Goal: Transaction & Acquisition: Subscribe to service/newsletter

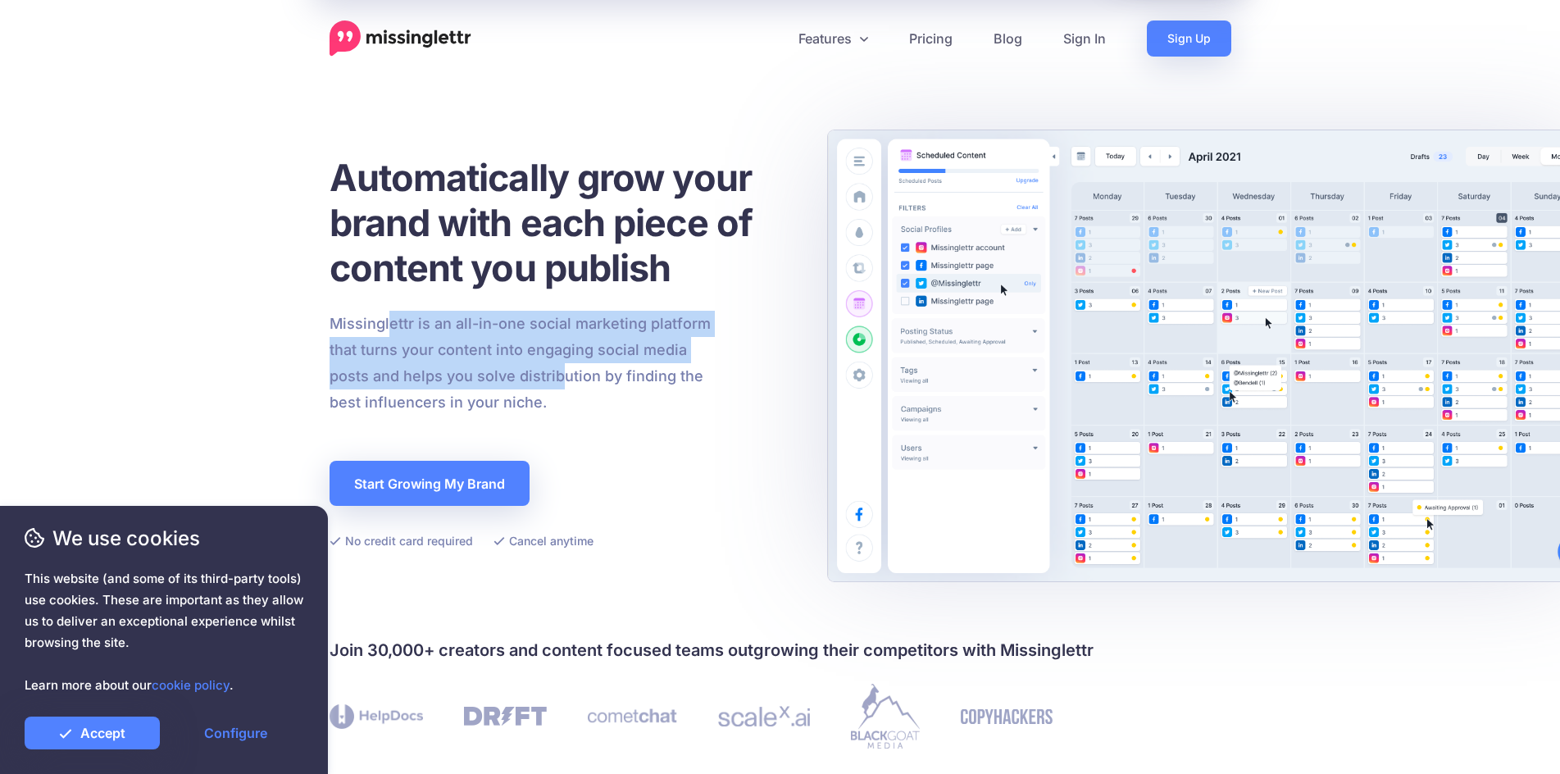
drag, startPoint x: 394, startPoint y: 319, endPoint x: 556, endPoint y: 387, distance: 175.2
click at [556, 387] on p "Missinglettr is an all-in-one social marketing platform that turns your content…" at bounding box center [521, 363] width 382 height 105
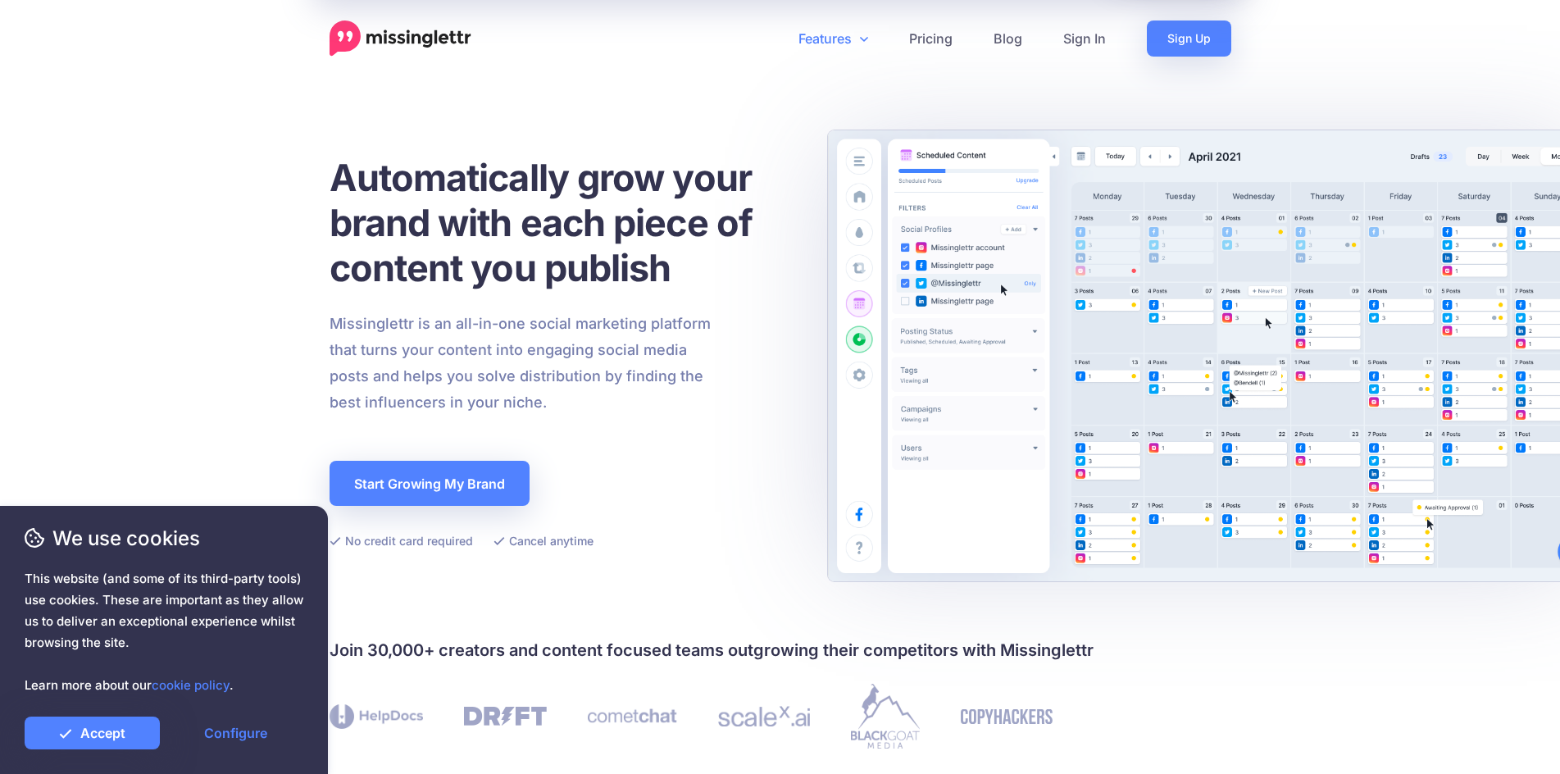
click at [824, 43] on link "Features" at bounding box center [833, 38] width 111 height 36
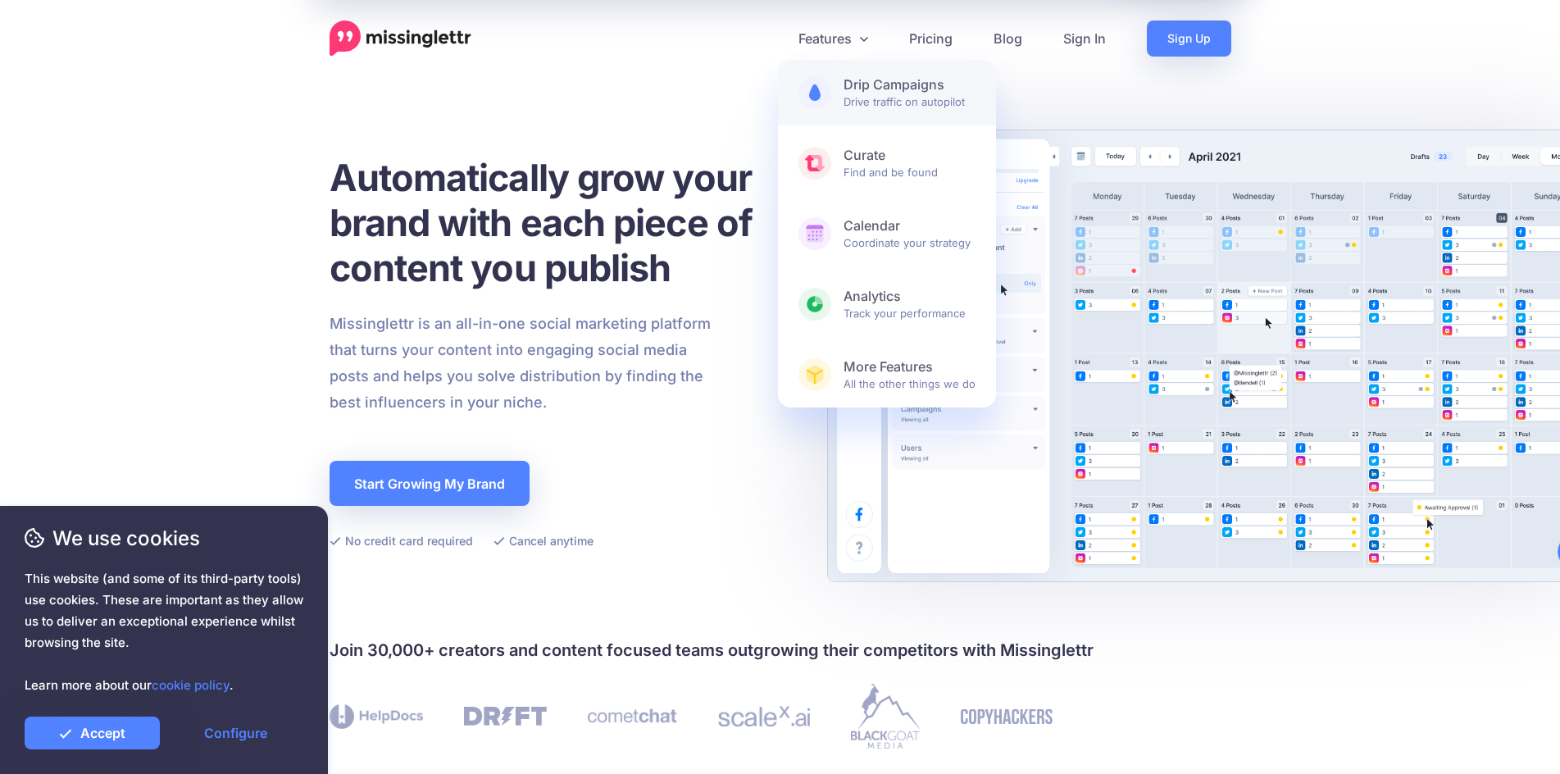
click at [830, 75] on link "Drip Campaigns Drive traffic on autopilot" at bounding box center [887, 93] width 218 height 66
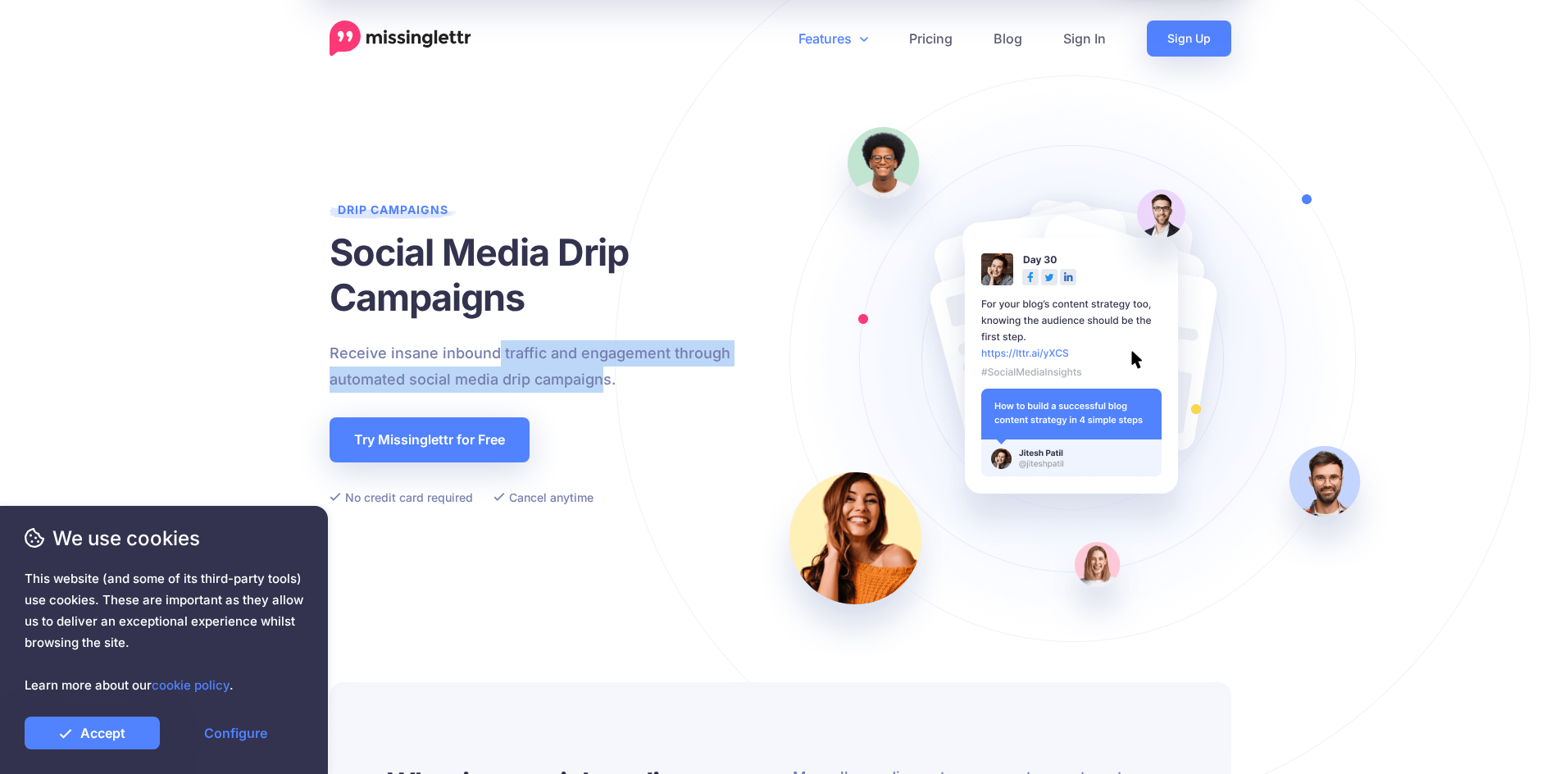
drag, startPoint x: 494, startPoint y: 356, endPoint x: 601, endPoint y: 387, distance: 111.0
click at [601, 387] on p "Receive insane inbound traffic and engagement through automated social media dr…" at bounding box center [561, 366] width 463 height 52
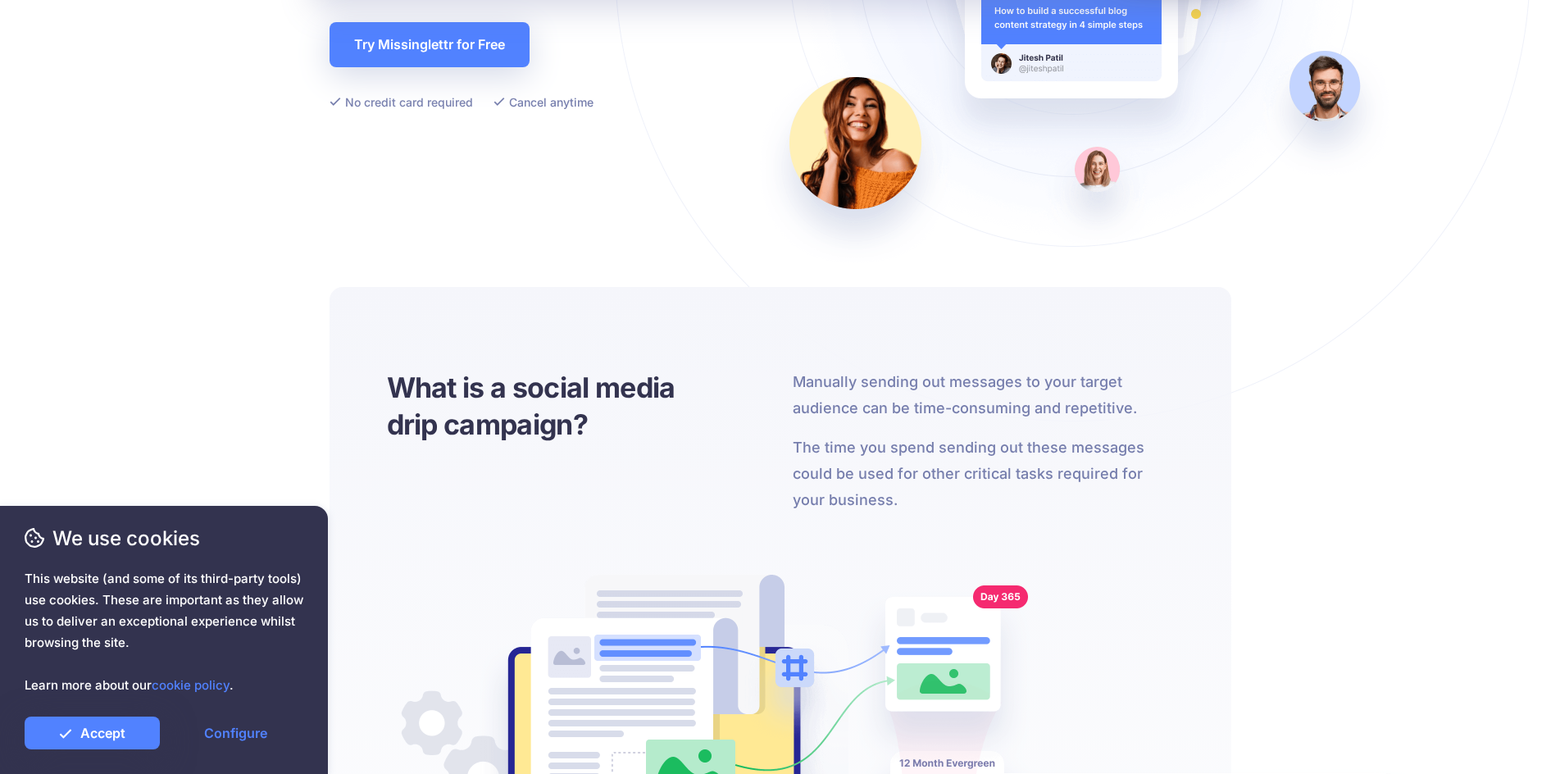
scroll to position [410, 0]
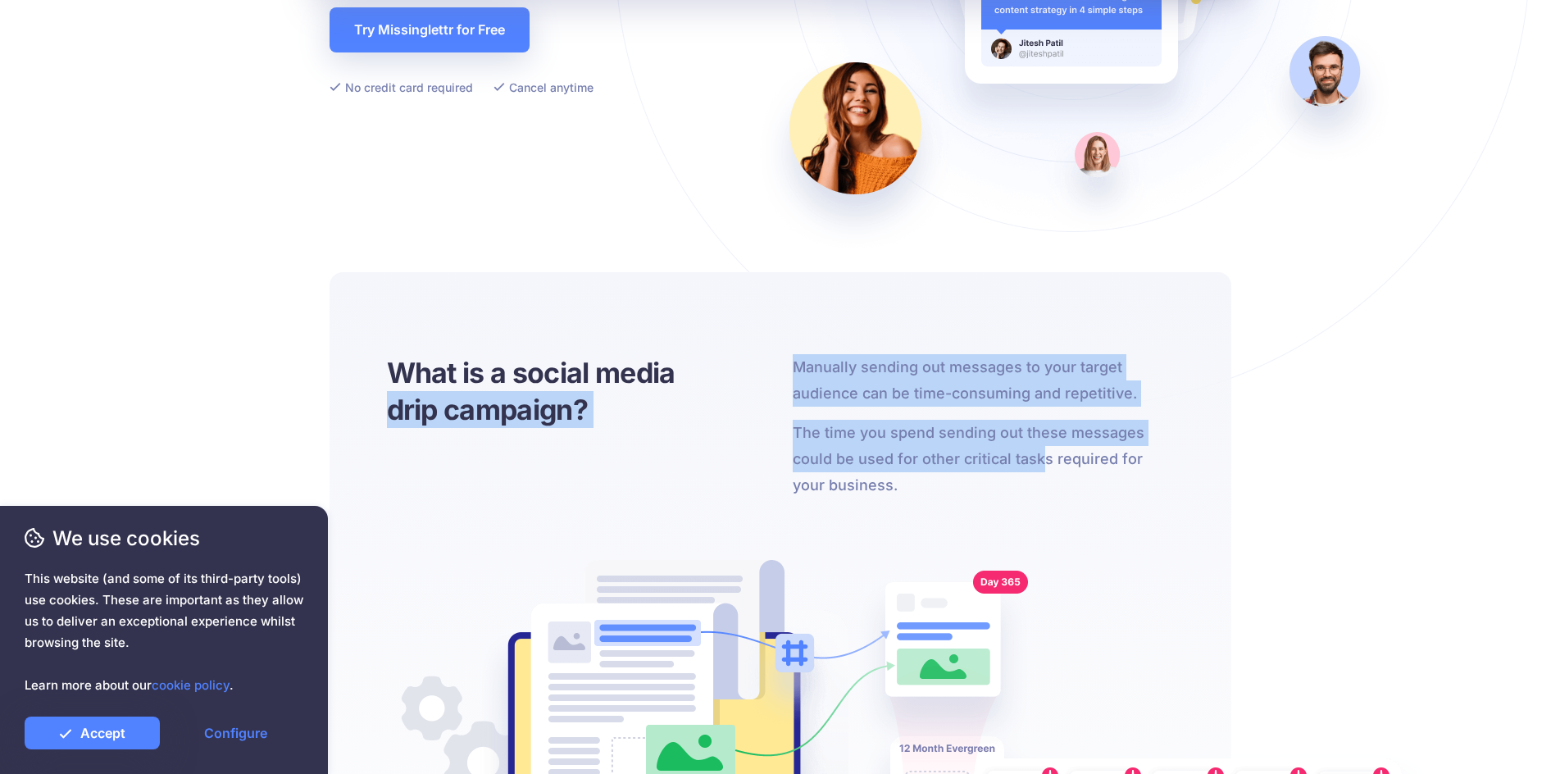
drag, startPoint x: 828, startPoint y: 384, endPoint x: 1043, endPoint y: 471, distance: 231.4
click at [1043, 471] on div "What is a social media drip campaign? Manually sending out messages to your tar…" at bounding box center [781, 705] width 902 height 866
click at [1043, 471] on p "The time you spend sending out these messages could be used for other critical …" at bounding box center [983, 459] width 381 height 79
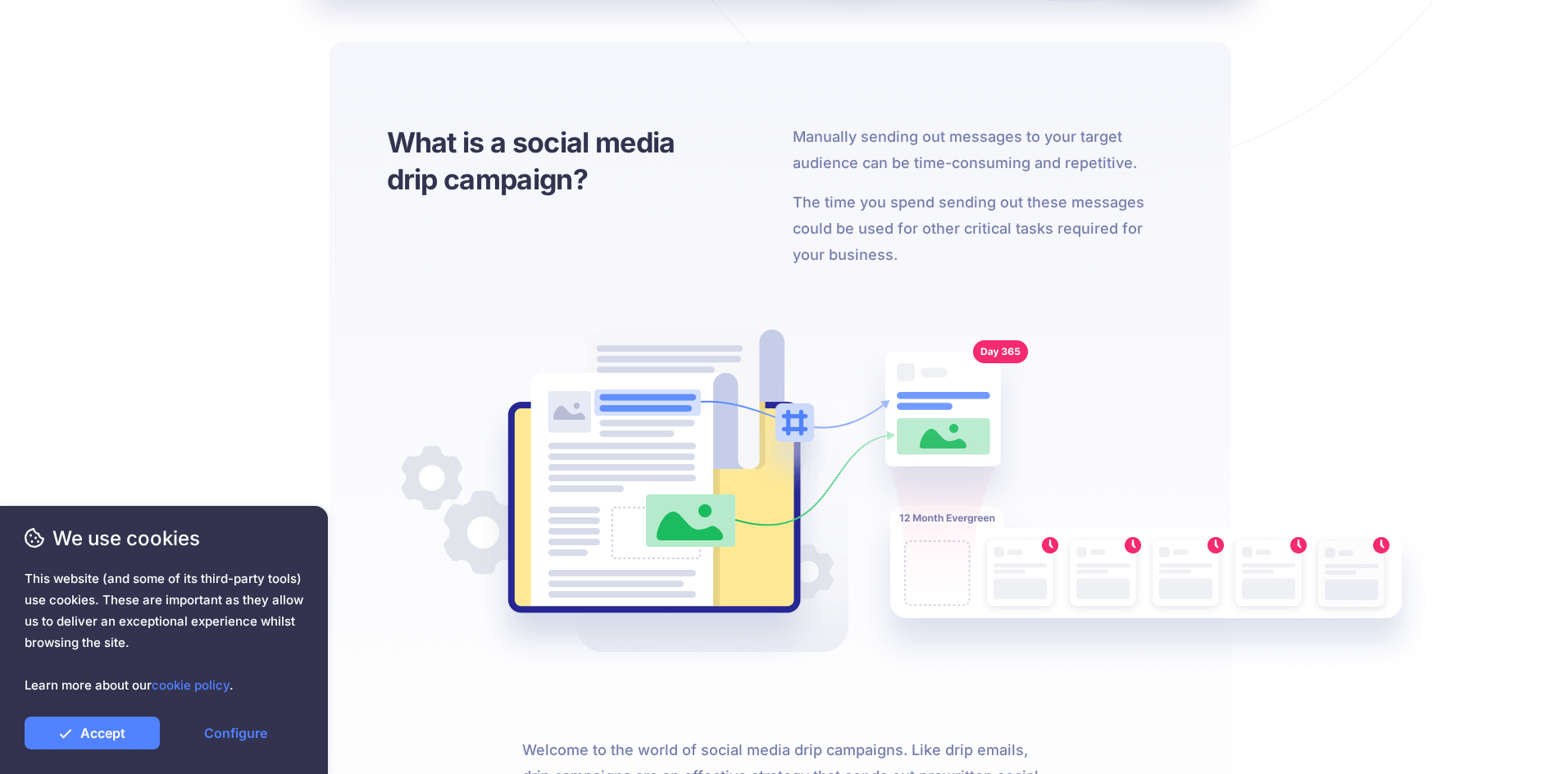
scroll to position [820, 0]
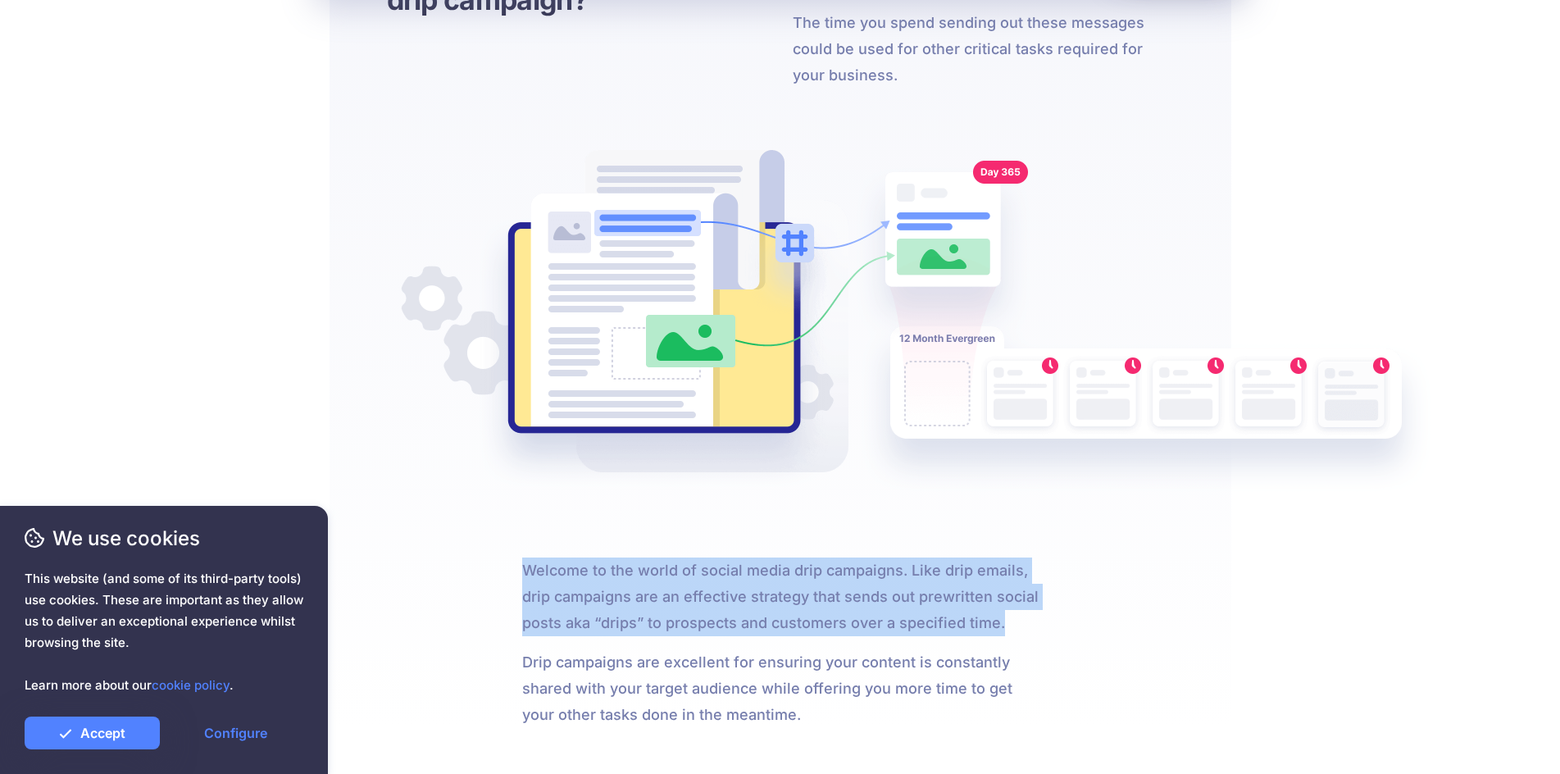
drag, startPoint x: 759, startPoint y: 547, endPoint x: 1006, endPoint y: 625, distance: 258.7
click at [1006, 625] on div "What is a social media drip campaign? Manually sending out messages to your tar…" at bounding box center [781, 295] width 902 height 866
click at [1006, 625] on p "Welcome to the world of social media drip campaigns. Like drip emails, drip cam…" at bounding box center [780, 596] width 516 height 79
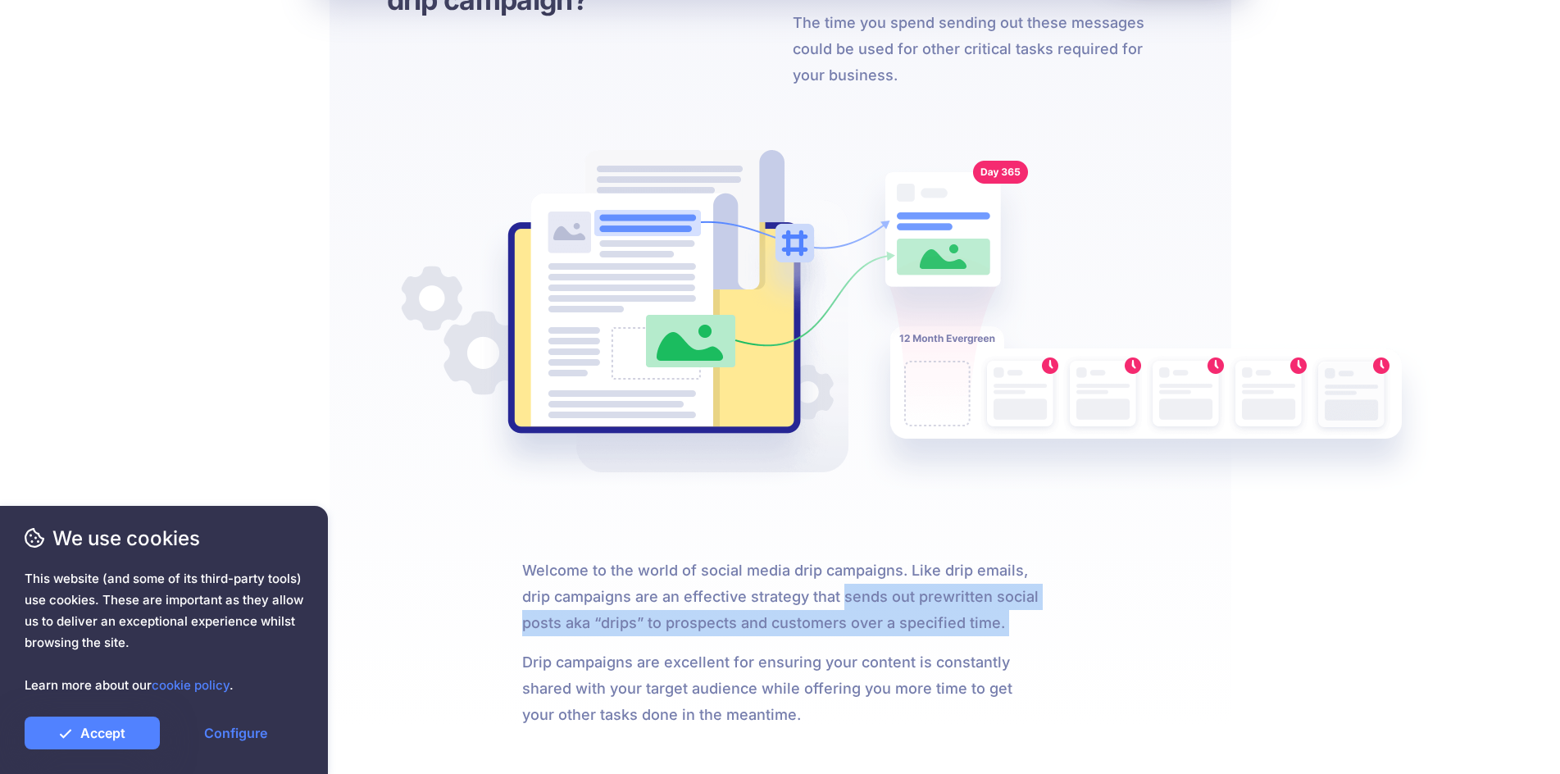
drag, startPoint x: 1006, startPoint y: 625, endPoint x: 849, endPoint y: 592, distance: 160.0
click at [853, 593] on p "Welcome to the world of social media drip campaigns. Like drip emails, drip cam…" at bounding box center [780, 596] width 516 height 79
click at [849, 592] on p "Welcome to the world of social media drip campaigns. Like drip emails, drip cam…" at bounding box center [780, 596] width 516 height 79
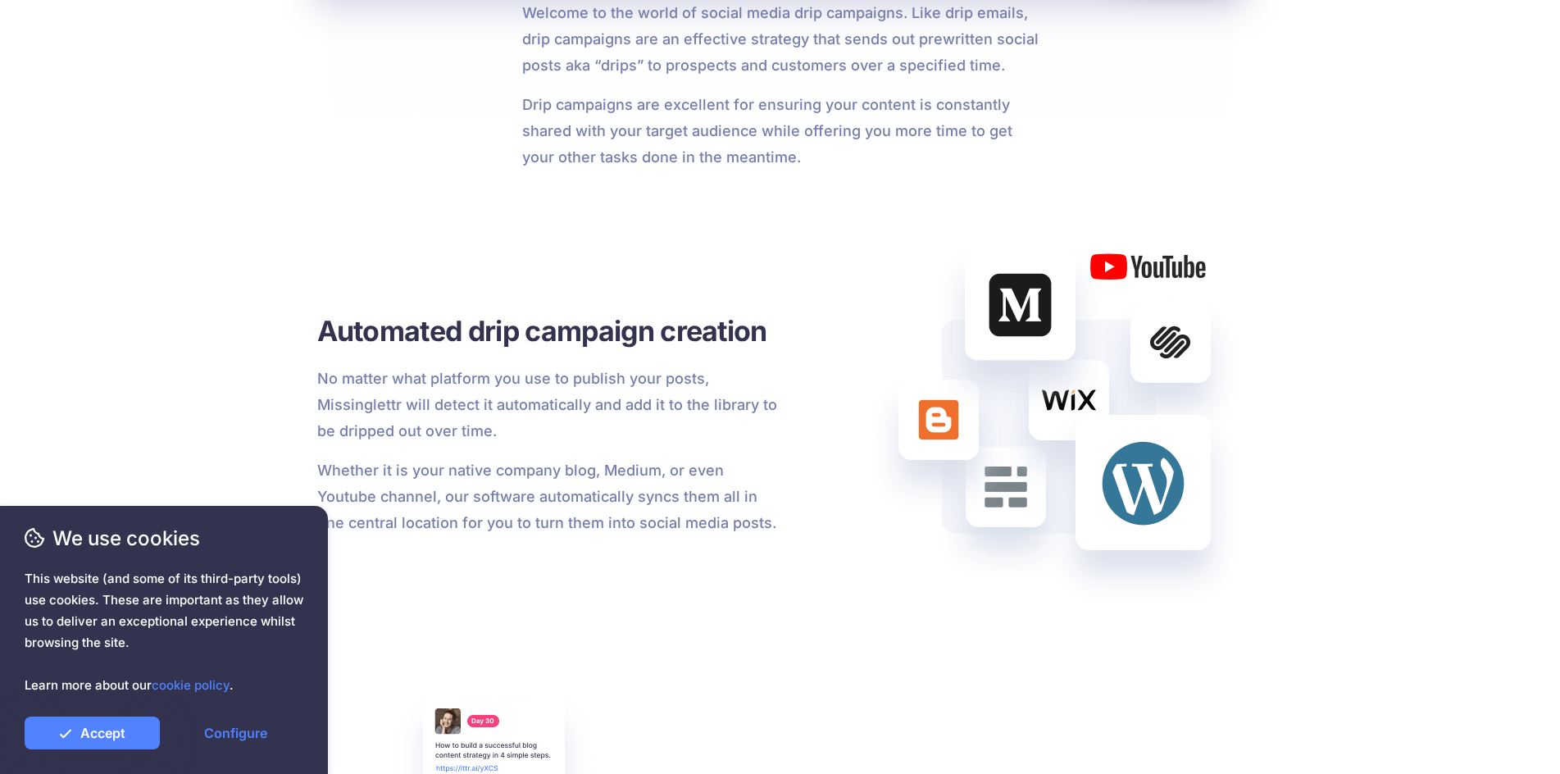
scroll to position [1394, 0]
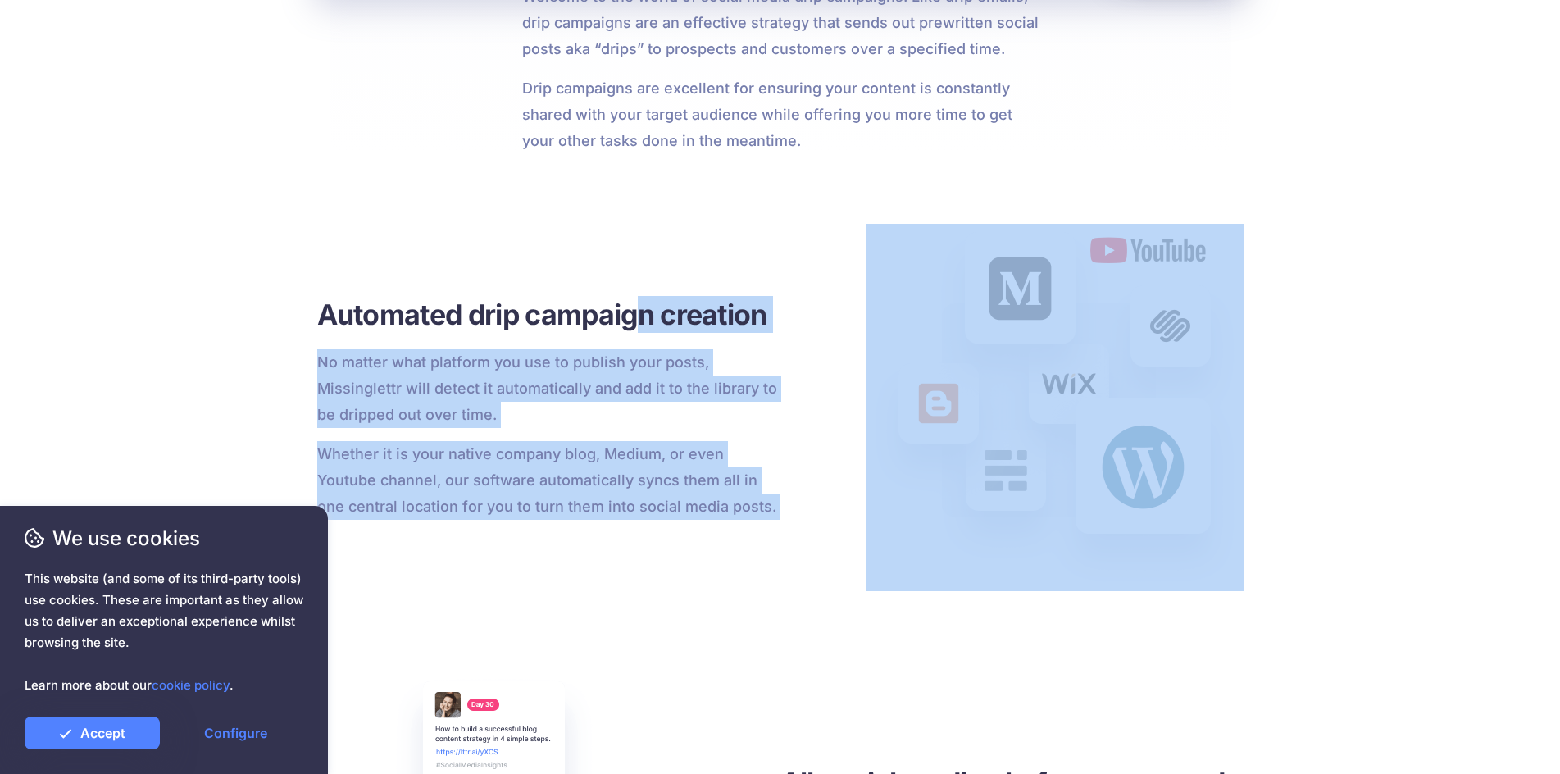
drag, startPoint x: 638, startPoint y: 289, endPoint x: 791, endPoint y: 483, distance: 247.5
click at [791, 483] on div "Automated drip campaign creation No matter what platform you use to publish you…" at bounding box center [780, 407] width 926 height 367
click at [791, 483] on div at bounding box center [1011, 407] width 463 height 367
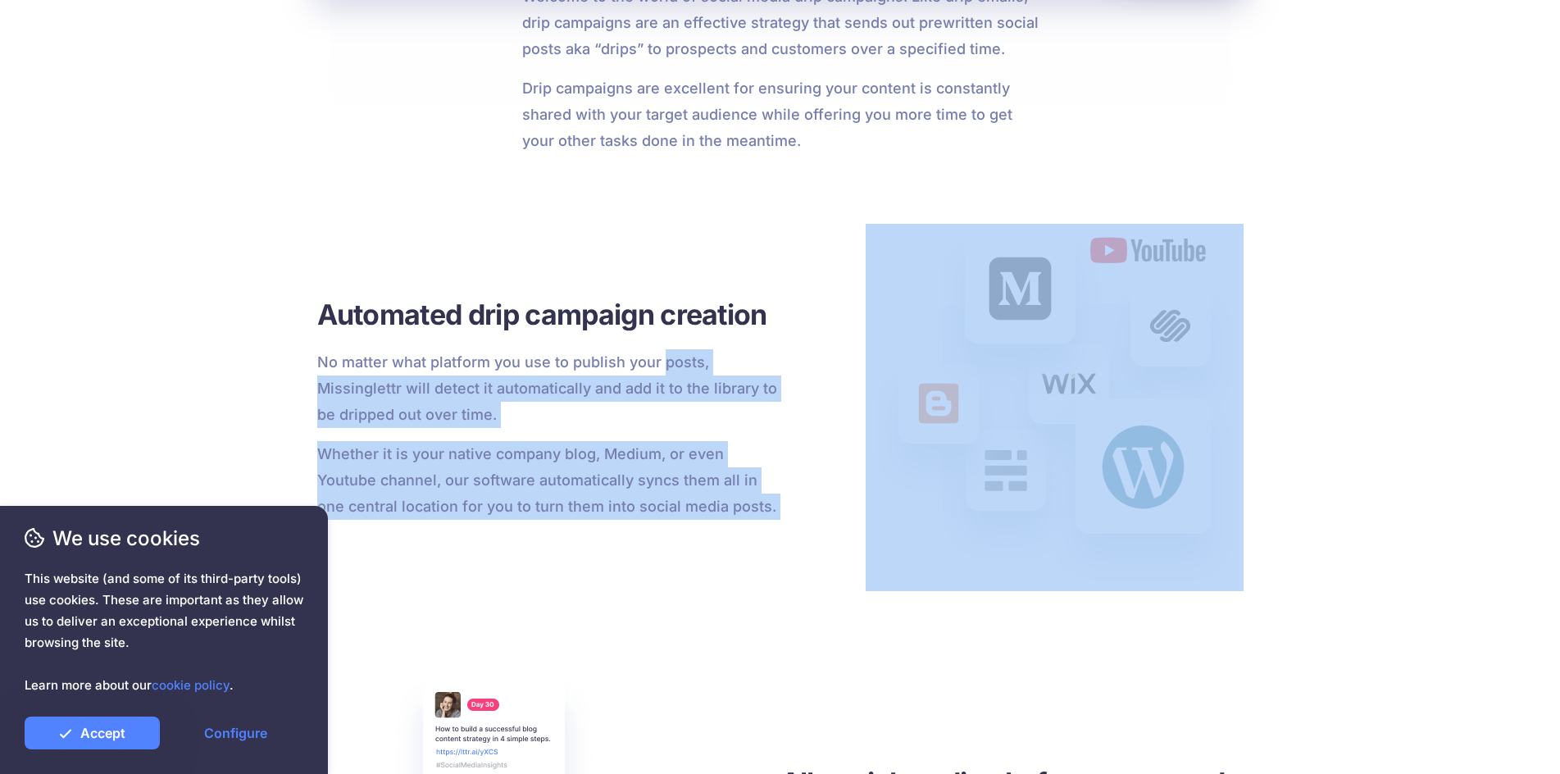
drag, startPoint x: 791, startPoint y: 483, endPoint x: 669, endPoint y: 345, distance: 184.1
click at [671, 347] on div "Automated drip campaign creation No matter what platform you use to publish you…" at bounding box center [780, 407] width 926 height 367
click at [669, 345] on div "Automated drip campaign creation No matter what platform you use to publish you…" at bounding box center [548, 408] width 463 height 224
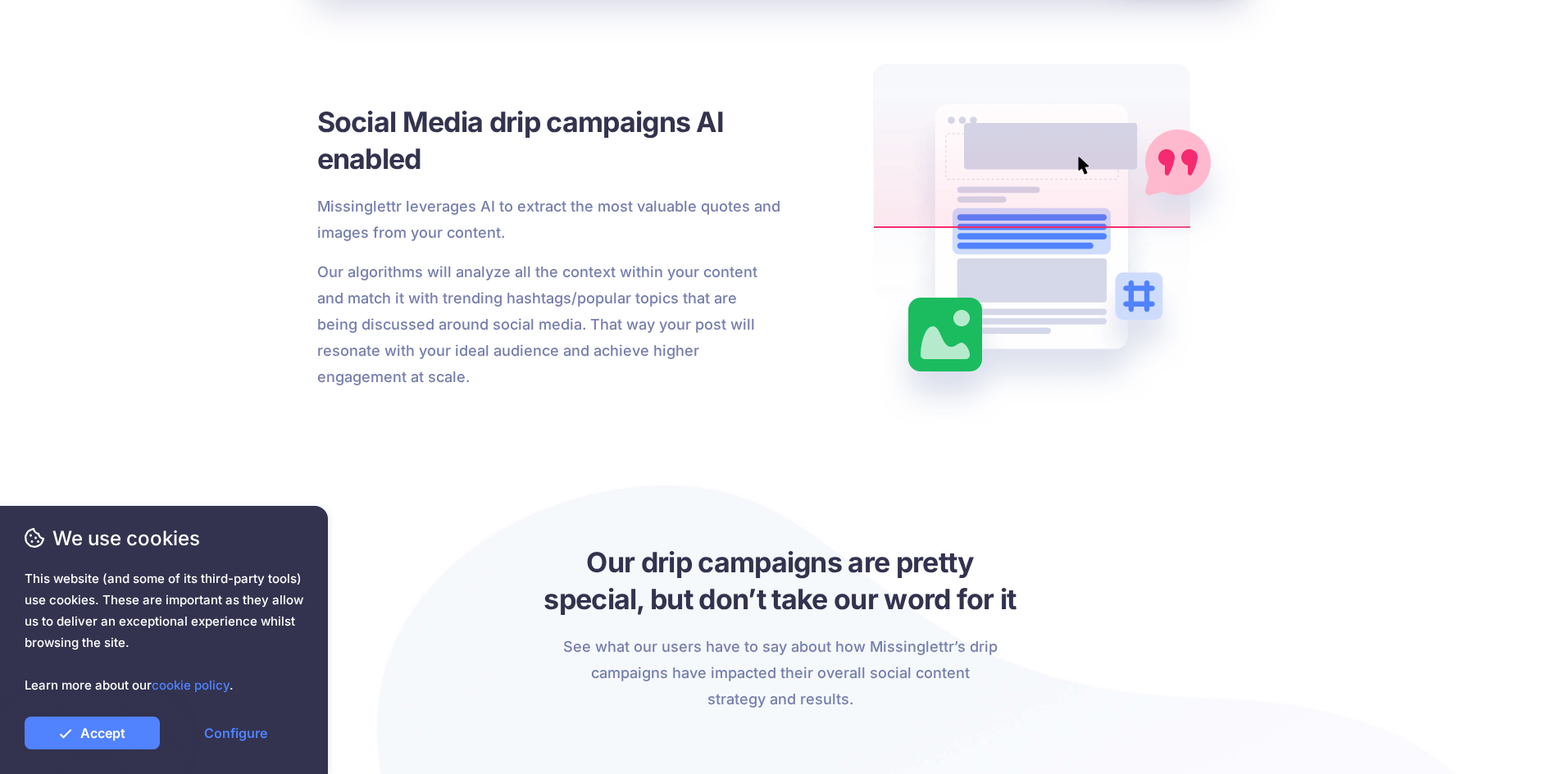
scroll to position [2459, 0]
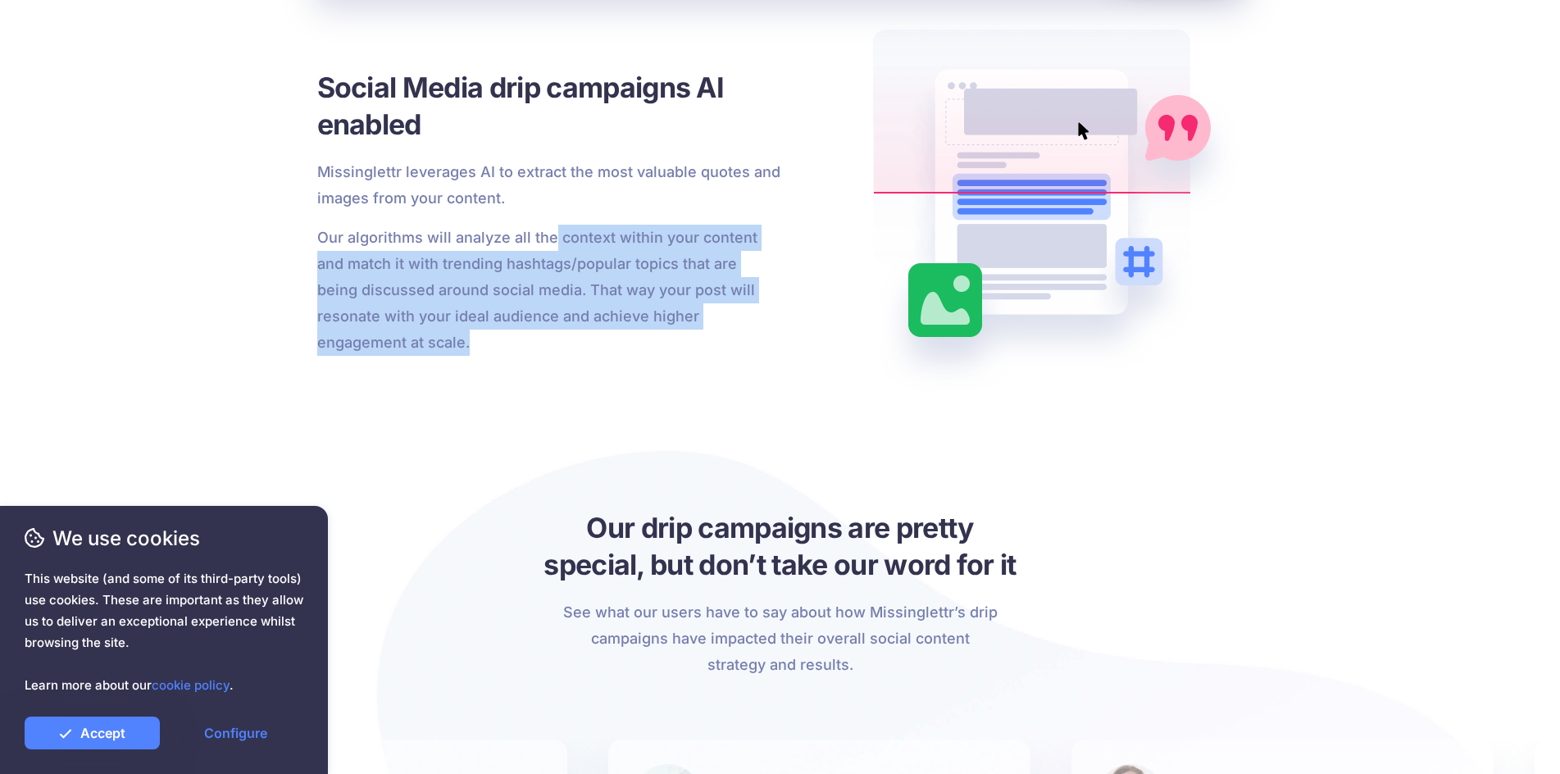
drag, startPoint x: 549, startPoint y: 221, endPoint x: 683, endPoint y: 348, distance: 185.0
click at [683, 348] on div "Social Media drip campaigns AI enabled Missinglettr leverages AI to extract the…" at bounding box center [548, 212] width 463 height 287
click at [683, 348] on p "Our algorithms will analyze all the context within your content and match it wi…" at bounding box center [548, 290] width 463 height 131
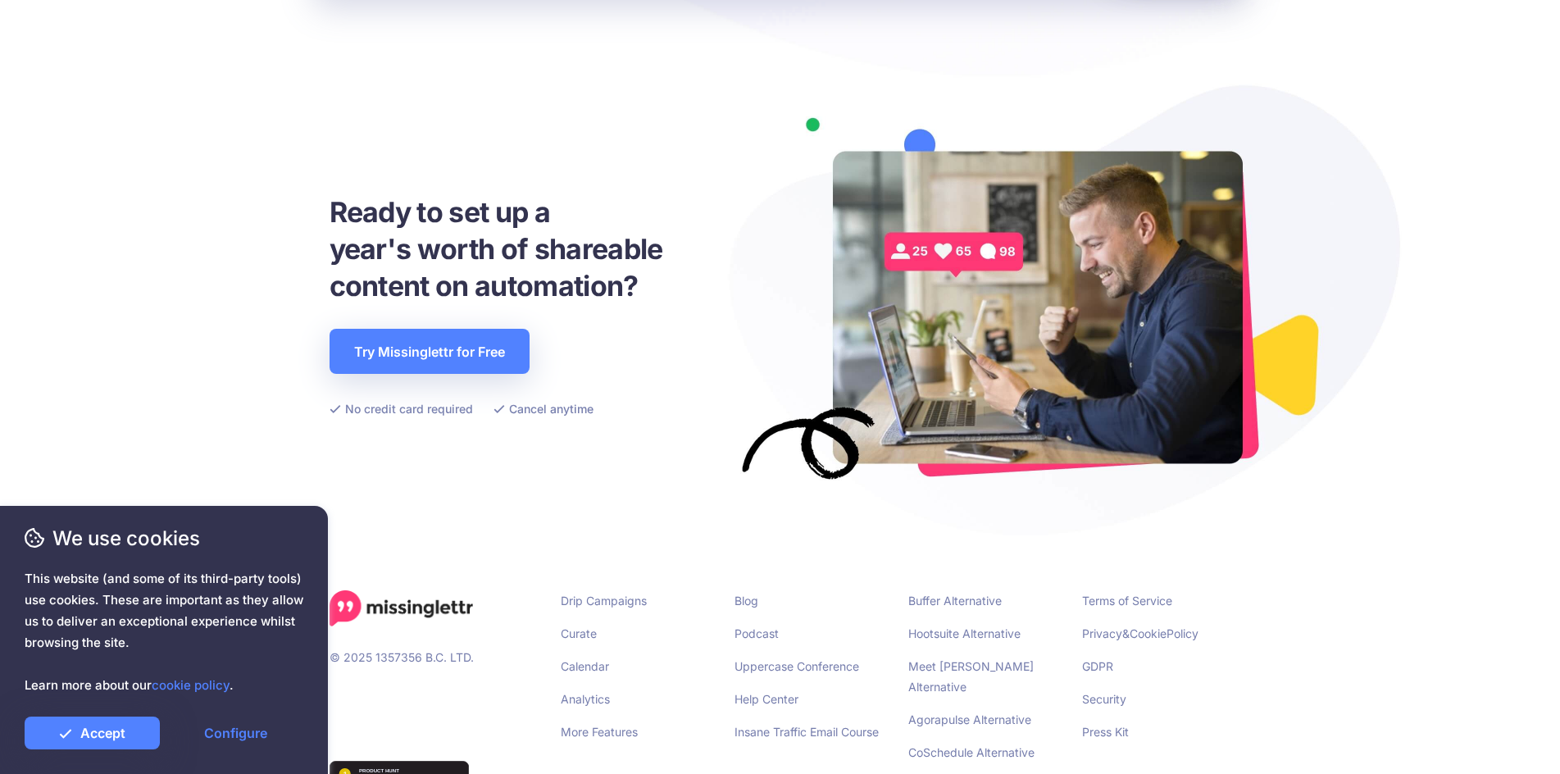
scroll to position [3595, 0]
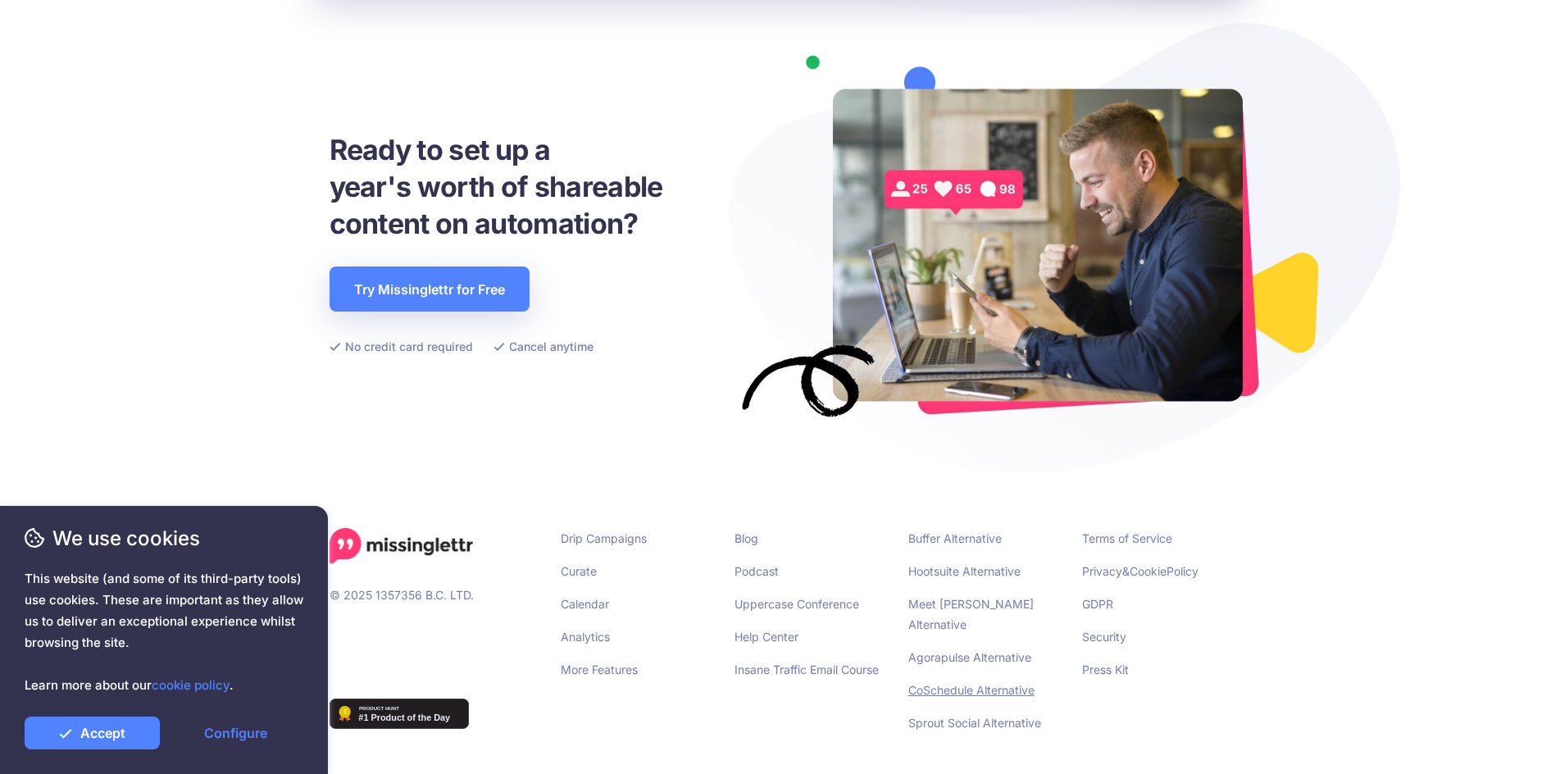
click at [935, 683] on link "CoSchedule Alternative" at bounding box center [971, 690] width 126 height 14
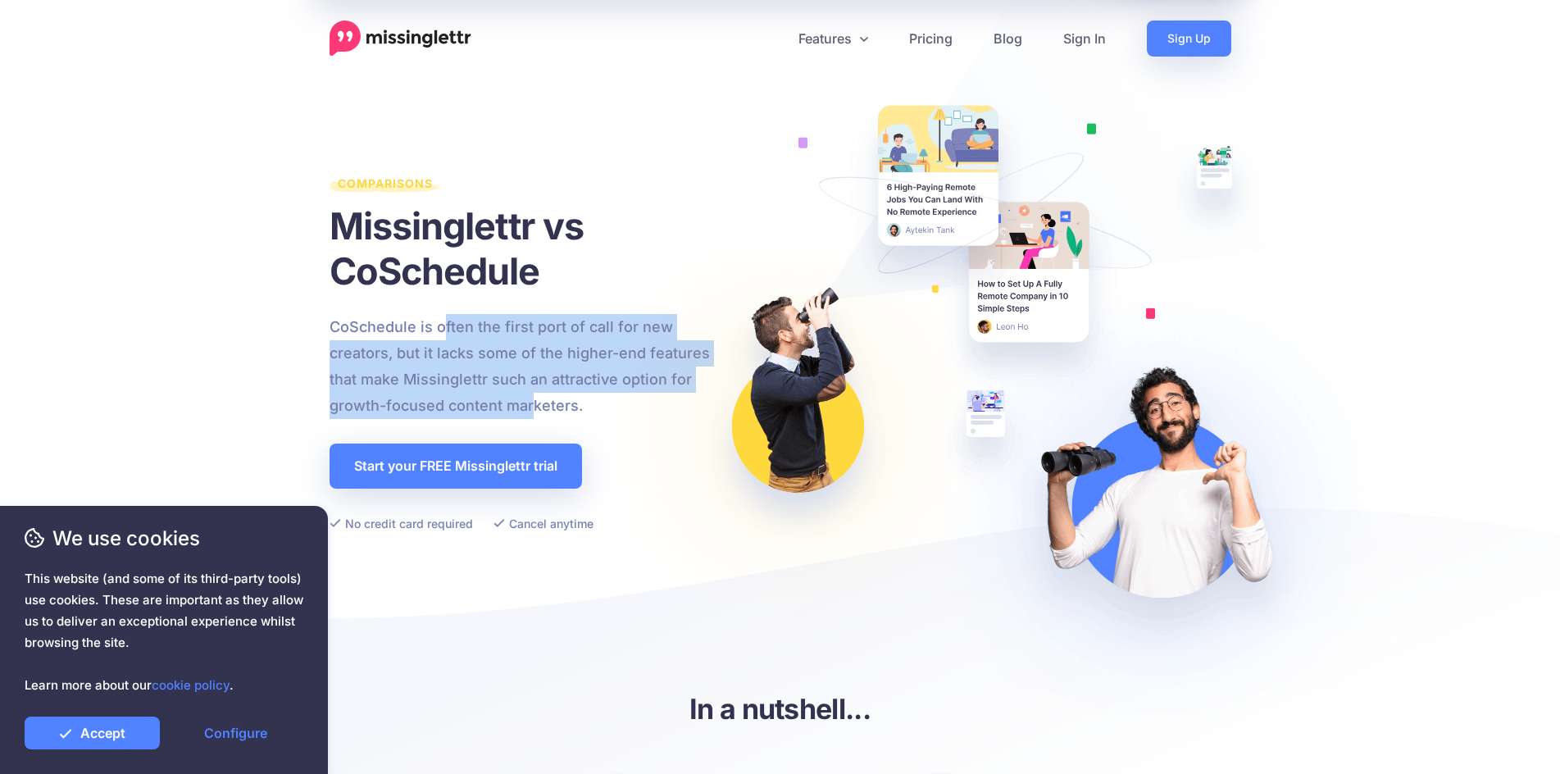
drag, startPoint x: 445, startPoint y: 321, endPoint x: 529, endPoint y: 400, distance: 115.4
click at [529, 400] on p "CoSchedule is often the first port of call for new creators, but it lacks some …" at bounding box center [524, 366] width 389 height 105
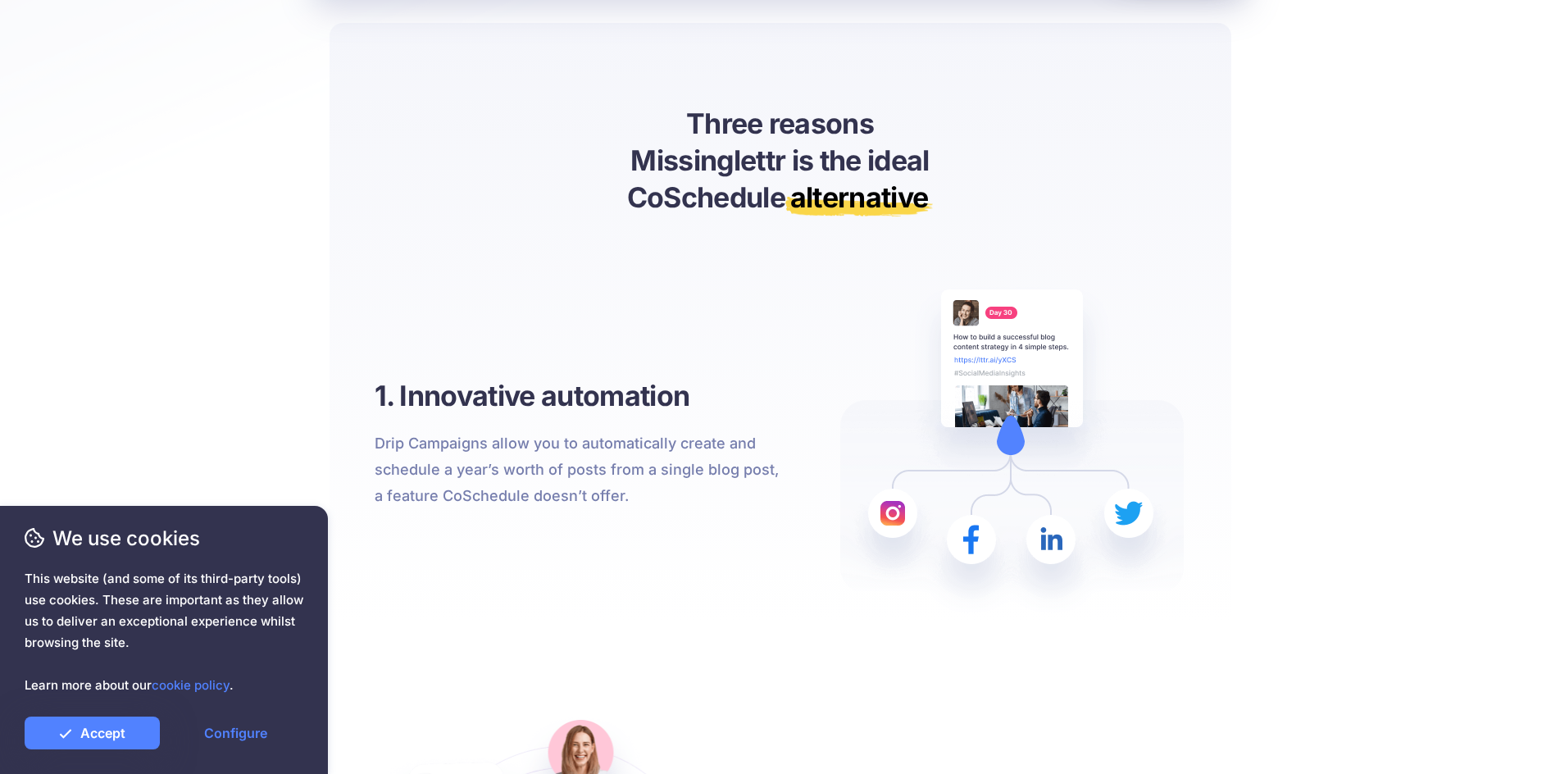
scroll to position [1057, 0]
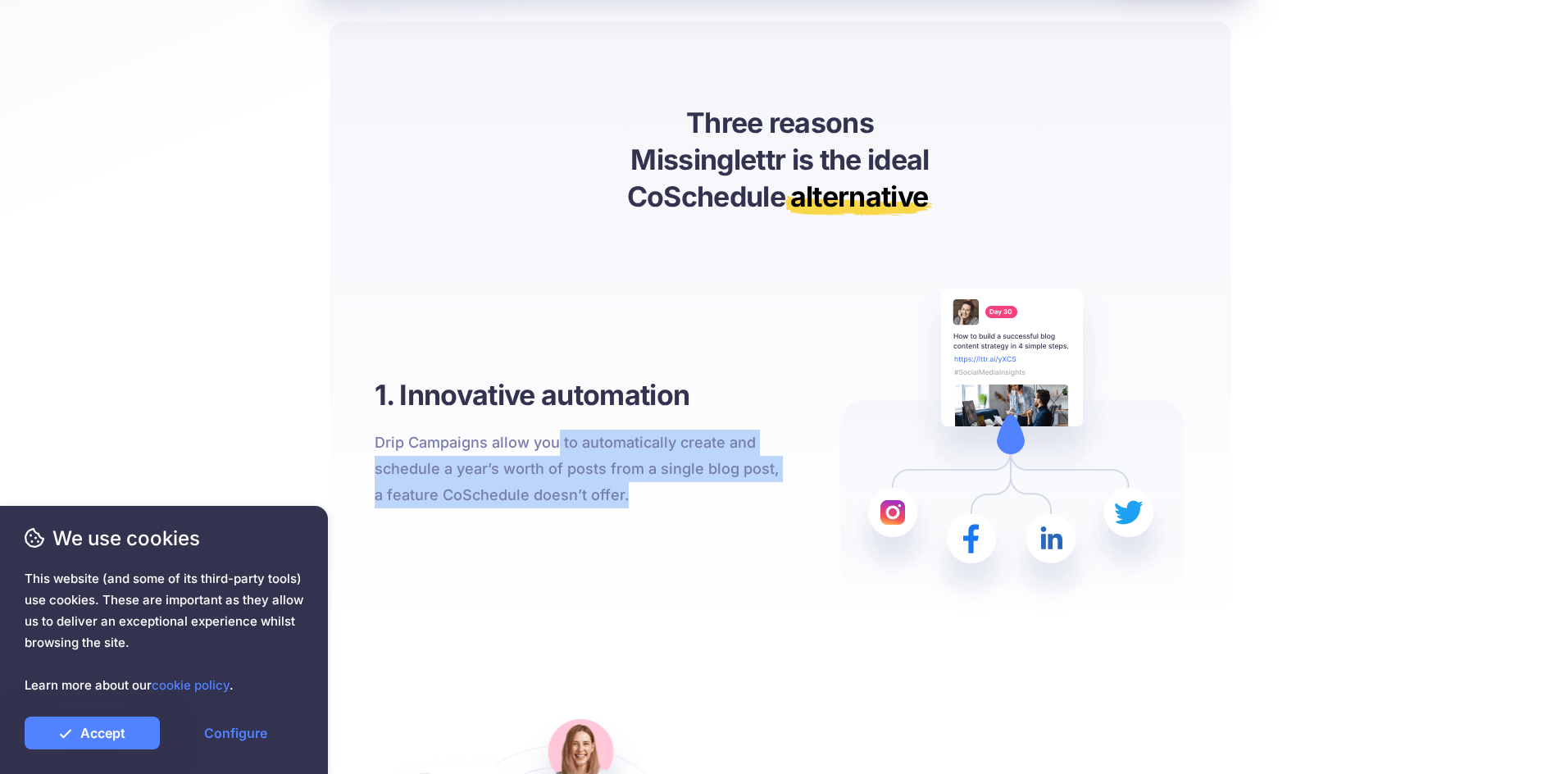
drag, startPoint x: 557, startPoint y: 436, endPoint x: 649, endPoint y: 494, distance: 109.4
click at [649, 494] on p "Drip Campaigns allow you to automatically create and schedule a year’s worth of…" at bounding box center [578, 469] width 406 height 79
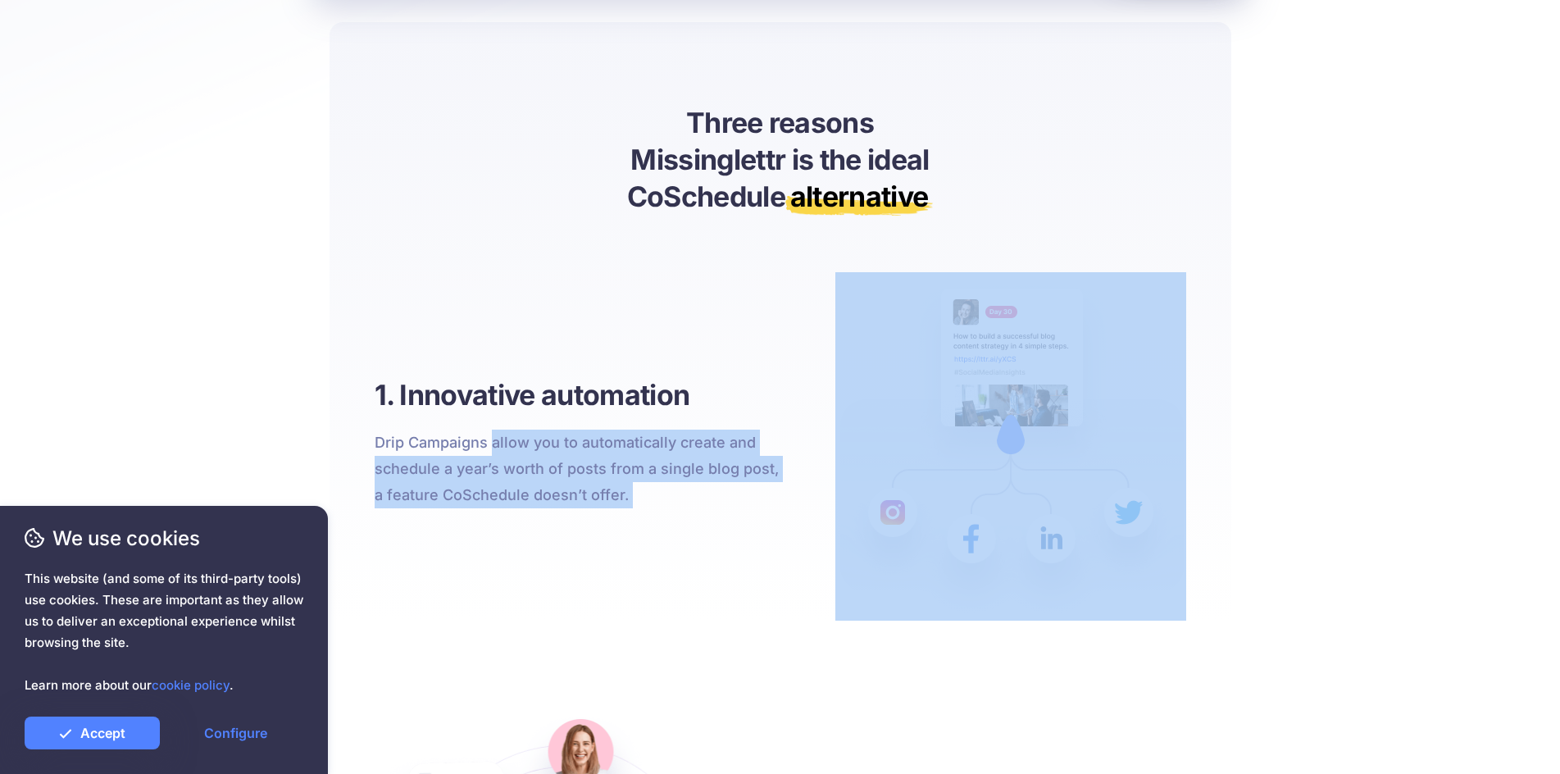
drag, startPoint x: 575, startPoint y: 466, endPoint x: 516, endPoint y: 448, distance: 62.7
click at [516, 448] on p "Drip Campaigns allow you to automatically create and schedule a year’s worth of…" at bounding box center [578, 469] width 406 height 79
drag, startPoint x: 516, startPoint y: 448, endPoint x: 654, endPoint y: 499, distance: 147.8
click at [654, 499] on p "Drip Campaigns allow you to automatically create and schedule a year’s worth of…" at bounding box center [578, 469] width 406 height 79
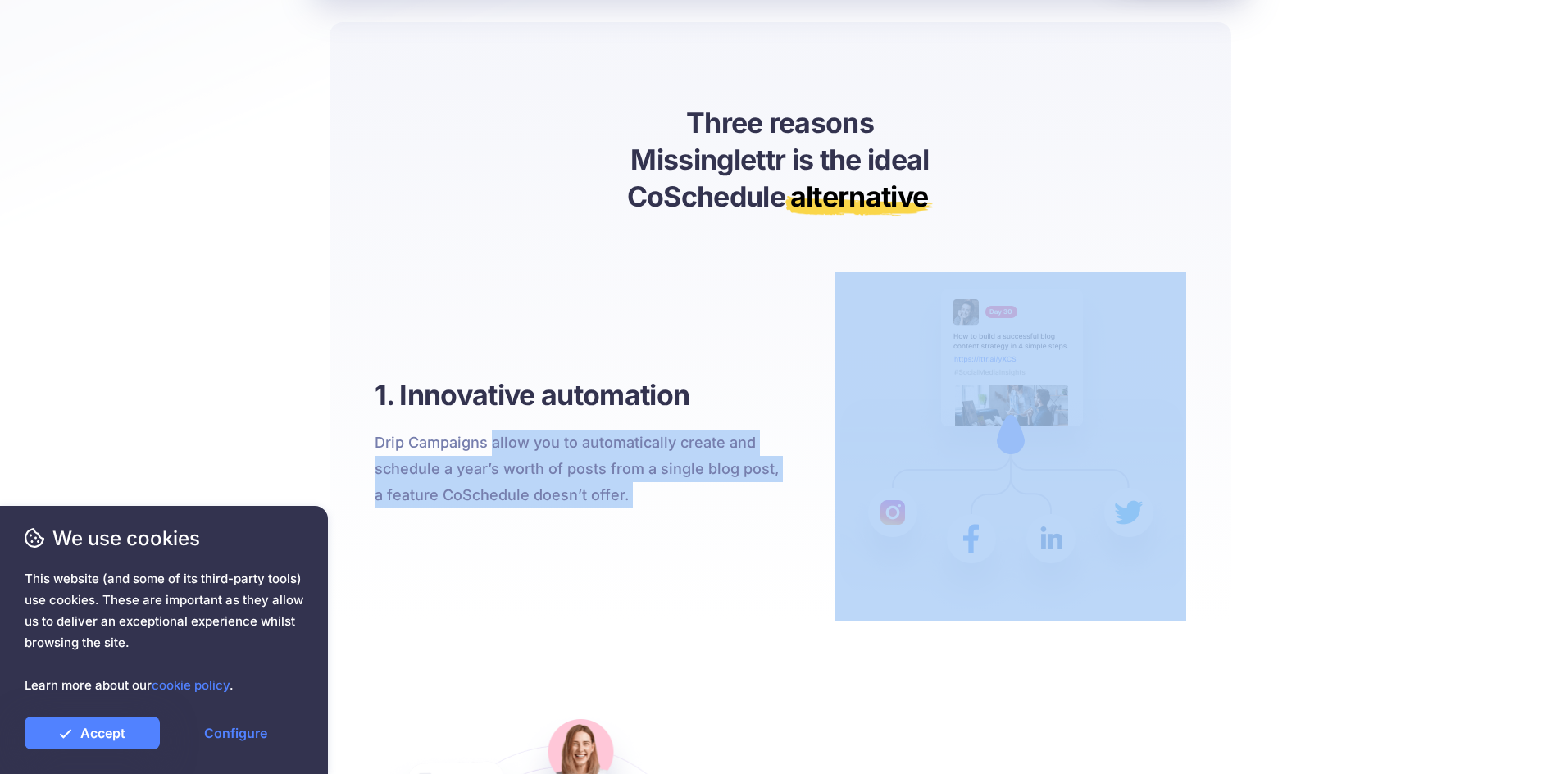
click at [654, 499] on p "Drip Campaigns allow you to automatically create and schedule a year’s worth of…" at bounding box center [578, 469] width 406 height 79
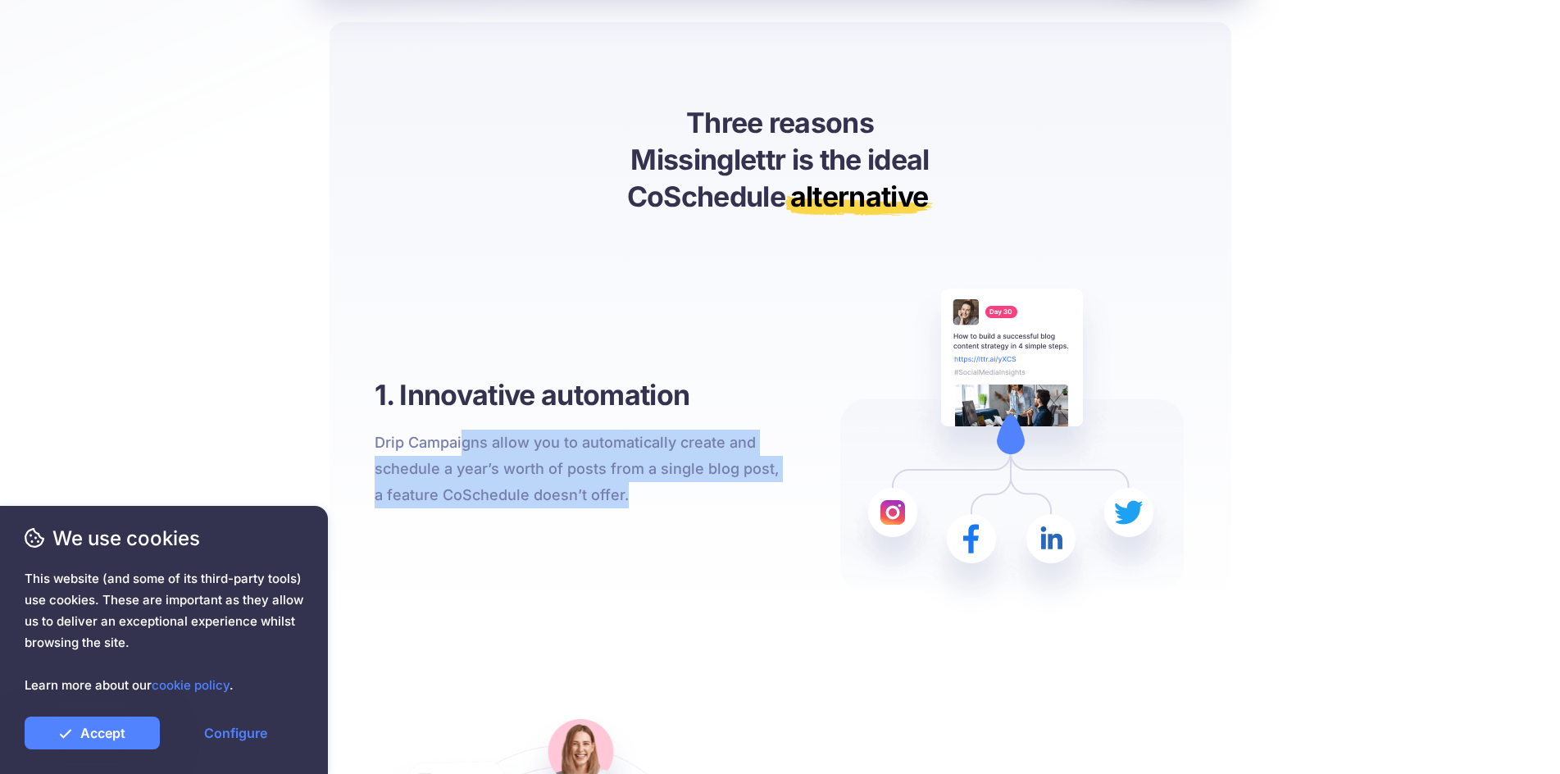
drag, startPoint x: 648, startPoint y: 498, endPoint x: 459, endPoint y: 447, distance: 196.1
click at [461, 447] on p "Drip Campaigns allow you to automatically create and schedule a year’s worth of…" at bounding box center [578, 469] width 406 height 79
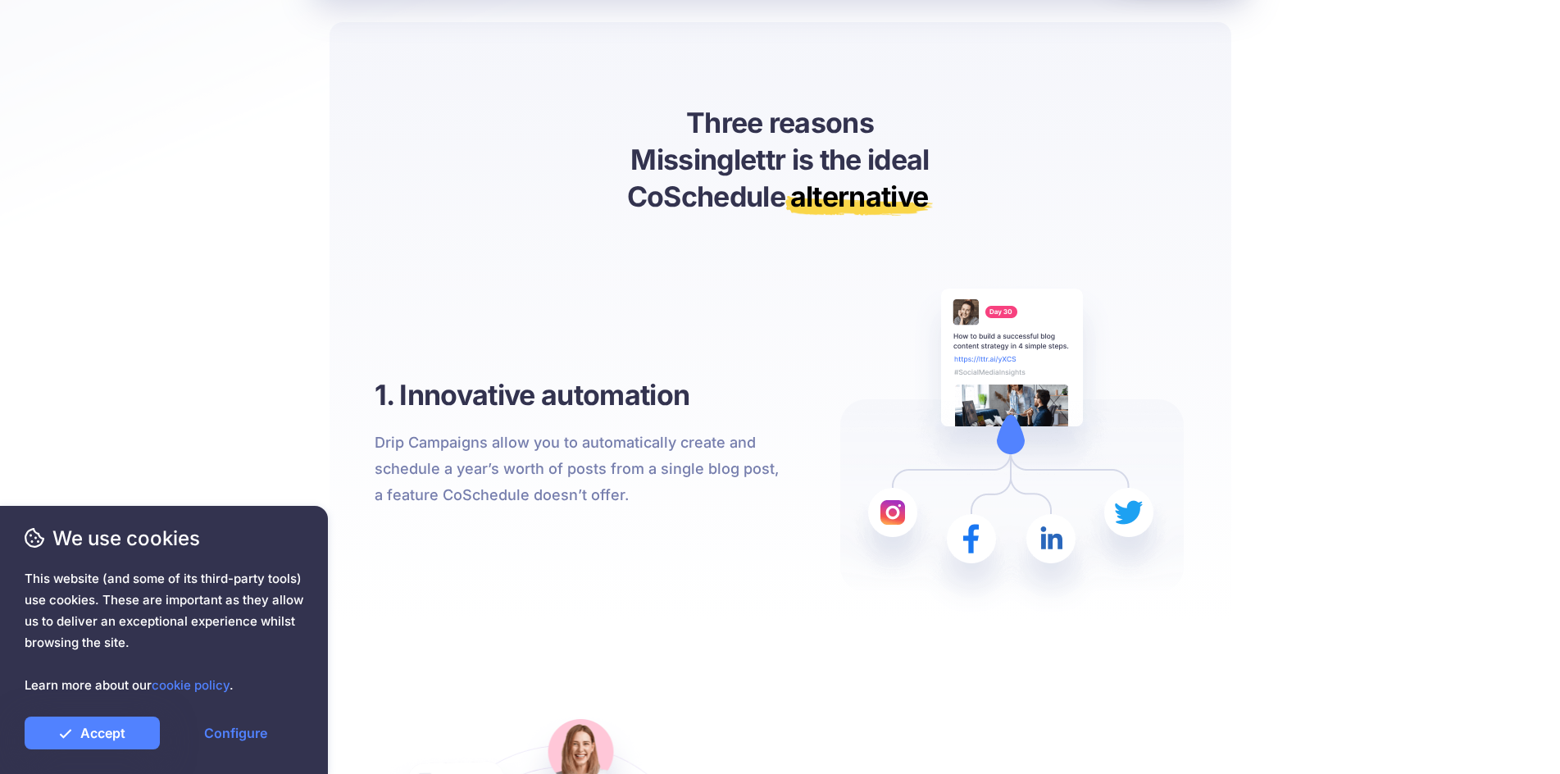
click at [454, 446] on p "Drip Campaigns allow you to automatically create and schedule a year’s worth of…" at bounding box center [578, 469] width 406 height 79
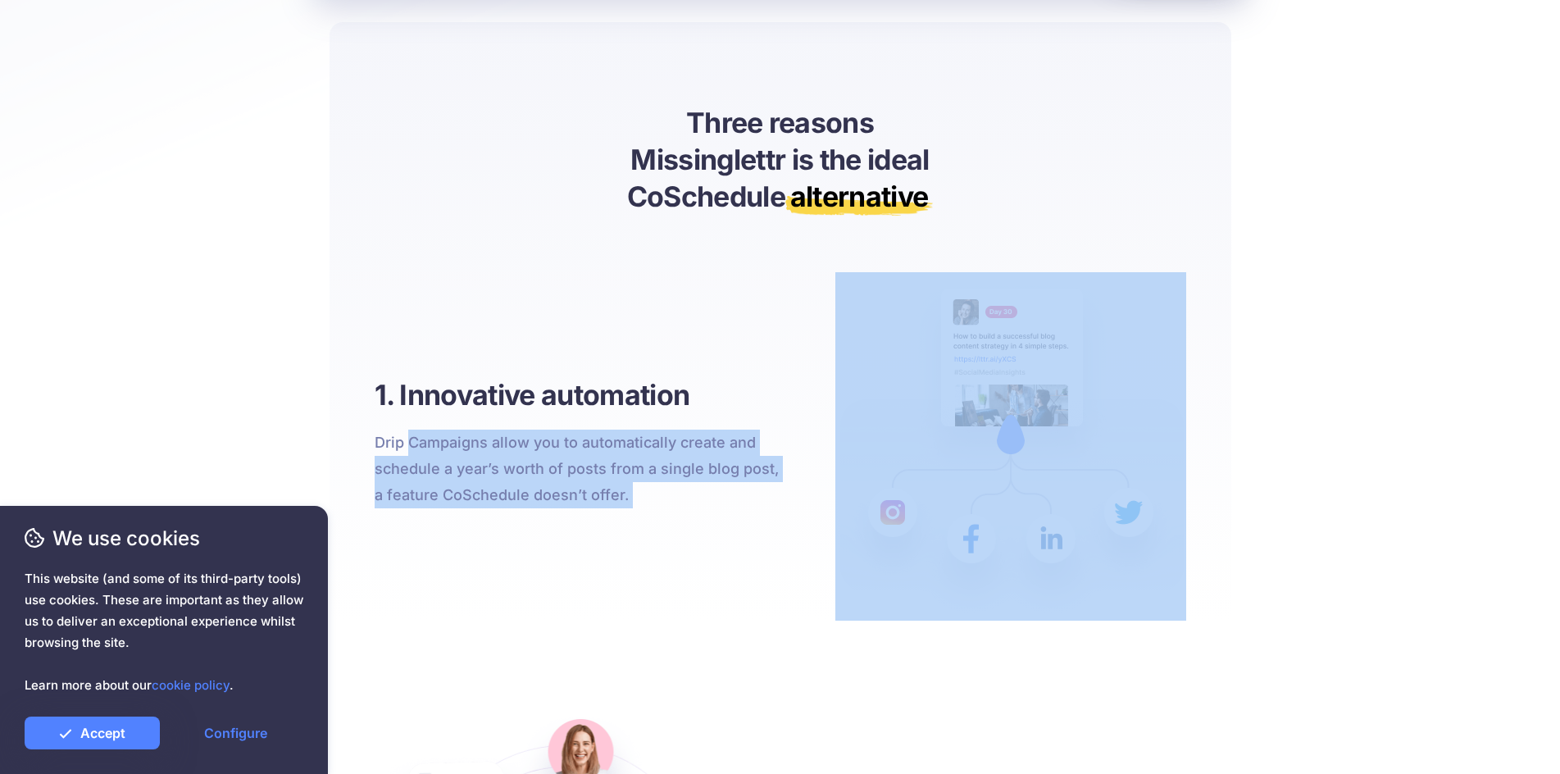
drag, startPoint x: 454, startPoint y: 446, endPoint x: 657, endPoint y: 496, distance: 209.4
click at [657, 496] on p "Drip Campaigns allow you to automatically create and schedule a year’s worth of…" at bounding box center [578, 469] width 406 height 79
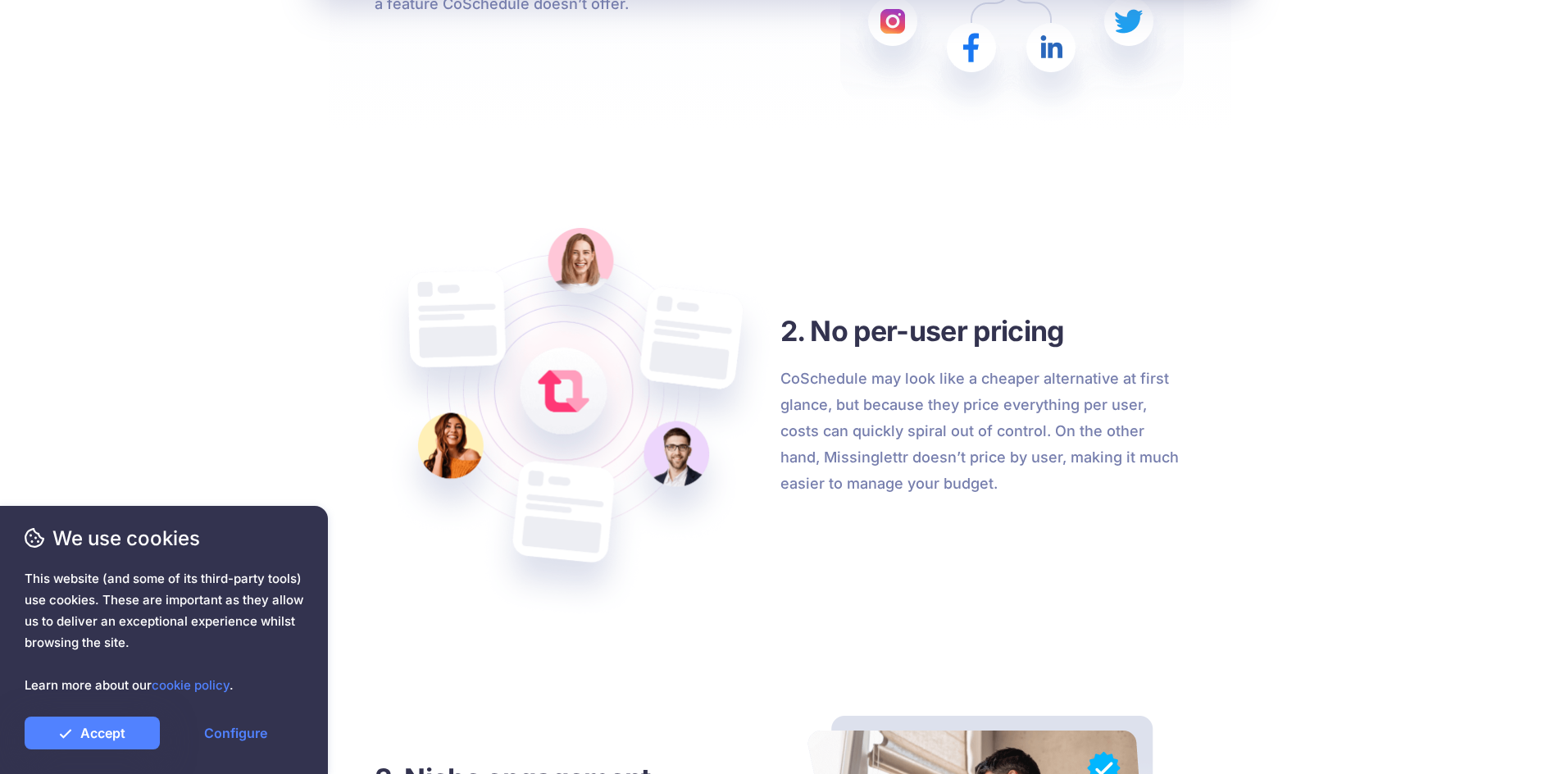
scroll to position [1549, 0]
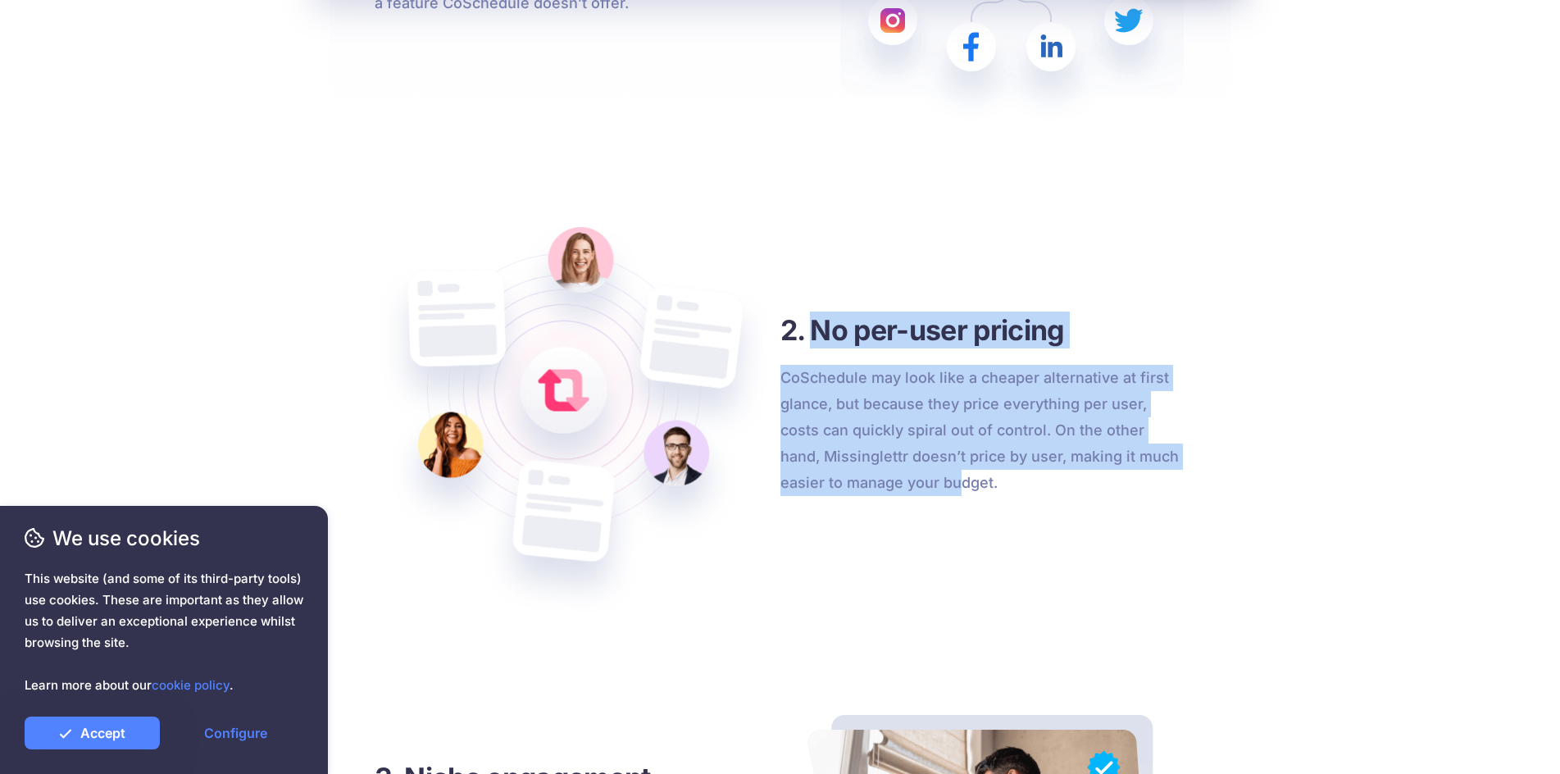
drag, startPoint x: 819, startPoint y: 330, endPoint x: 915, endPoint y: 480, distance: 178.7
click at [915, 480] on div "2. No per-user pricing CoSchedule may look like a cheaper alternative at first …" at bounding box center [983, 404] width 406 height 184
click at [915, 480] on p "CoSchedule may look like a cheaper alternative at first glance, but because the…" at bounding box center [983, 430] width 406 height 131
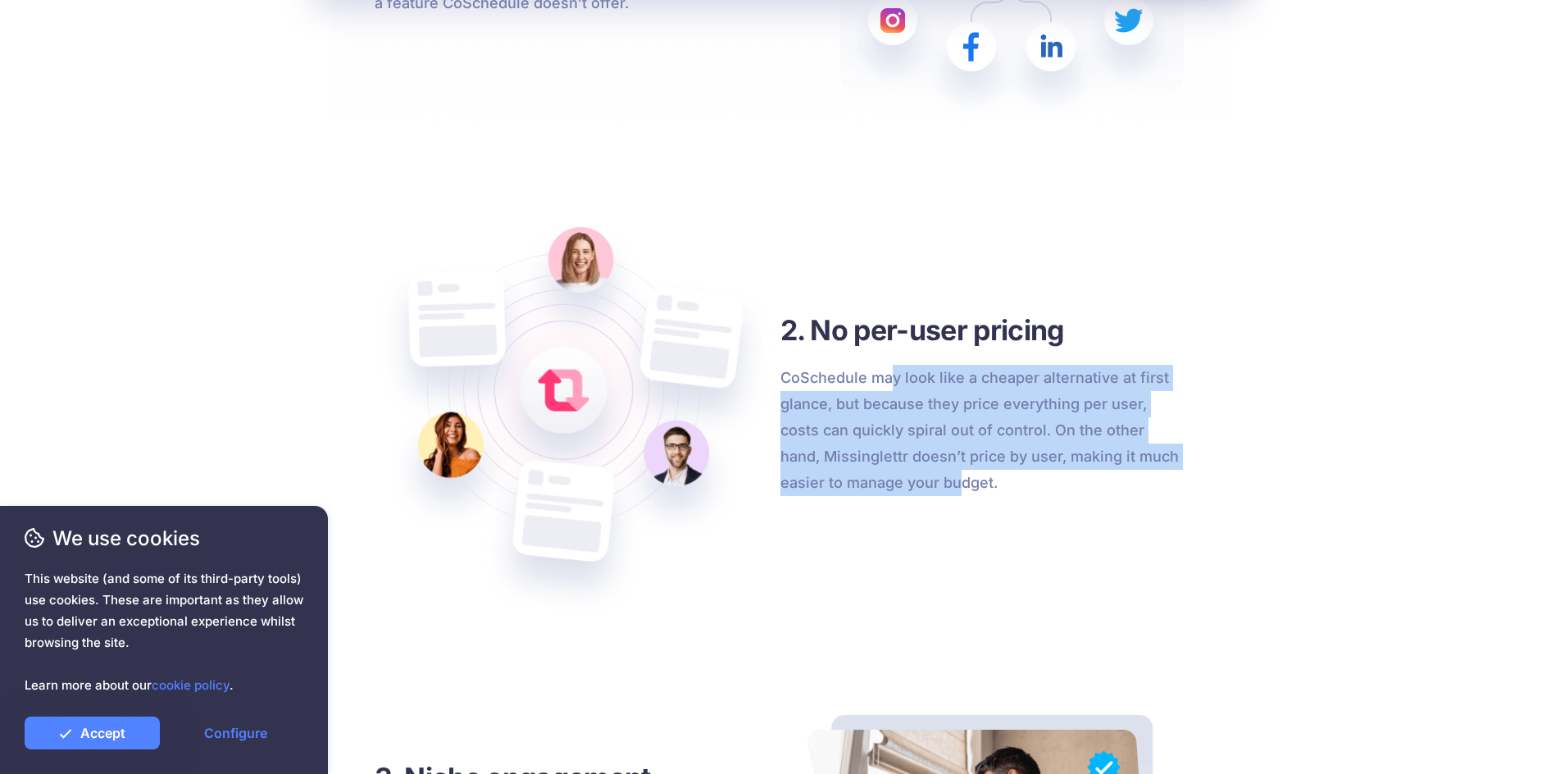
drag, startPoint x: 886, startPoint y: 379, endPoint x: 878, endPoint y: 374, distance: 9.6
click at [884, 377] on p "CoSchedule may look like a cheaper alternative at first glance, but because the…" at bounding box center [983, 430] width 406 height 131
click at [877, 374] on p "CoSchedule may look like a cheaper alternative at first glance, but because the…" at bounding box center [983, 430] width 406 height 131
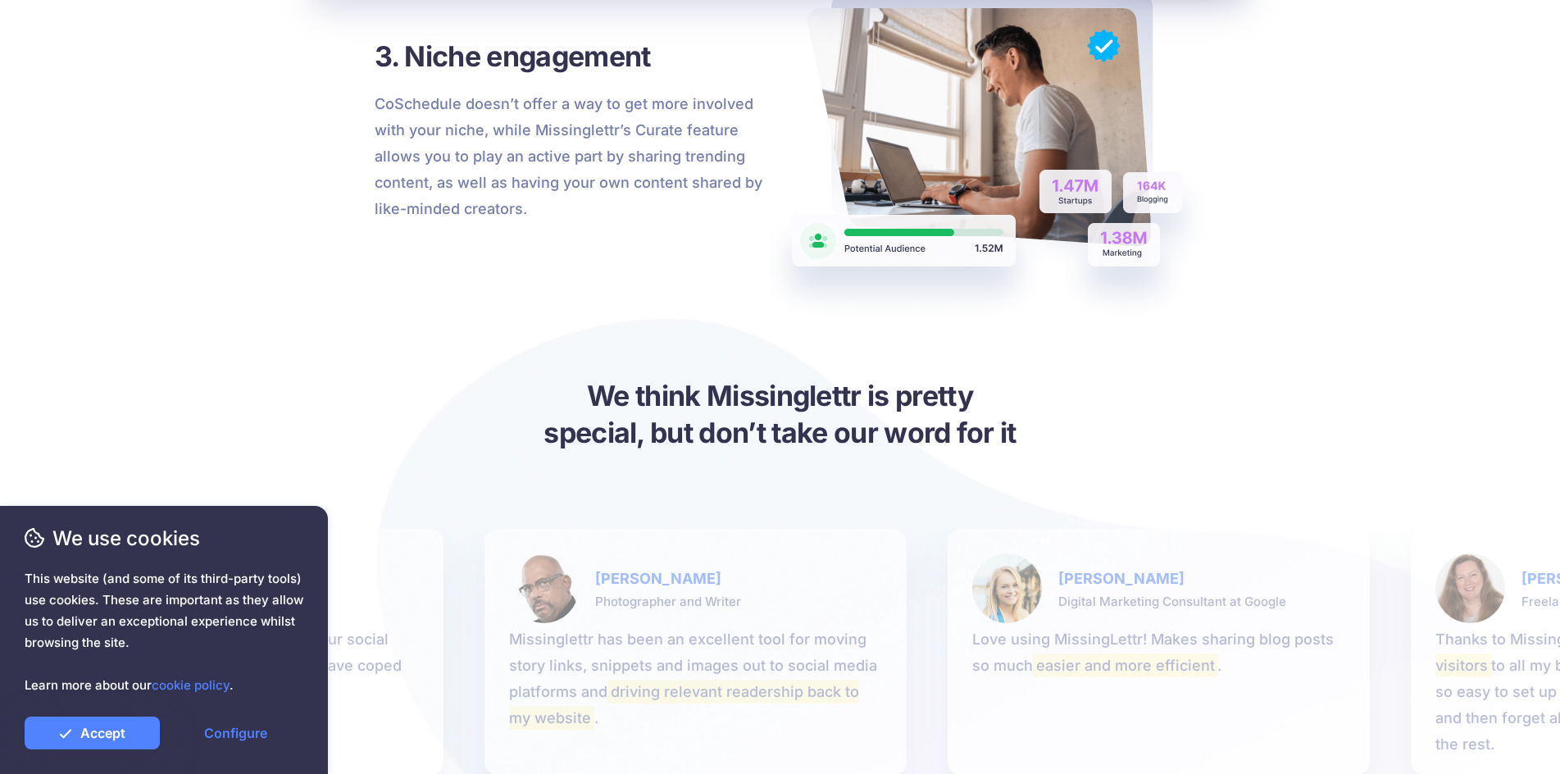
scroll to position [2205, 0]
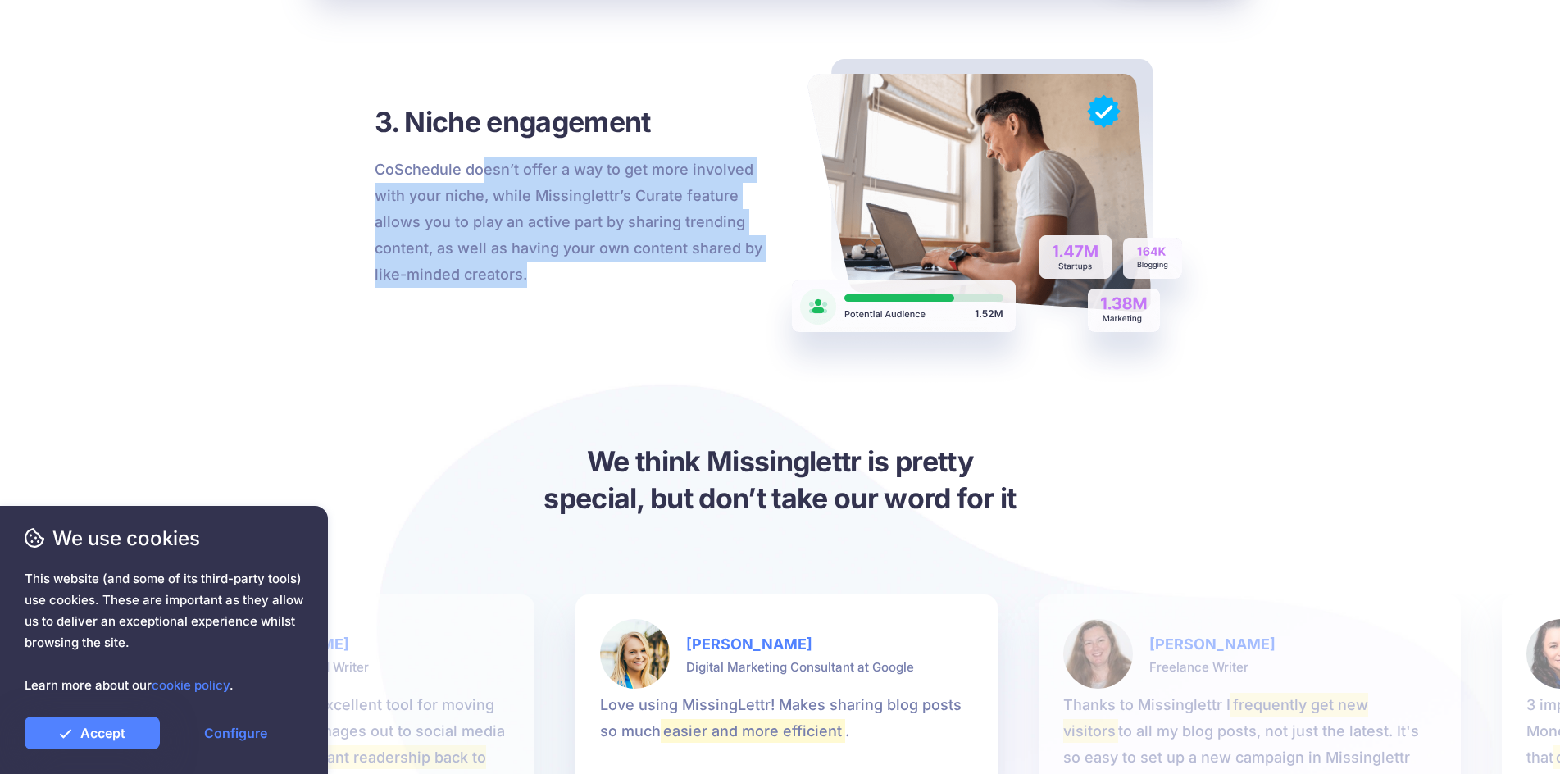
click at [572, 270] on p "CoSchedule doesn’t offer a way to get more involved with your niche, while Miss…" at bounding box center [578, 222] width 406 height 131
drag, startPoint x: 503, startPoint y: 196, endPoint x: 457, endPoint y: 170, distance: 52.9
click at [458, 170] on p "CoSchedule doesn’t offer a way to get more involved with your niche, while Miss…" at bounding box center [578, 222] width 406 height 131
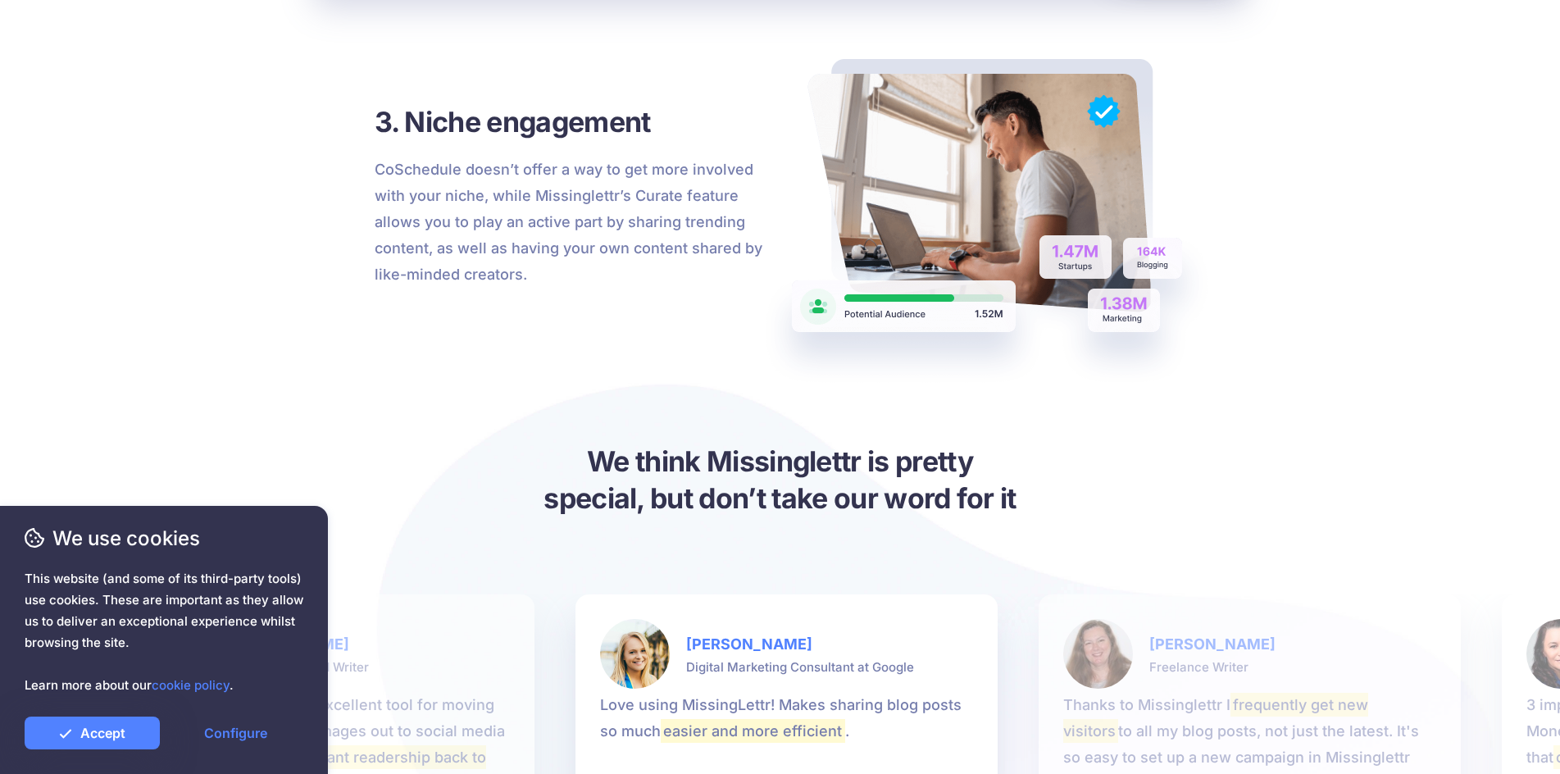
click at [457, 170] on p "CoSchedule doesn’t offer a way to get more involved with your niche, while Miss…" at bounding box center [578, 222] width 406 height 131
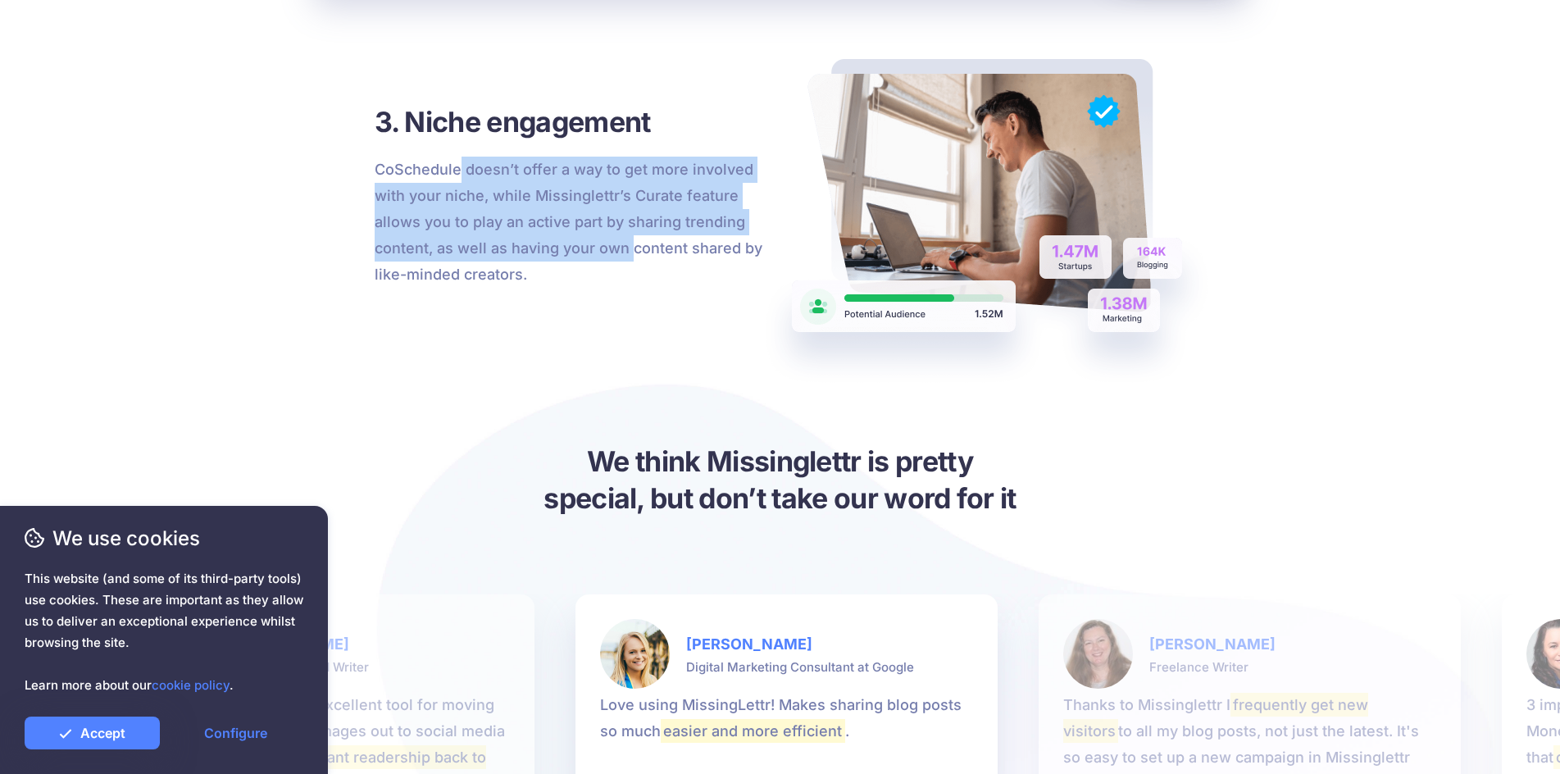
drag, startPoint x: 457, startPoint y: 170, endPoint x: 546, endPoint y: 256, distance: 123.5
click at [546, 256] on p "CoSchedule doesn’t offer a way to get more involved with your niche, while Miss…" at bounding box center [578, 222] width 406 height 131
drag, startPoint x: 546, startPoint y: 256, endPoint x: 475, endPoint y: 171, distance: 111.1
click at [475, 171] on p "CoSchedule doesn’t offer a way to get more involved with your niche, while Miss…" at bounding box center [578, 222] width 406 height 131
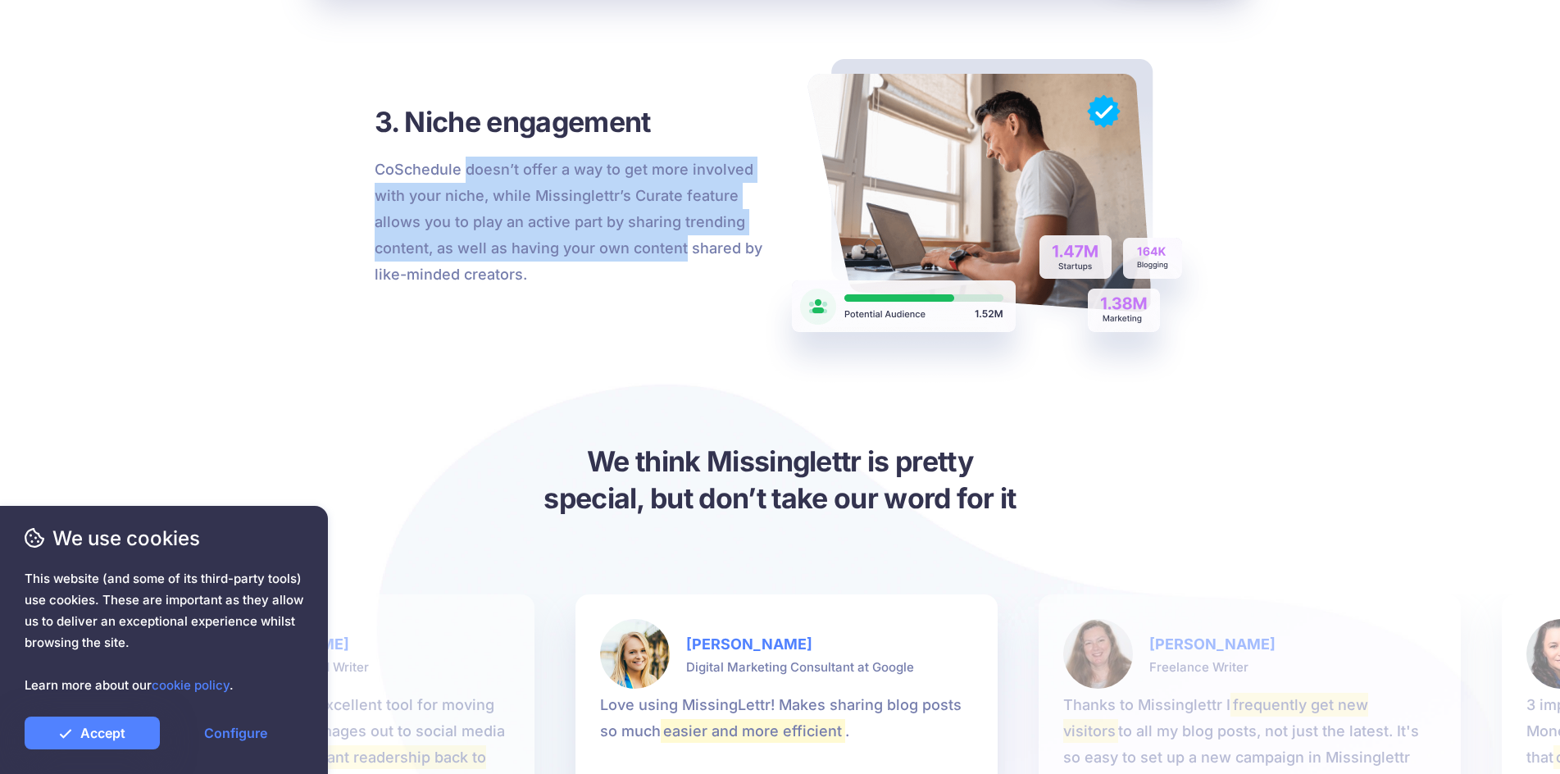
click at [475, 171] on p "CoSchedule doesn’t offer a way to get more involved with your niche, while Miss…" at bounding box center [578, 222] width 406 height 131
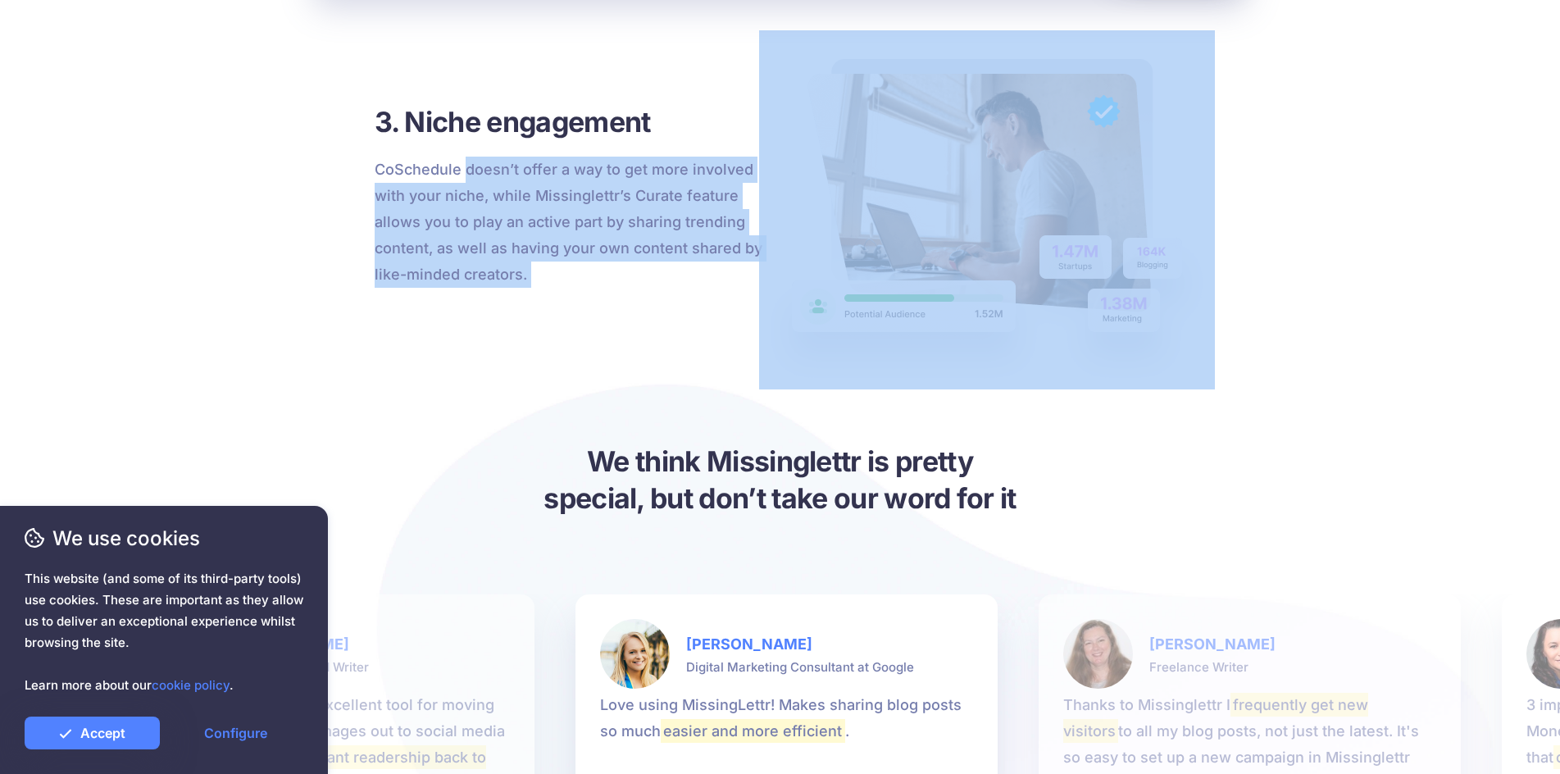
drag, startPoint x: 475, startPoint y: 171, endPoint x: 535, endPoint y: 271, distance: 117.0
click at [535, 271] on p "CoSchedule doesn’t offer a way to get more involved with your niche, while Miss…" at bounding box center [578, 222] width 406 height 131
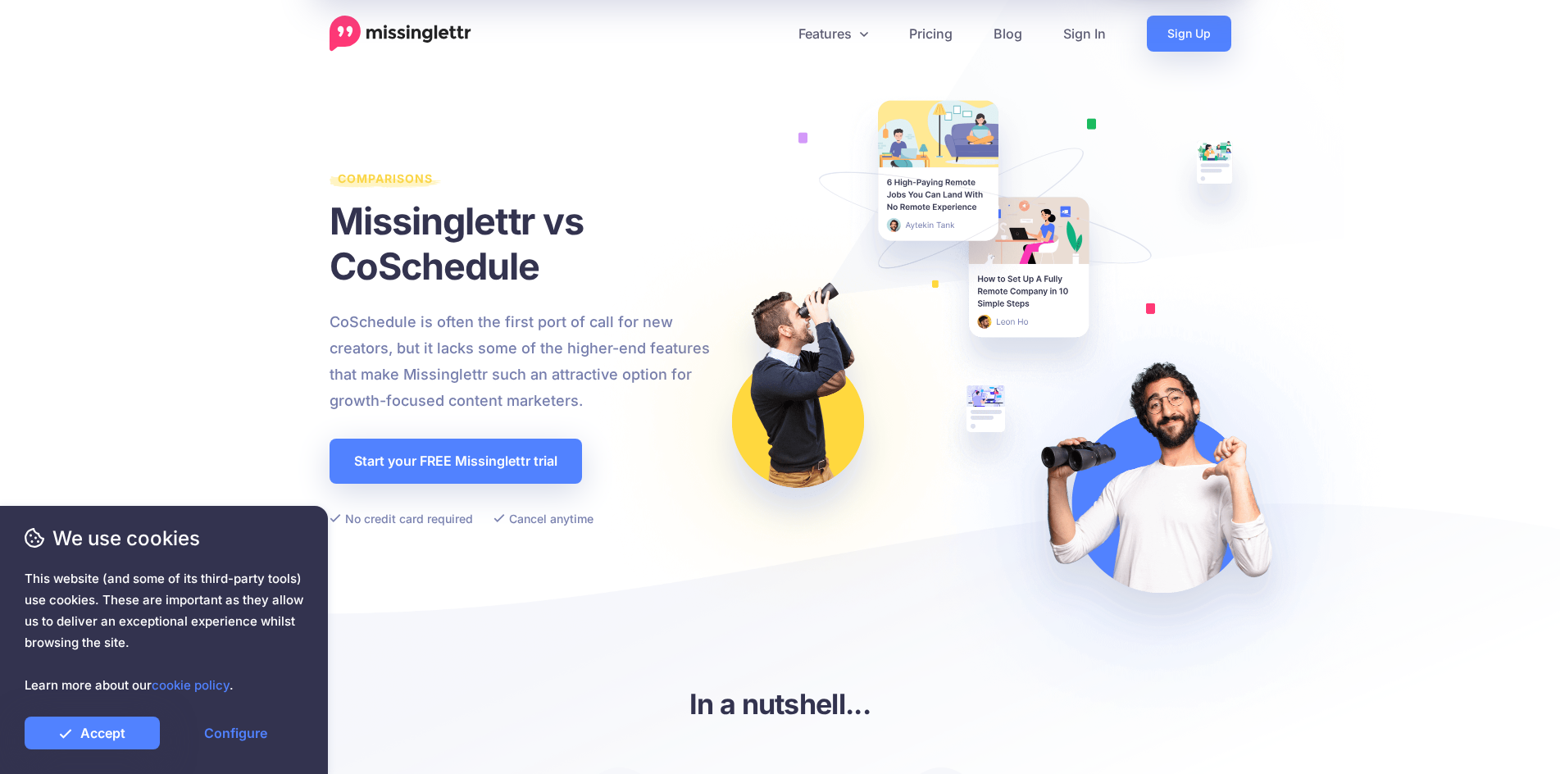
scroll to position [0, 0]
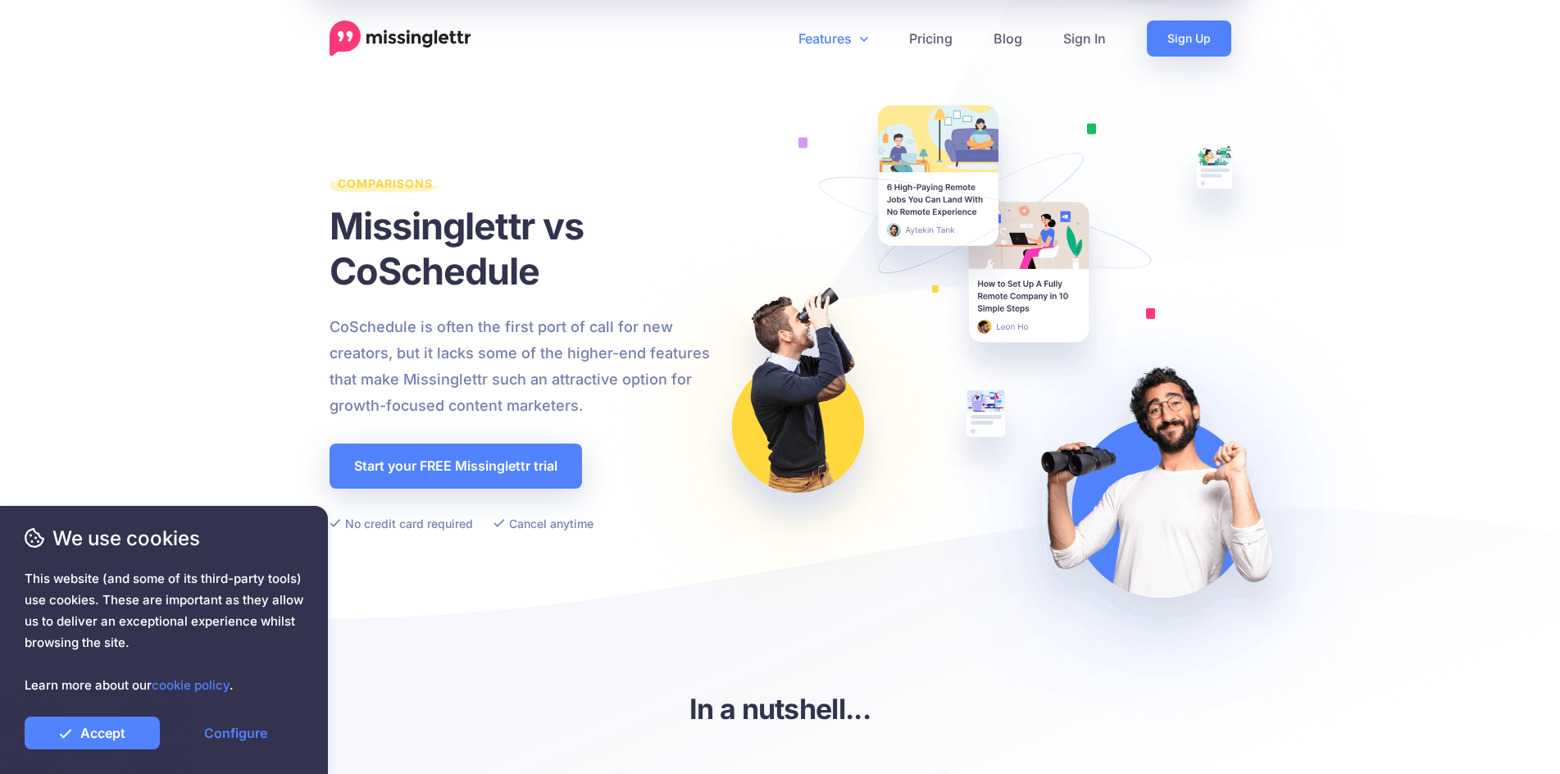
click at [840, 30] on link "Features" at bounding box center [833, 38] width 111 height 36
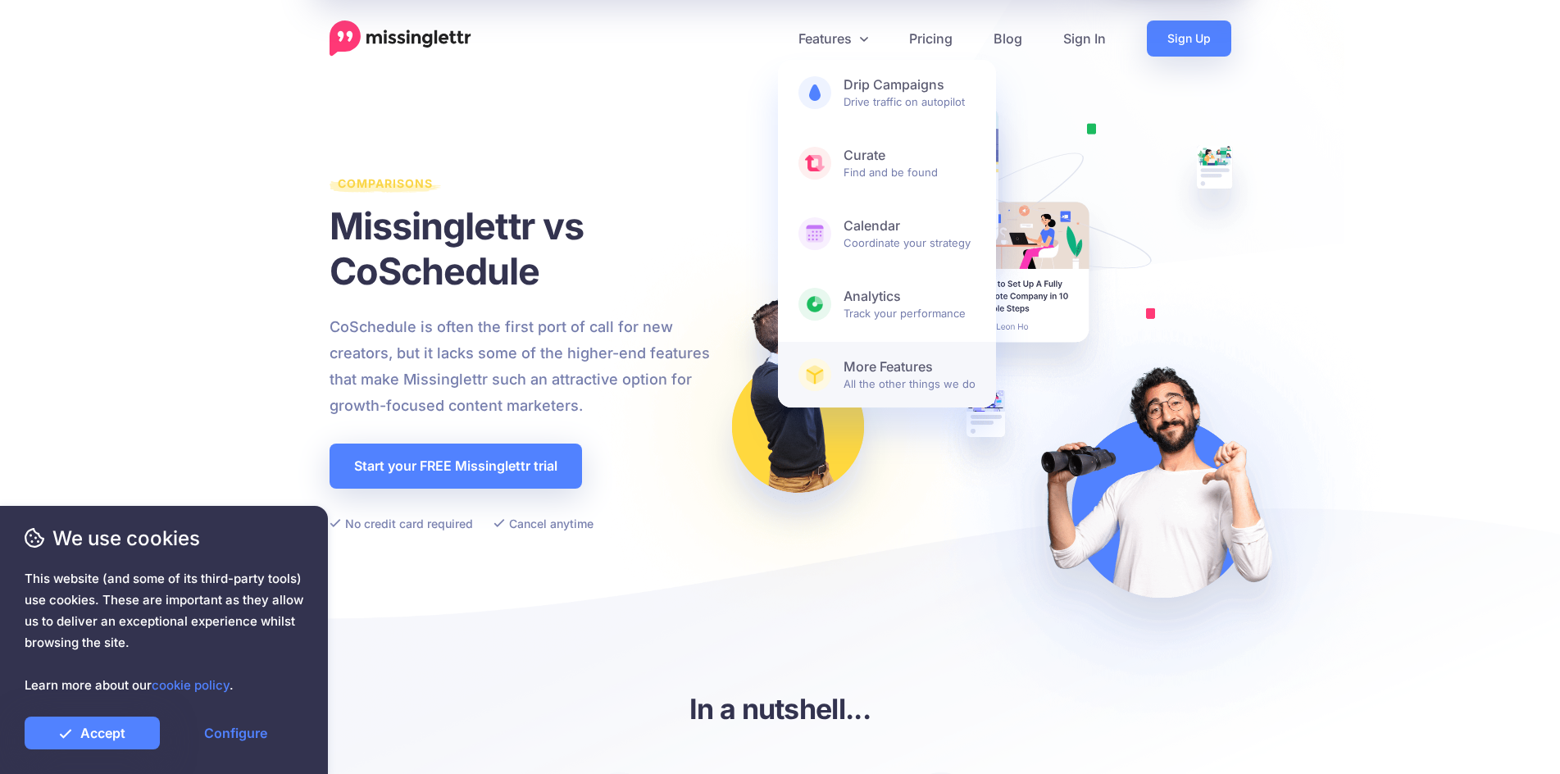
click at [817, 381] on img at bounding box center [815, 375] width 18 height 20
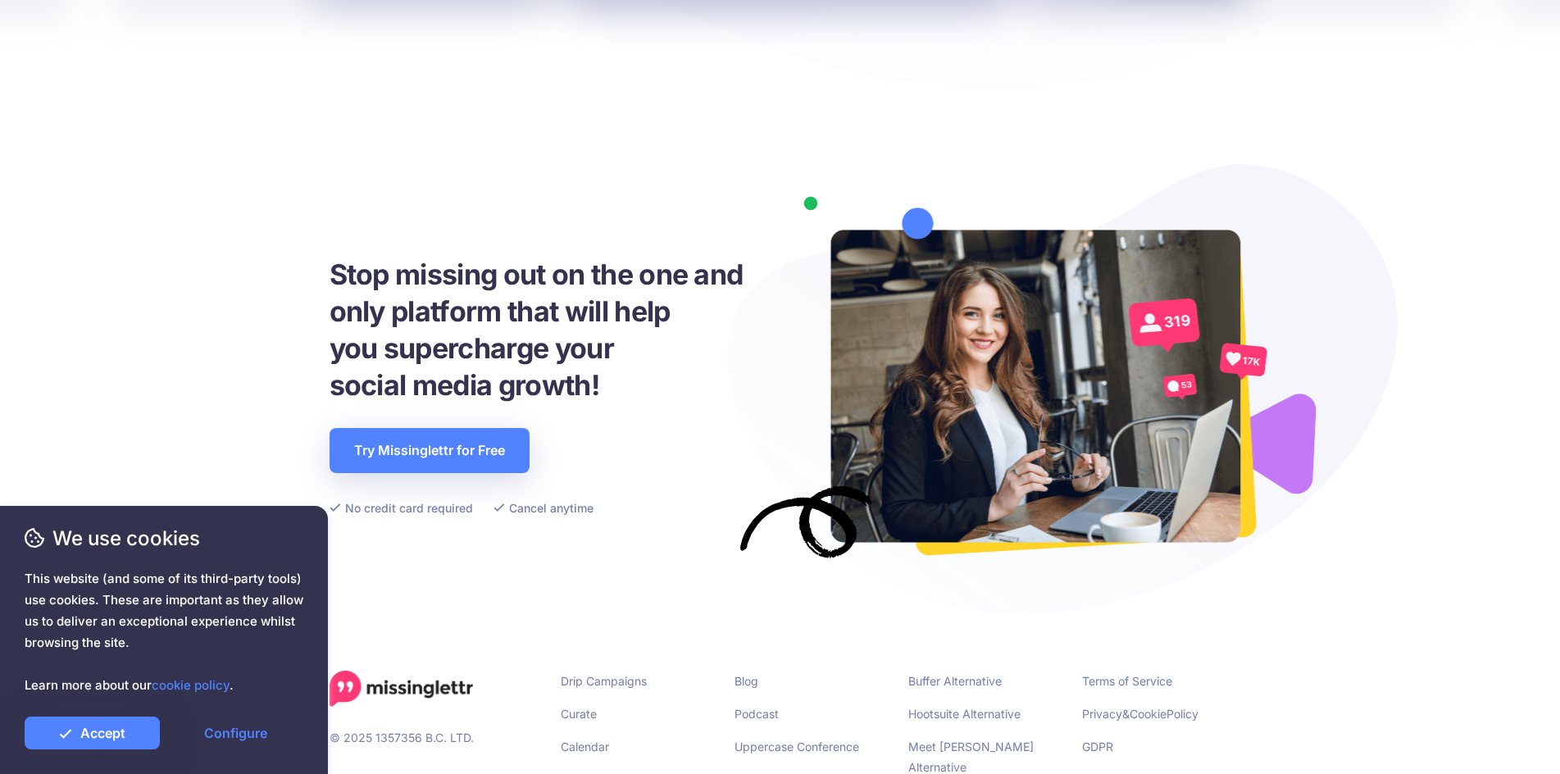
scroll to position [2344, 0]
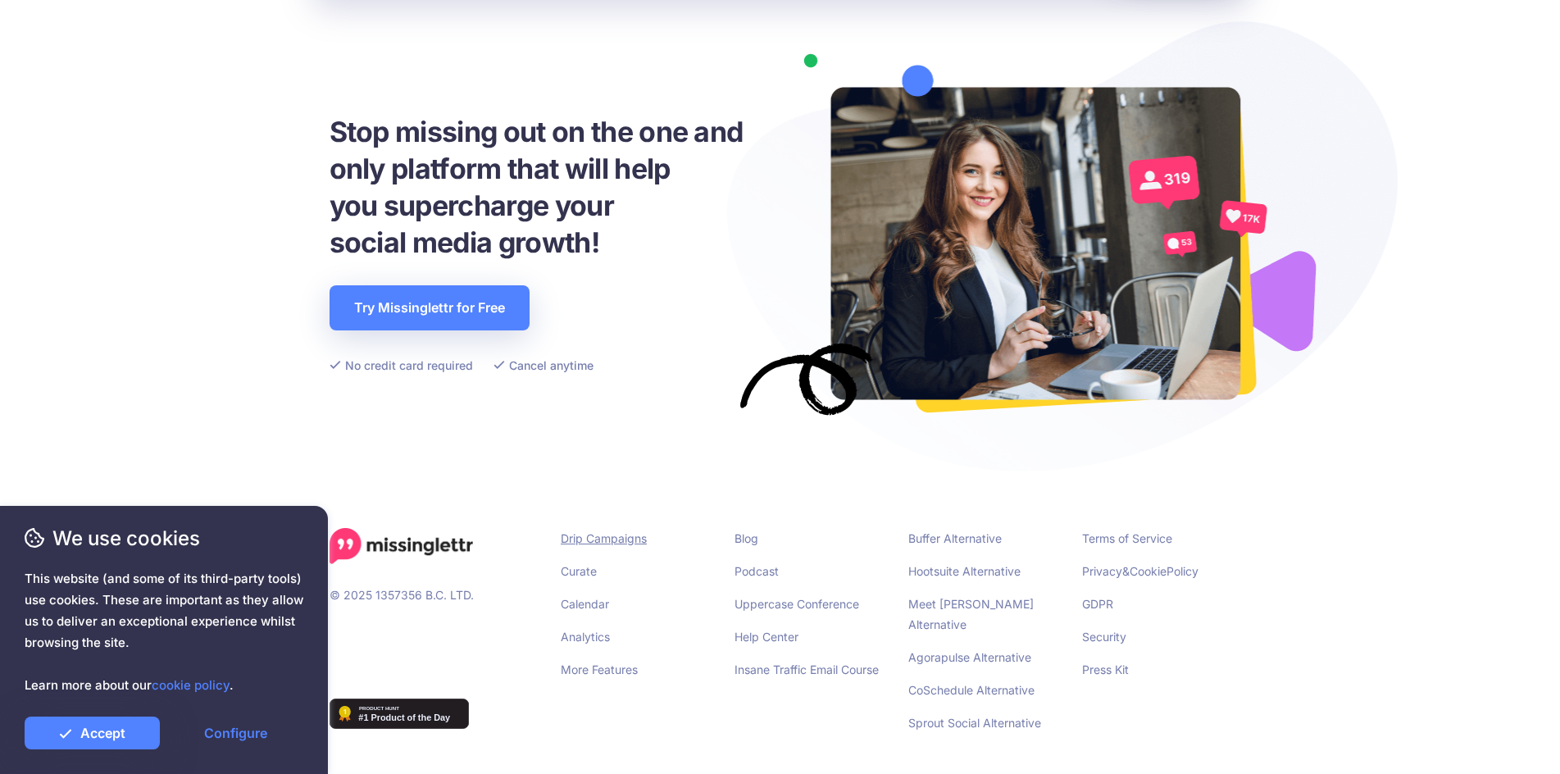
click at [596, 539] on link "Drip Campaigns" at bounding box center [604, 538] width 86 height 14
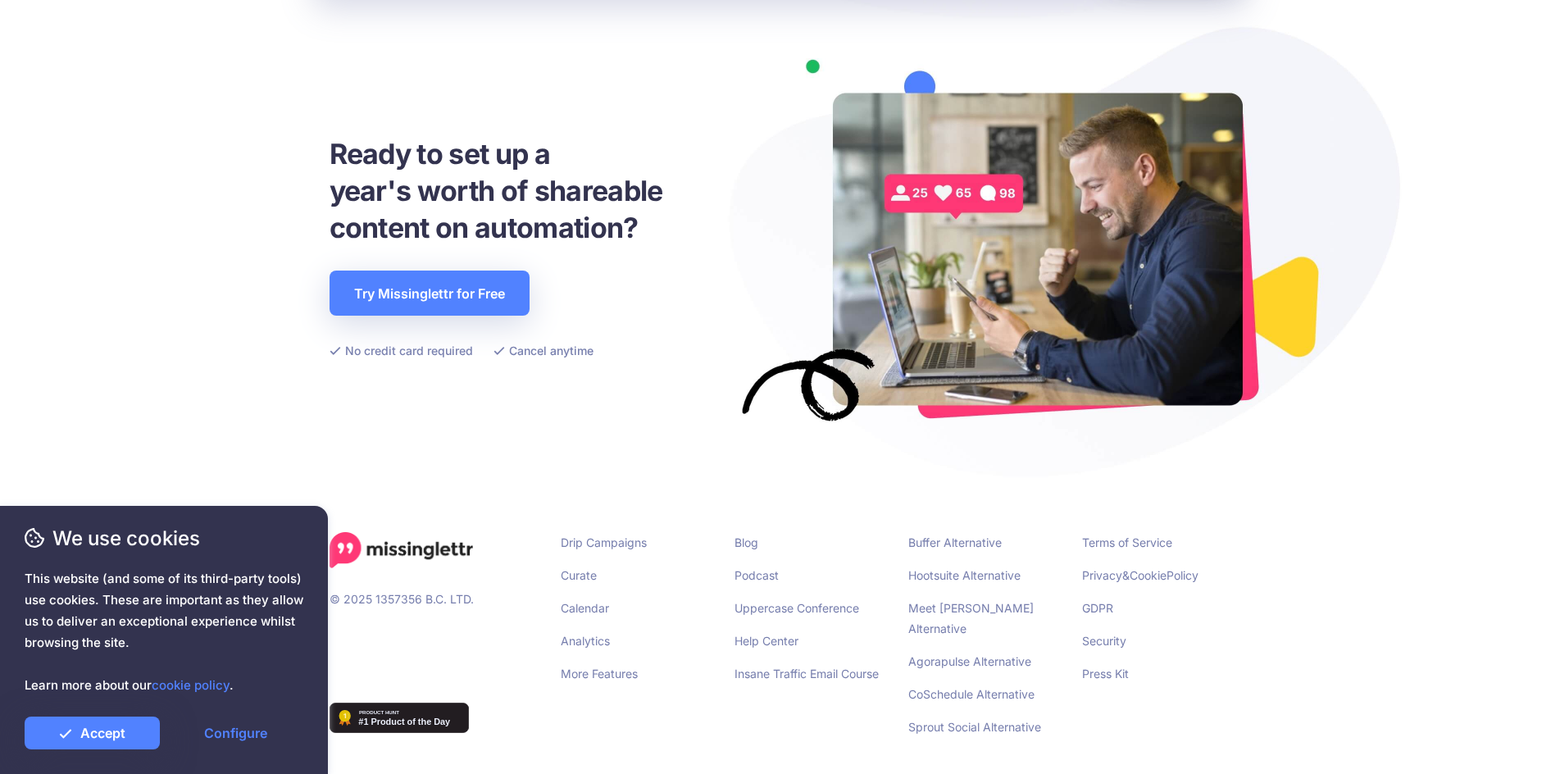
scroll to position [3595, 0]
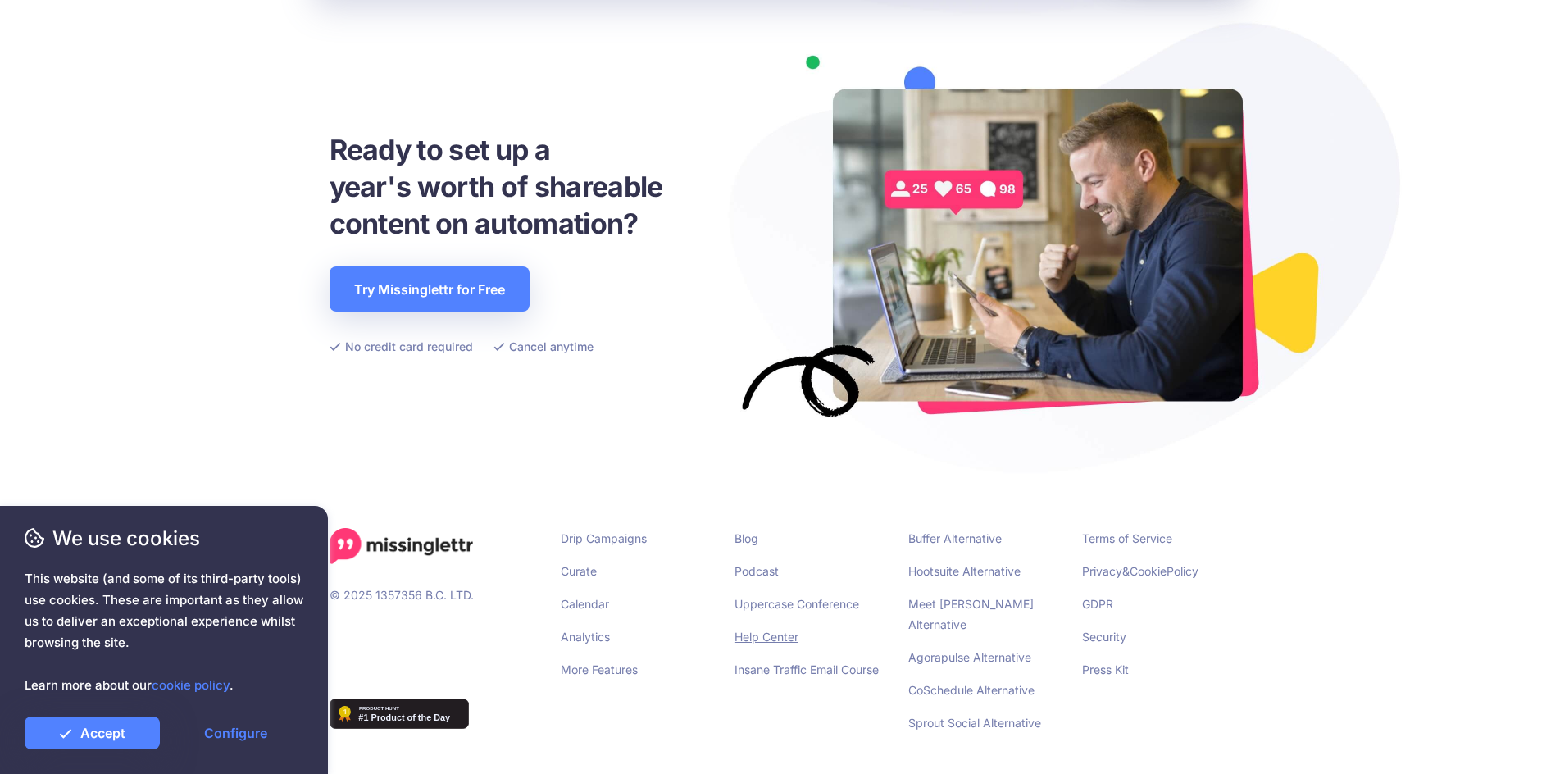
click at [778, 632] on link "Help Center" at bounding box center [766, 637] width 64 height 14
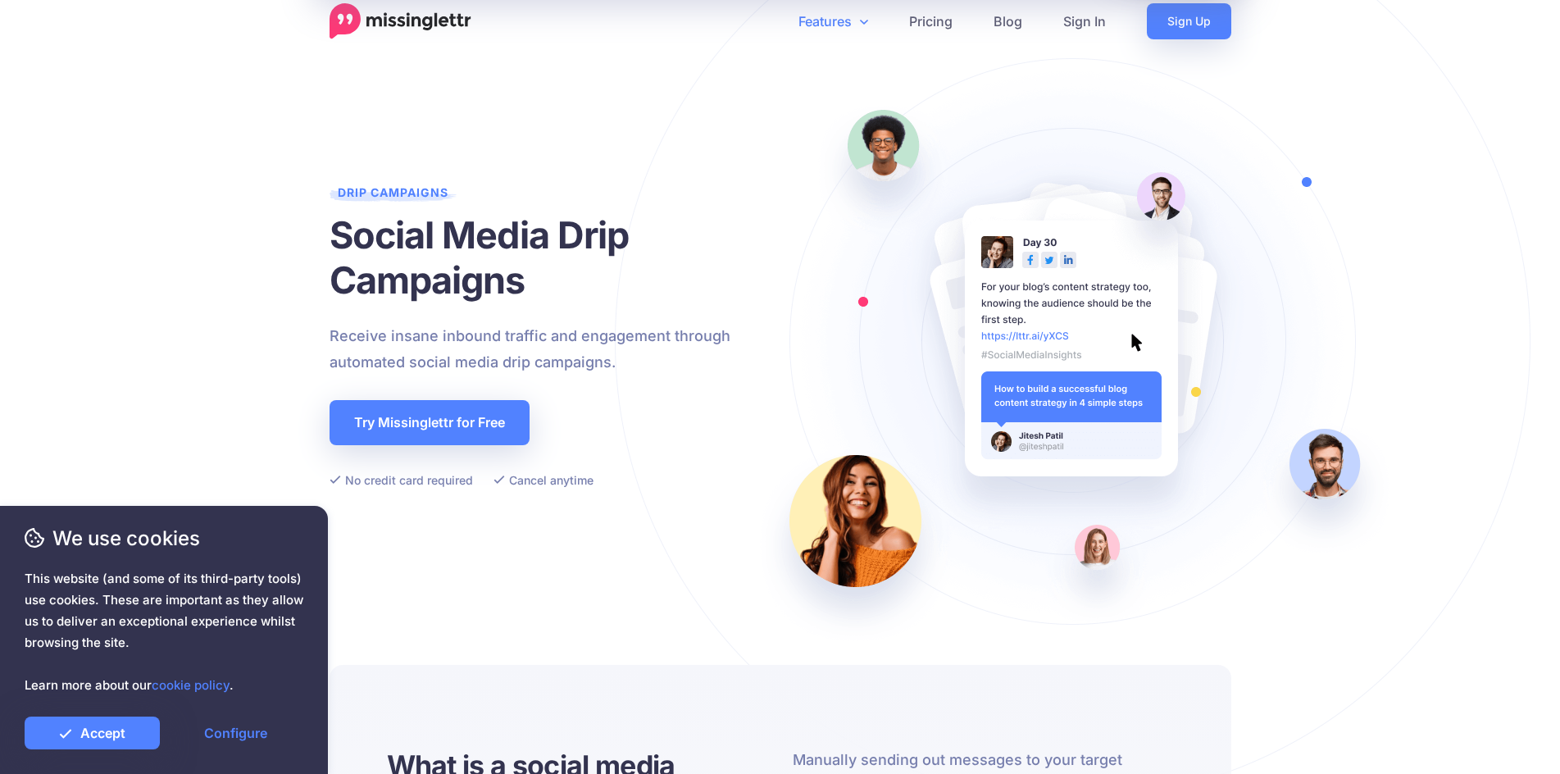
scroll to position [0, 0]
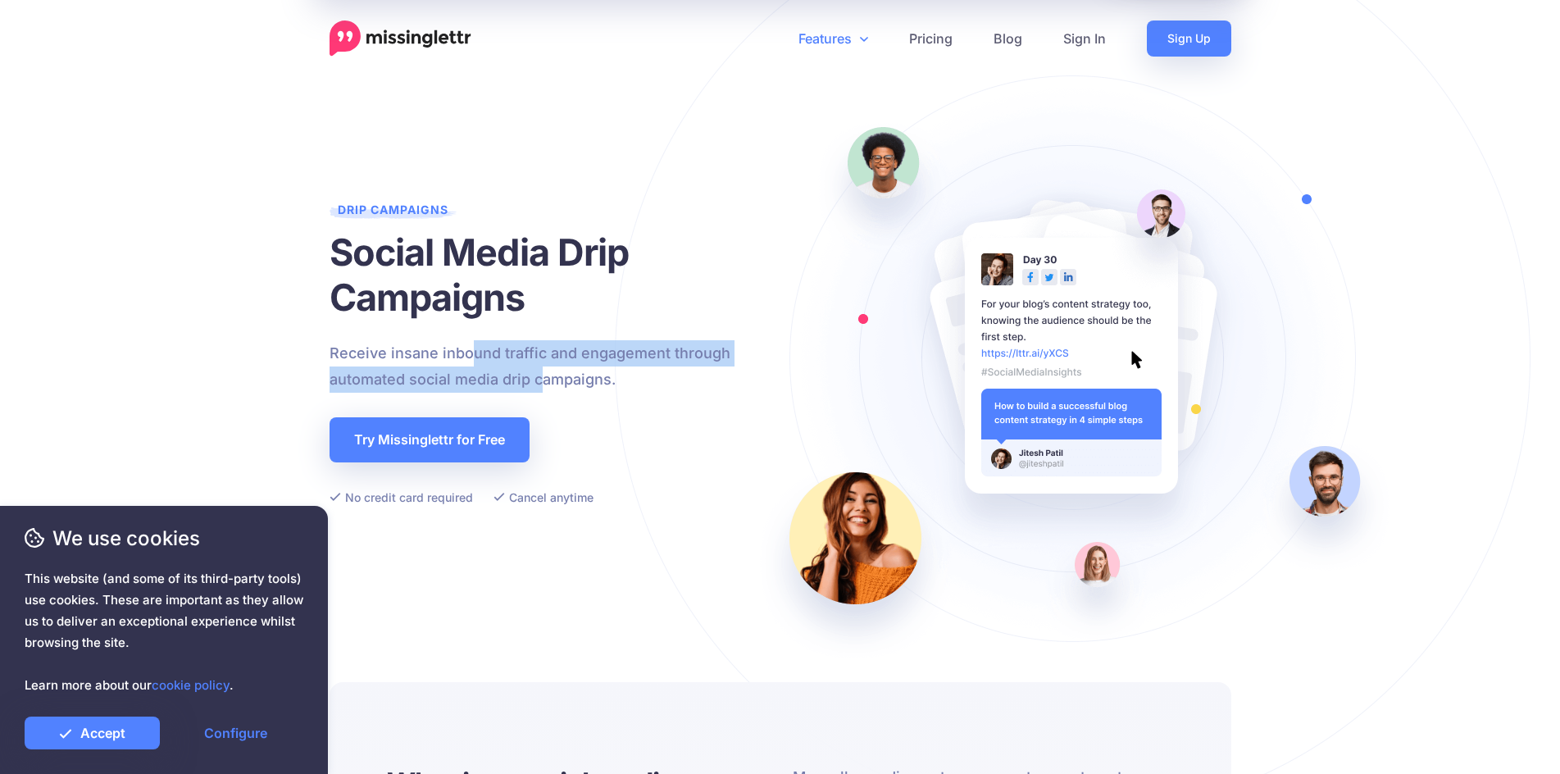
drag, startPoint x: 474, startPoint y: 364, endPoint x: 538, endPoint y: 385, distance: 67.4
click at [538, 385] on p "Receive insane inbound traffic and engagement through automated social media dr…" at bounding box center [561, 366] width 463 height 52
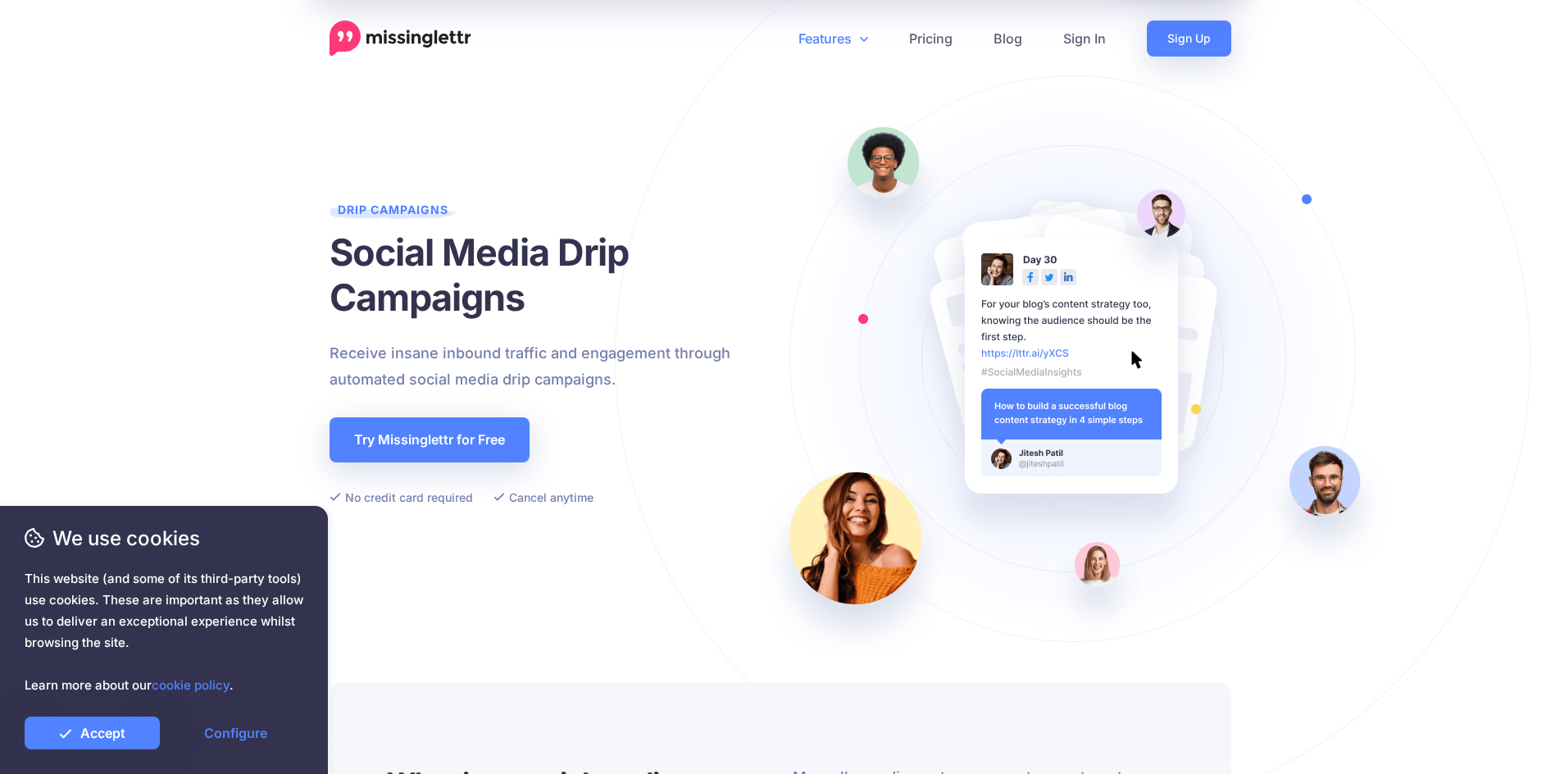
click at [575, 389] on p "Receive insane inbound traffic and engagement through automated social media dr…" at bounding box center [561, 366] width 463 height 52
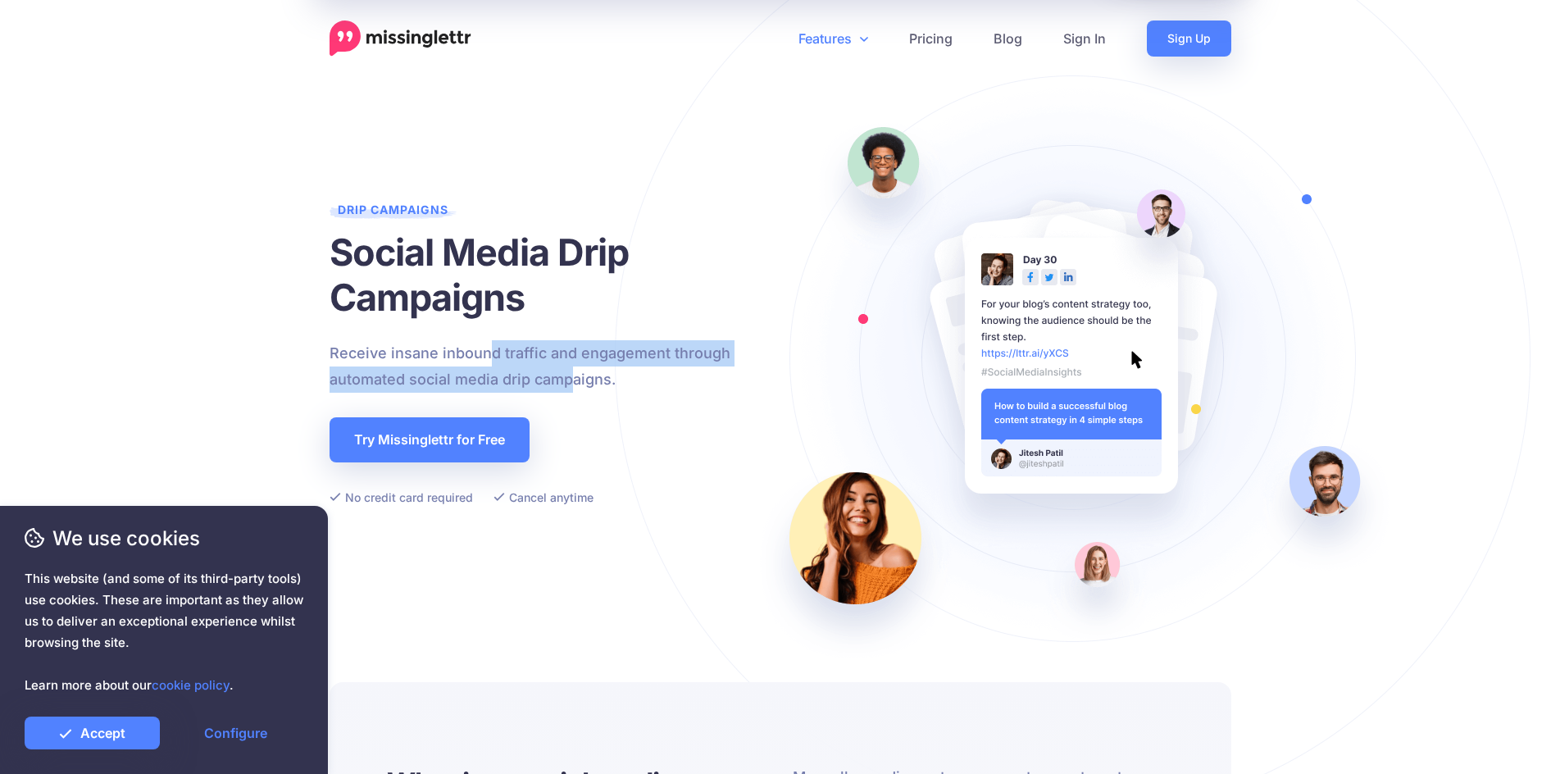
drag, startPoint x: 496, startPoint y: 364, endPoint x: 485, endPoint y: 362, distance: 10.9
click at [486, 362] on p "Receive insane inbound traffic and engagement through automated social media dr…" at bounding box center [561, 366] width 463 height 52
click at [485, 362] on p "Receive insane inbound traffic and engagement through automated social media dr…" at bounding box center [561, 366] width 463 height 52
drag, startPoint x: 485, startPoint y: 362, endPoint x: 537, endPoint y: 367, distance: 52.0
click at [537, 367] on p "Receive insane inbound traffic and engagement through automated social media dr…" at bounding box center [561, 366] width 463 height 52
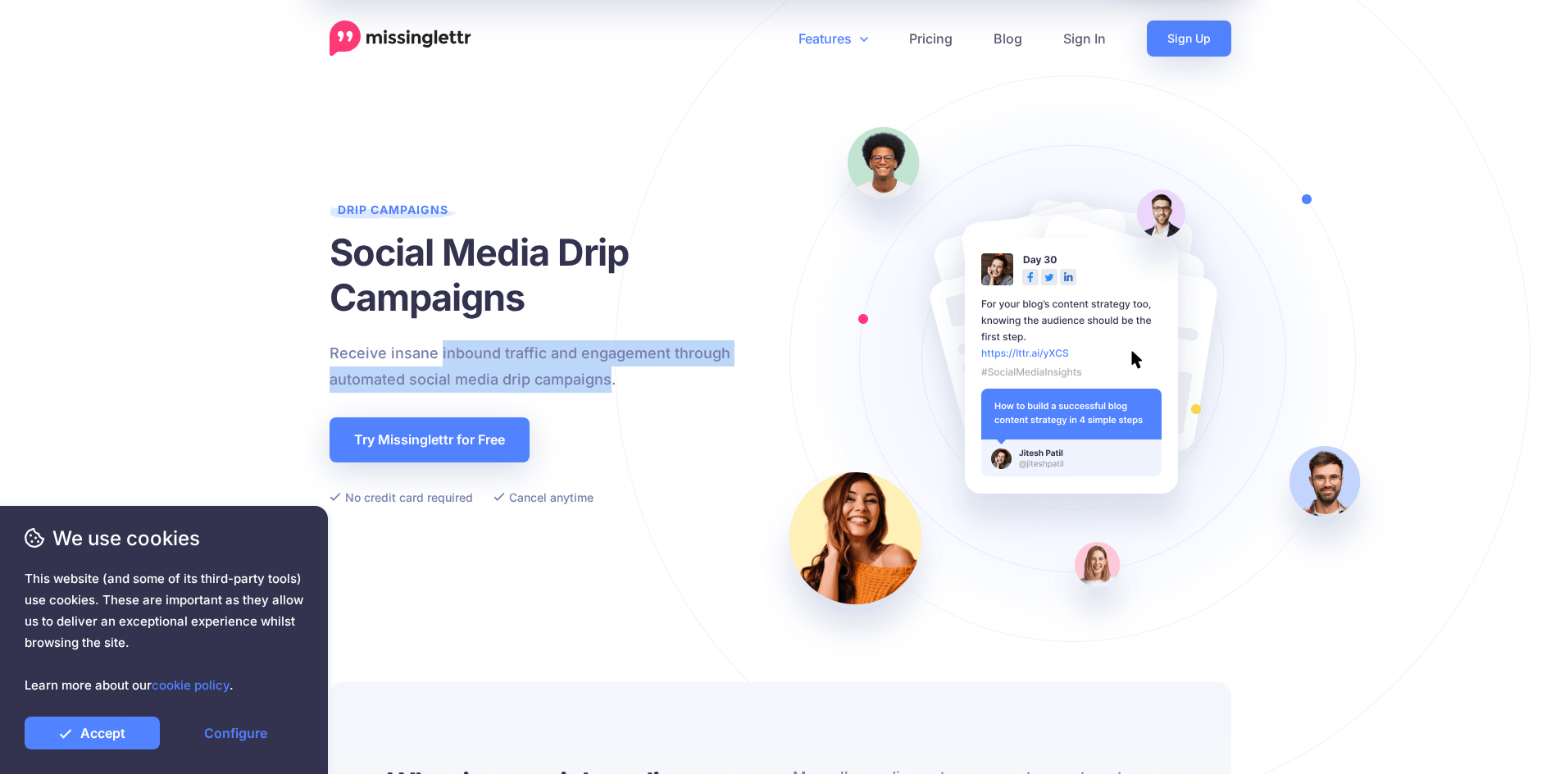
click at [537, 367] on p "Receive insane inbound traffic and engagement through automated social media dr…" at bounding box center [561, 366] width 463 height 52
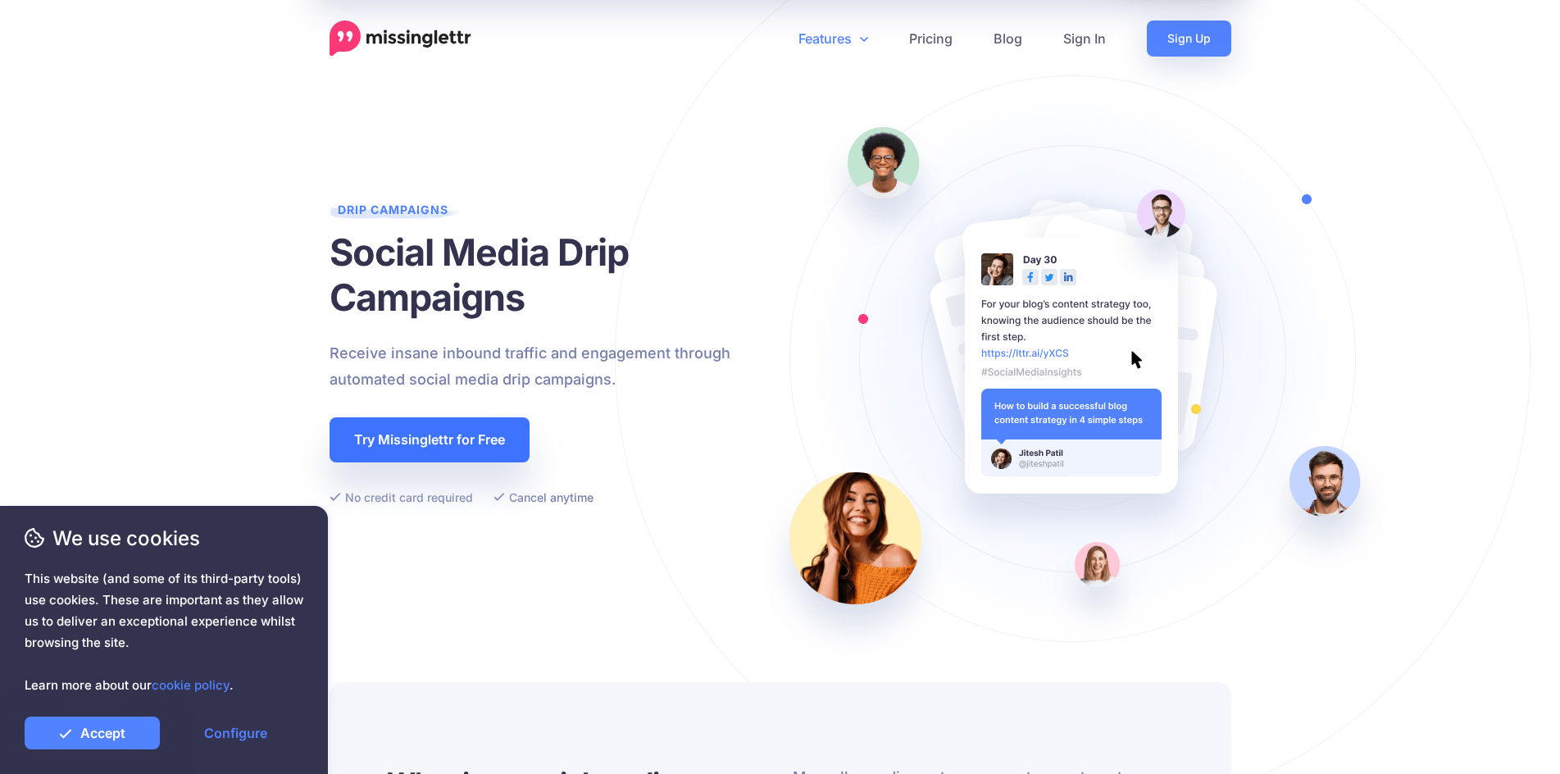
click at [447, 439] on link "Try Missinglettr for Free" at bounding box center [430, 439] width 200 height 45
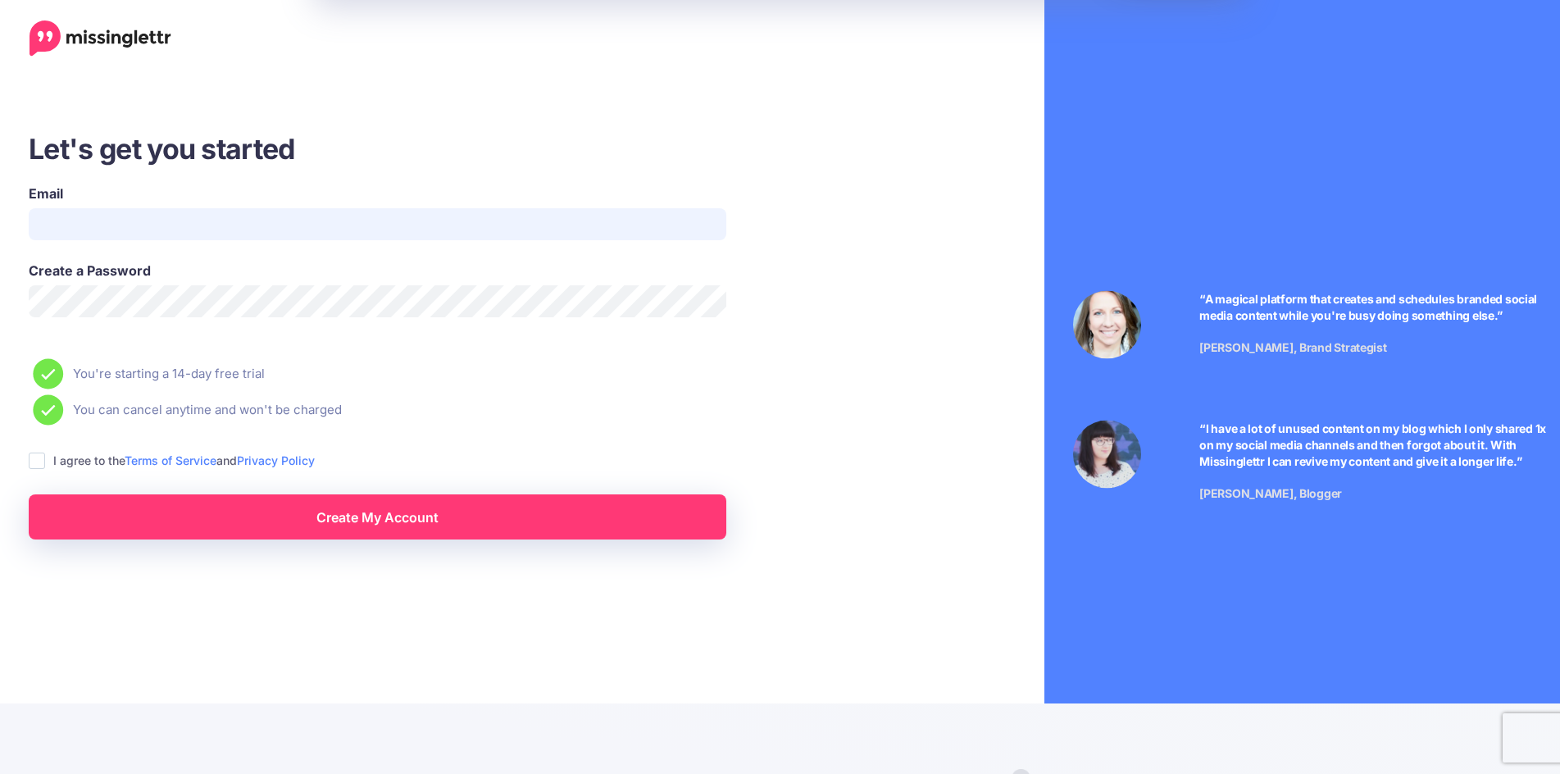
click at [343, 231] on input "Email" at bounding box center [378, 224] width 698 height 32
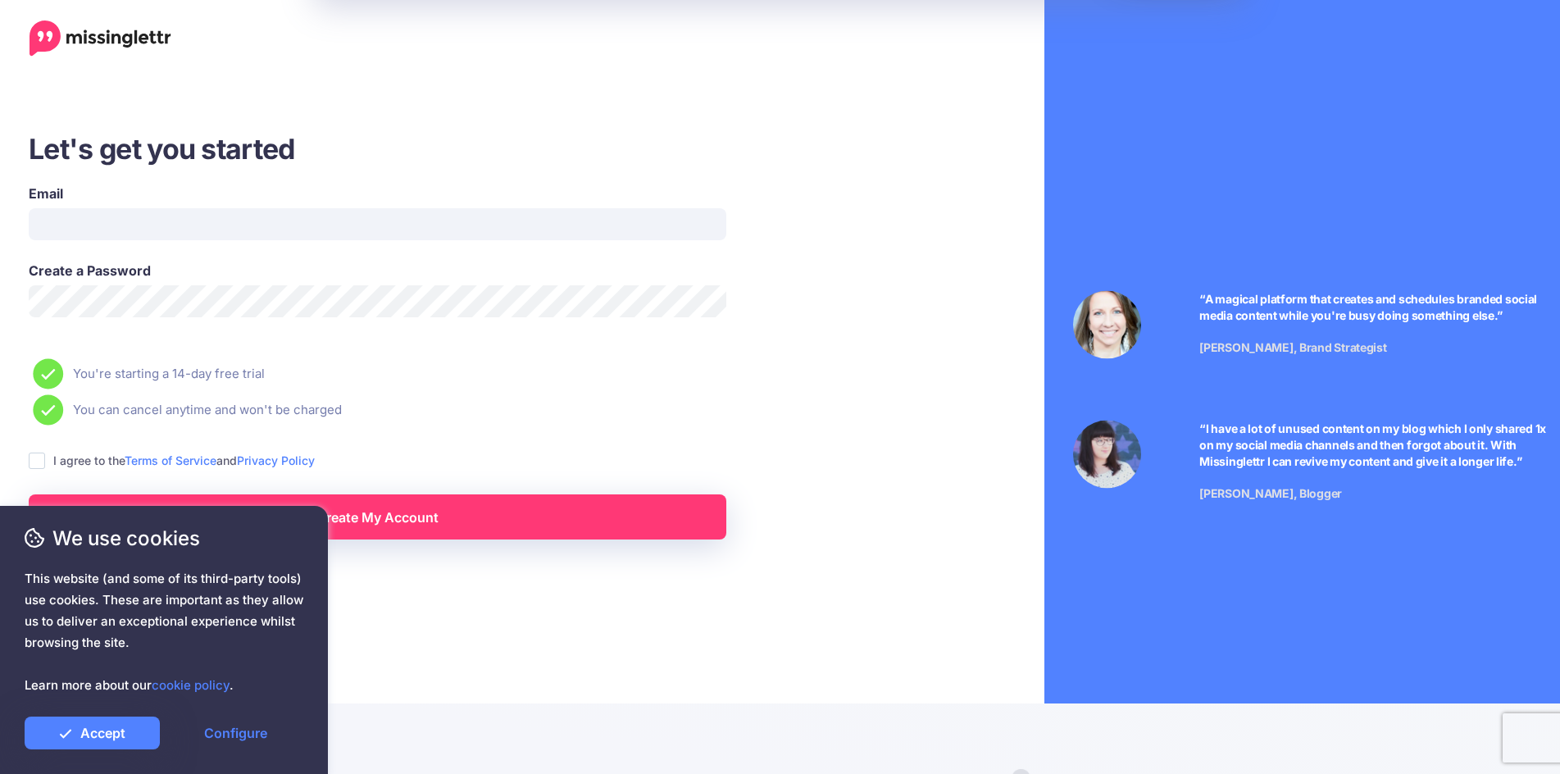
click at [52, 453] on div "I agree to the Terms of Service and Privacy Policy" at bounding box center [450, 460] width 843 height 19
click at [42, 456] on ins at bounding box center [37, 460] width 16 height 16
click at [322, 219] on input "Email" at bounding box center [378, 224] width 698 height 32
type input "**********"
click at [701, 227] on input "**********" at bounding box center [378, 224] width 698 height 32
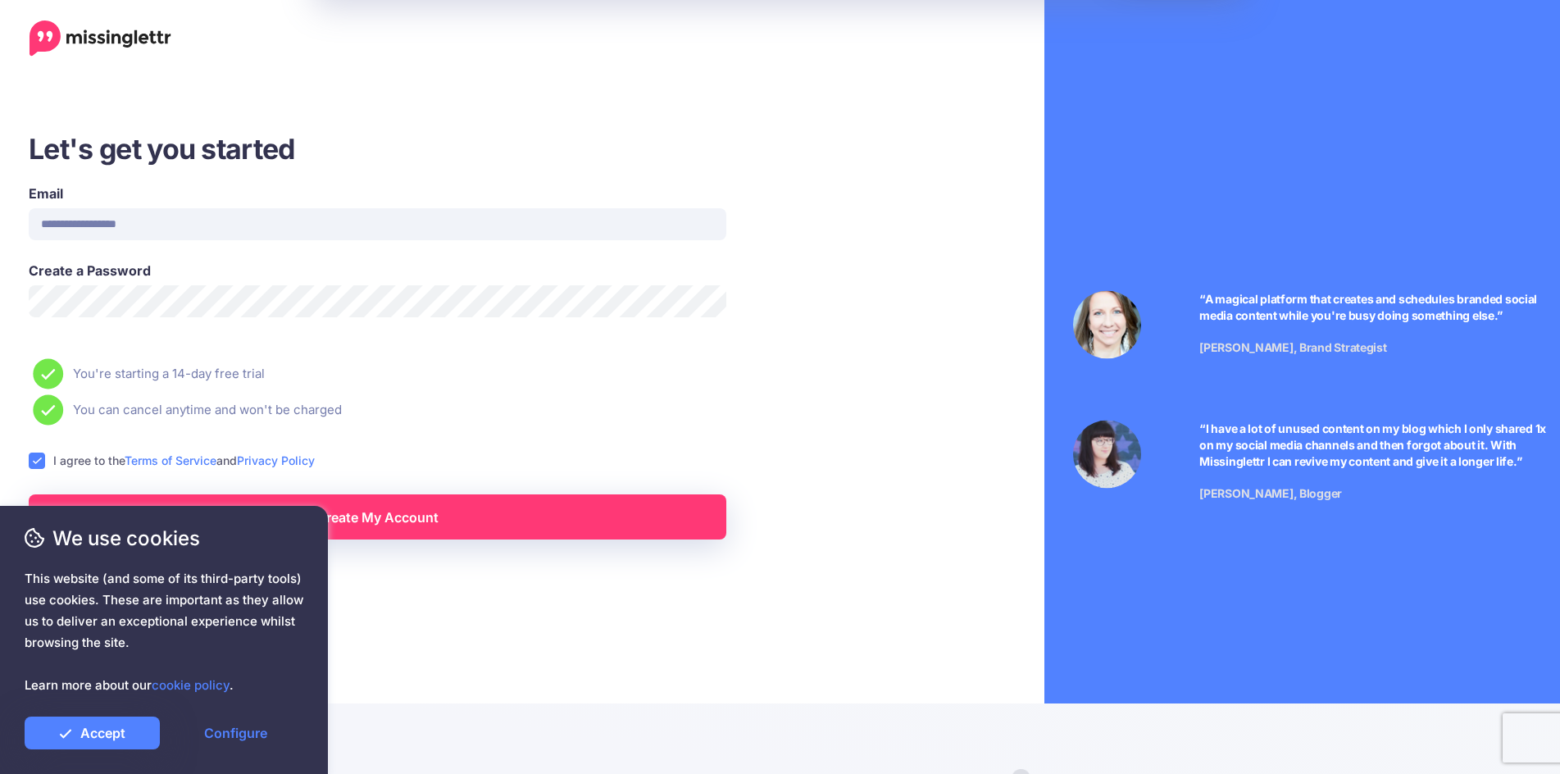
click at [854, 252] on div "**********" at bounding box center [449, 222] width 867 height 77
click at [690, 317] on div "Create a Password" at bounding box center [377, 299] width 722 height 77
click at [126, 735] on link "Accept" at bounding box center [92, 732] width 135 height 33
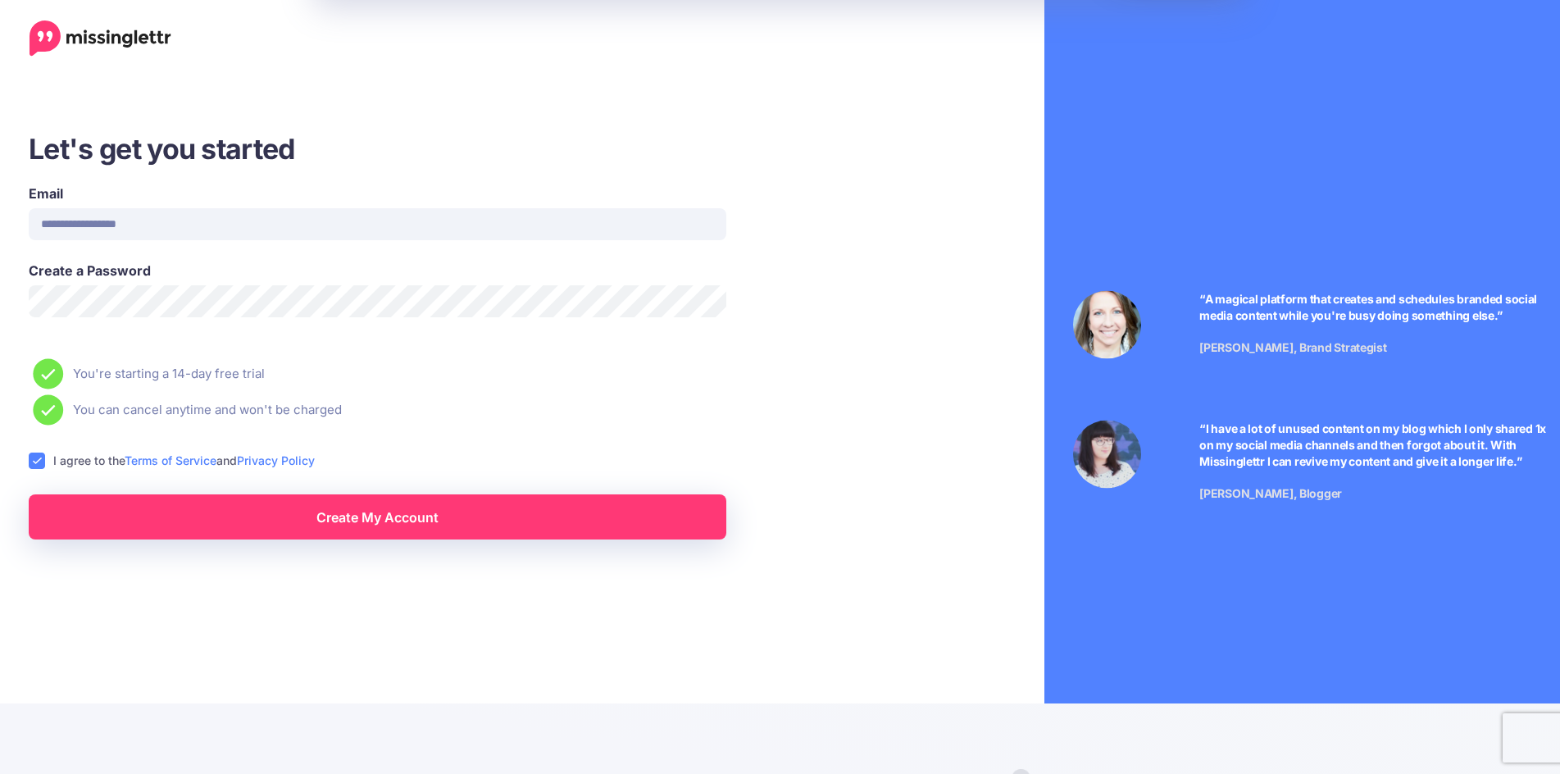
click at [284, 511] on div "We use cookies This website (and some of its third-party tools) use cookies. Th…" at bounding box center [164, 640] width 328 height 268
click at [513, 512] on link "Create My Account" at bounding box center [378, 516] width 698 height 45
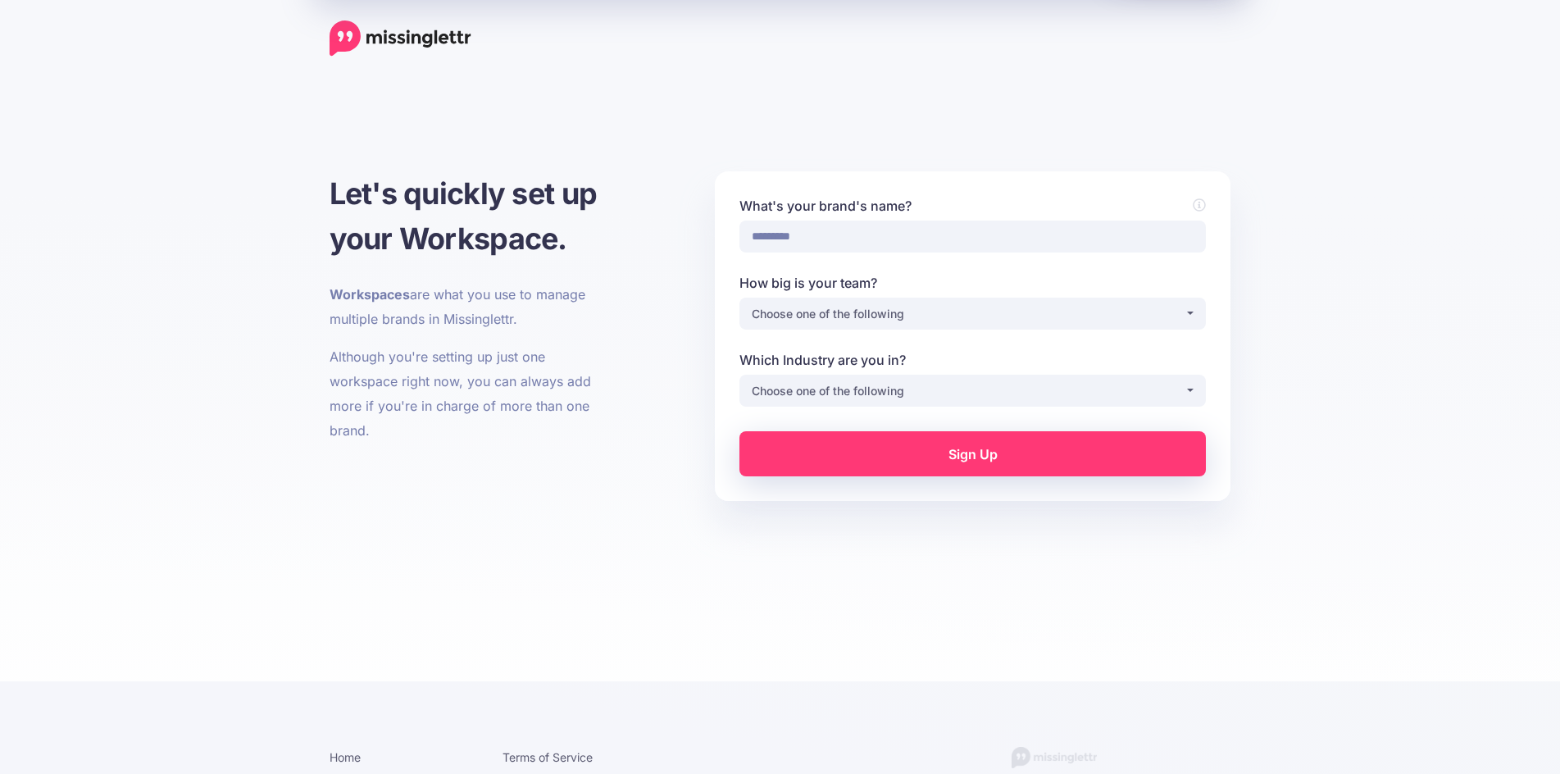
type input "*********"
click at [919, 316] on div "Choose one of the following" at bounding box center [968, 314] width 433 height 20
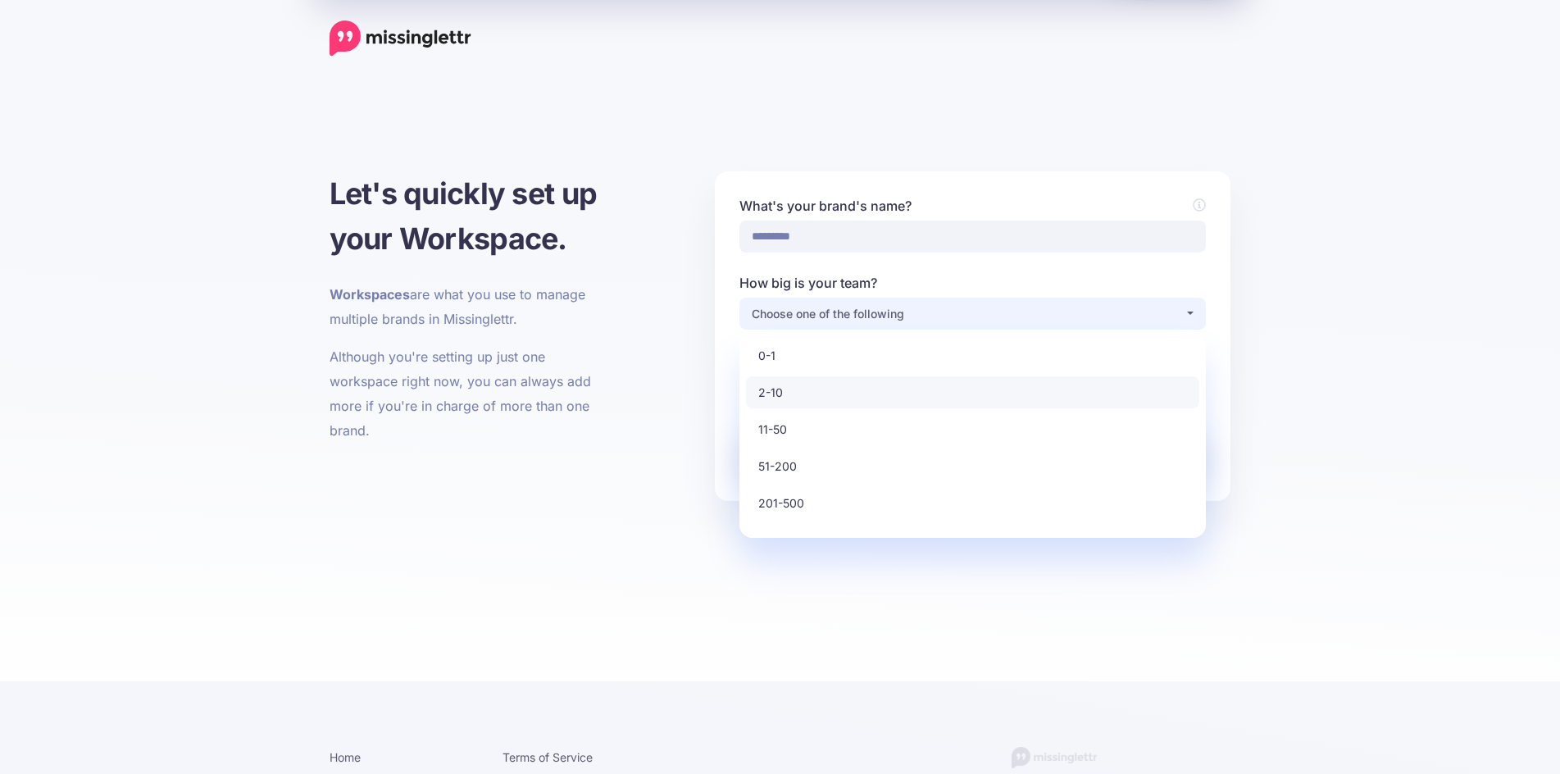
click at [884, 386] on link "2-10" at bounding box center [972, 392] width 453 height 32
select select "*"
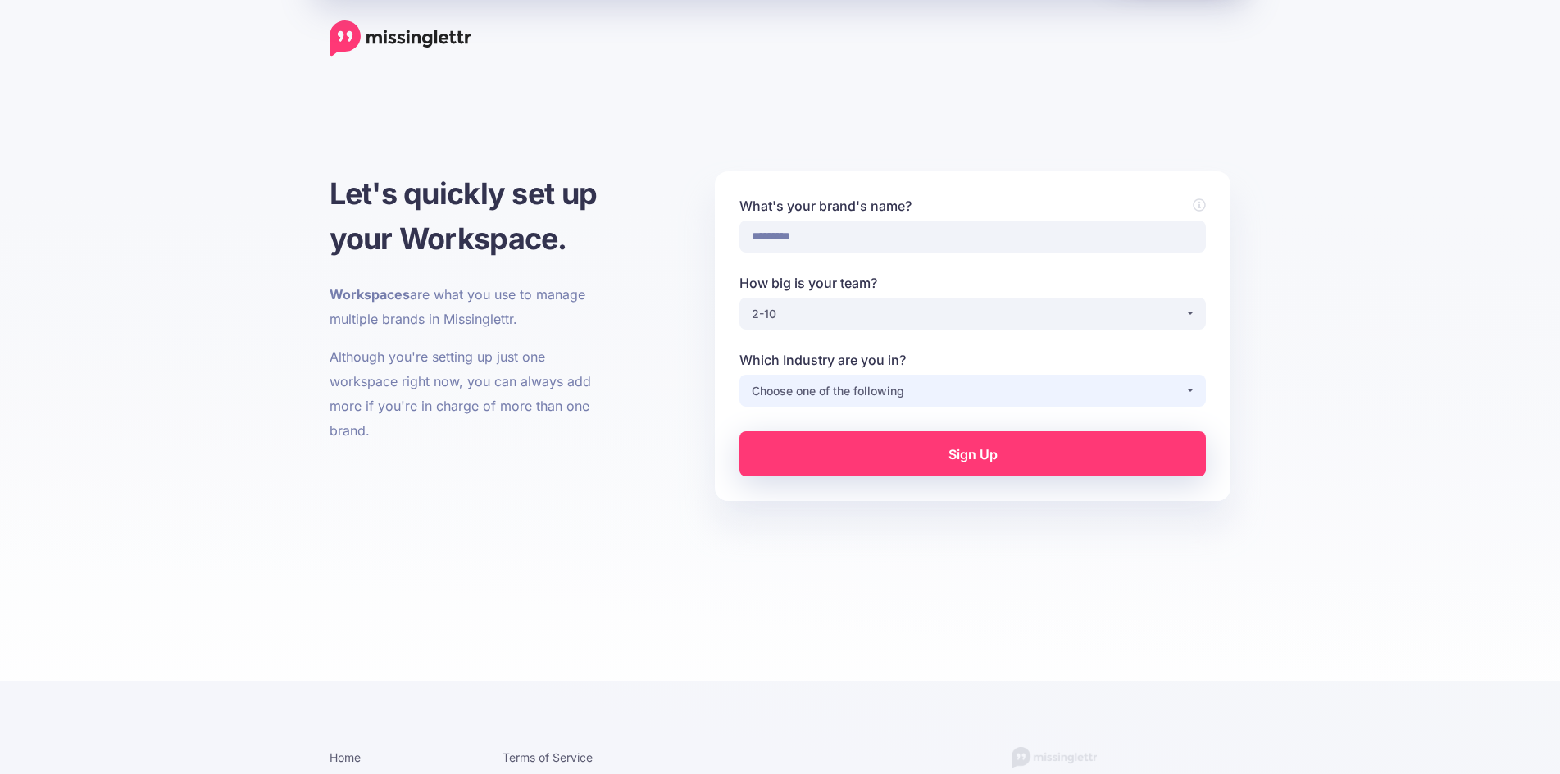
click at [884, 392] on div "Choose one of the following" at bounding box center [968, 391] width 433 height 20
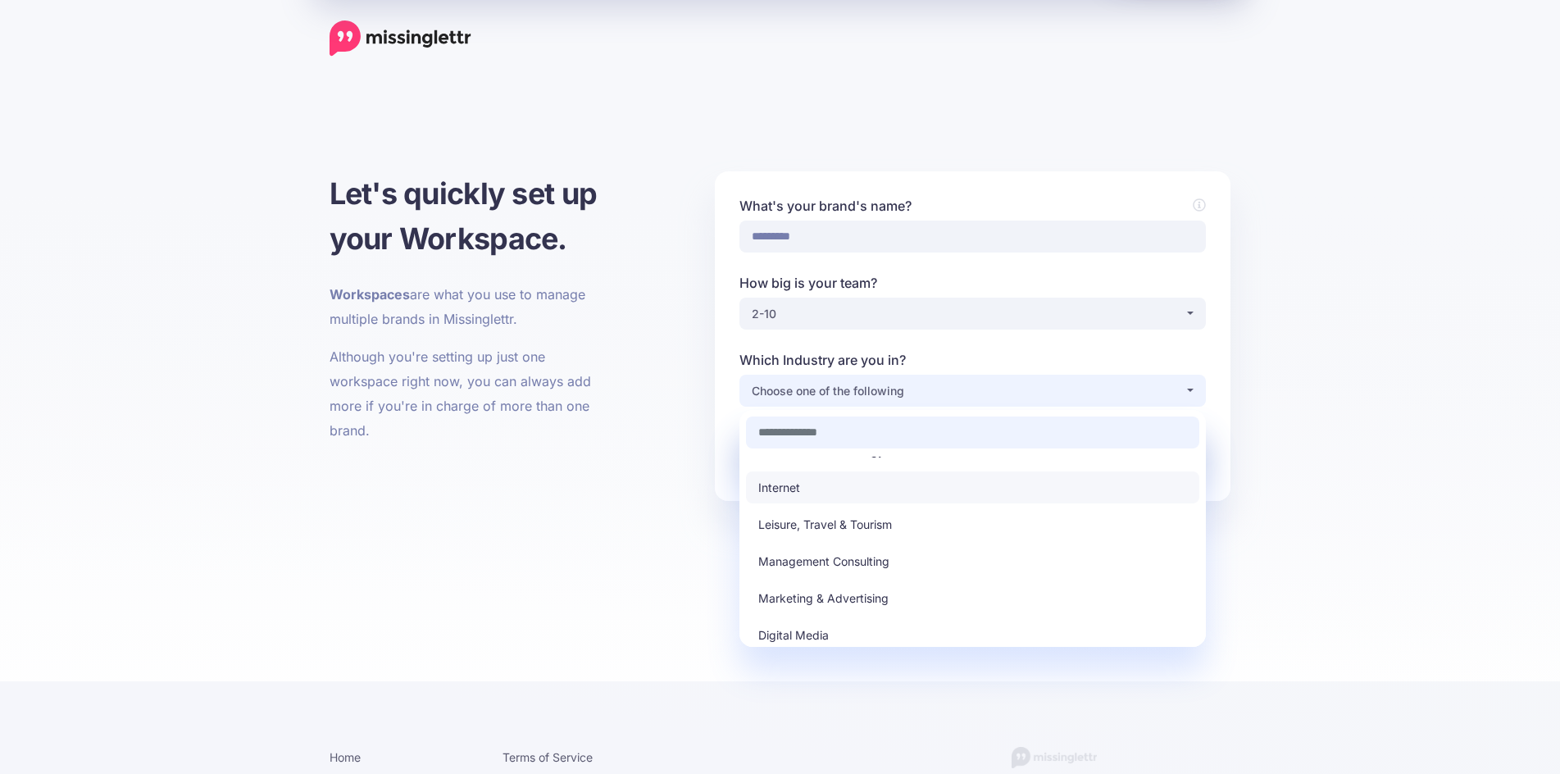
scroll to position [246, 0]
click at [919, 597] on link "Marketing & Advertising" at bounding box center [972, 596] width 453 height 32
select select "*********"
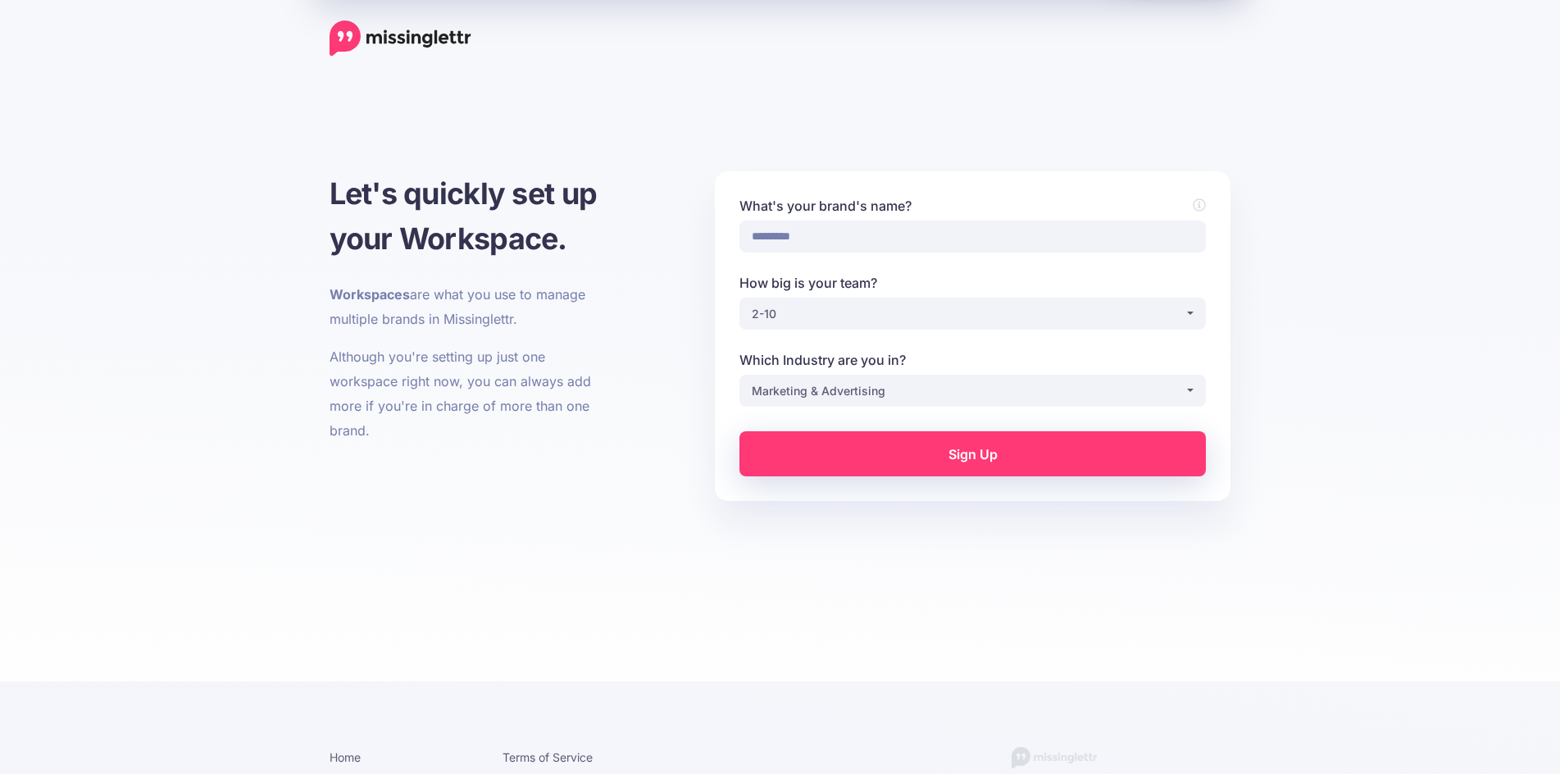
click at [953, 453] on link "Sign Up" at bounding box center [972, 453] width 466 height 45
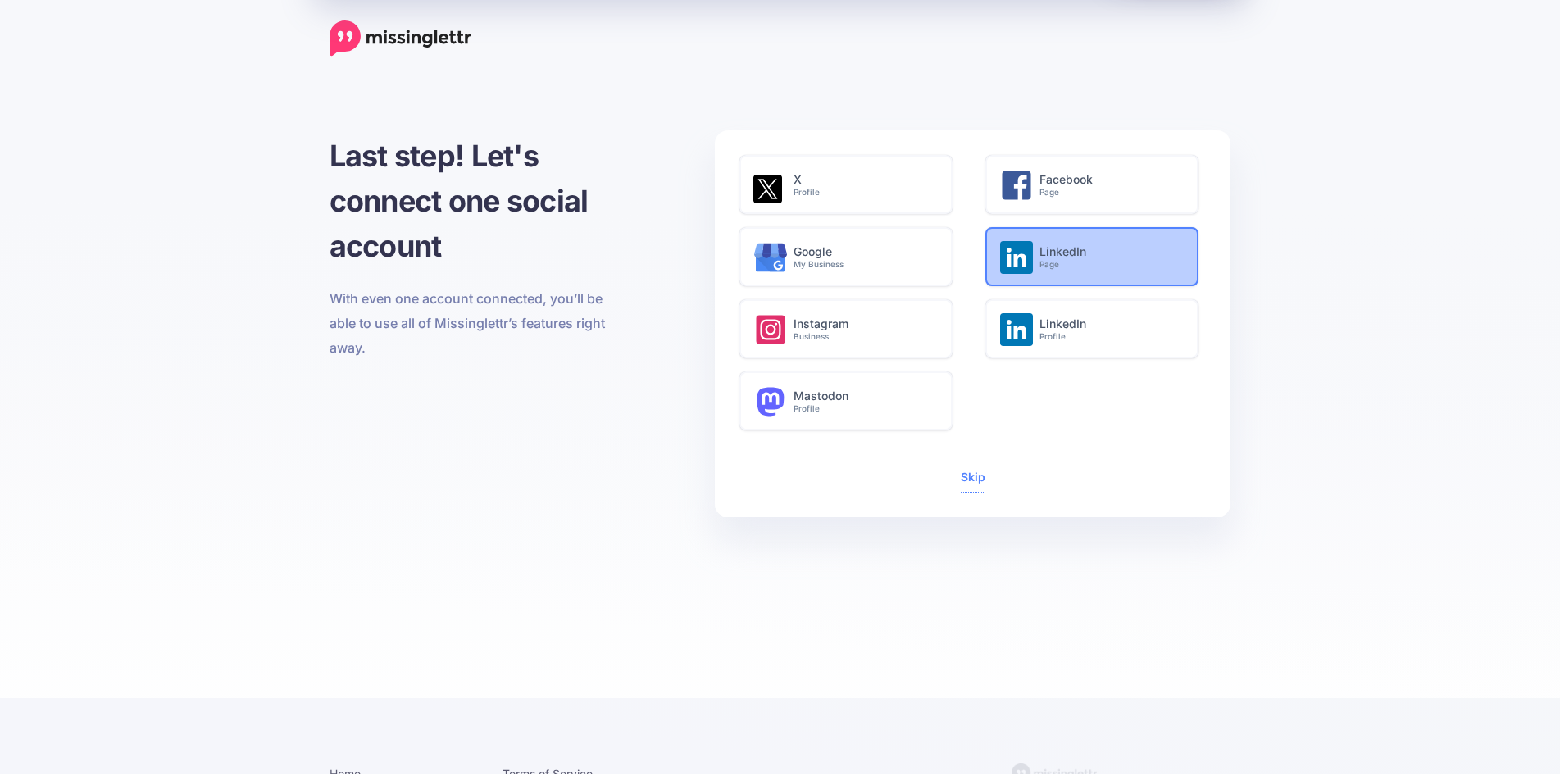
click at [1008, 268] on icon at bounding box center [1016, 257] width 33 height 33
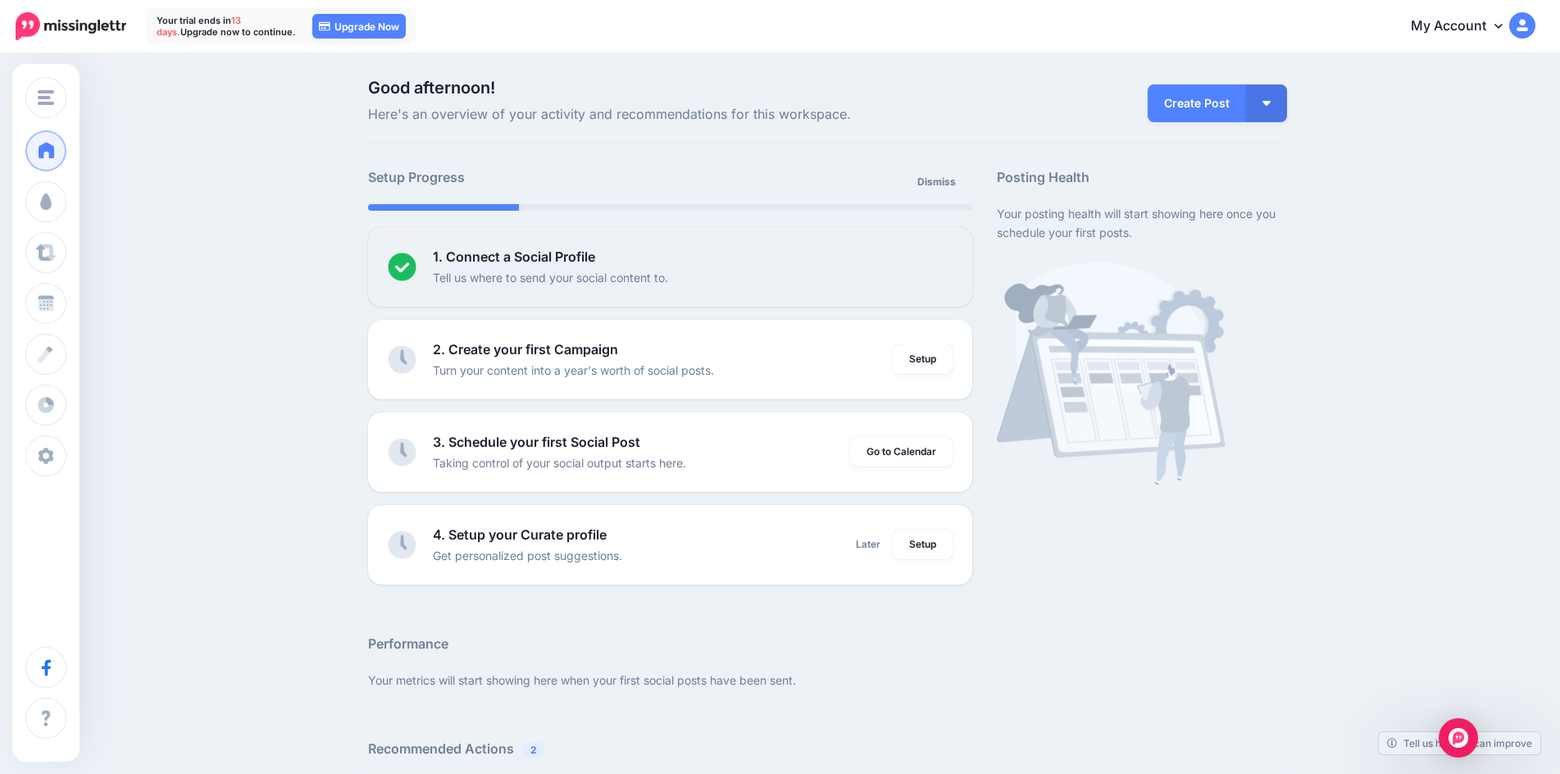
click at [1018, 71] on div "Good afternoon! Here's an overview of your activity and recommendations for thi…" at bounding box center [780, 727] width 1560 height 1344
click at [903, 354] on link "Setup" at bounding box center [923, 359] width 60 height 30
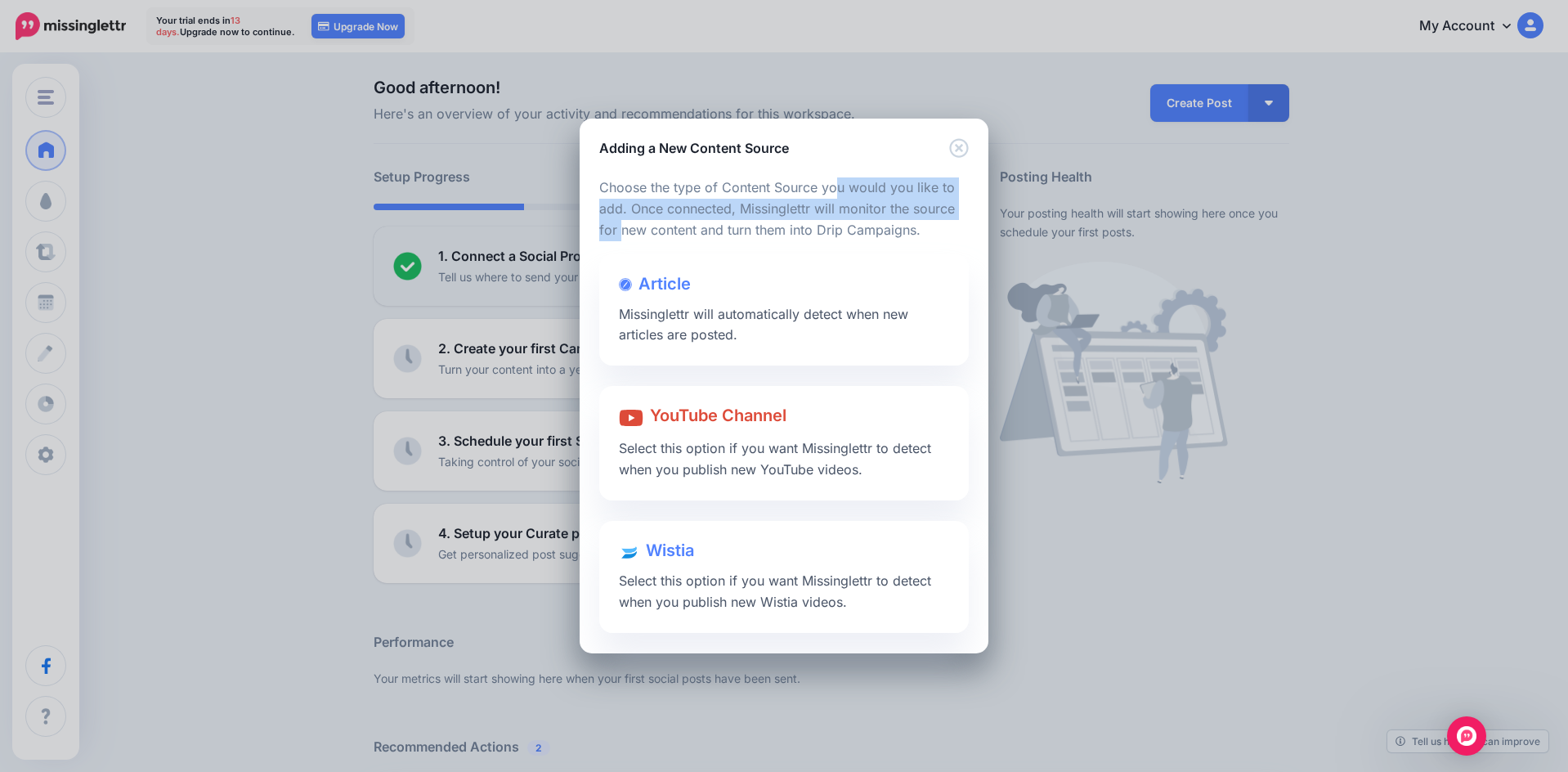
drag, startPoint x: 753, startPoint y: 187, endPoint x: 903, endPoint y: 216, distance: 152.8
click at [903, 216] on p "Choose the type of Content Source you would you like to add. Once connected, Mi…" at bounding box center [784, 209] width 370 height 64
click at [755, 320] on span "Missinglettr will automatically detect when new articles are posted." at bounding box center [764, 325] width 289 height 38
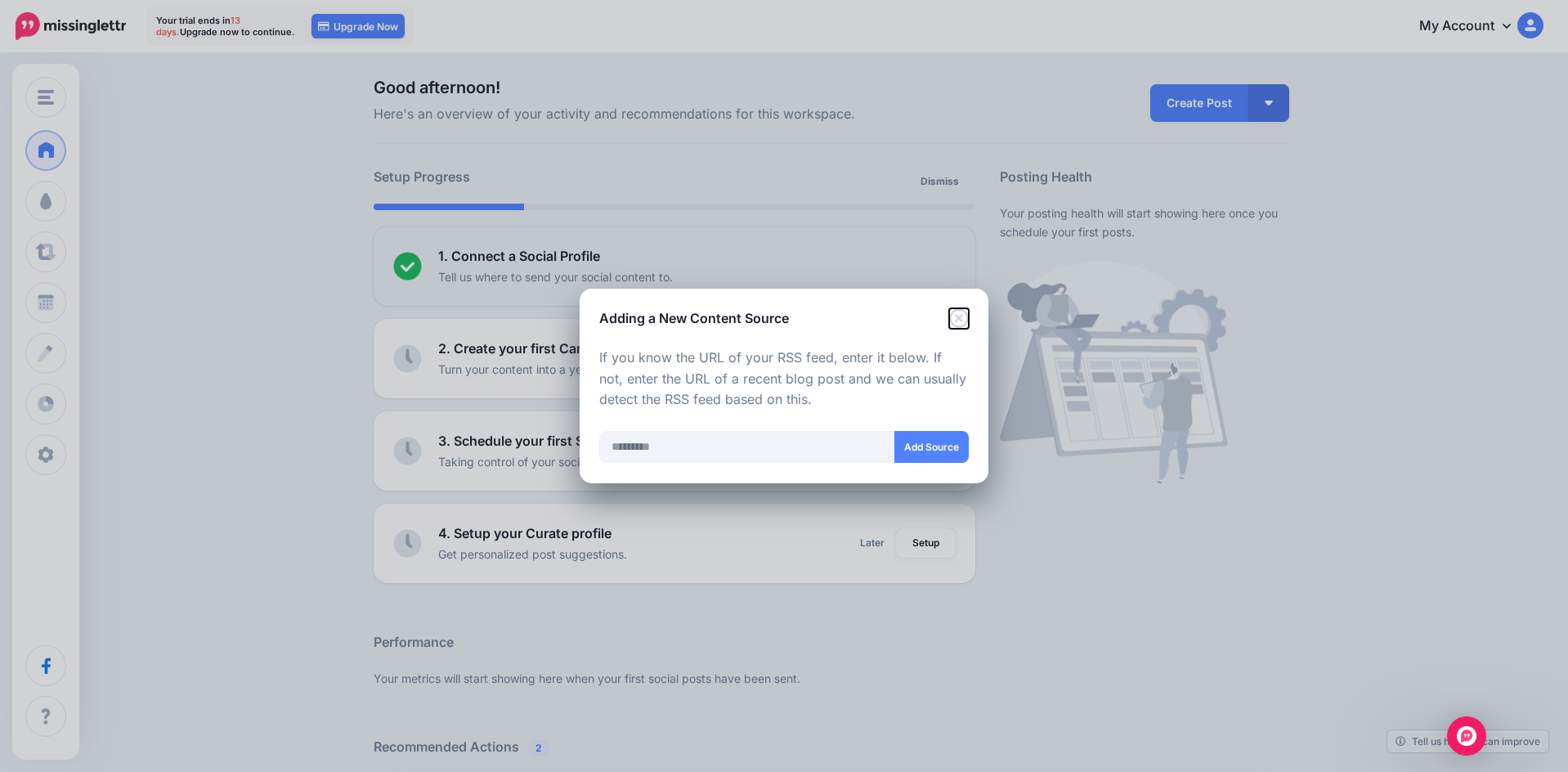
click at [953, 321] on icon "Close" at bounding box center [960, 318] width 20 height 20
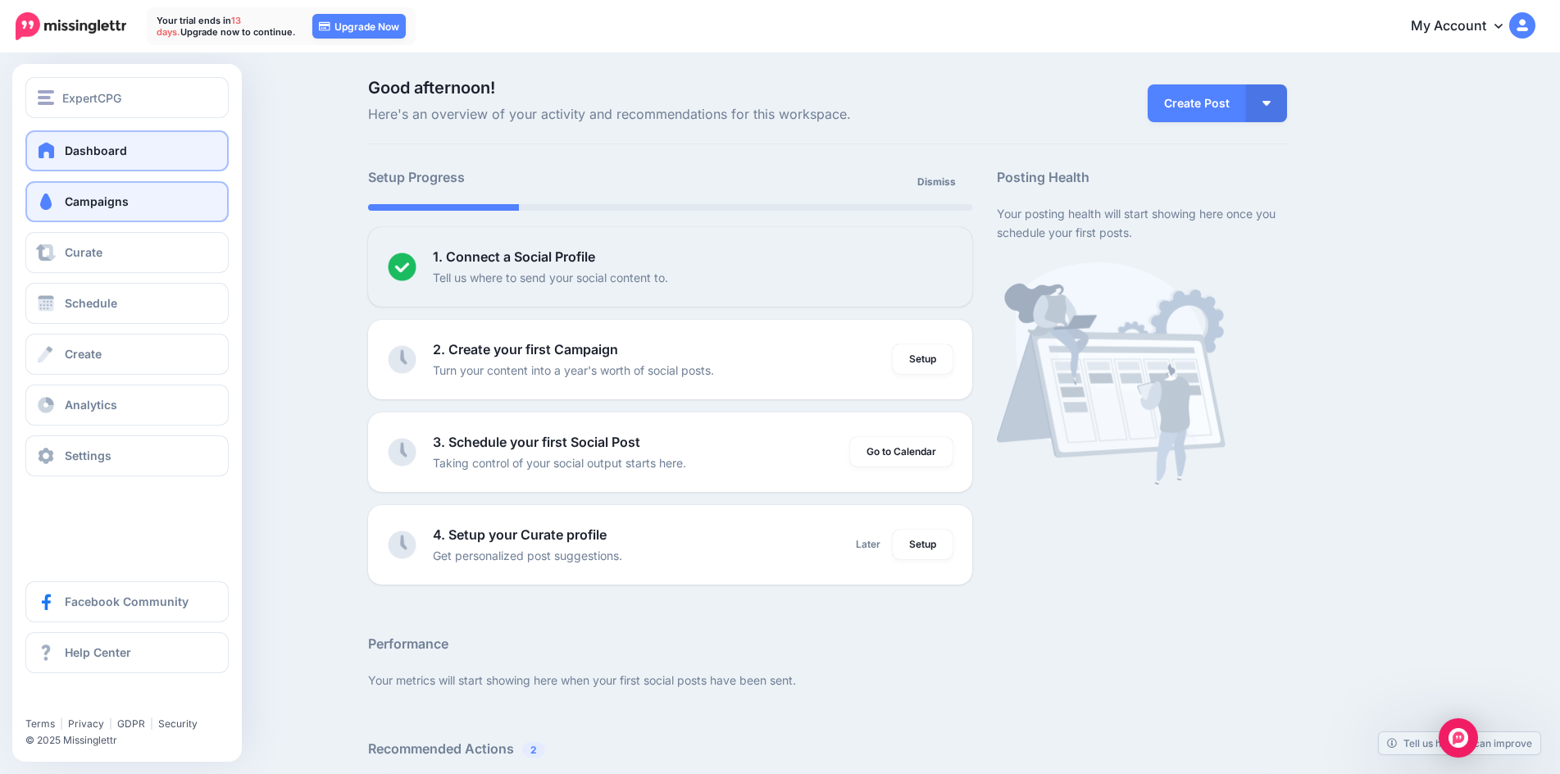
click at [155, 216] on link "Campaigns" at bounding box center [126, 201] width 203 height 41
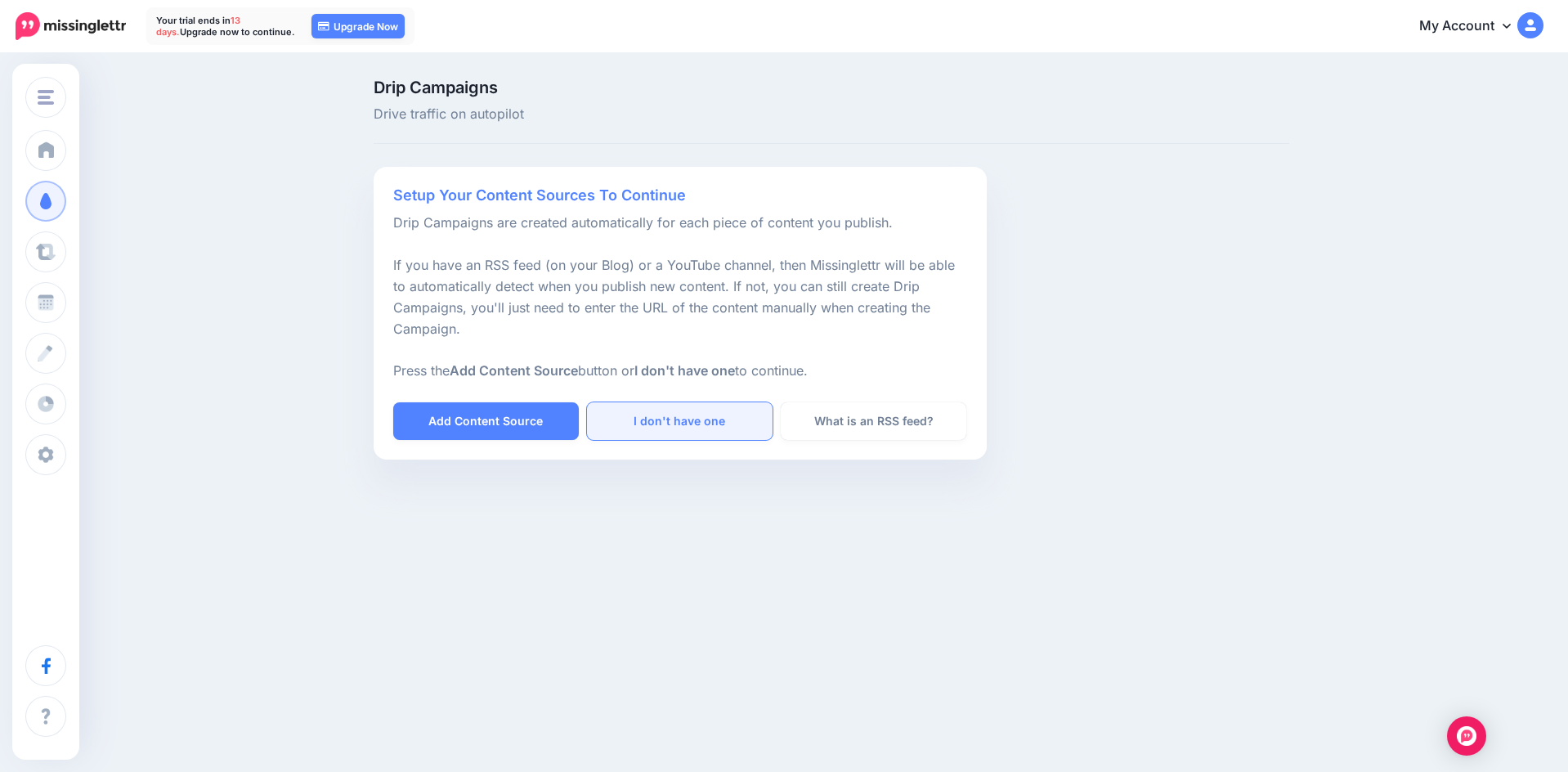
click at [663, 420] on link "I don't have one" at bounding box center [680, 421] width 186 height 38
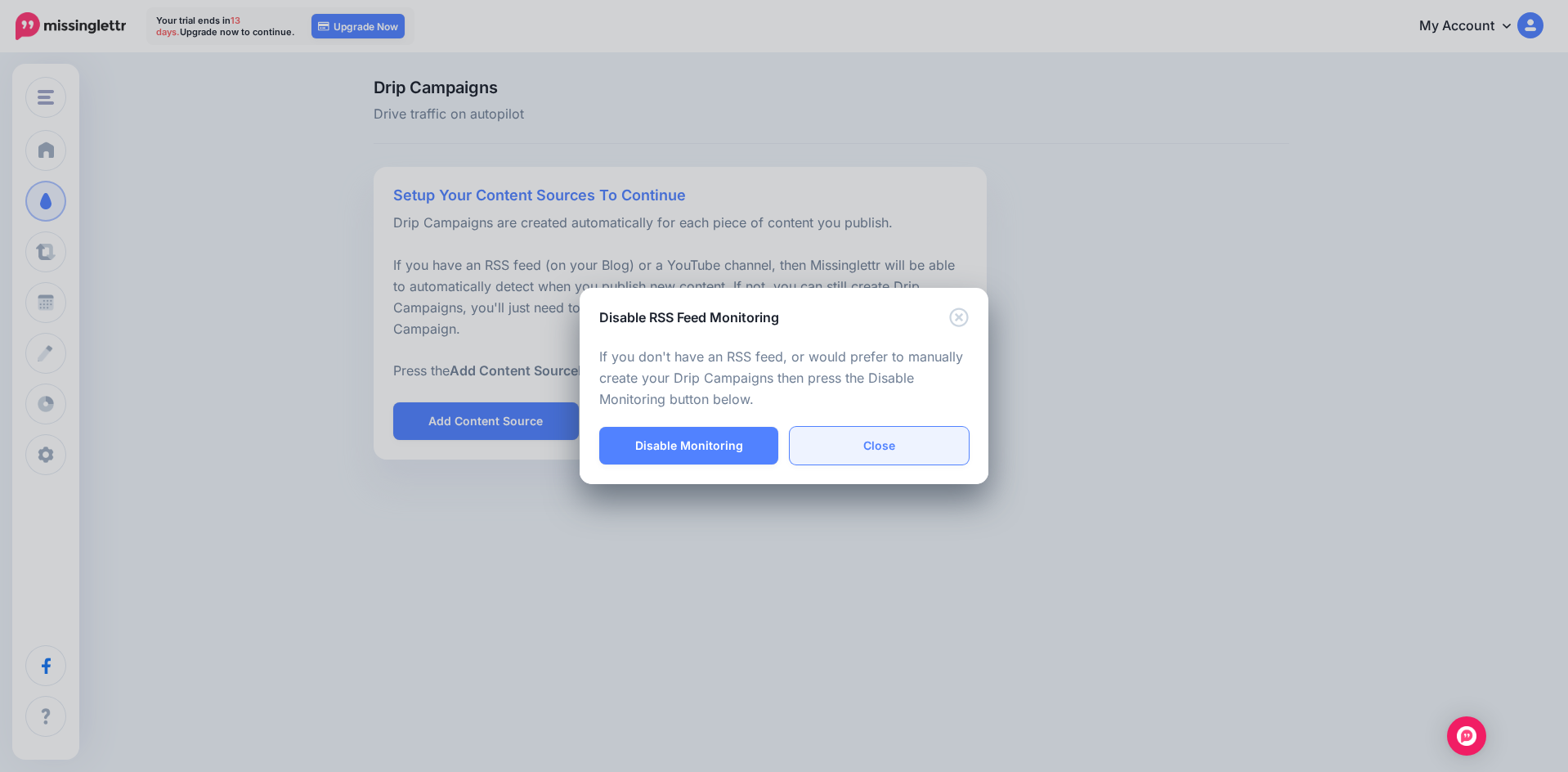
click at [841, 450] on link "Close" at bounding box center [880, 446] width 180 height 38
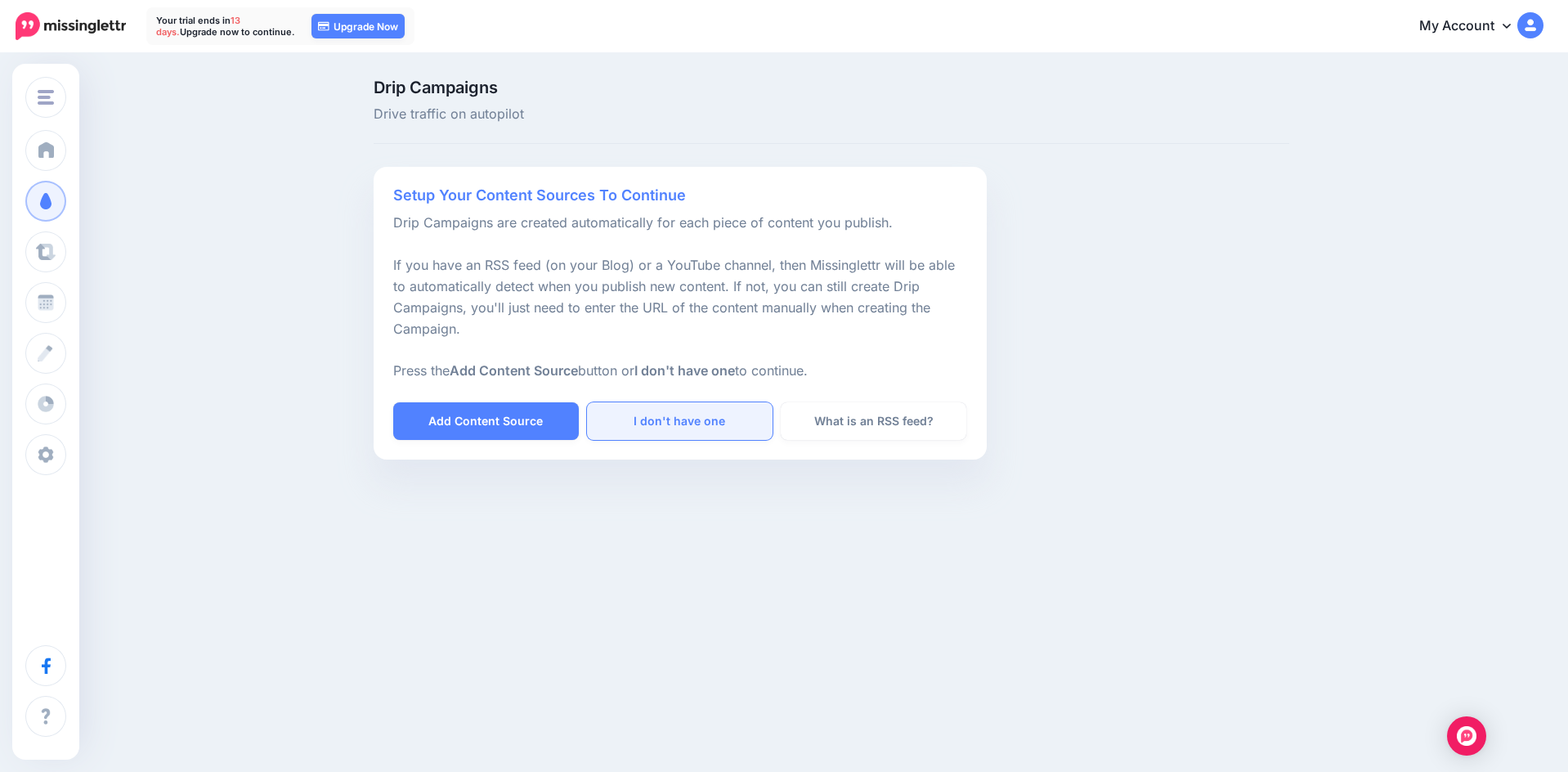
click at [635, 422] on link "I don't have one" at bounding box center [680, 421] width 186 height 38
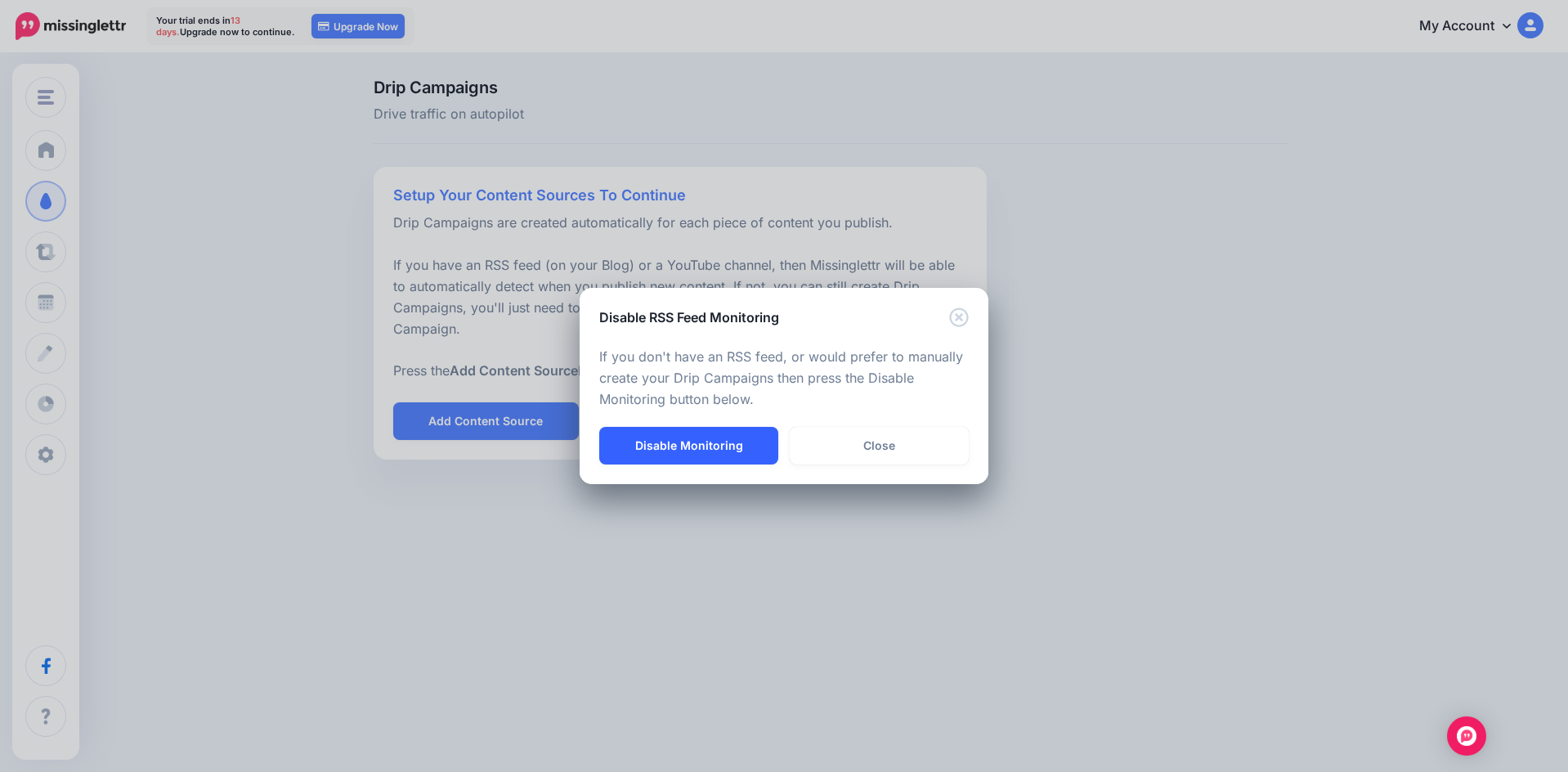
click at [710, 454] on button "Disable Monitoring" at bounding box center [689, 446] width 180 height 38
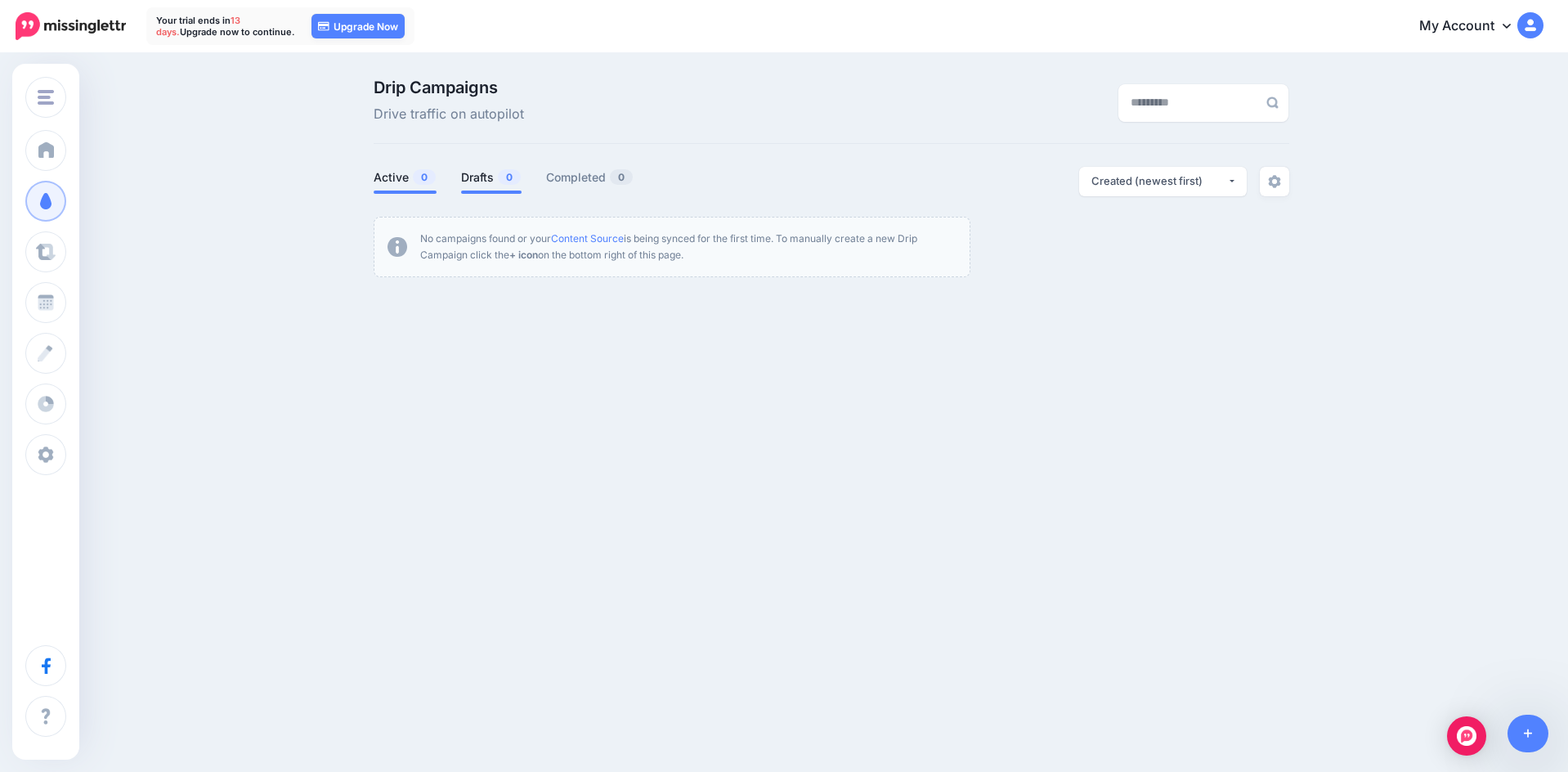
click at [414, 176] on span "0" at bounding box center [424, 178] width 23 height 16
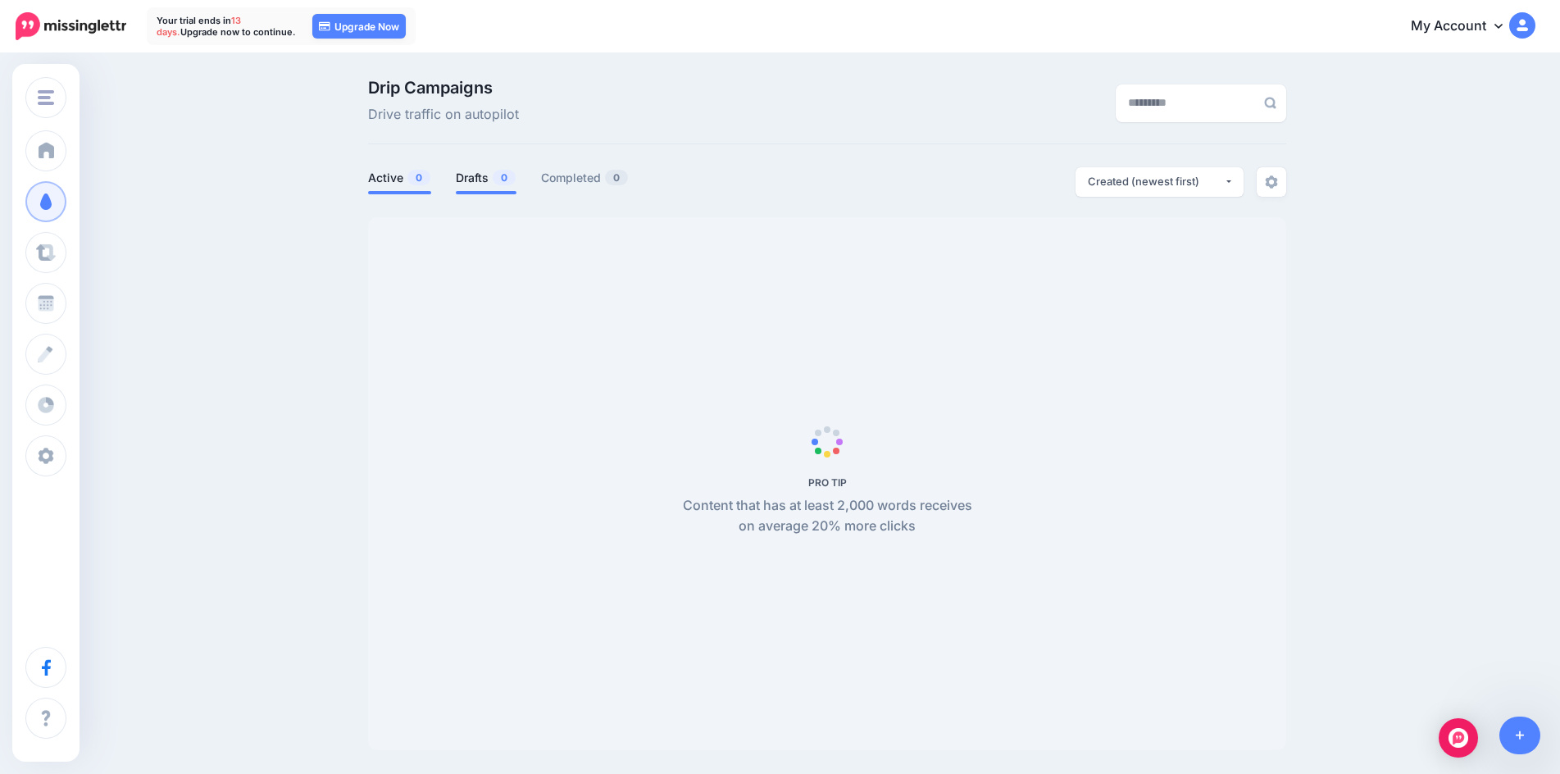
click at [463, 178] on link "Drafts 0" at bounding box center [486, 178] width 61 height 20
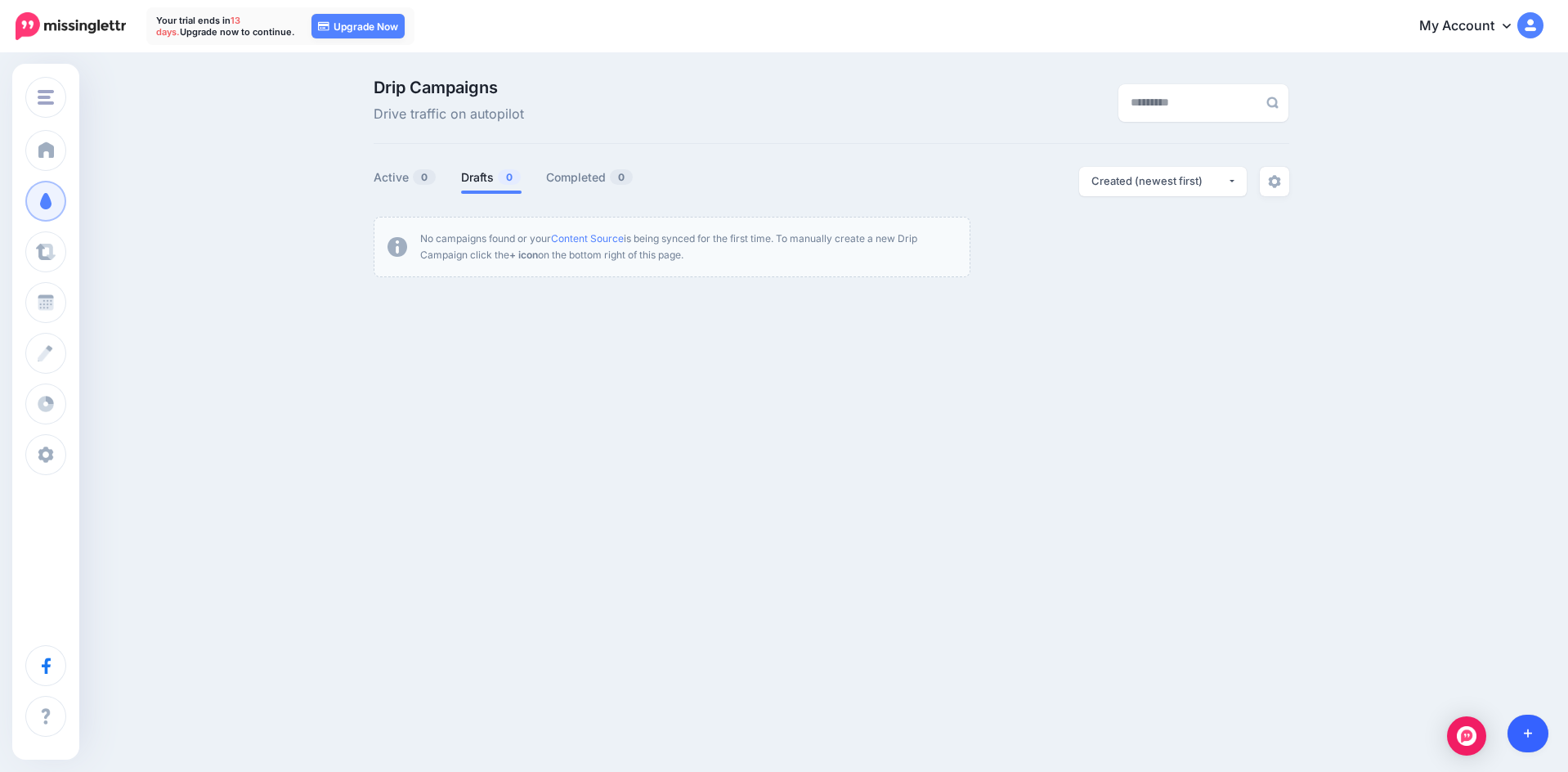
click at [1533, 732] on link at bounding box center [1529, 733] width 42 height 38
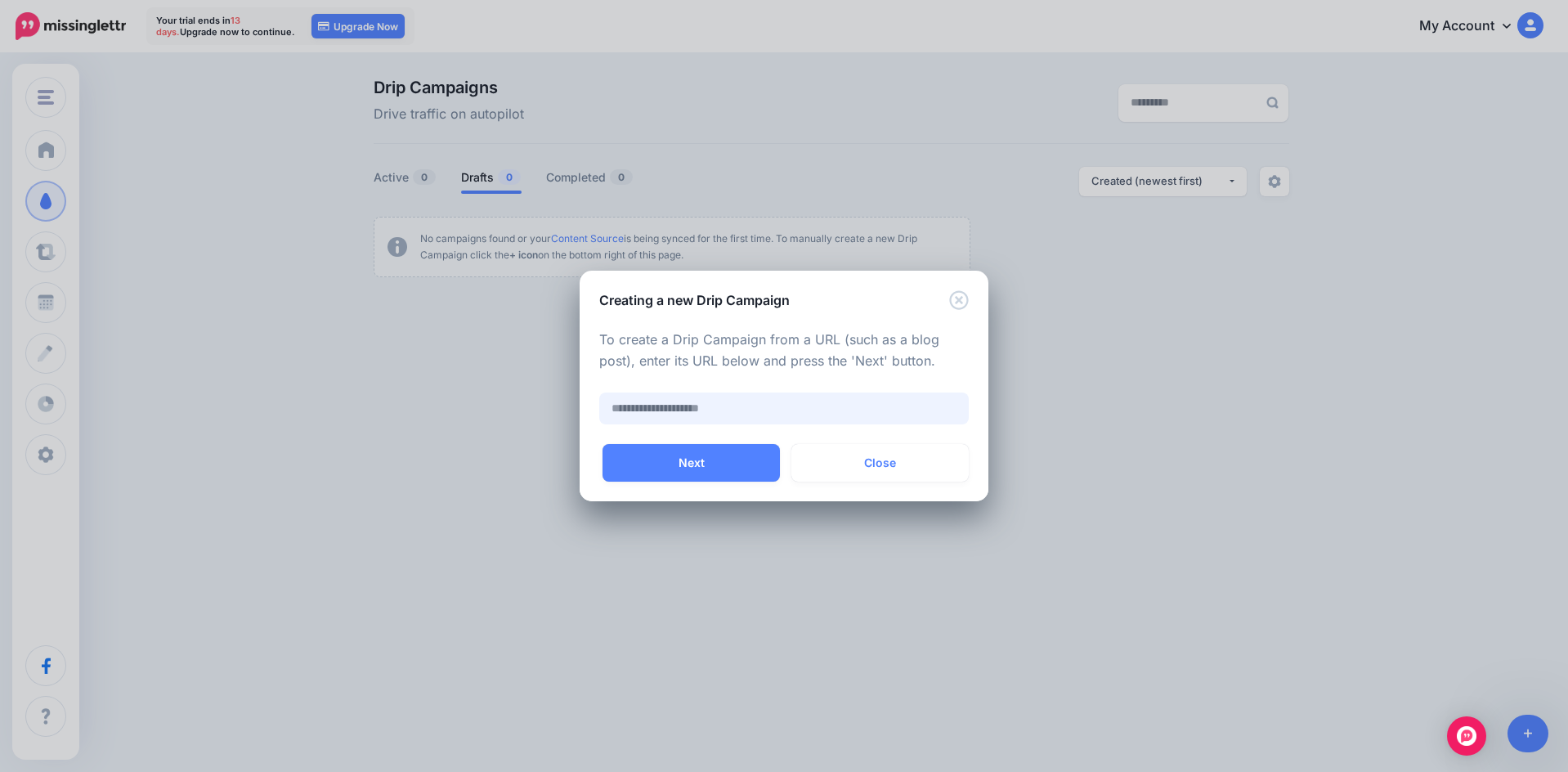
click at [726, 412] on input "text" at bounding box center [784, 408] width 370 height 32
click at [720, 461] on button "Next" at bounding box center [691, 463] width 178 height 38
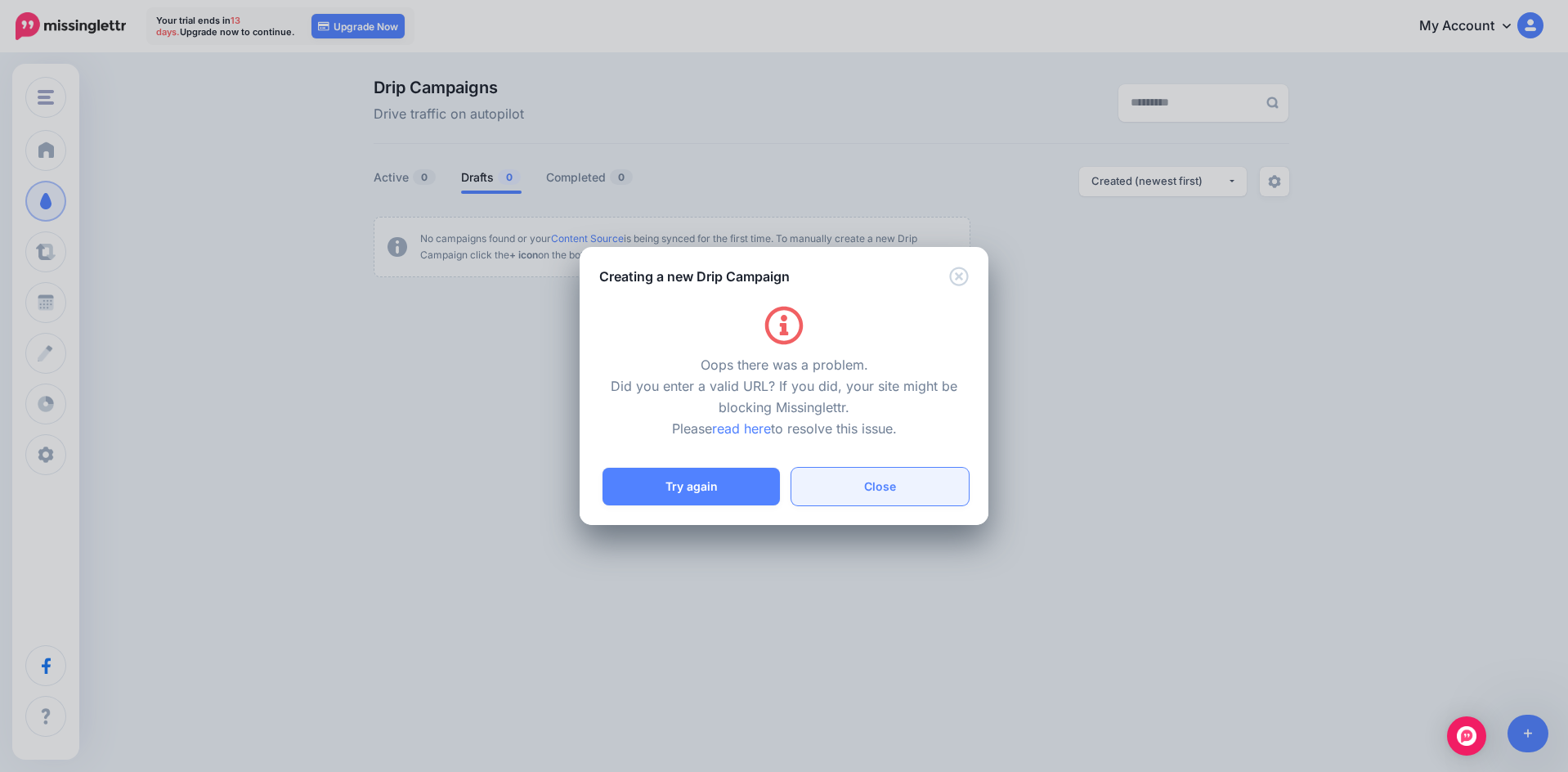
click at [834, 483] on button "Close" at bounding box center [881, 487] width 178 height 38
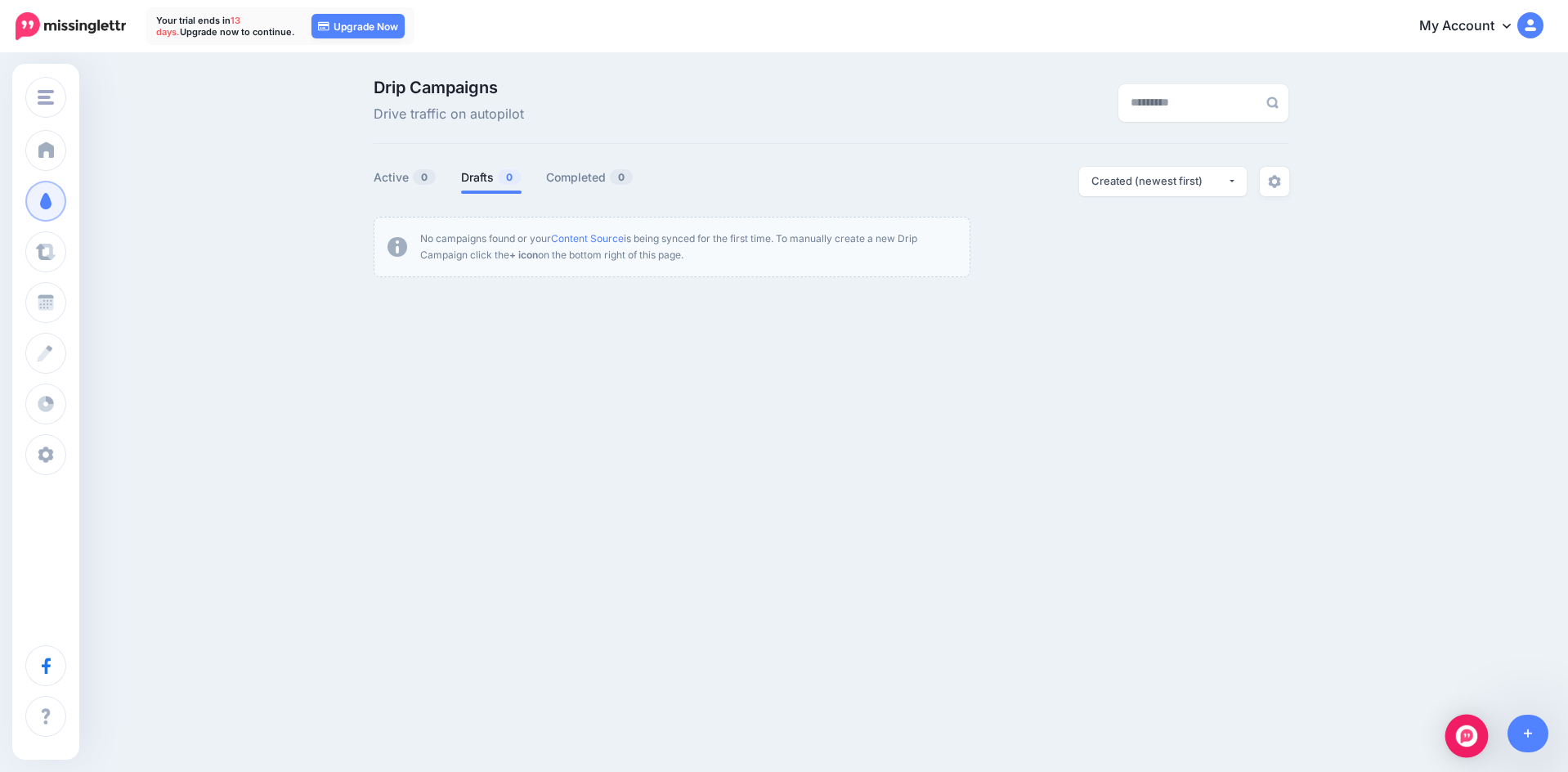
click at [1459, 737] on img "Open Intercom Messenger" at bounding box center [1466, 735] width 21 height 21
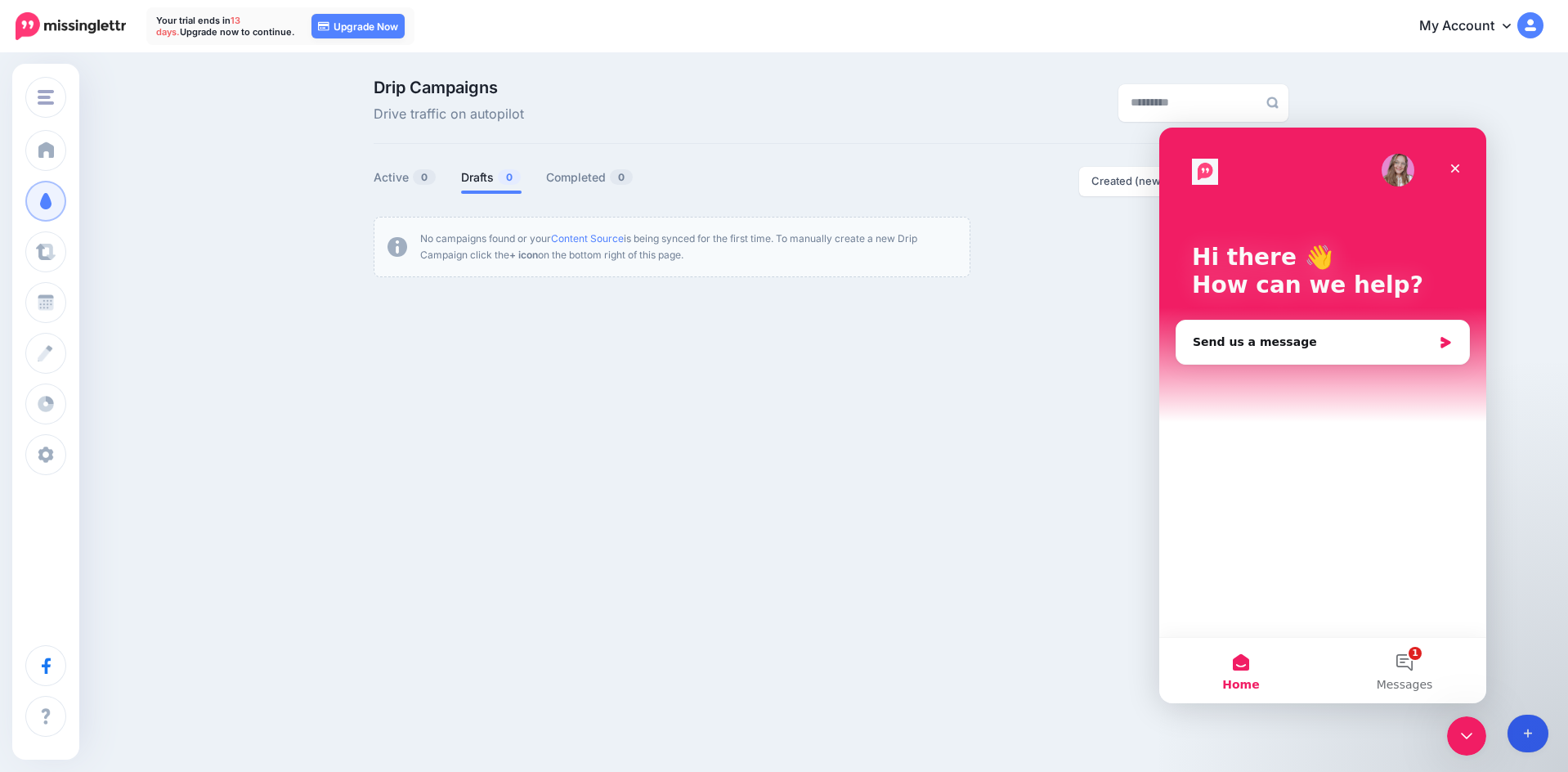
click at [1526, 725] on link at bounding box center [1529, 733] width 42 height 38
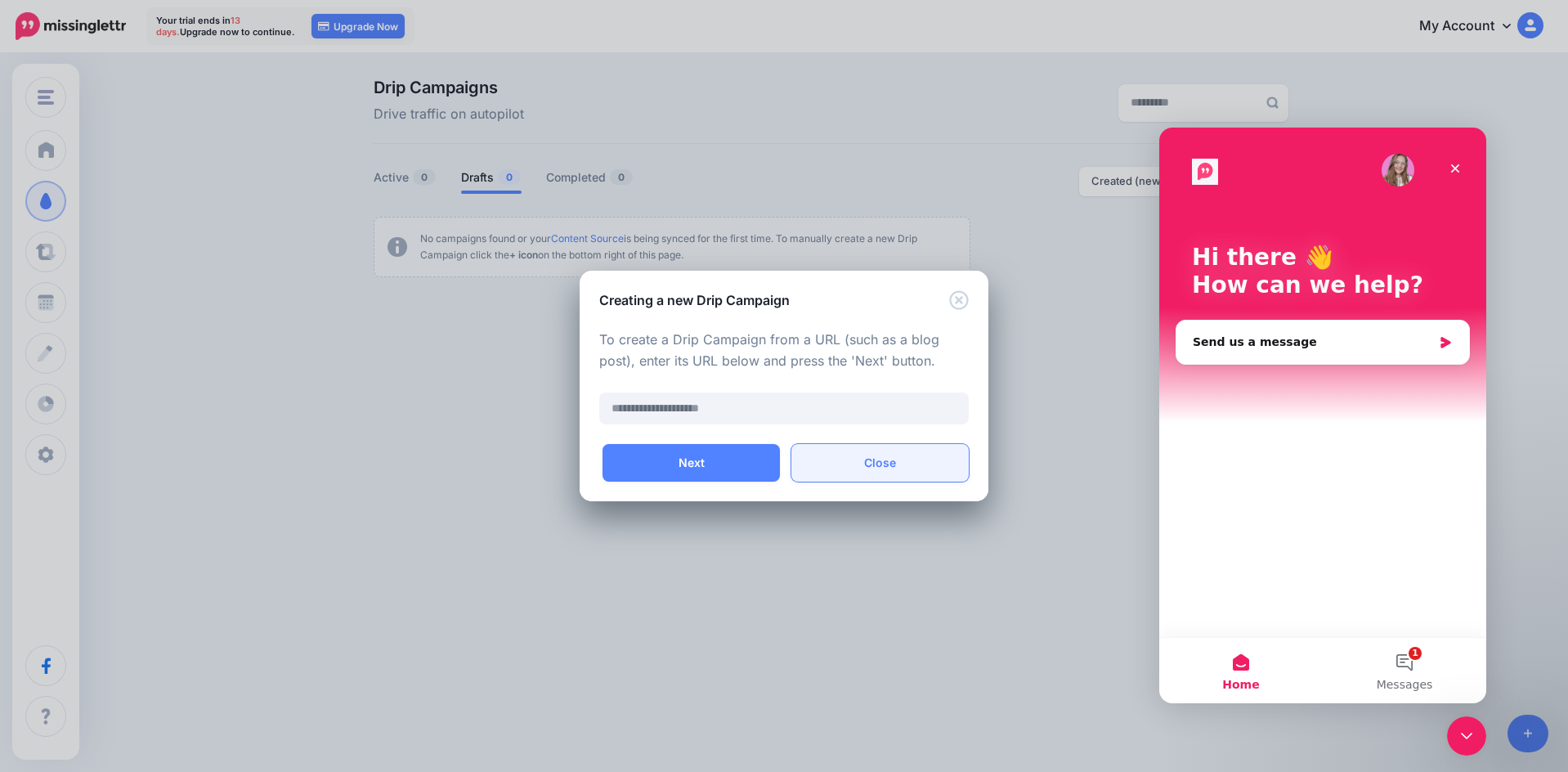
click at [912, 471] on button "Close" at bounding box center [881, 463] width 178 height 38
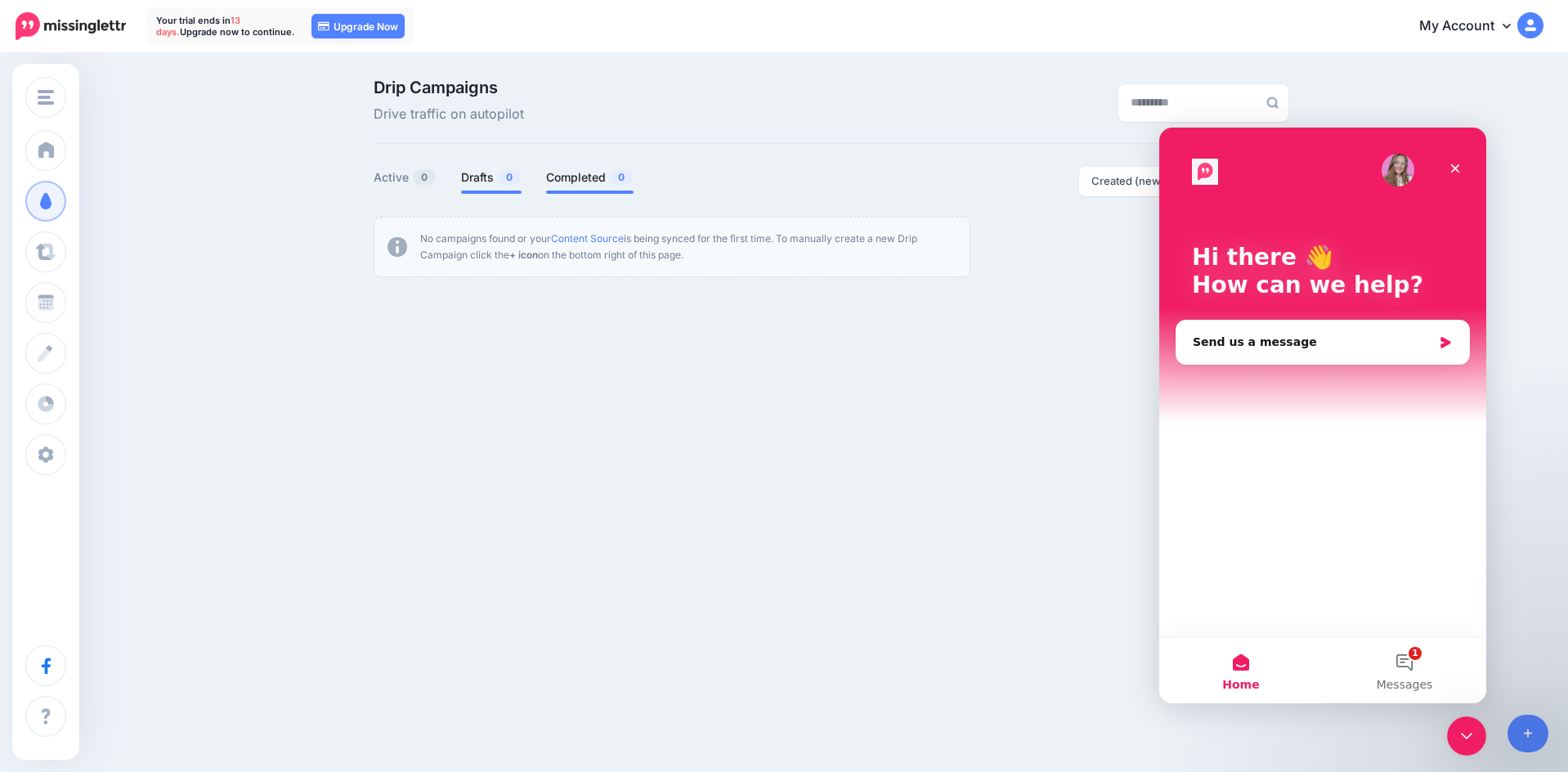
click at [593, 174] on link "Completed 0" at bounding box center [590, 178] width 88 height 20
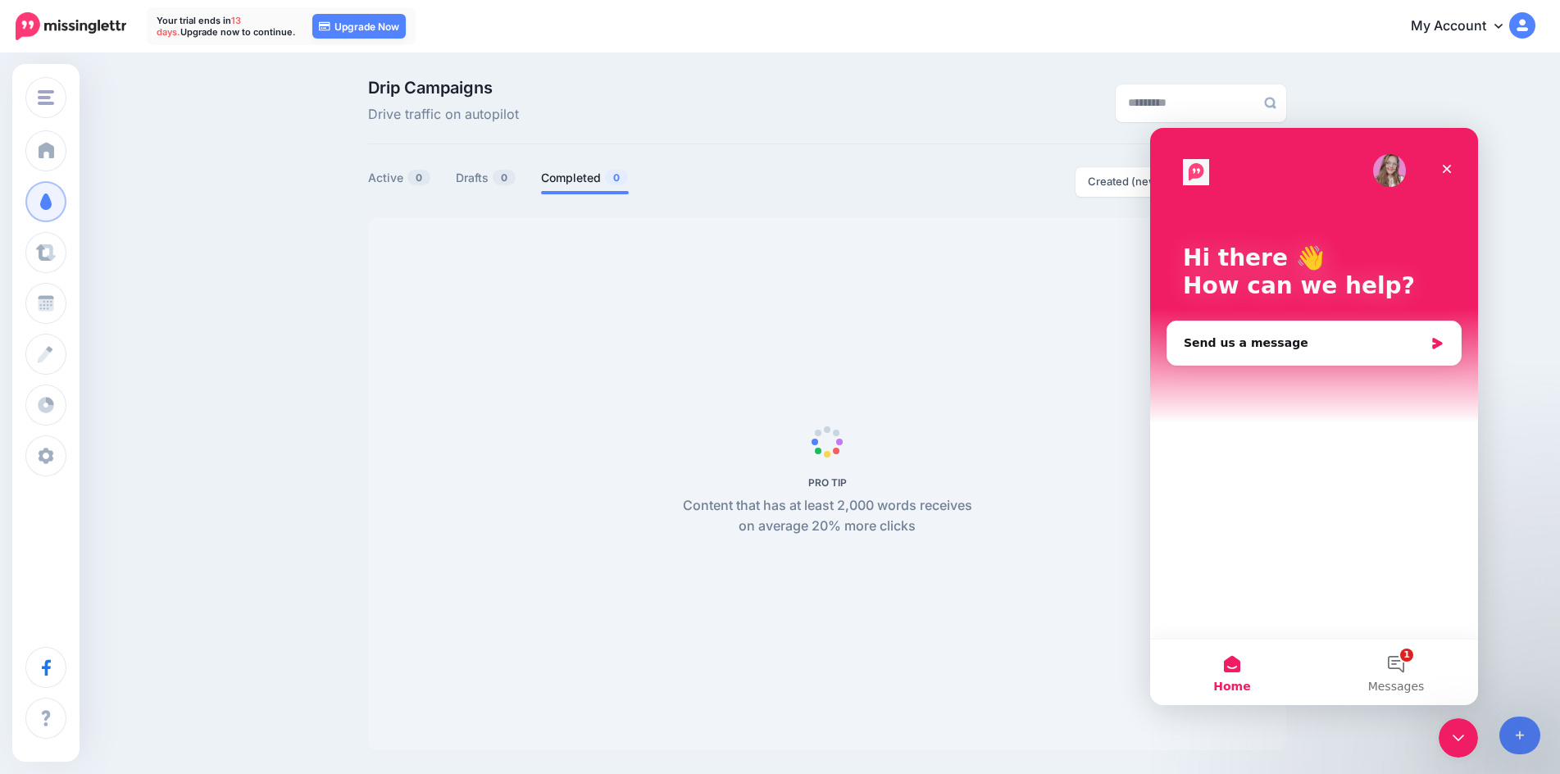
click at [325, 181] on div "Drip Campaigns Drive traffic on autopilot Active 0 0 0" at bounding box center [780, 421] width 1560 height 732
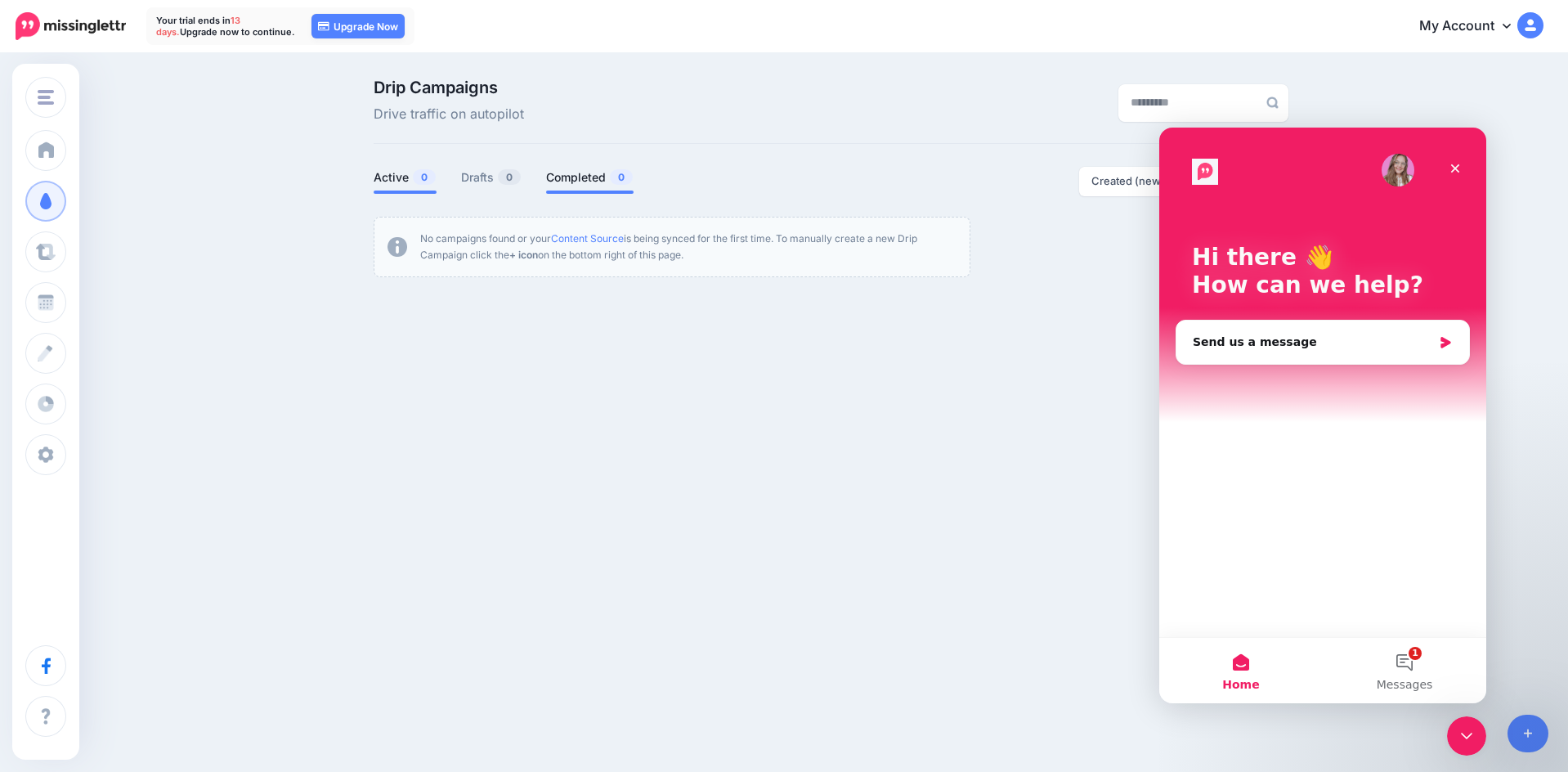
click at [390, 178] on link "Active 0" at bounding box center [405, 178] width 63 height 20
click at [483, 173] on link "Drafts 0" at bounding box center [491, 178] width 61 height 20
click at [1450, 168] on icon "Close" at bounding box center [1455, 168] width 13 height 13
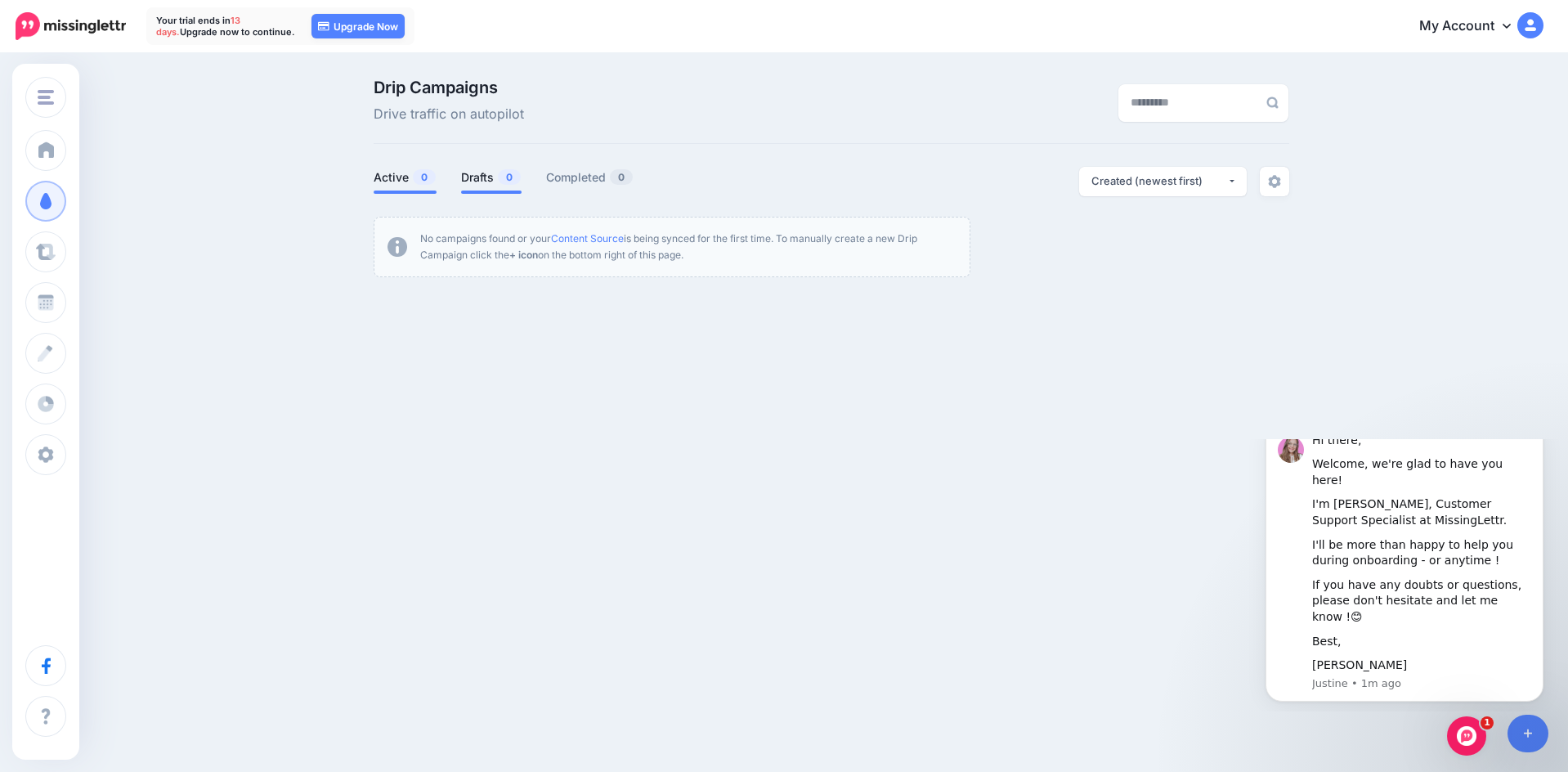
click at [391, 175] on link "Active 0" at bounding box center [405, 178] width 63 height 20
click at [1522, 732] on link at bounding box center [1529, 733] width 42 height 38
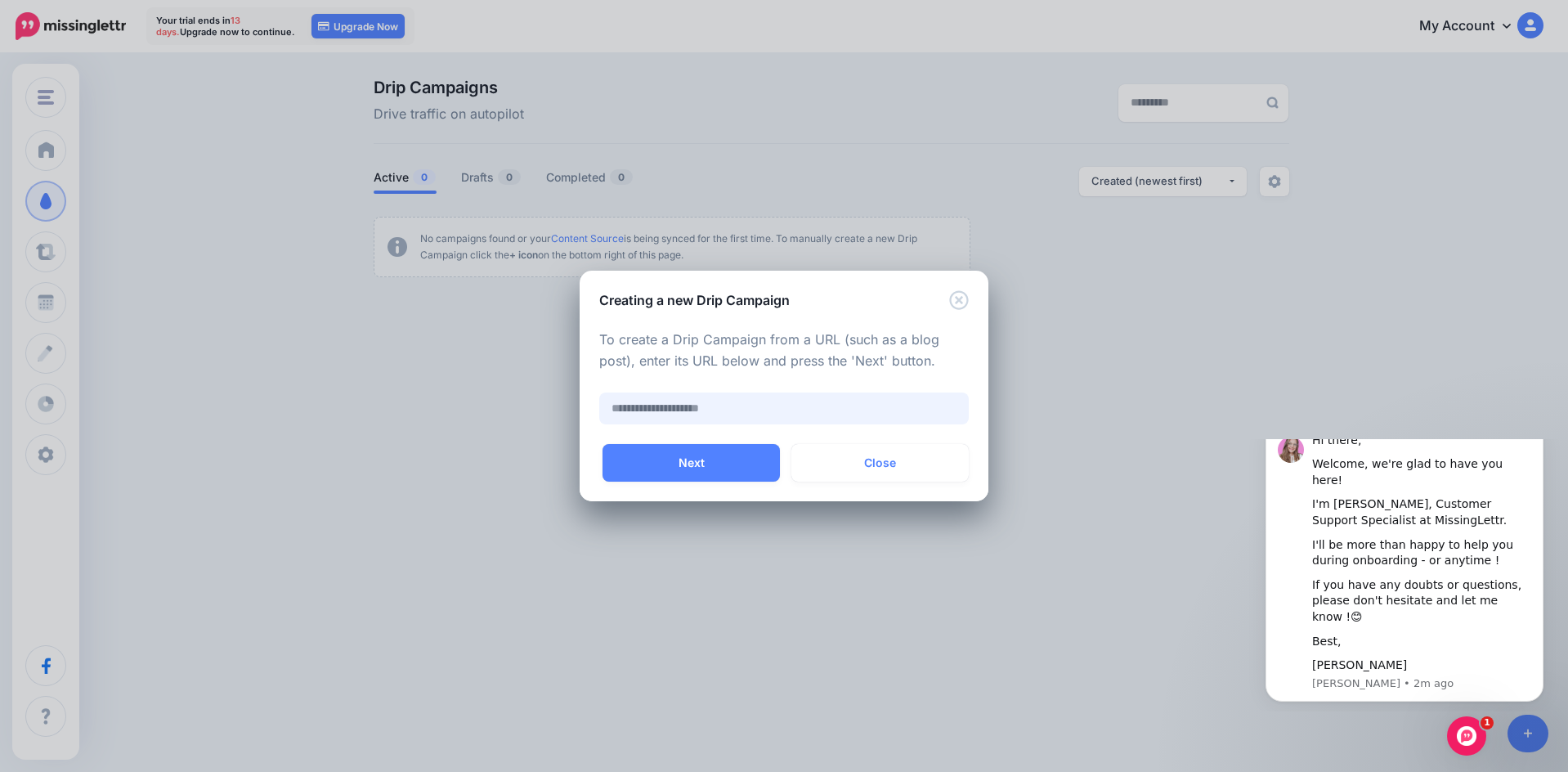
click at [749, 406] on input "text" at bounding box center [784, 408] width 370 height 32
paste input "**********"
type input "**********"
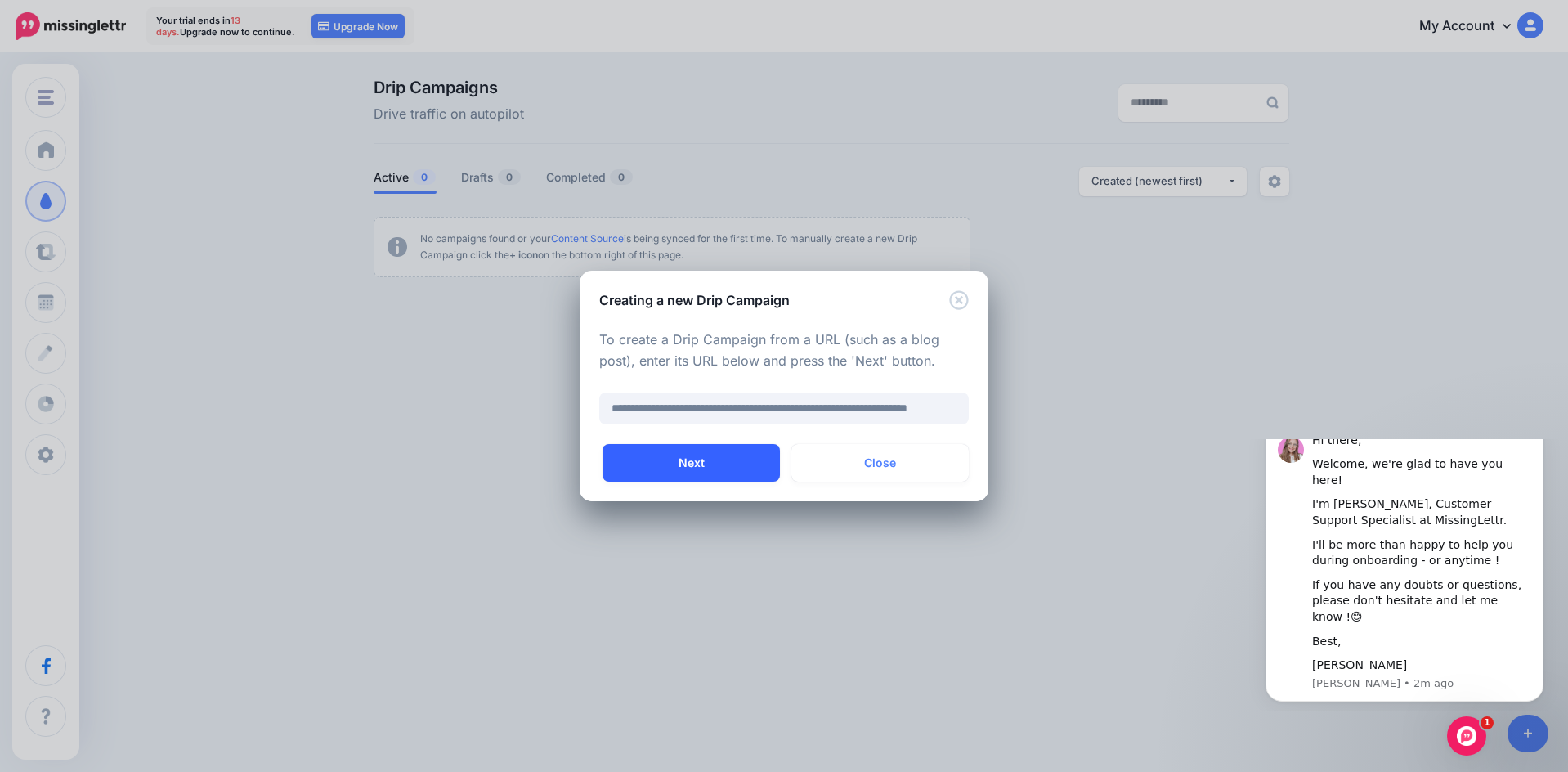
click at [724, 461] on button "Next" at bounding box center [691, 463] width 178 height 38
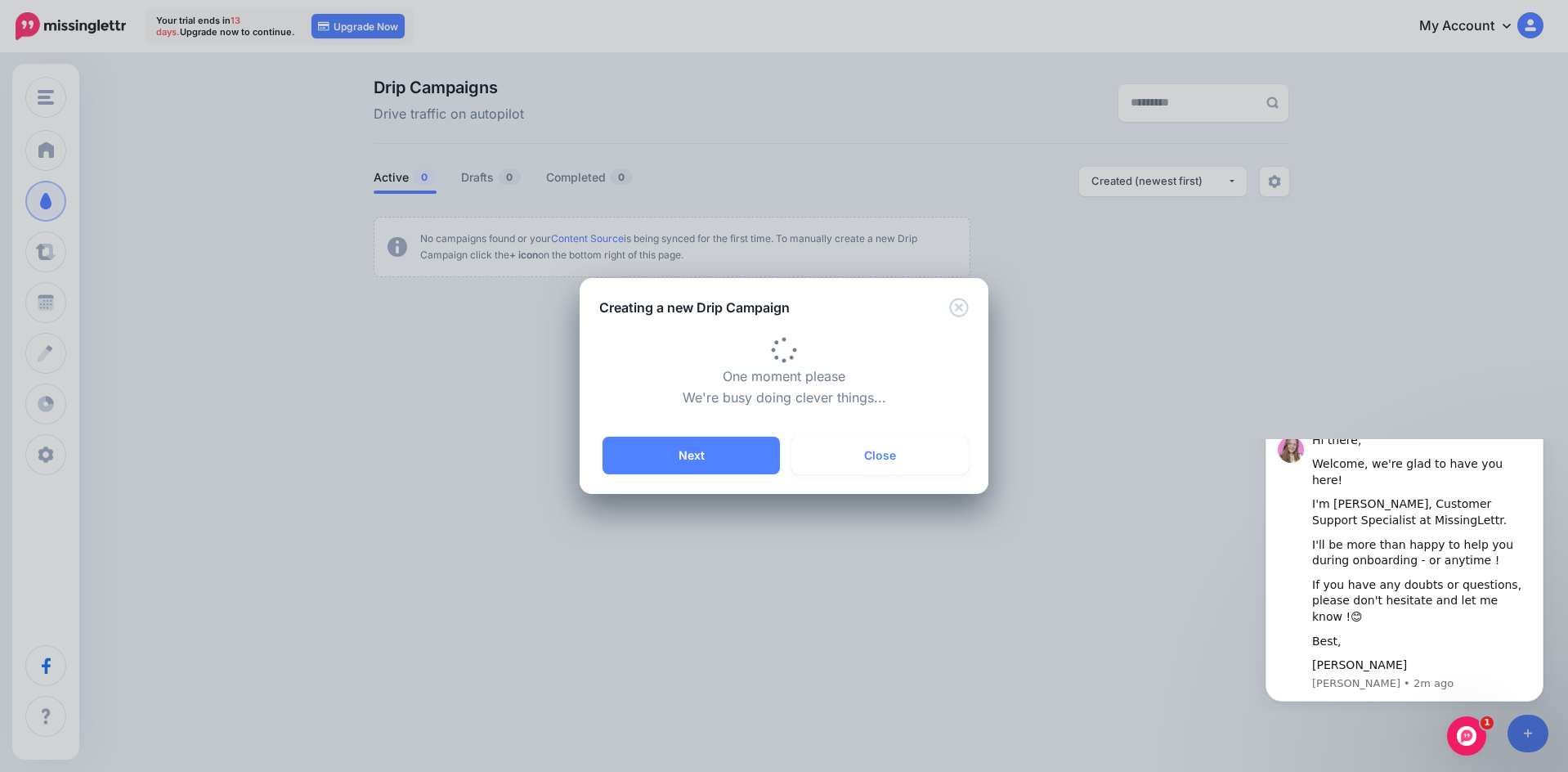
type input "**********"
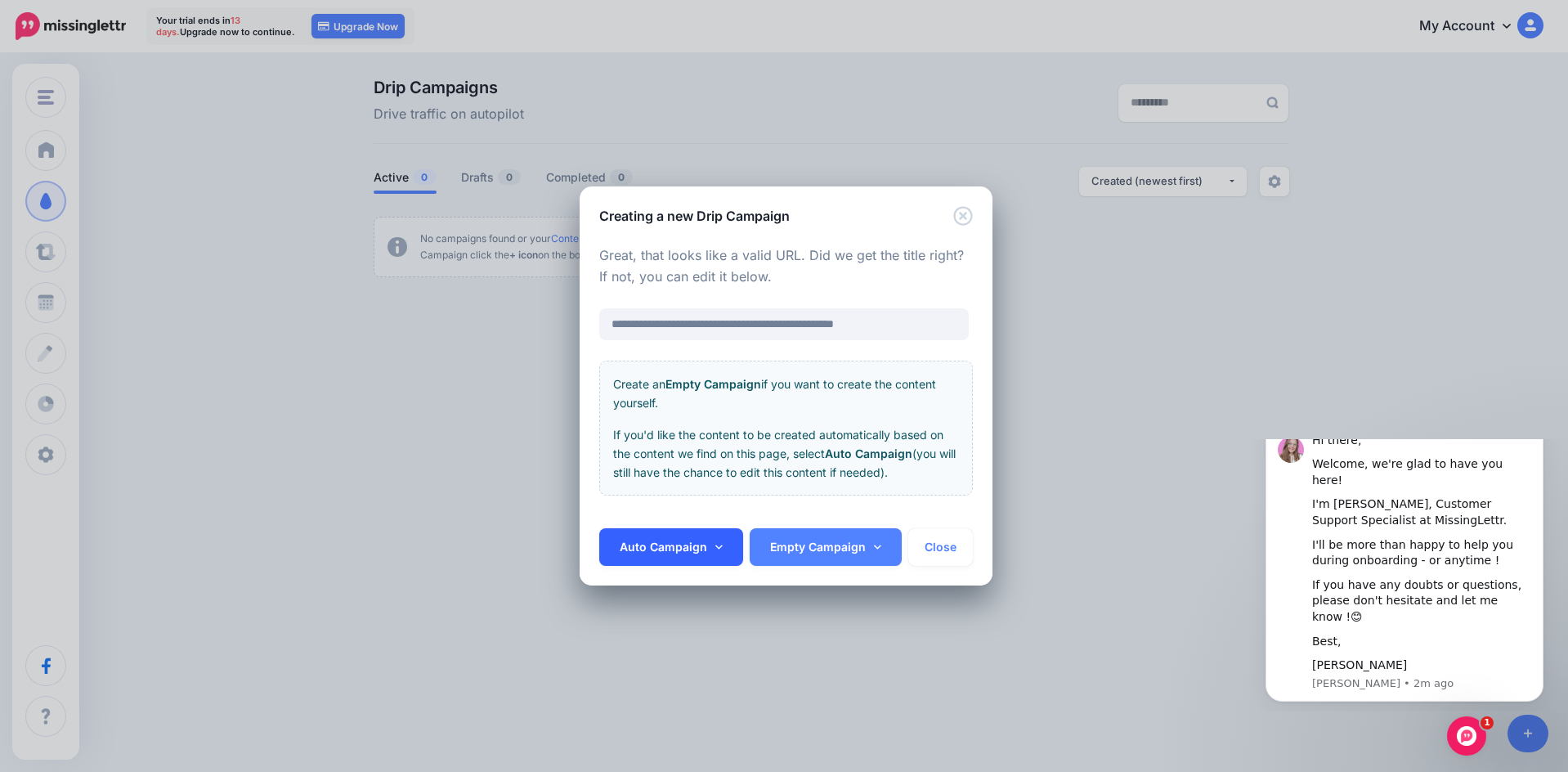
click at [719, 546] on icon at bounding box center [718, 547] width 7 height 11
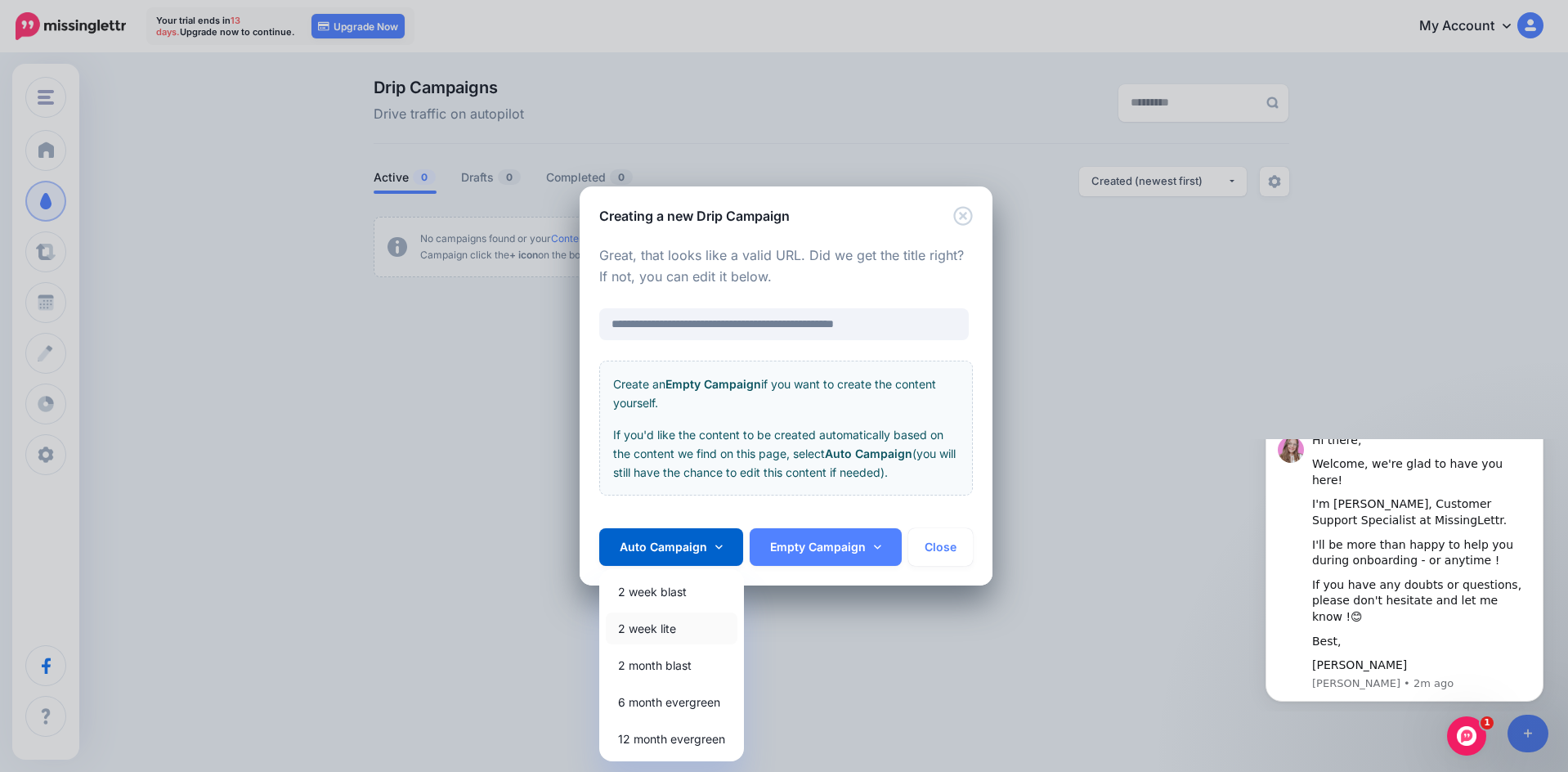
click at [672, 631] on link "2 week lite" at bounding box center [671, 628] width 132 height 32
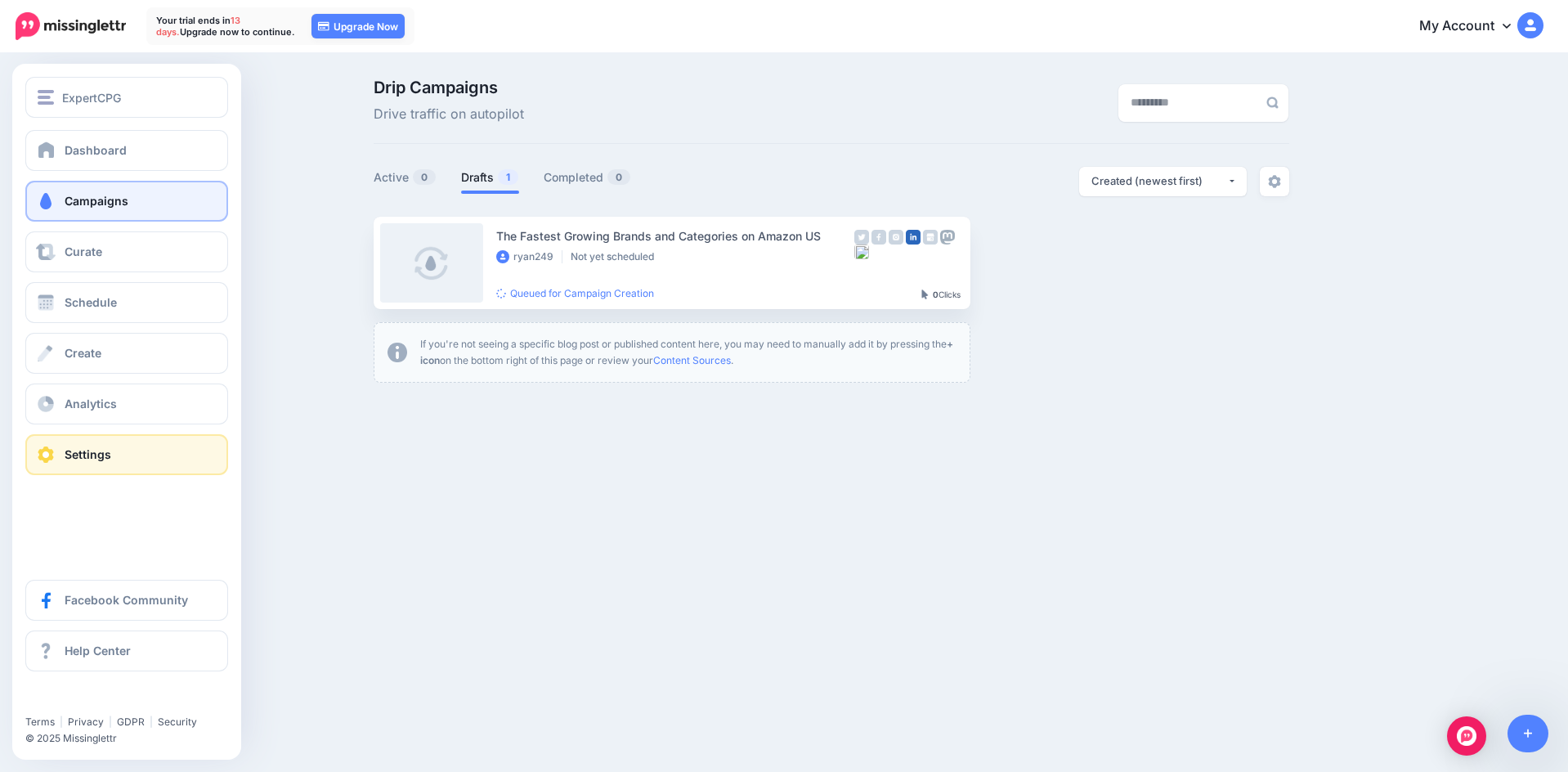
click at [74, 445] on link "Settings" at bounding box center [126, 454] width 202 height 41
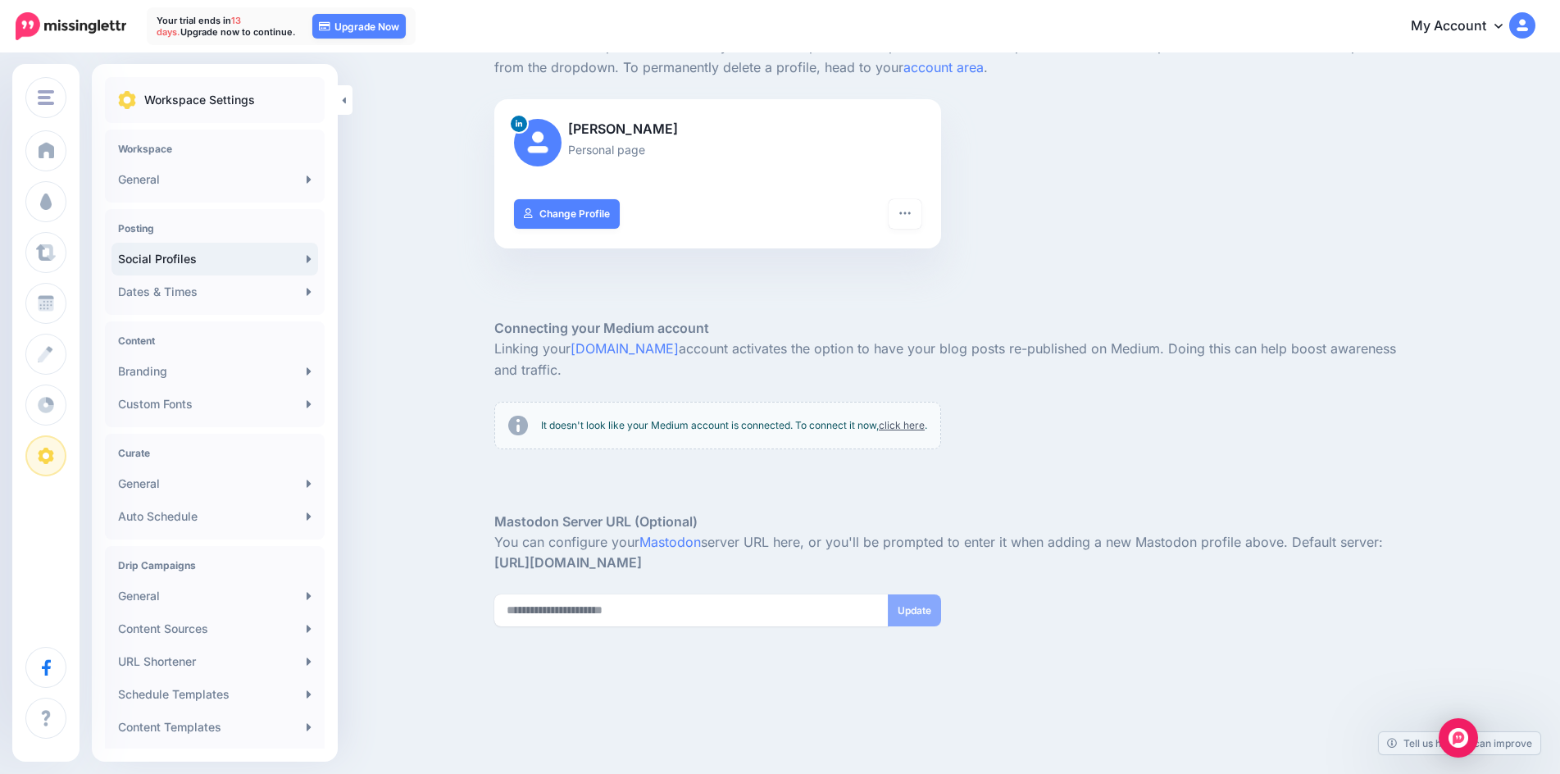
scroll to position [144, 0]
click at [206, 473] on link "General" at bounding box center [214, 483] width 207 height 33
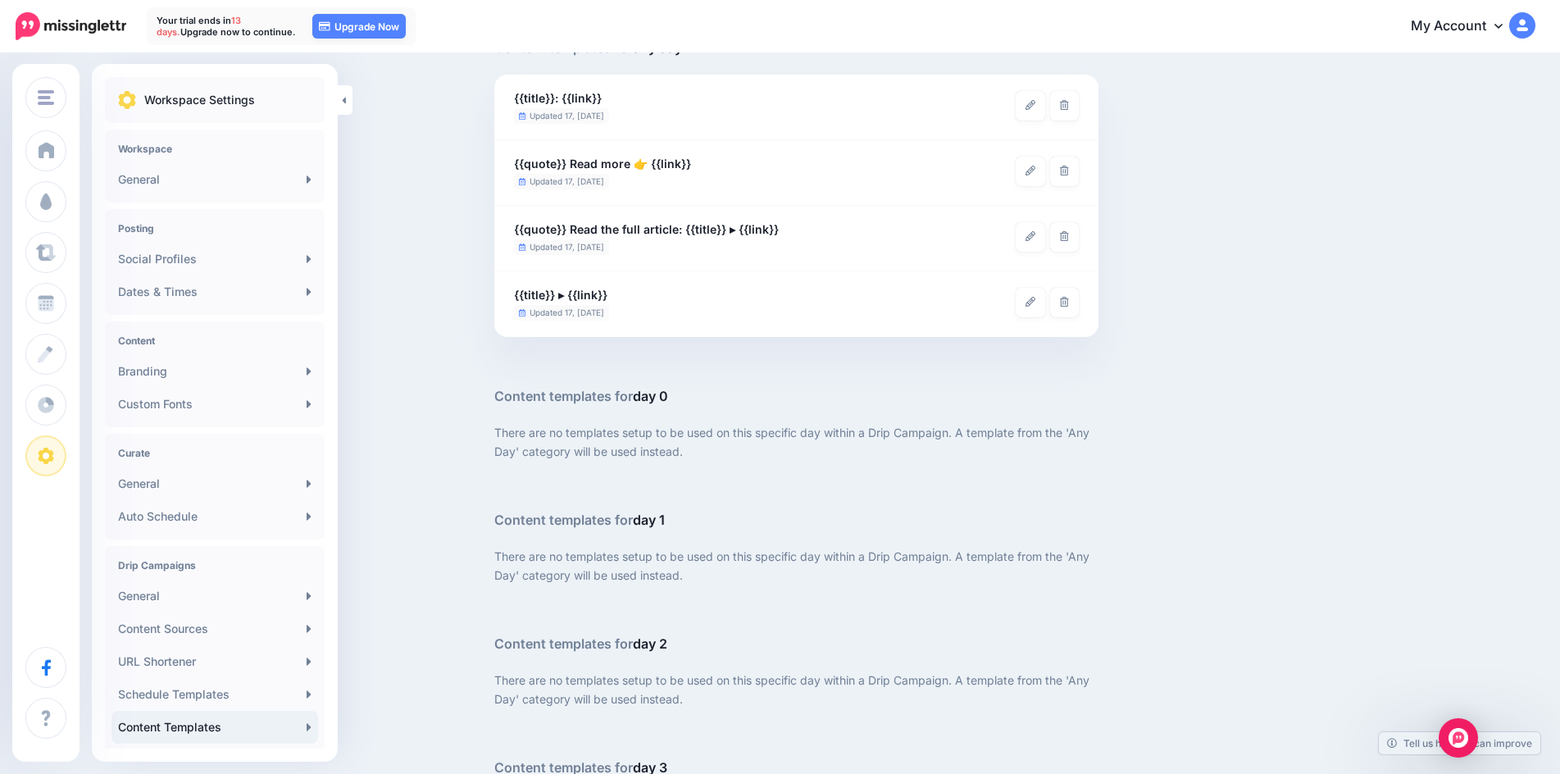
scroll to position [246, 0]
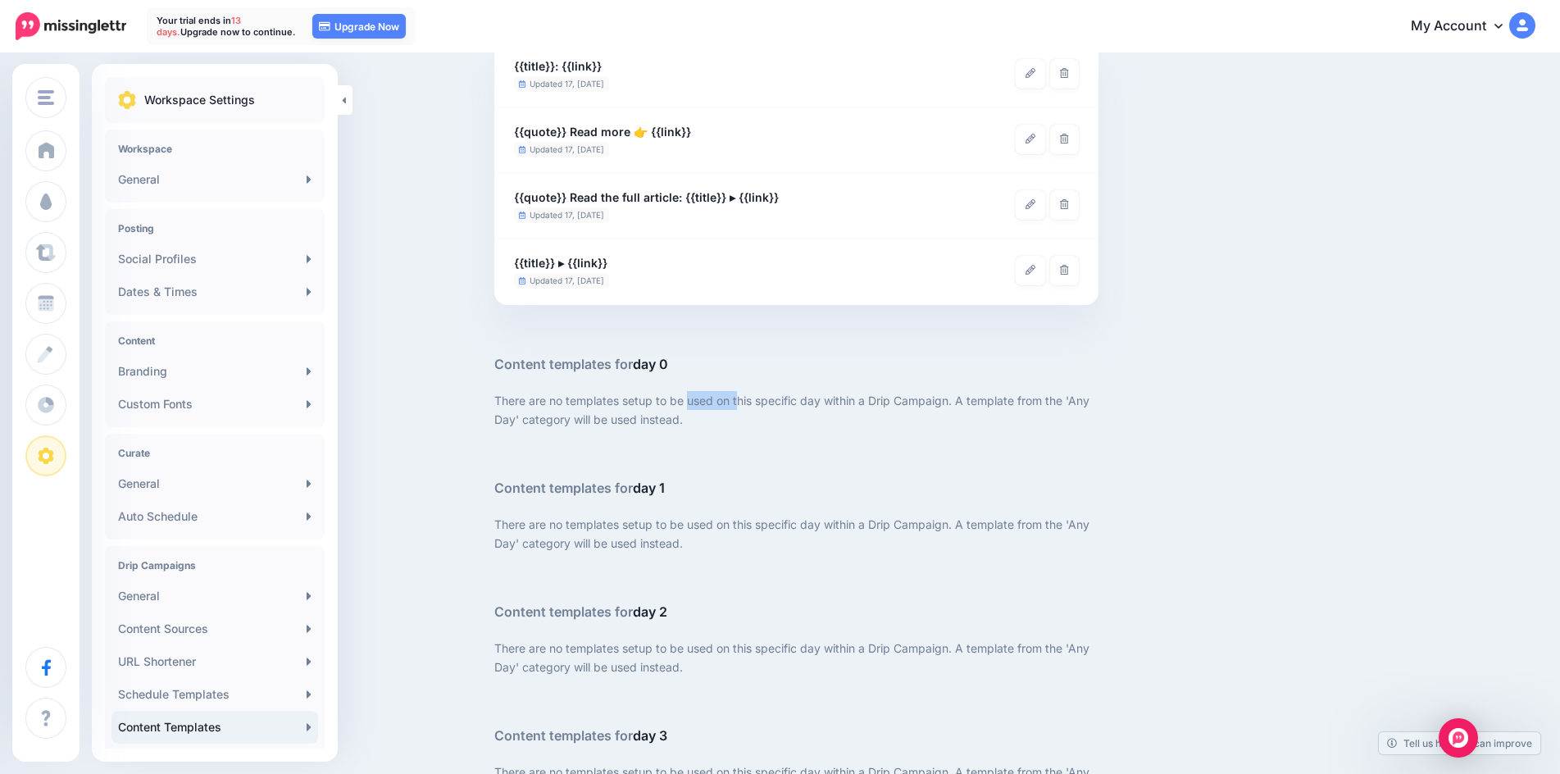
drag, startPoint x: 723, startPoint y: 401, endPoint x: 744, endPoint y: 402, distance: 21.4
click at [744, 402] on p "There are no templates setup to be used on this specific day within a Drip Camp…" at bounding box center [796, 410] width 604 height 38
drag, startPoint x: 744, startPoint y: 402, endPoint x: 690, endPoint y: 395, distance: 54.6
click at [691, 395] on p "There are no templates setup to be used on this specific day within a Drip Camp…" at bounding box center [796, 410] width 604 height 38
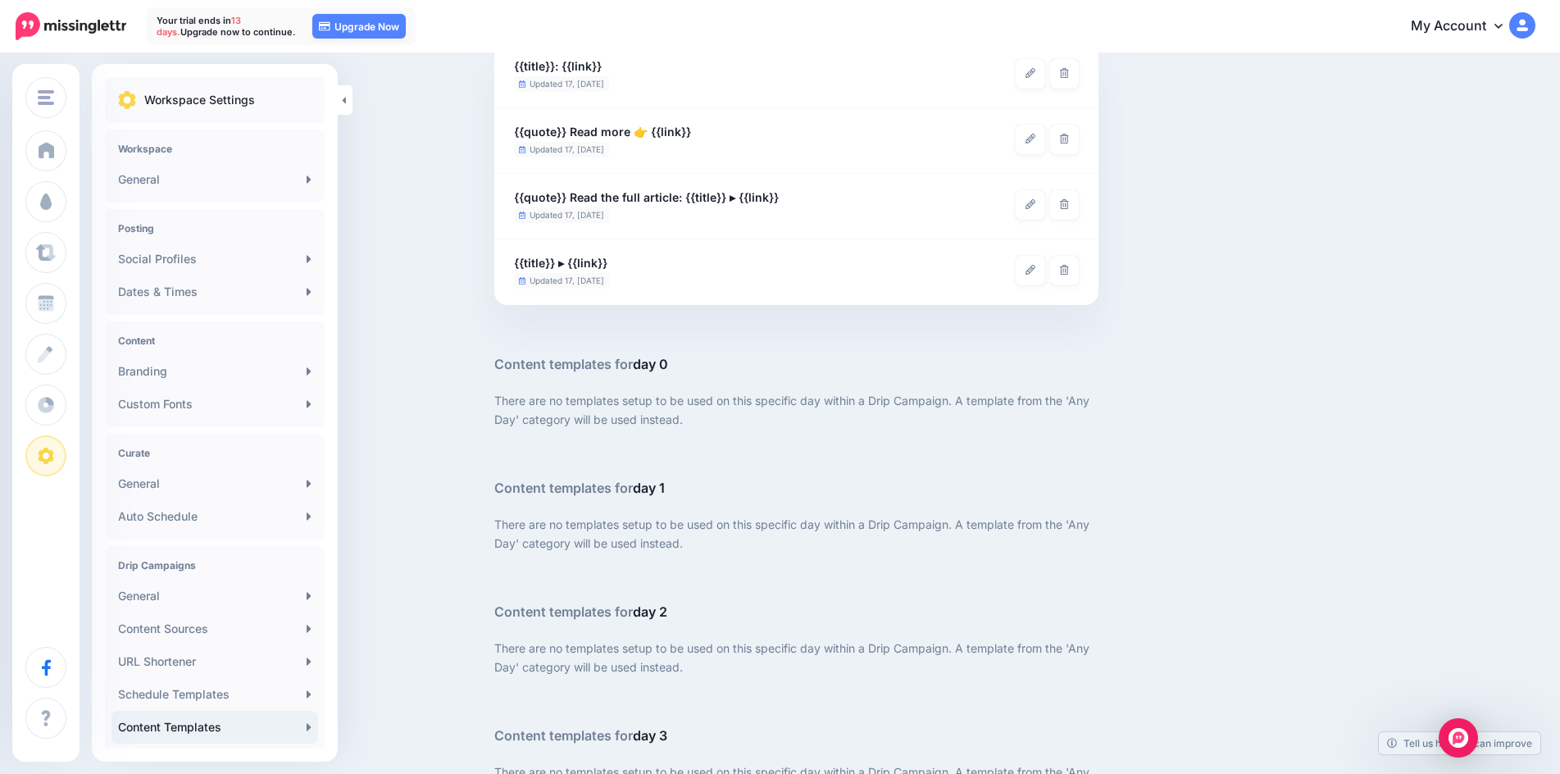
click at [690, 395] on p "There are no templates setup to be used on this specific day within a Drip Camp…" at bounding box center [796, 410] width 604 height 38
click at [713, 398] on p "There are no templates setup to be used on this specific day within a Drip Camp…" at bounding box center [796, 410] width 604 height 38
click at [715, 399] on p "There are no templates setup to be used on this specific day within a Drip Camp…" at bounding box center [796, 410] width 604 height 38
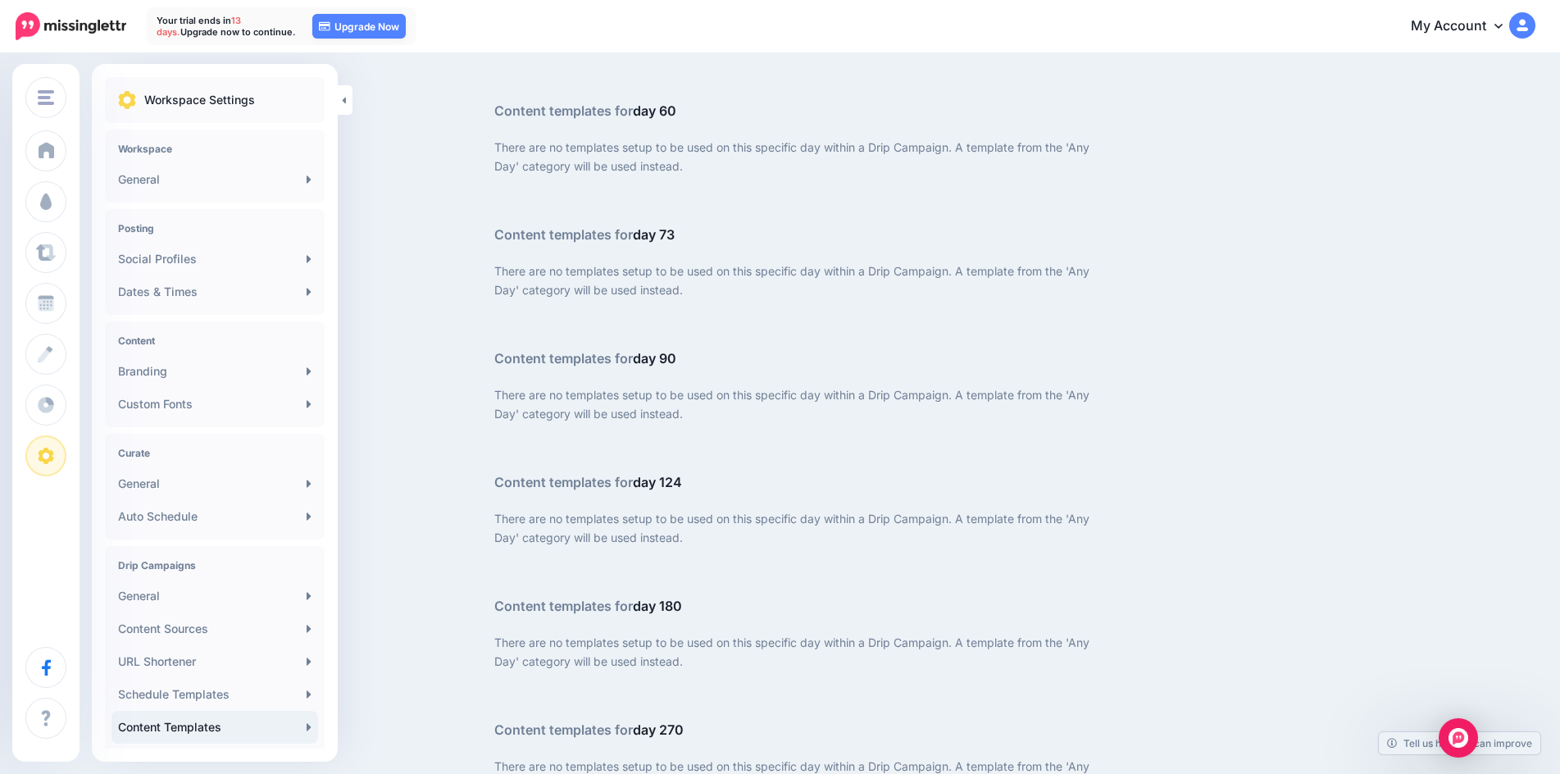
scroll to position [2787, 0]
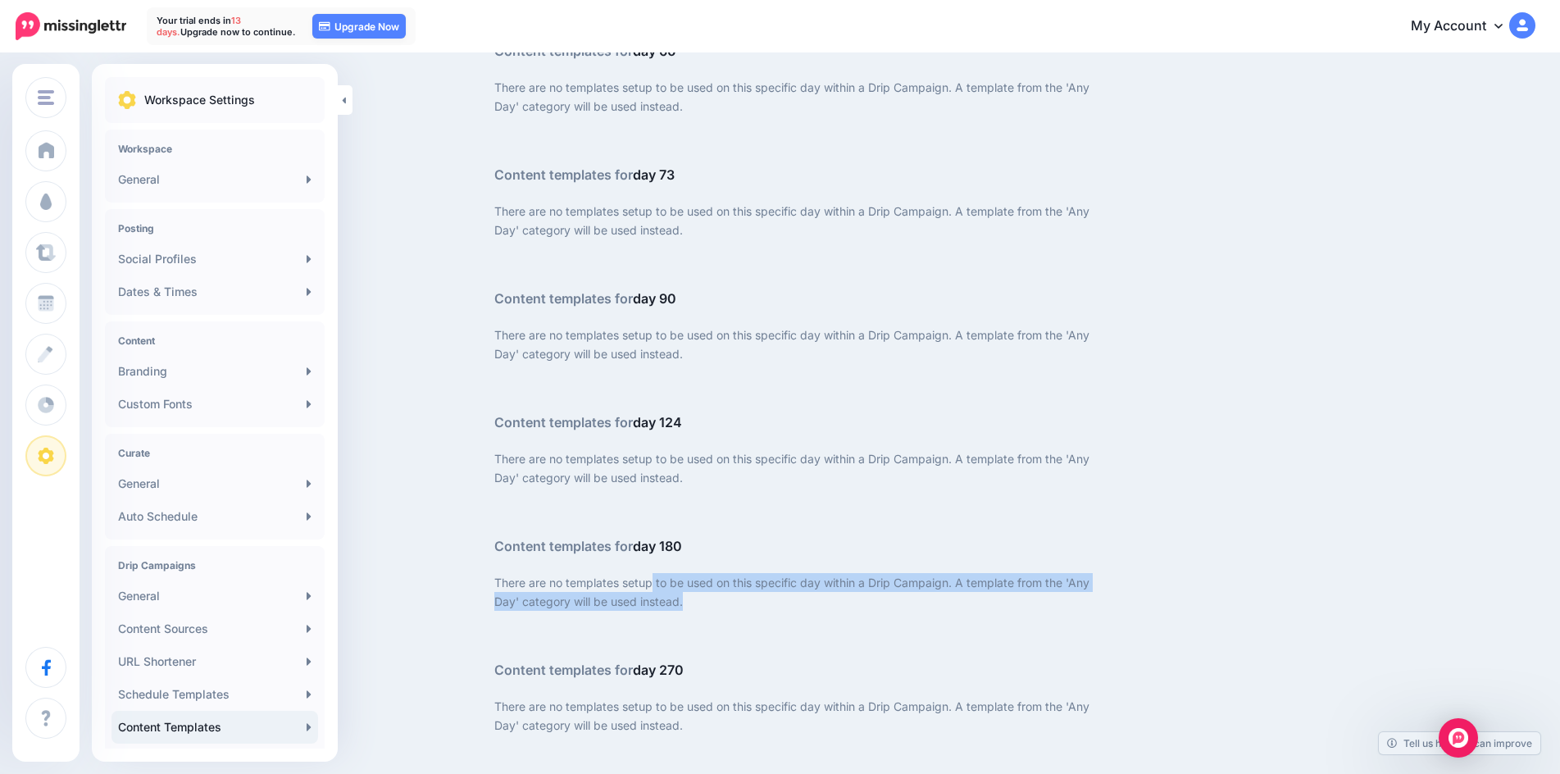
drag, startPoint x: 667, startPoint y: 584, endPoint x: 710, endPoint y: 611, distance: 50.1
click at [710, 611] on div "There are no templates setup to be used on this specific day within a Drip Camp…" at bounding box center [796, 616] width 604 height 87
click at [710, 611] on div at bounding box center [796, 635] width 604 height 49
drag, startPoint x: 705, startPoint y: 610, endPoint x: 627, endPoint y: 591, distance: 80.1
click at [627, 591] on div "There are no templates setup to be used on this specific day within a Drip Camp…" at bounding box center [796, 616] width 604 height 87
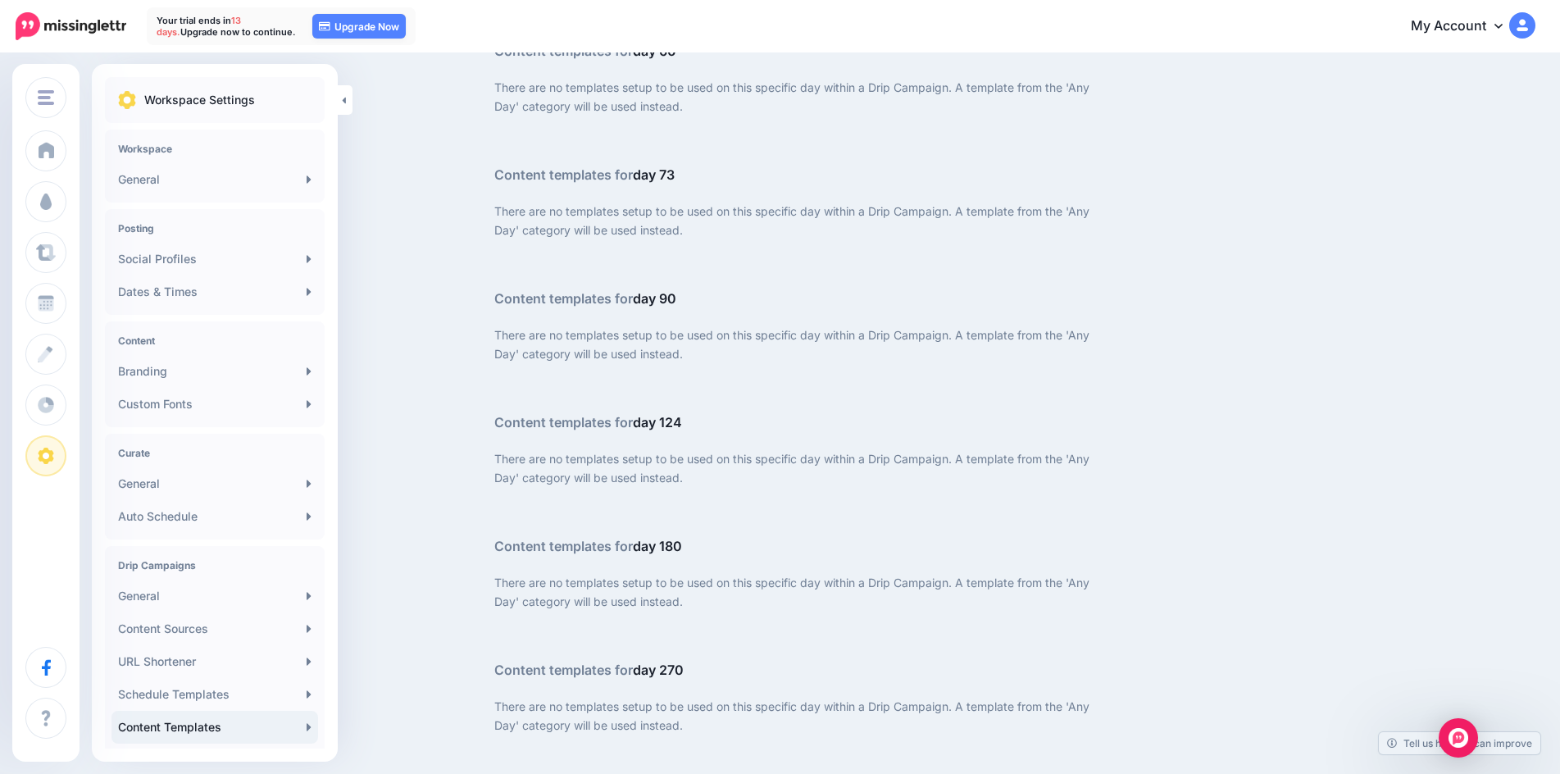
click at [627, 591] on p "There are no templates setup to be used on this specific day within a Drip Camp…" at bounding box center [796, 592] width 604 height 38
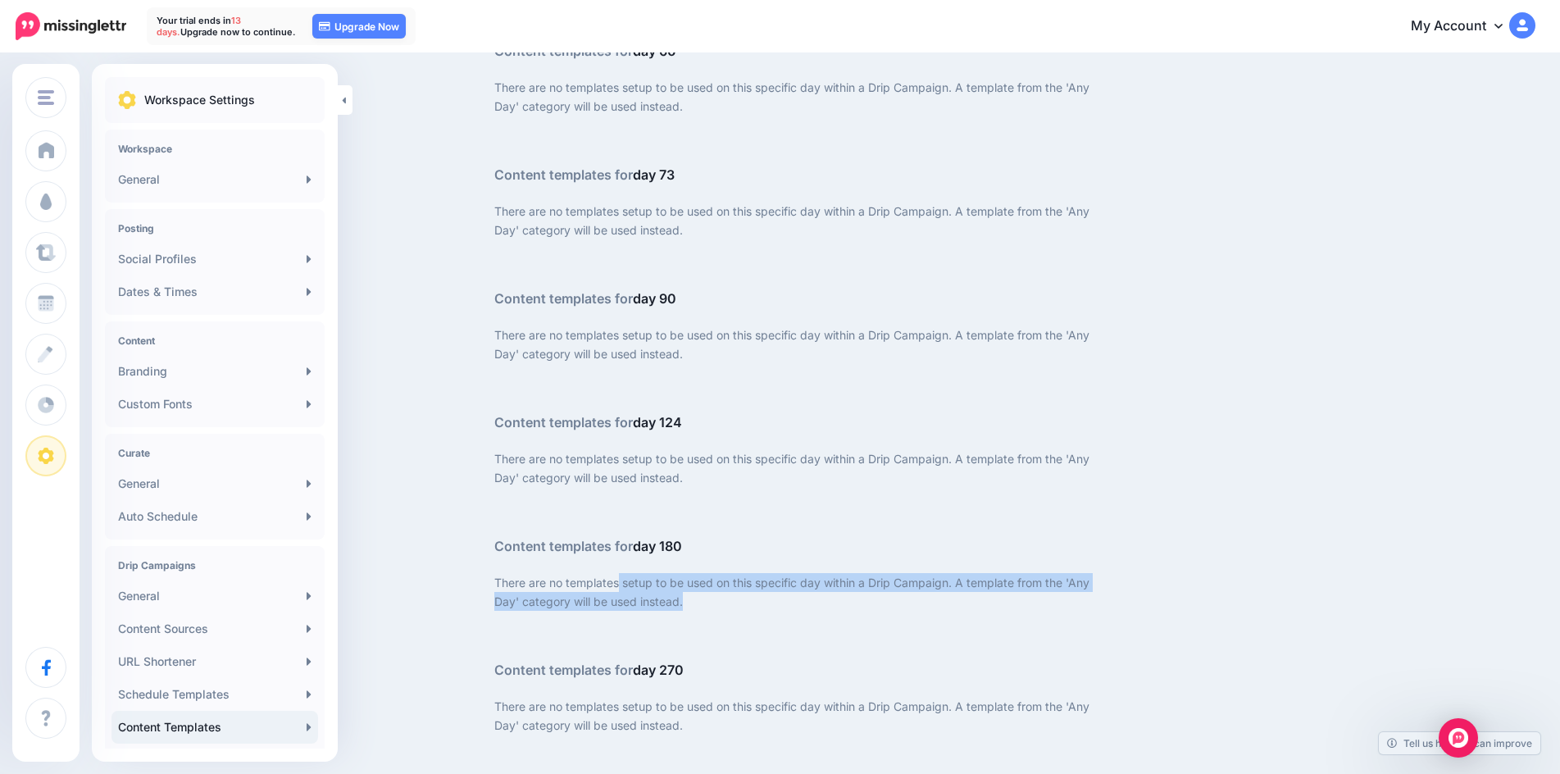
drag, startPoint x: 627, startPoint y: 591, endPoint x: 692, endPoint y: 601, distance: 65.5
click at [691, 600] on p "There are no templates setup to be used on this specific day within a Drip Camp…" at bounding box center [796, 592] width 604 height 38
click at [692, 601] on p "There are no templates setup to be used on this specific day within a Drip Camp…" at bounding box center [796, 592] width 604 height 38
drag, startPoint x: 630, startPoint y: 584, endPoint x: 616, endPoint y: 581, distance: 14.2
click at [616, 581] on p "There are no templates setup to be used on this specific day within a Drip Camp…" at bounding box center [796, 592] width 604 height 38
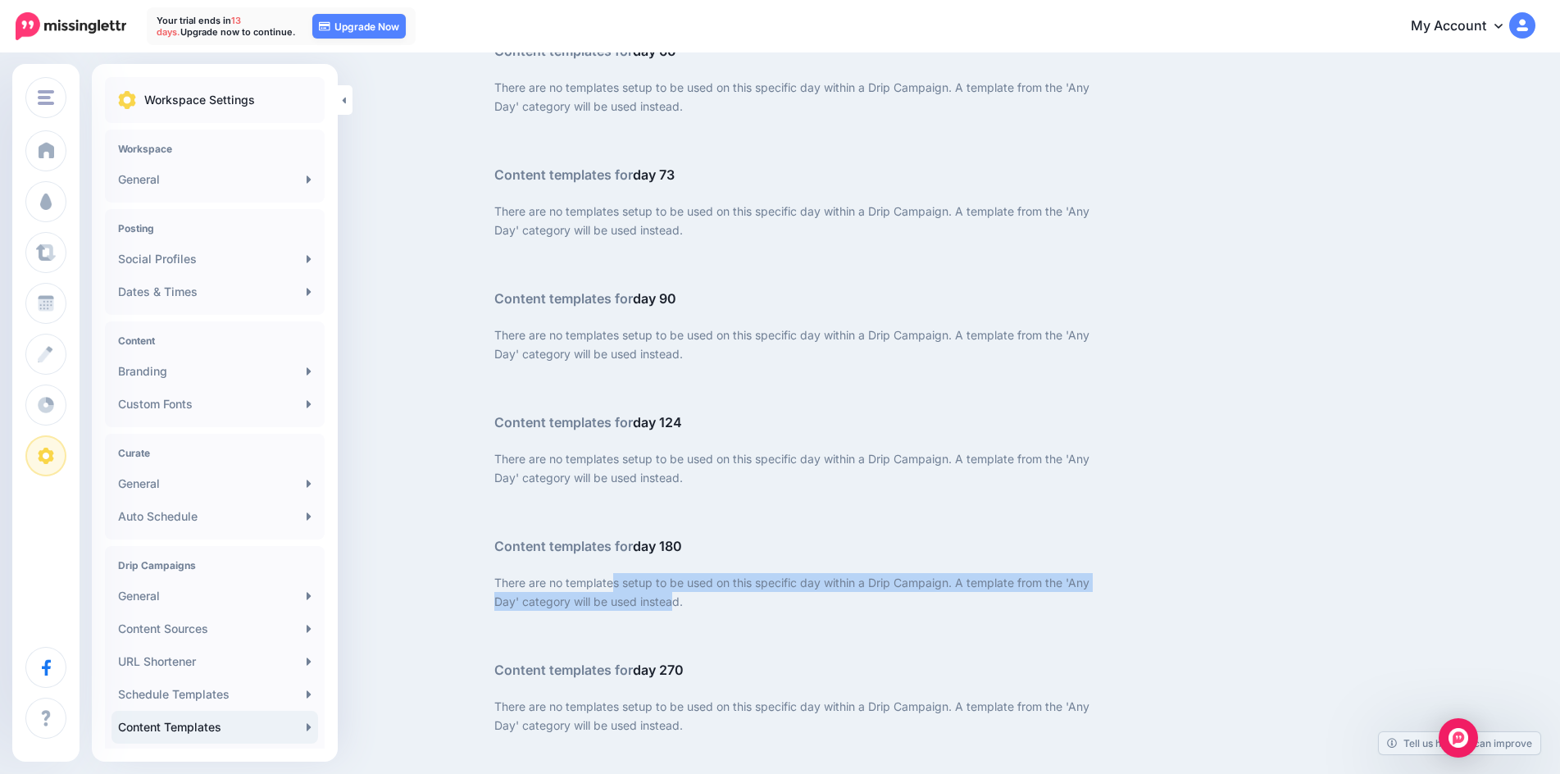
click at [616, 580] on p "There are no templates setup to be used on this specific day within a Drip Camp…" at bounding box center [796, 592] width 604 height 38
drag, startPoint x: 616, startPoint y: 580, endPoint x: 680, endPoint y: 605, distance: 68.5
click at [680, 605] on p "There are no templates setup to be used on this specific day within a Drip Camp…" at bounding box center [796, 592] width 604 height 38
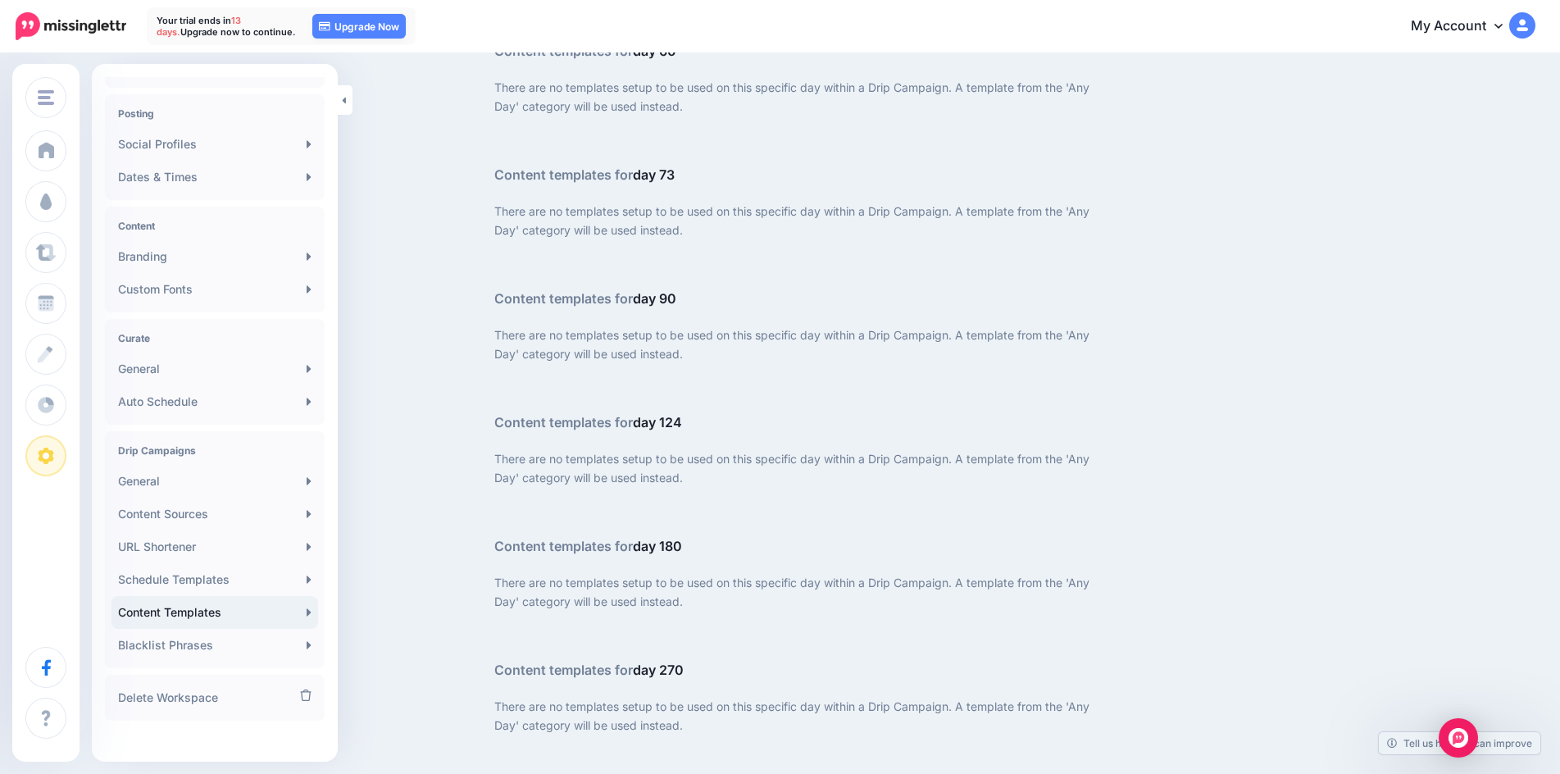
scroll to position [127, 0]
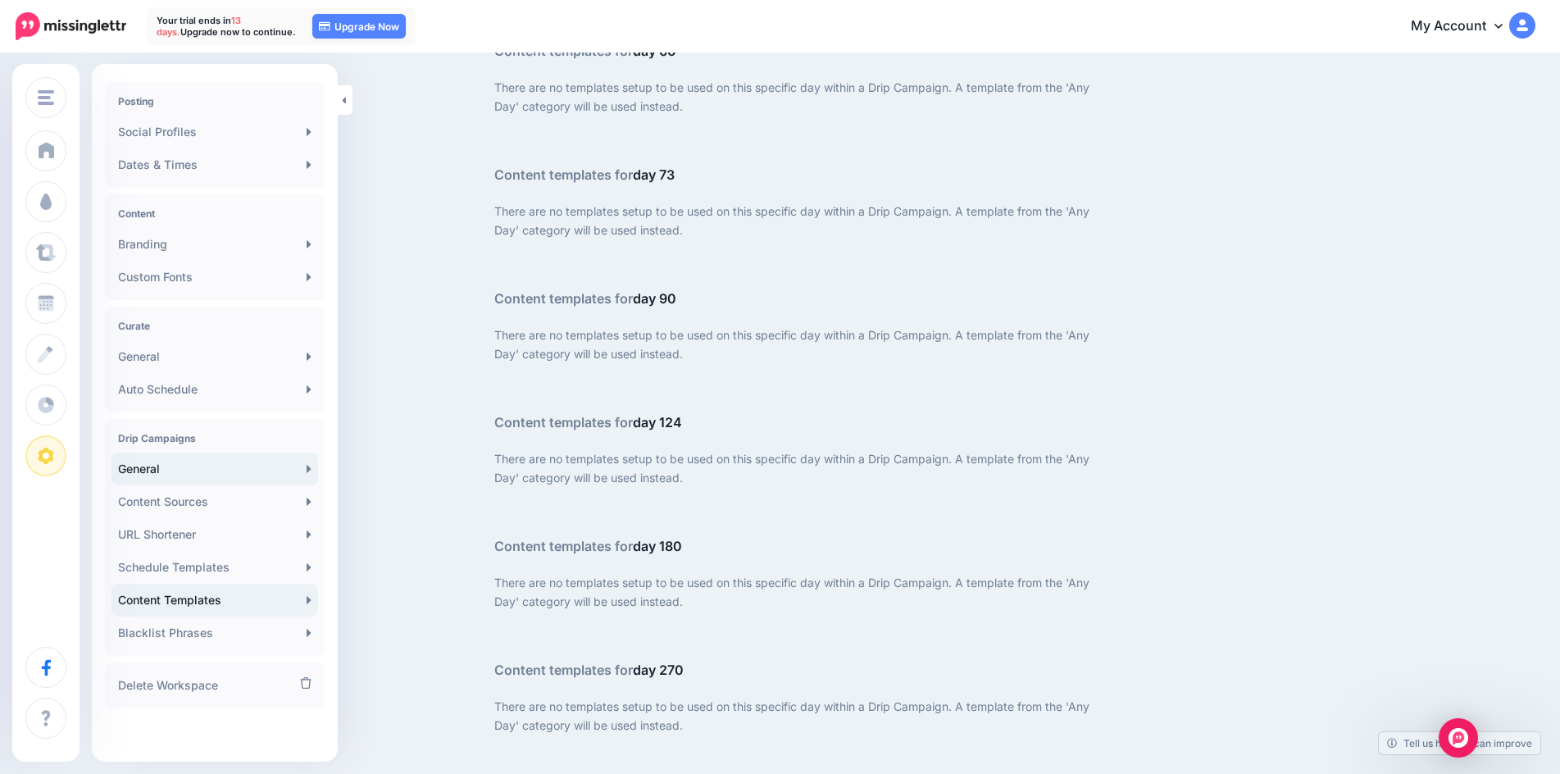
click at [222, 479] on link "General" at bounding box center [214, 468] width 207 height 33
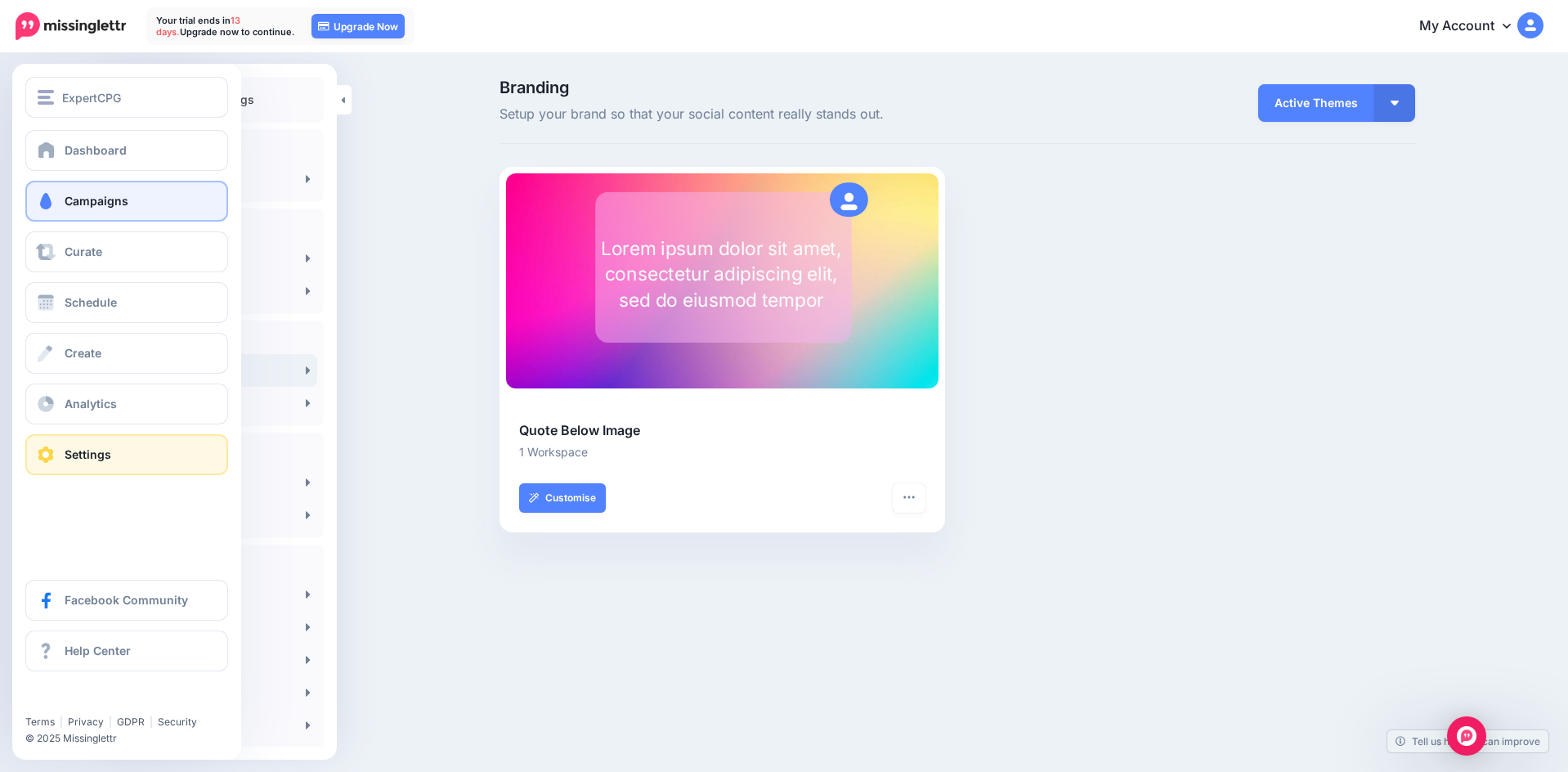
click at [114, 205] on span "Campaigns" at bounding box center [97, 200] width 64 height 14
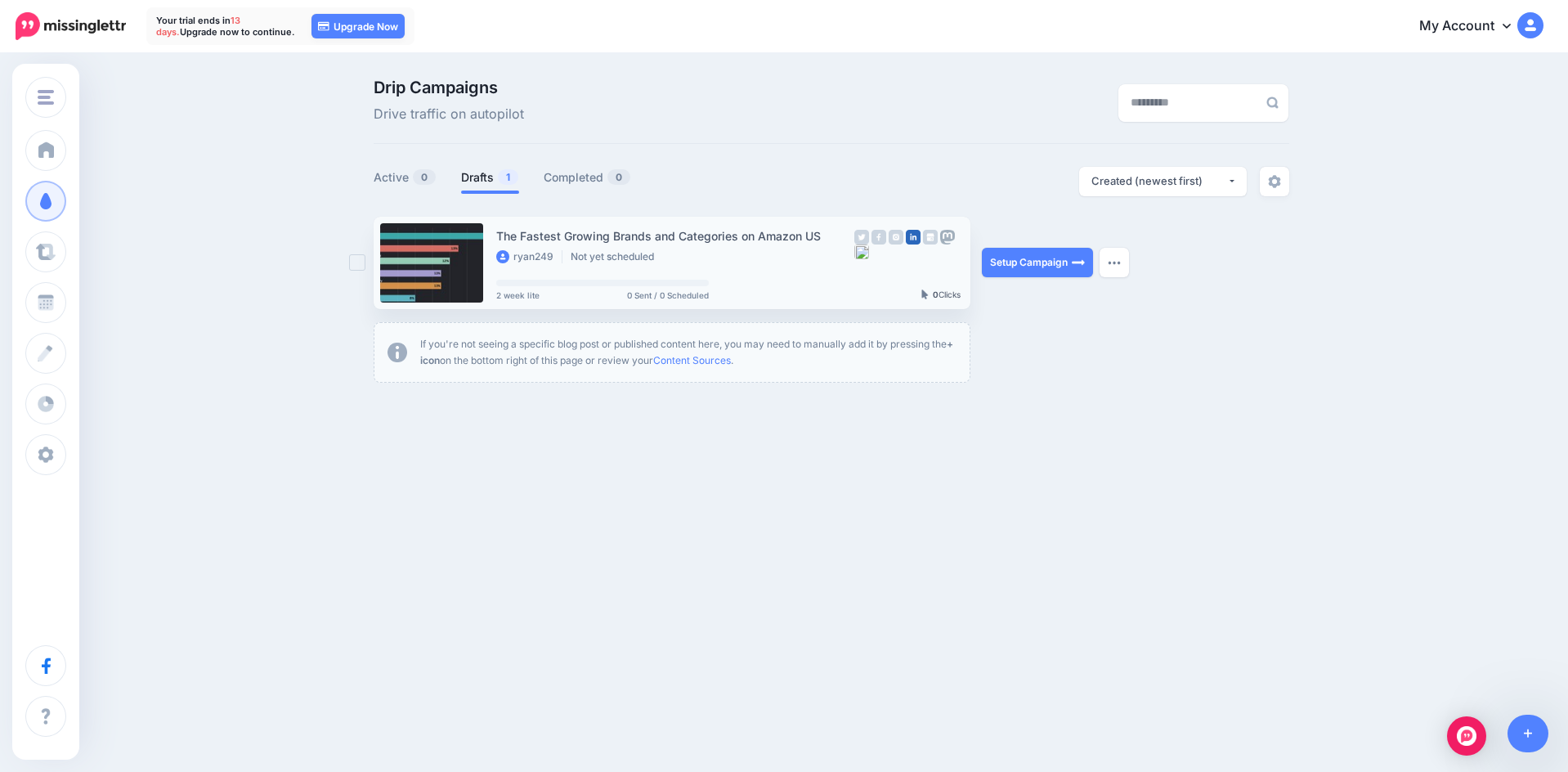
click at [742, 250] on div "ryan249 Not yet scheduled" at bounding box center [675, 257] width 358 height 15
click at [1056, 256] on link "Setup Campaign" at bounding box center [1037, 262] width 111 height 30
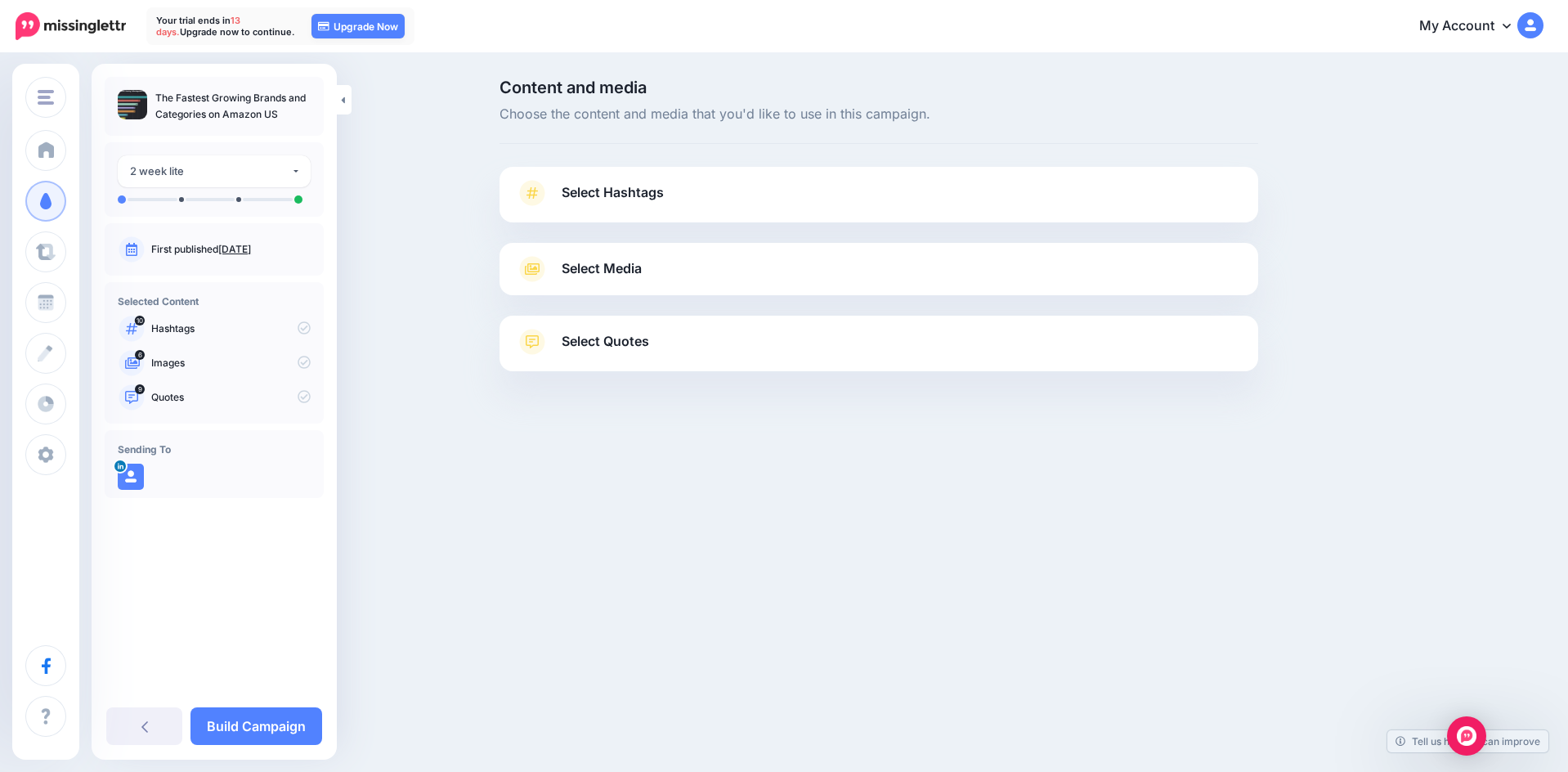
click at [162, 361] on p "Images" at bounding box center [231, 363] width 160 height 15
click at [307, 328] on icon at bounding box center [303, 327] width 13 height 13
click at [214, 182] on button "2 week lite" at bounding box center [213, 172] width 193 height 32
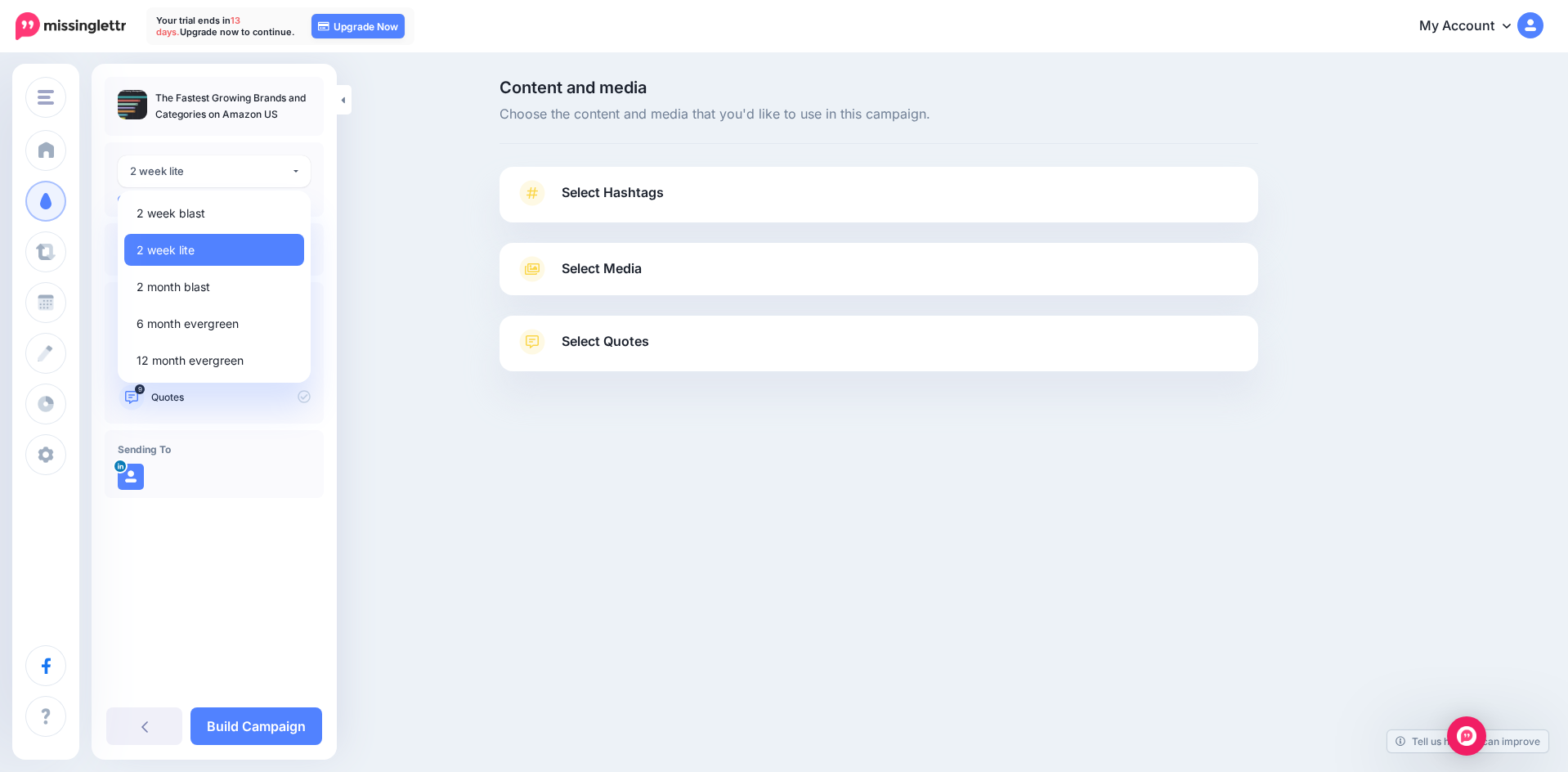
click at [247, 143] on div "**********" at bounding box center [214, 180] width 219 height 75
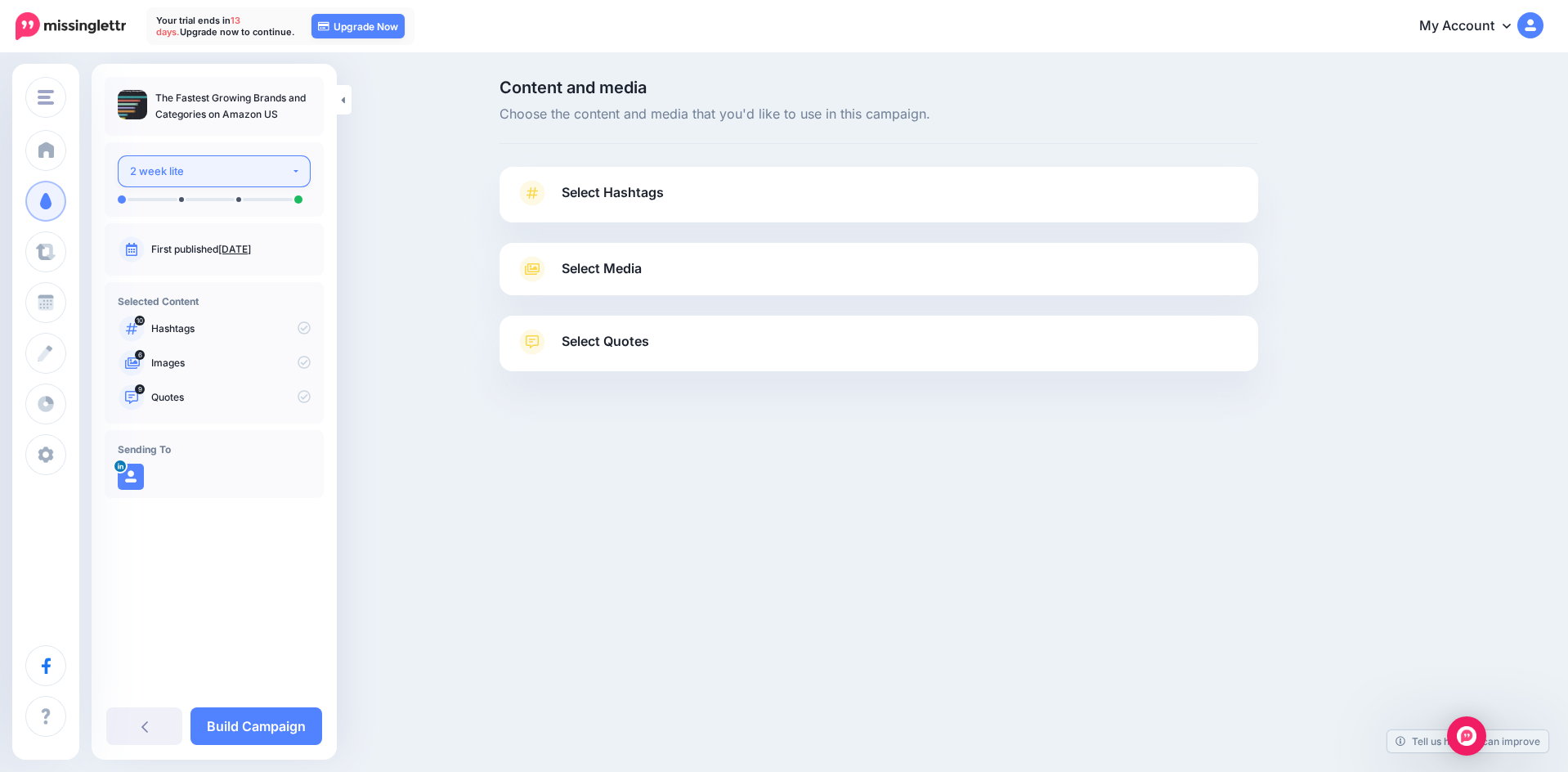
click at [244, 170] on div "2 week lite" at bounding box center [209, 171] width 161 height 19
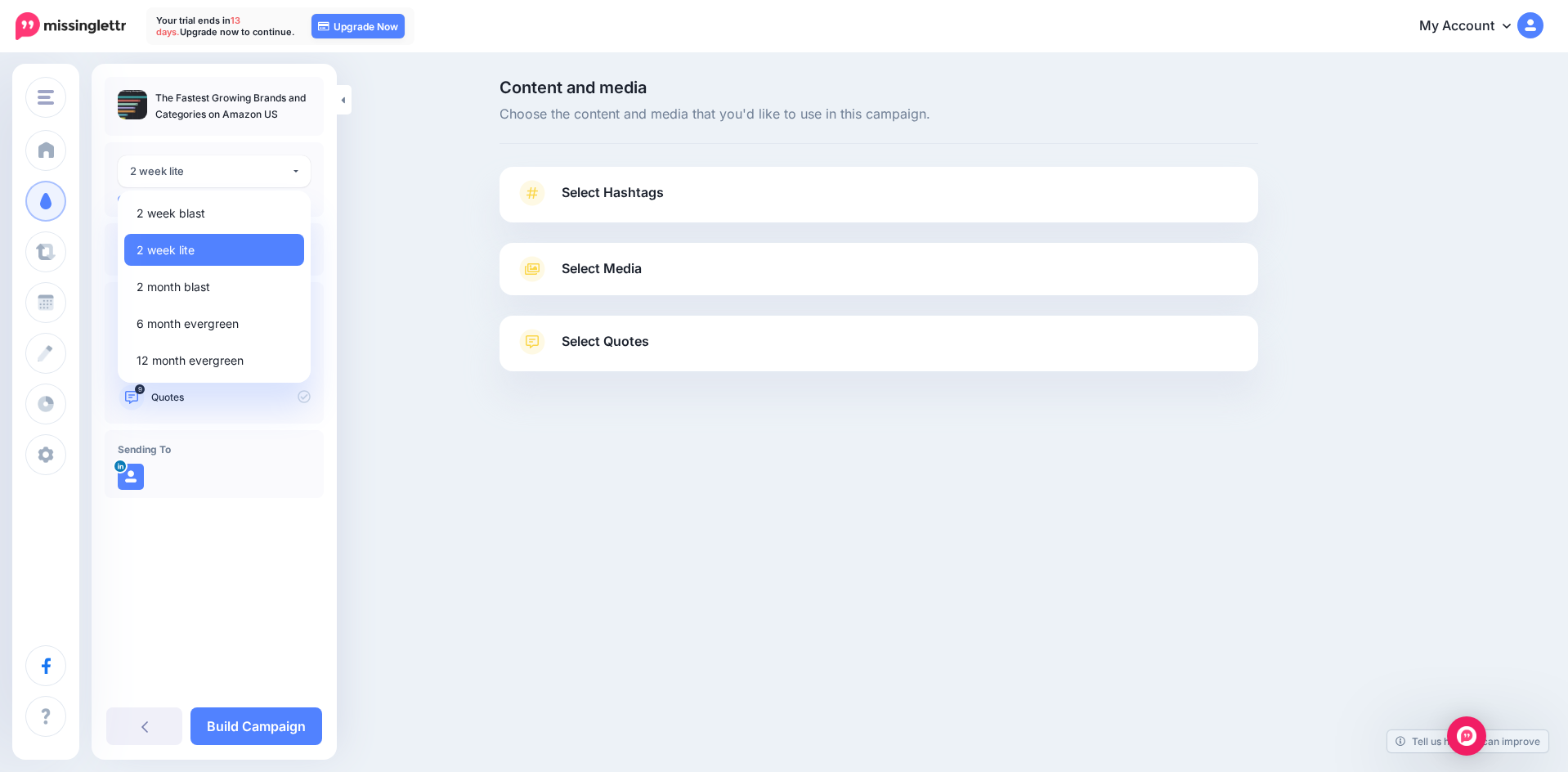
click at [251, 140] on div "**********" at bounding box center [214, 297] width 245 height 441
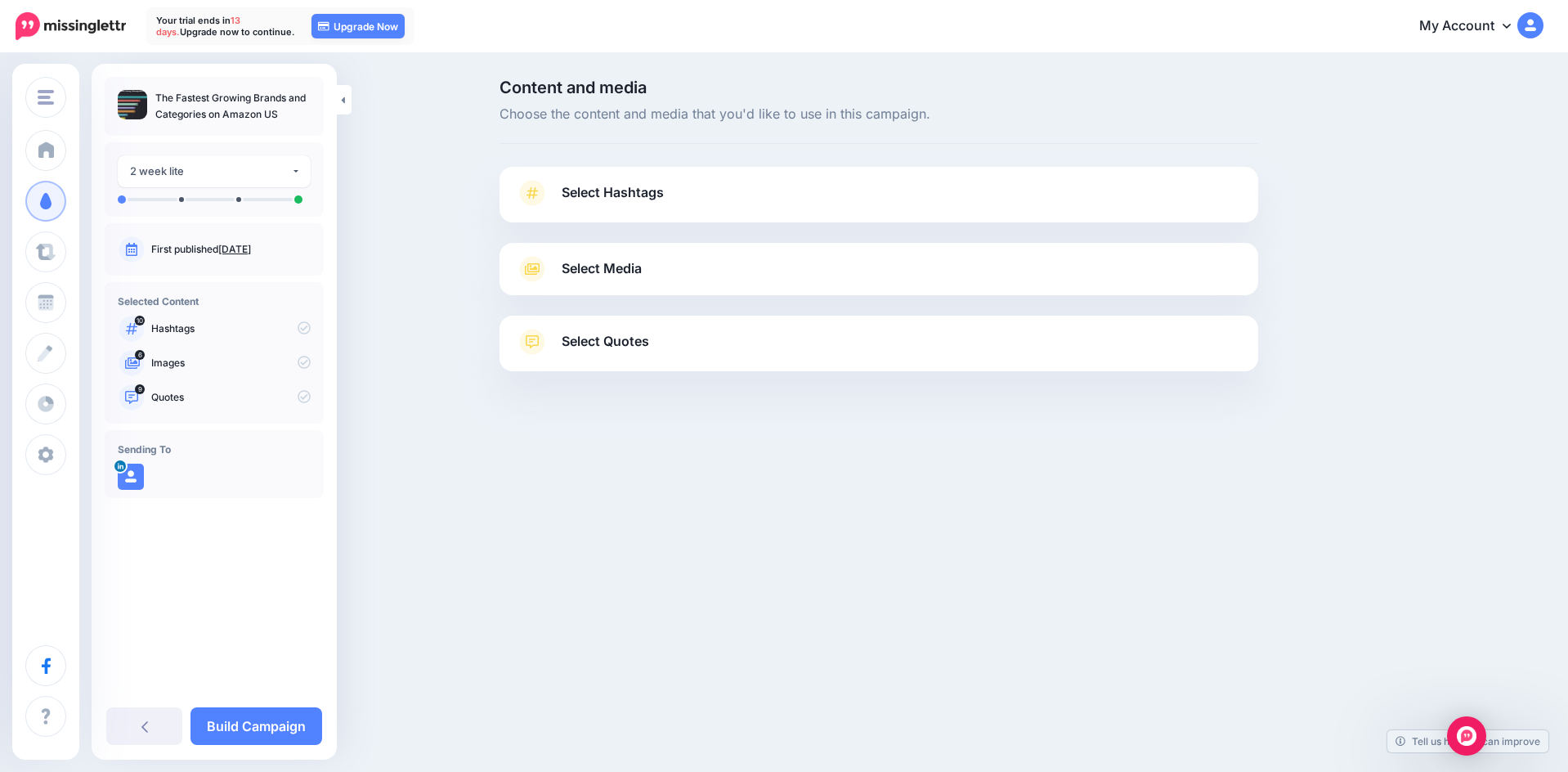
click at [604, 189] on span "Select Hashtags" at bounding box center [612, 193] width 102 height 22
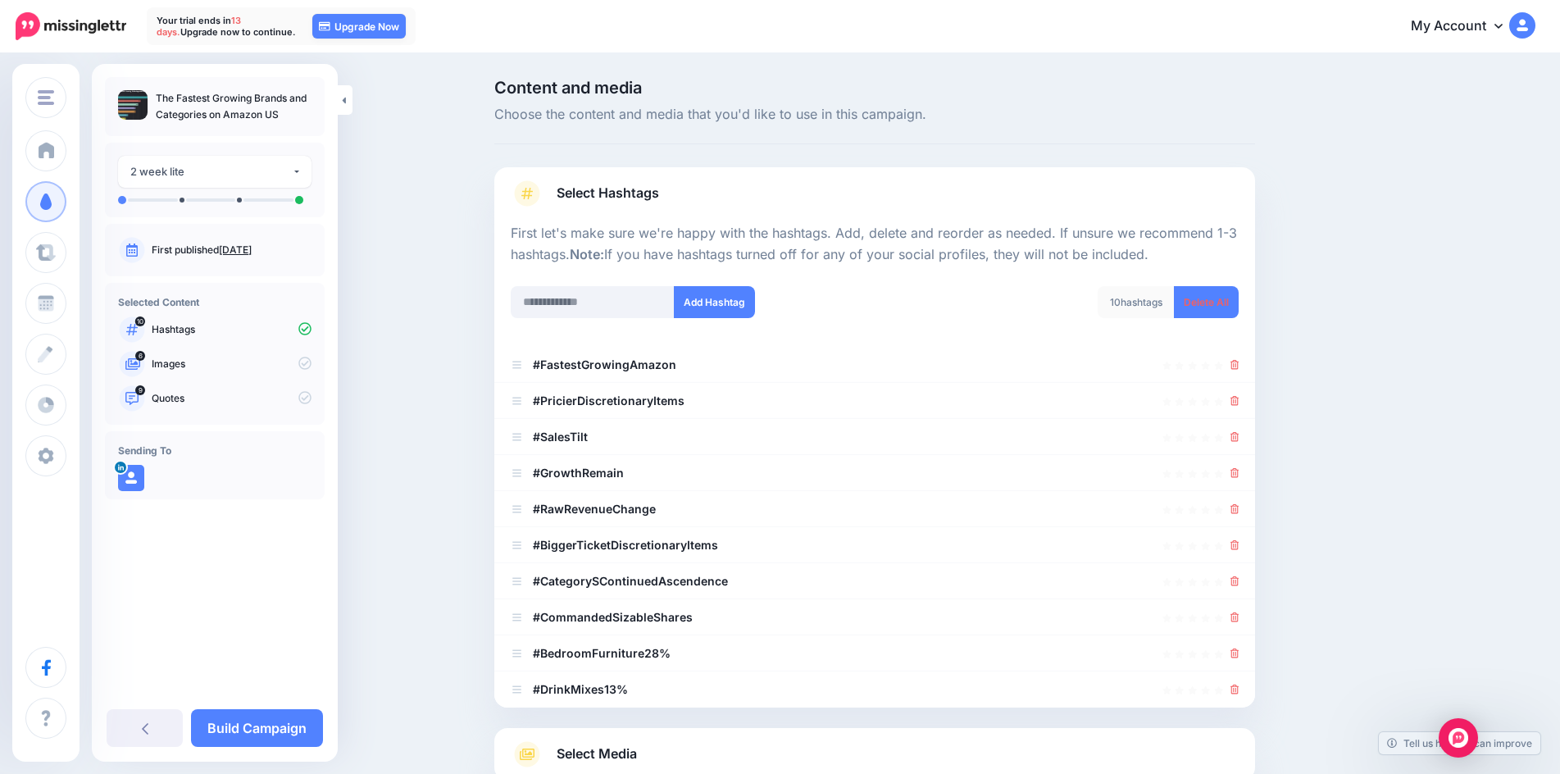
click at [621, 196] on span "Select Hashtags" at bounding box center [608, 193] width 102 height 22
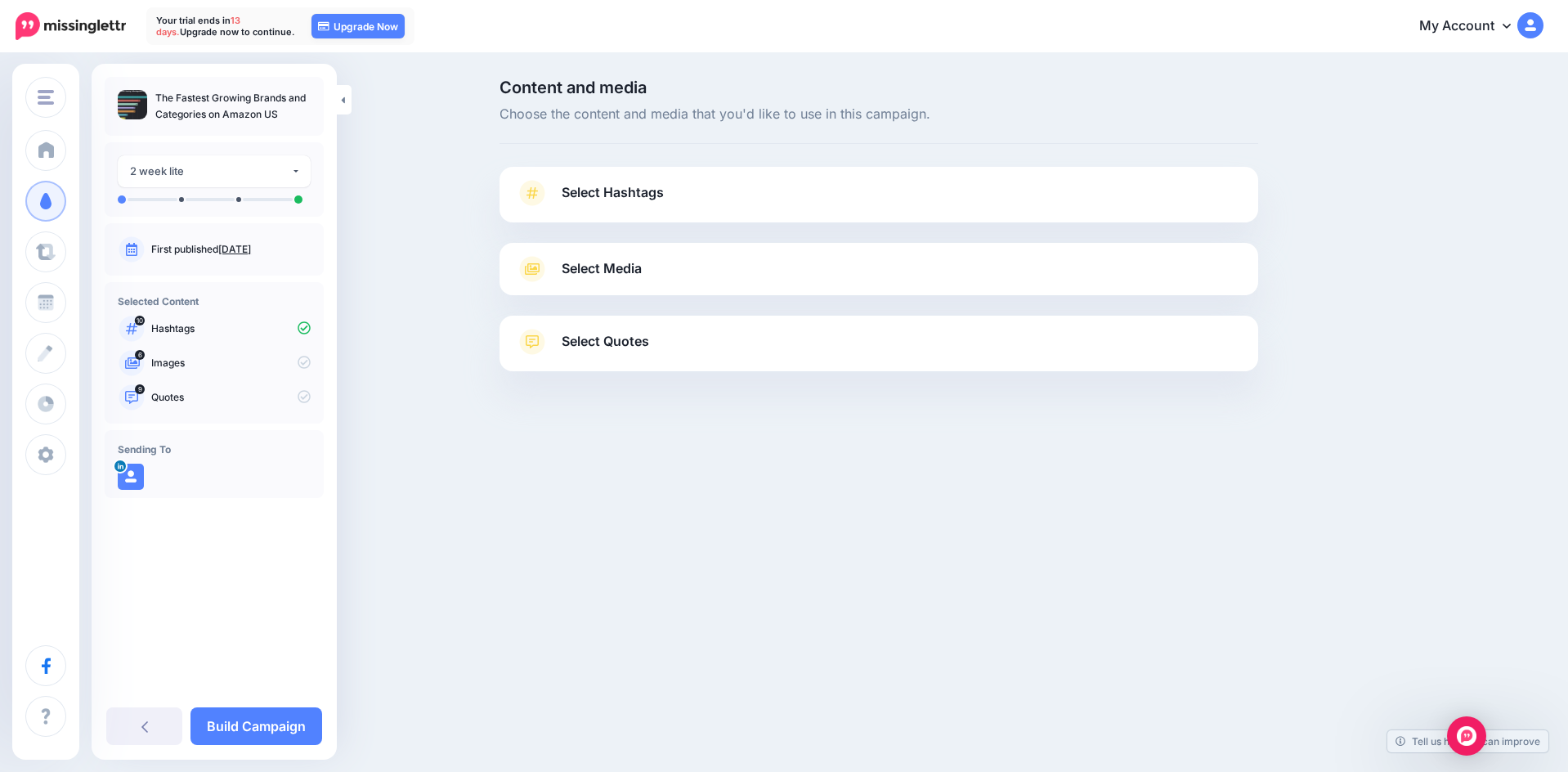
click at [653, 251] on div "Select Media Next, let's make sure we have the best media for this campaign. De…" at bounding box center [879, 268] width 759 height 52
click at [652, 275] on link "Select Media" at bounding box center [879, 269] width 726 height 26
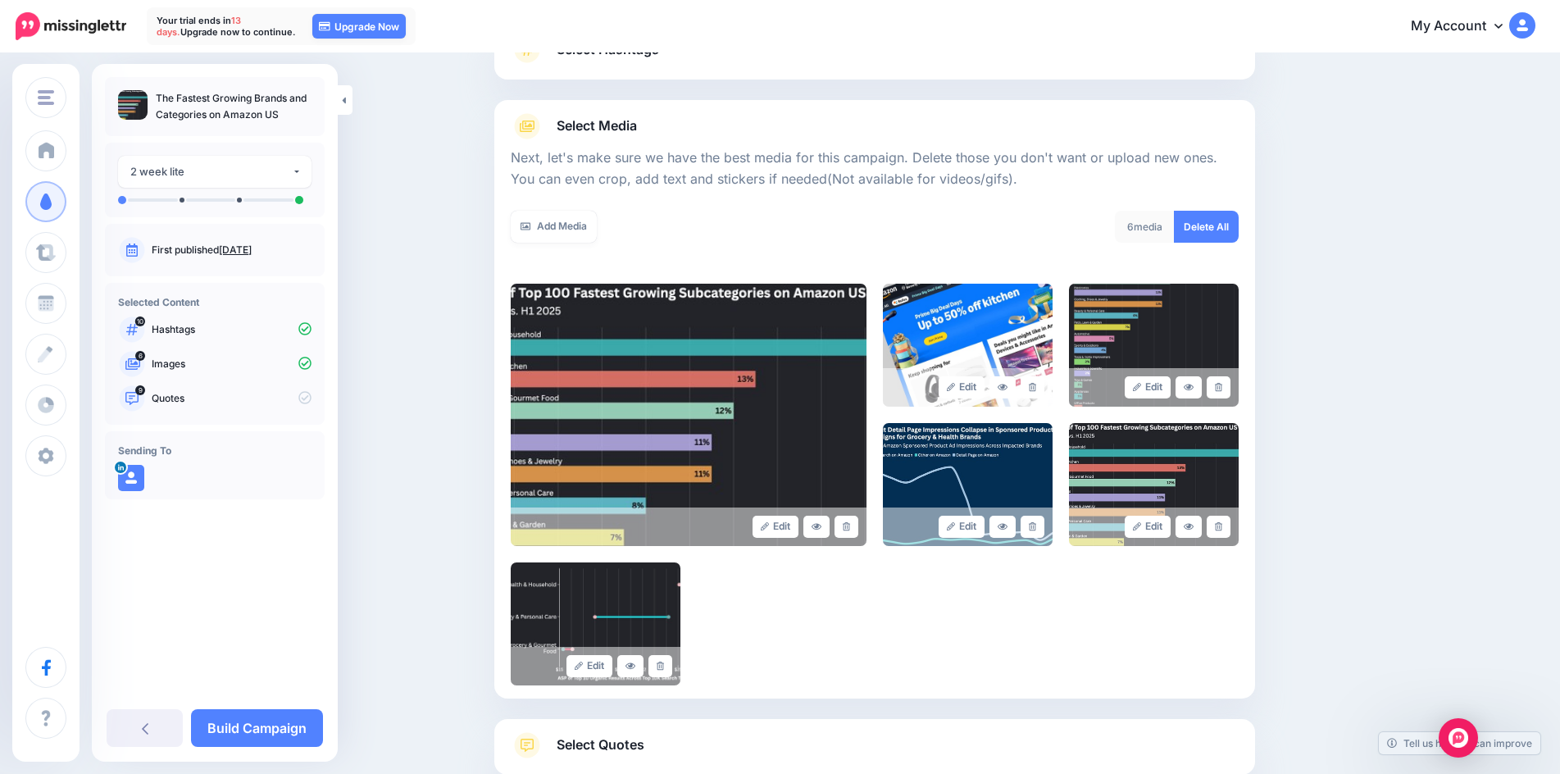
scroll to position [164, 0]
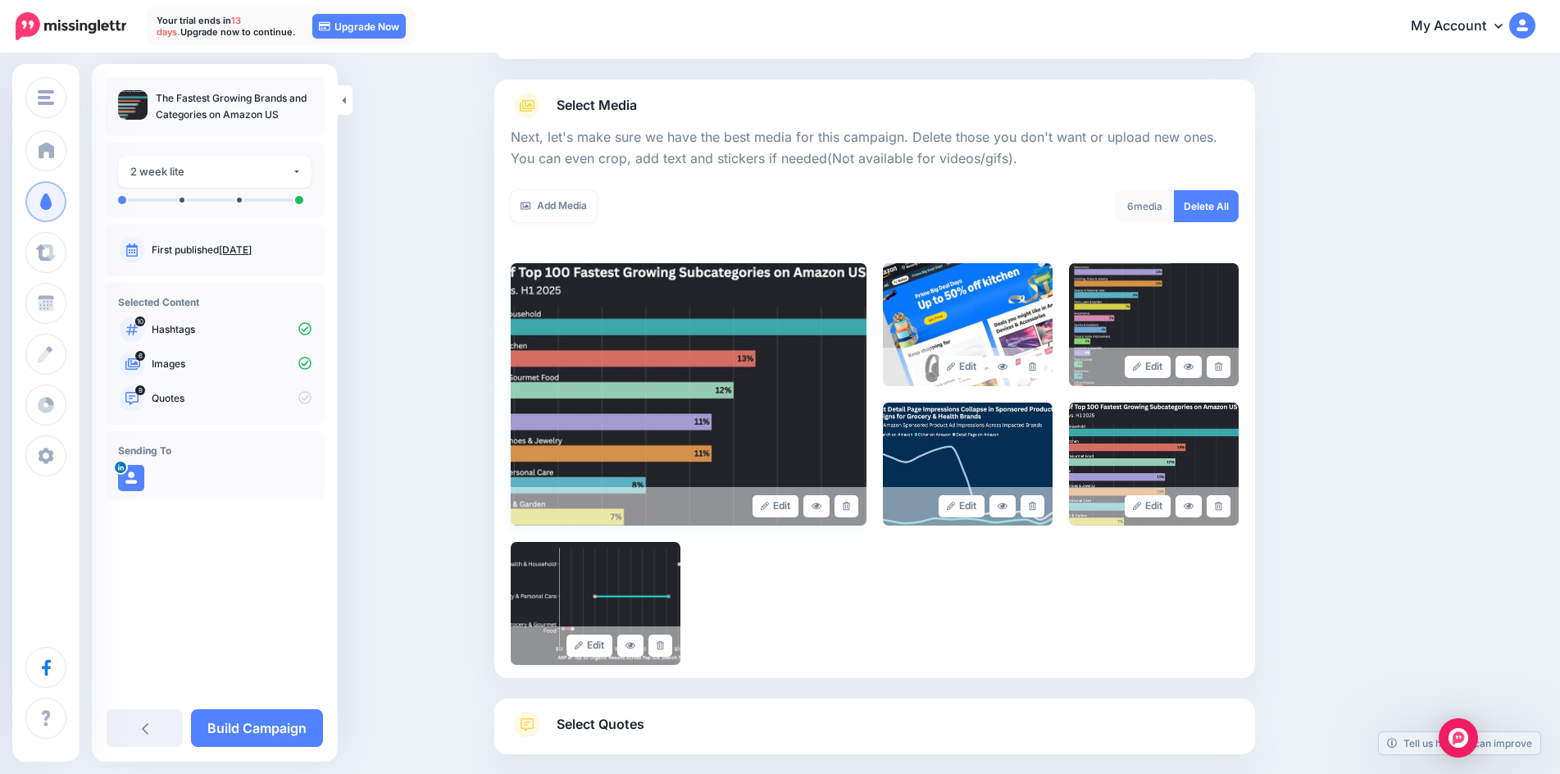
click at [780, 420] on img at bounding box center [689, 394] width 356 height 262
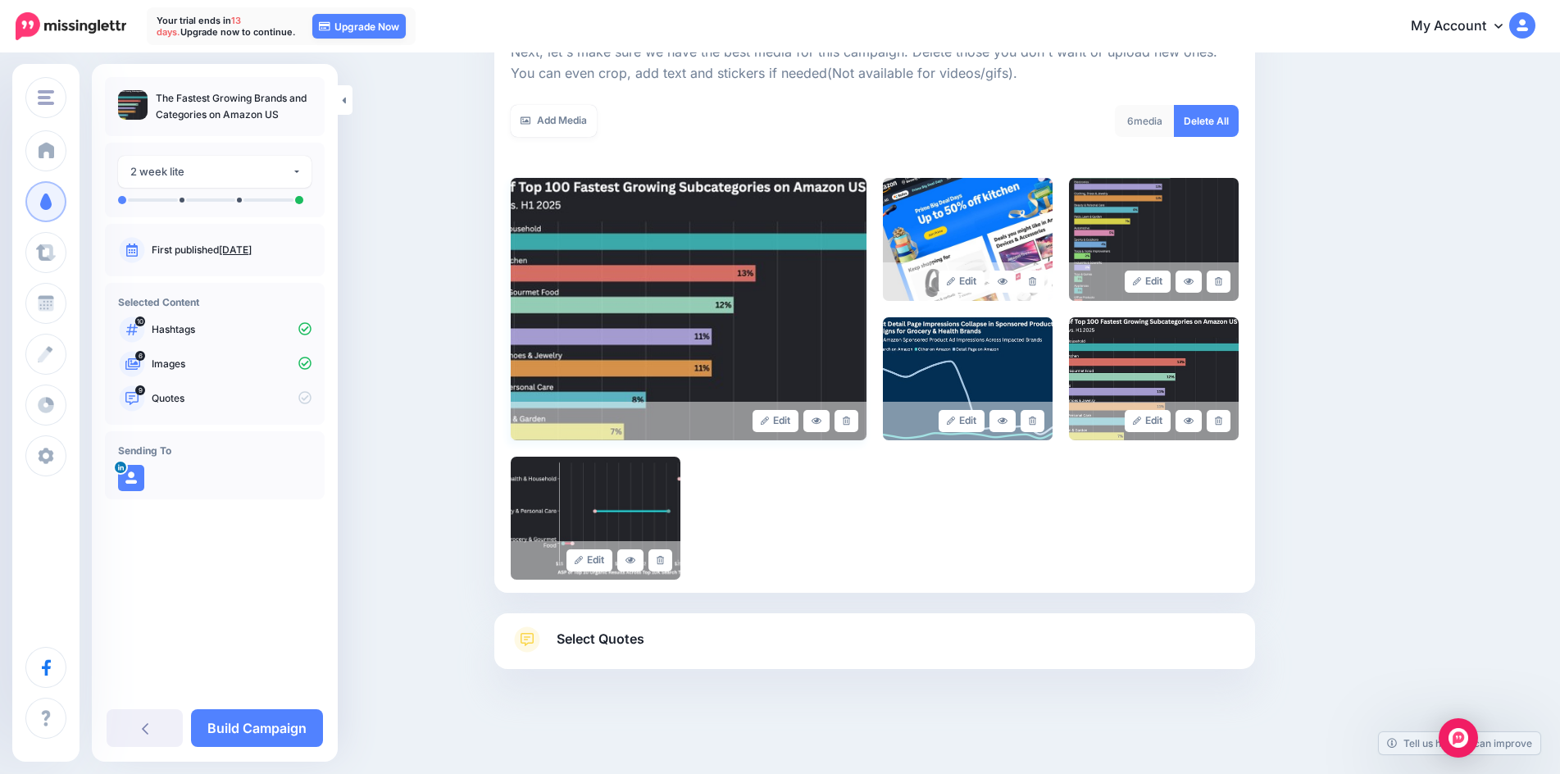
scroll to position [251, 0]
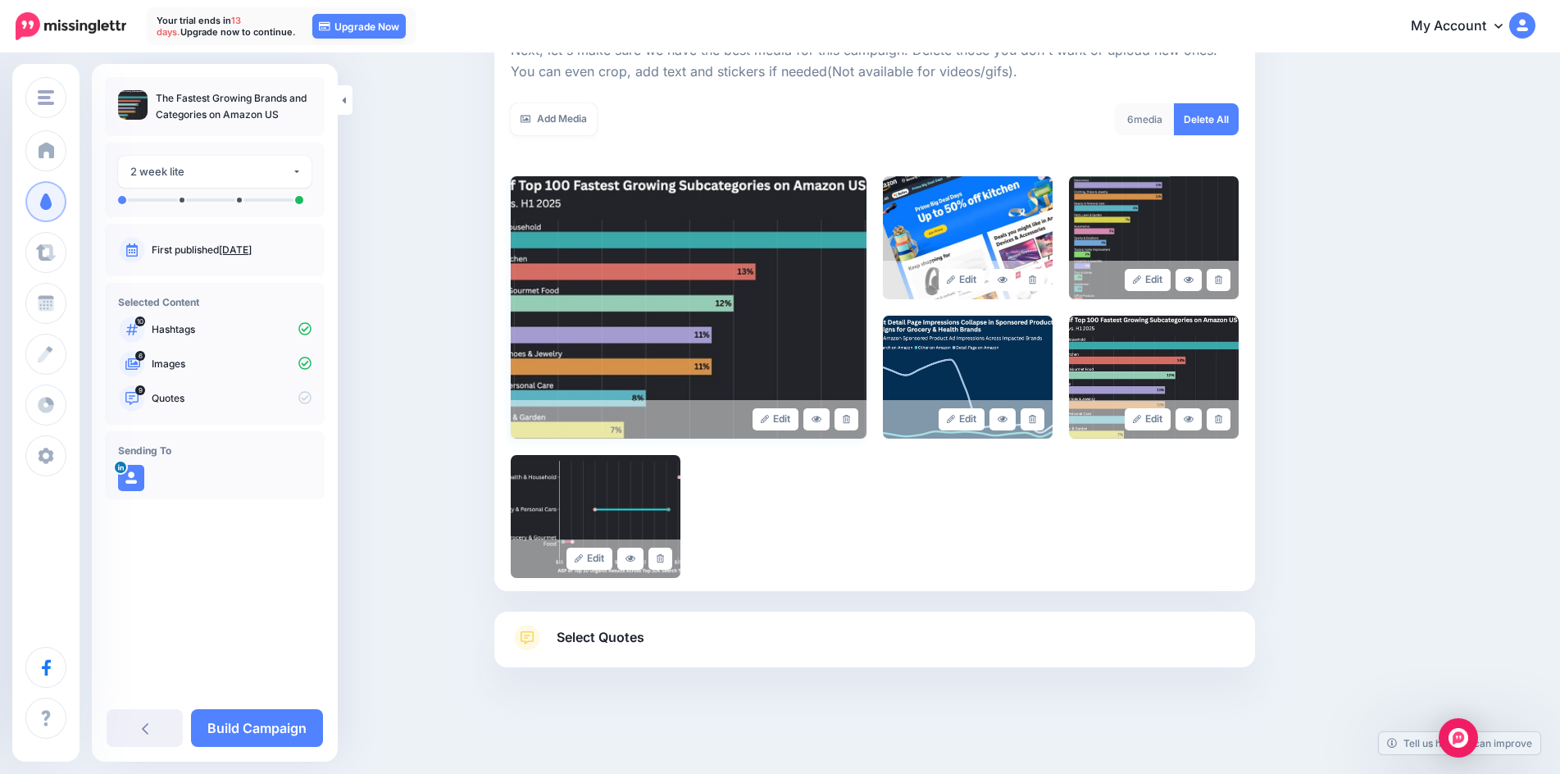
click at [664, 343] on img at bounding box center [689, 307] width 356 height 262
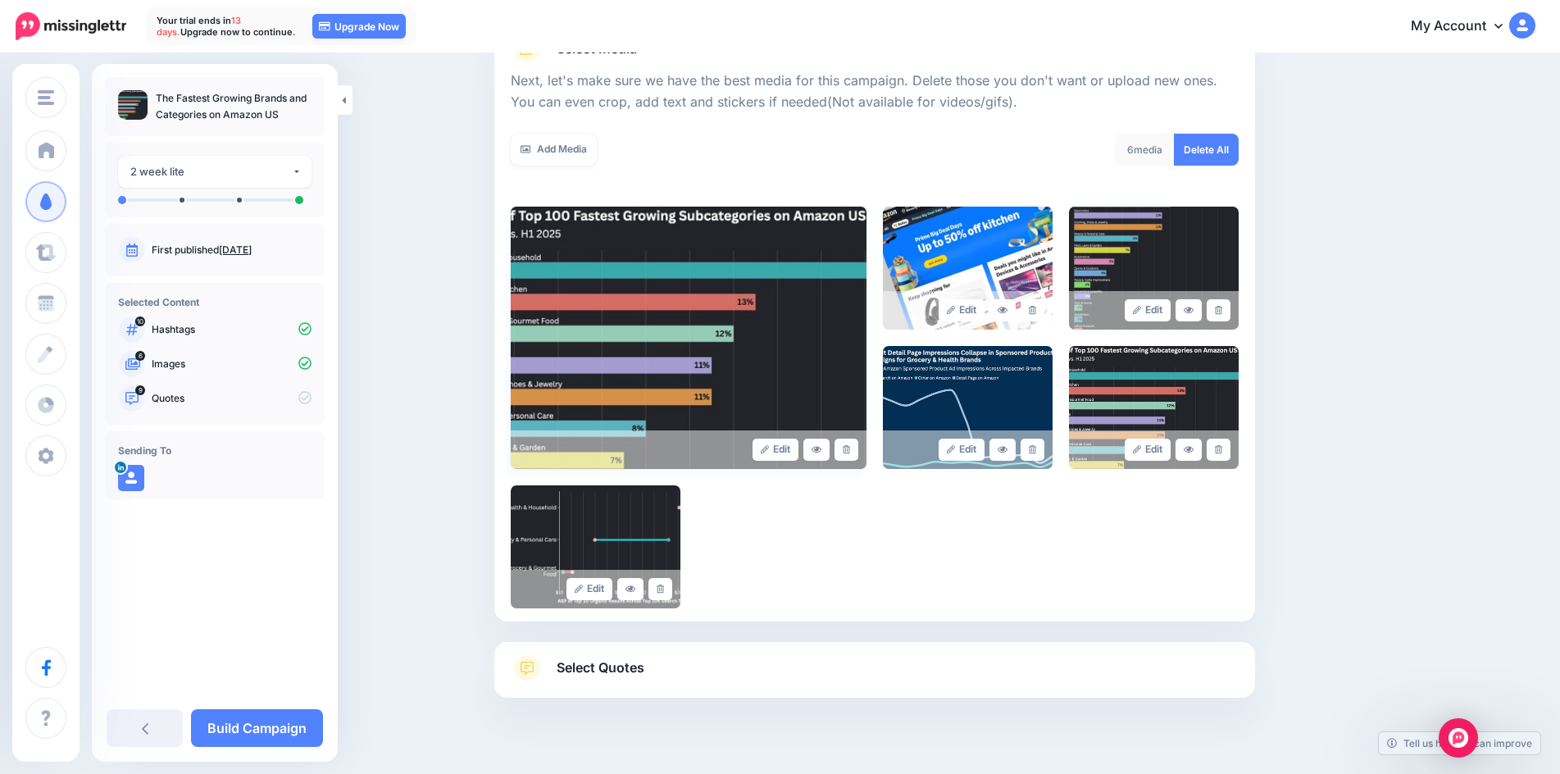
scroll to position [169, 0]
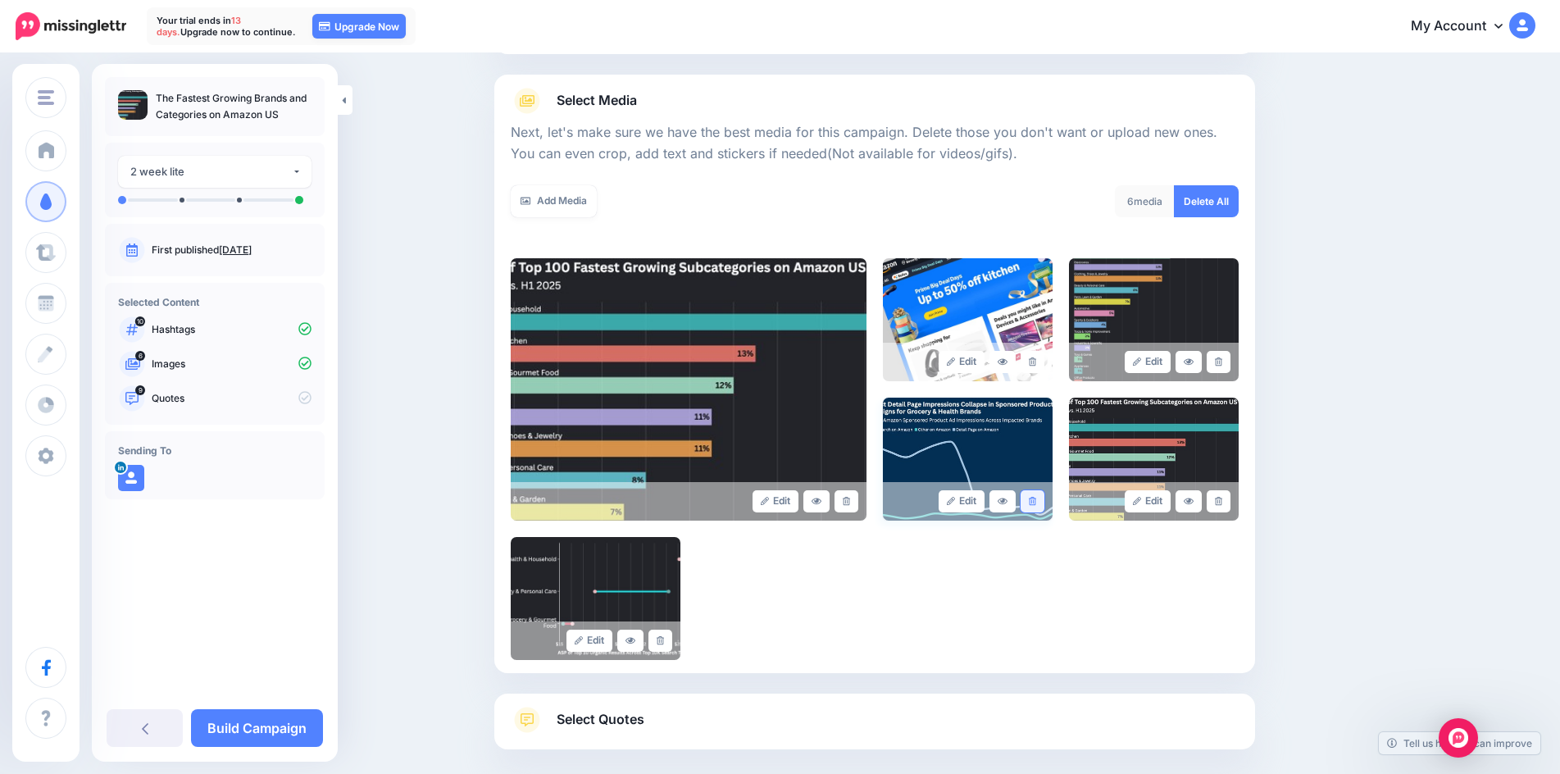
click at [1044, 499] on link at bounding box center [1033, 501] width 24 height 22
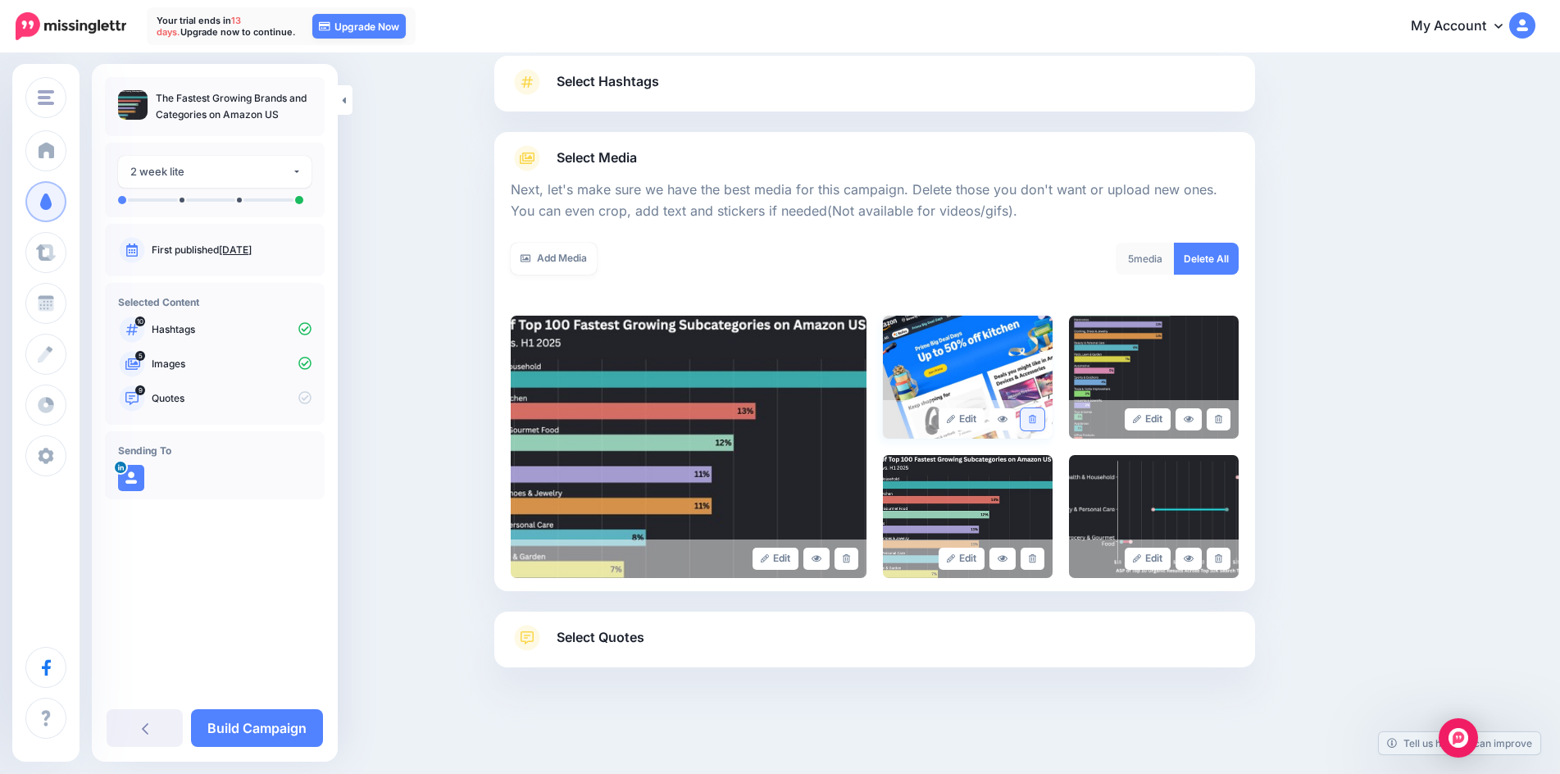
click at [1036, 421] on icon at bounding box center [1032, 419] width 7 height 9
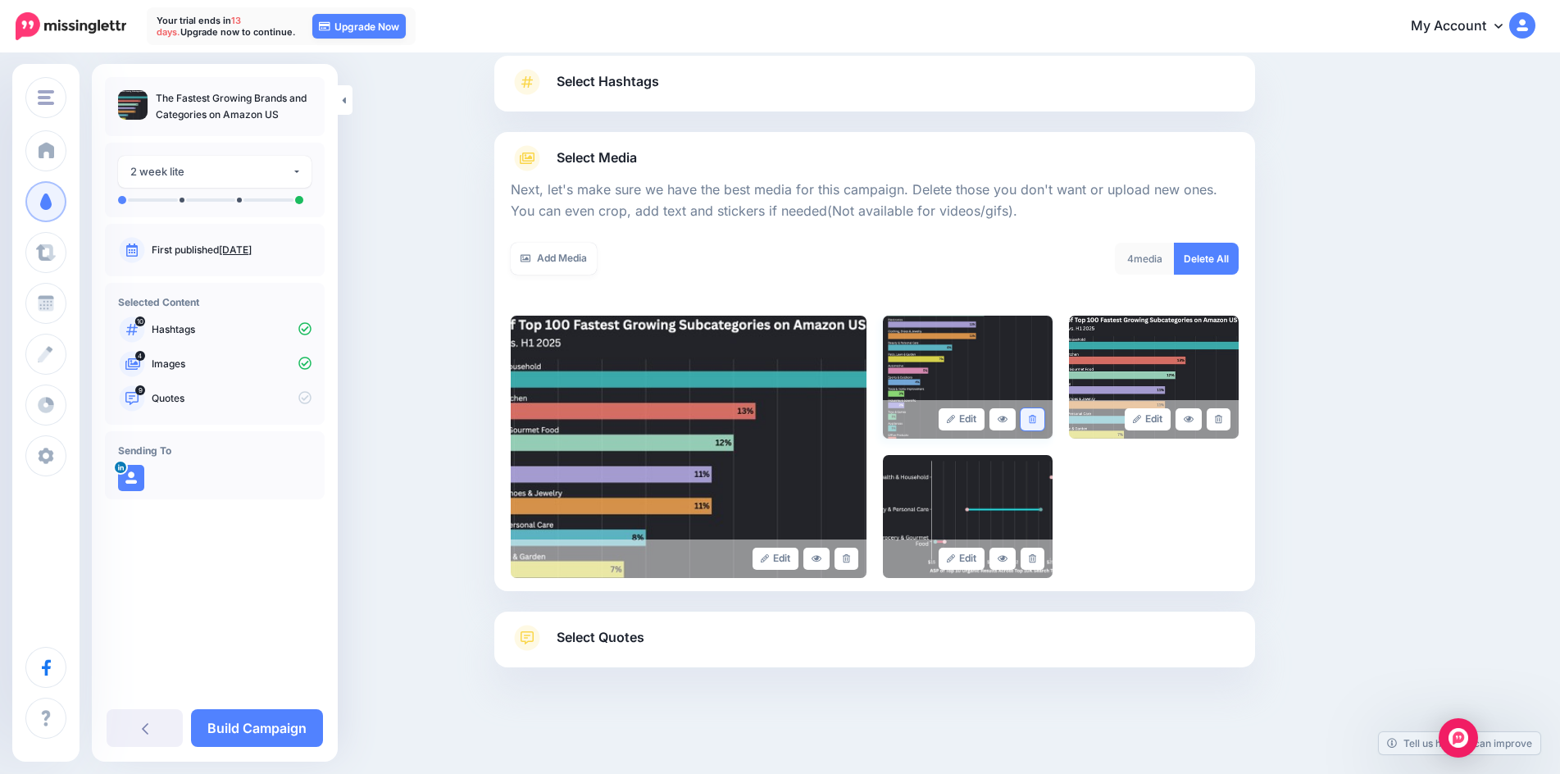
click at [1039, 426] on link at bounding box center [1033, 419] width 24 height 22
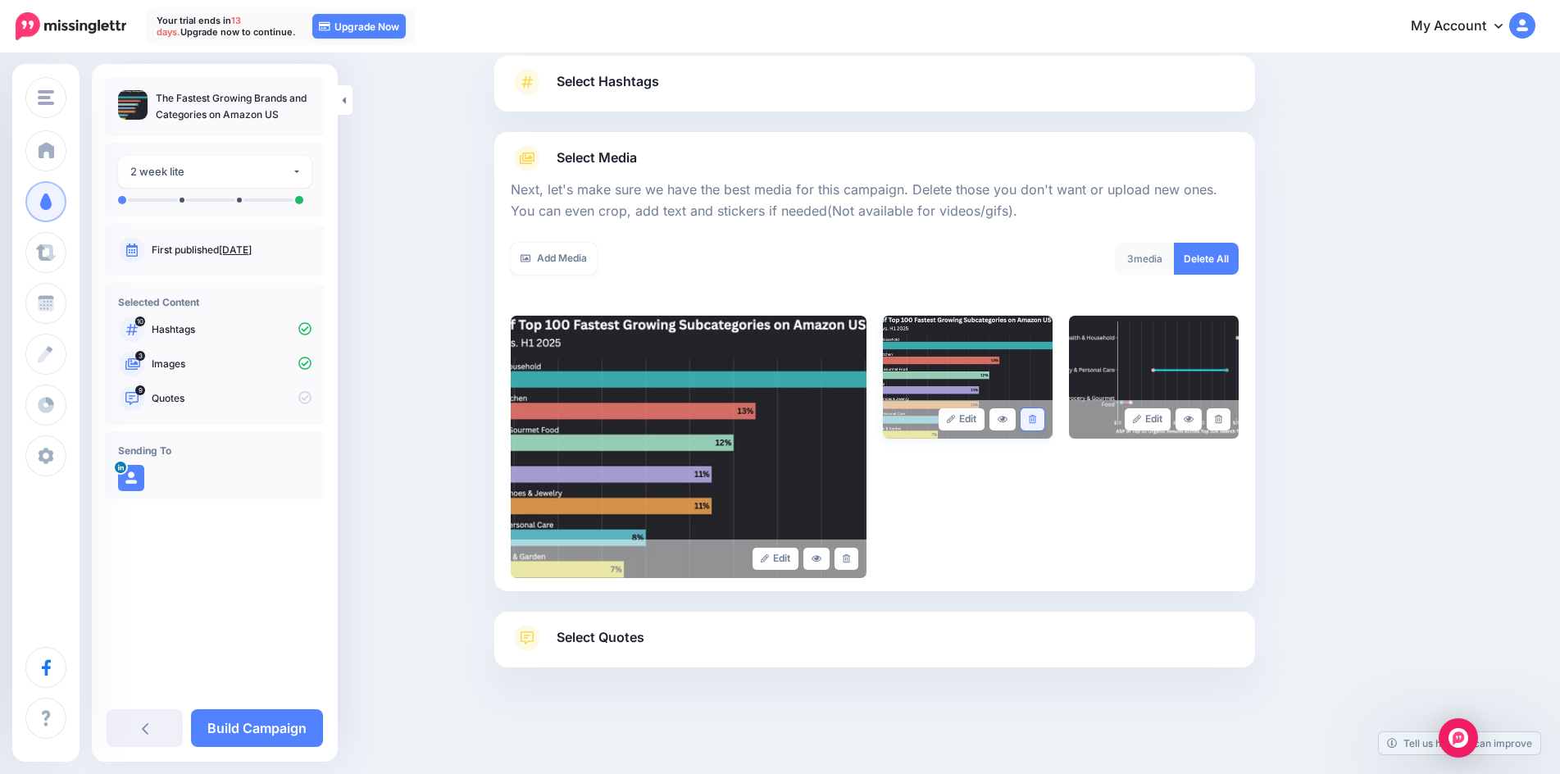
click at [1036, 420] on icon at bounding box center [1032, 419] width 7 height 9
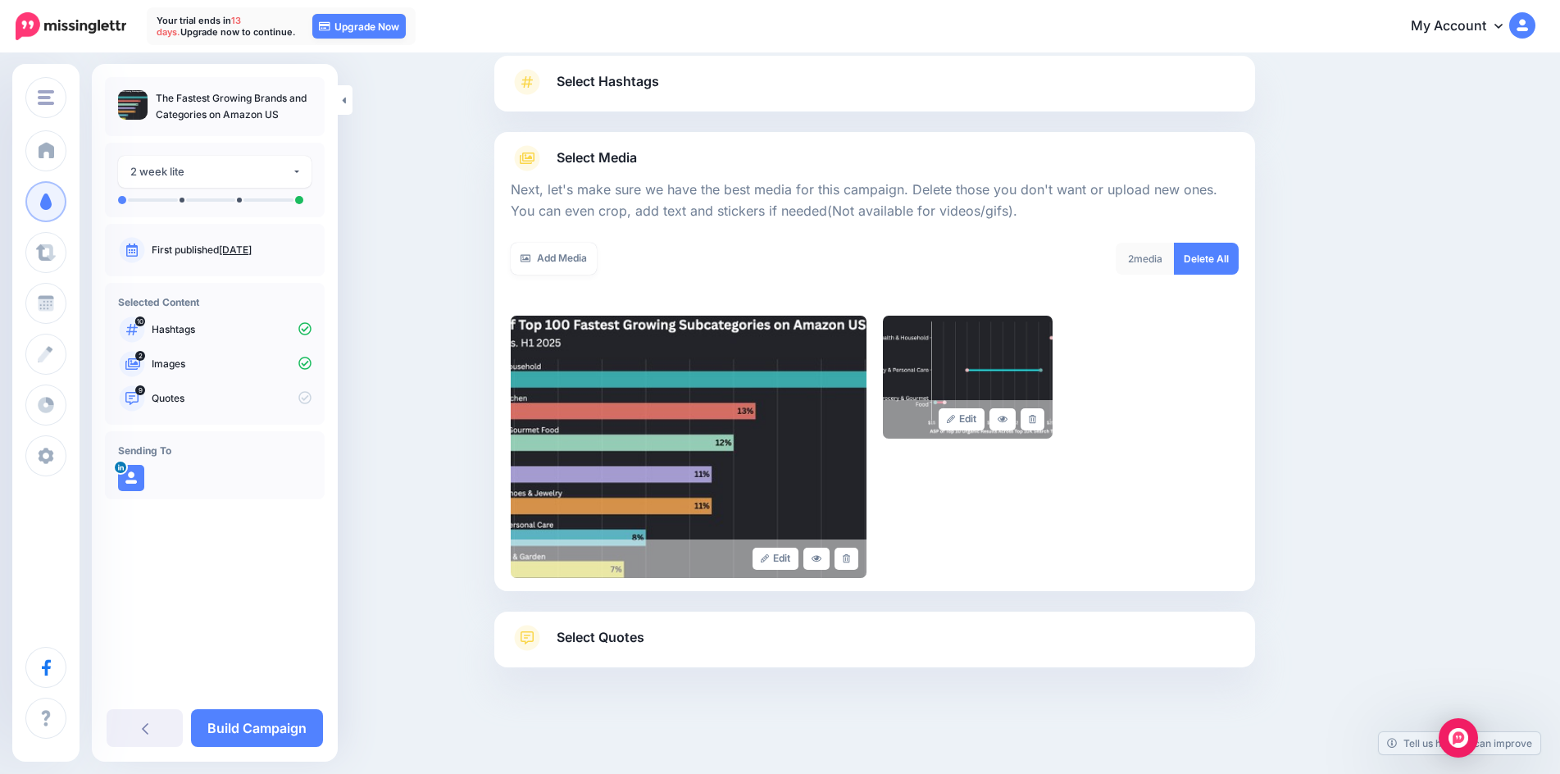
click at [1036, 420] on icon at bounding box center [1032, 419] width 7 height 9
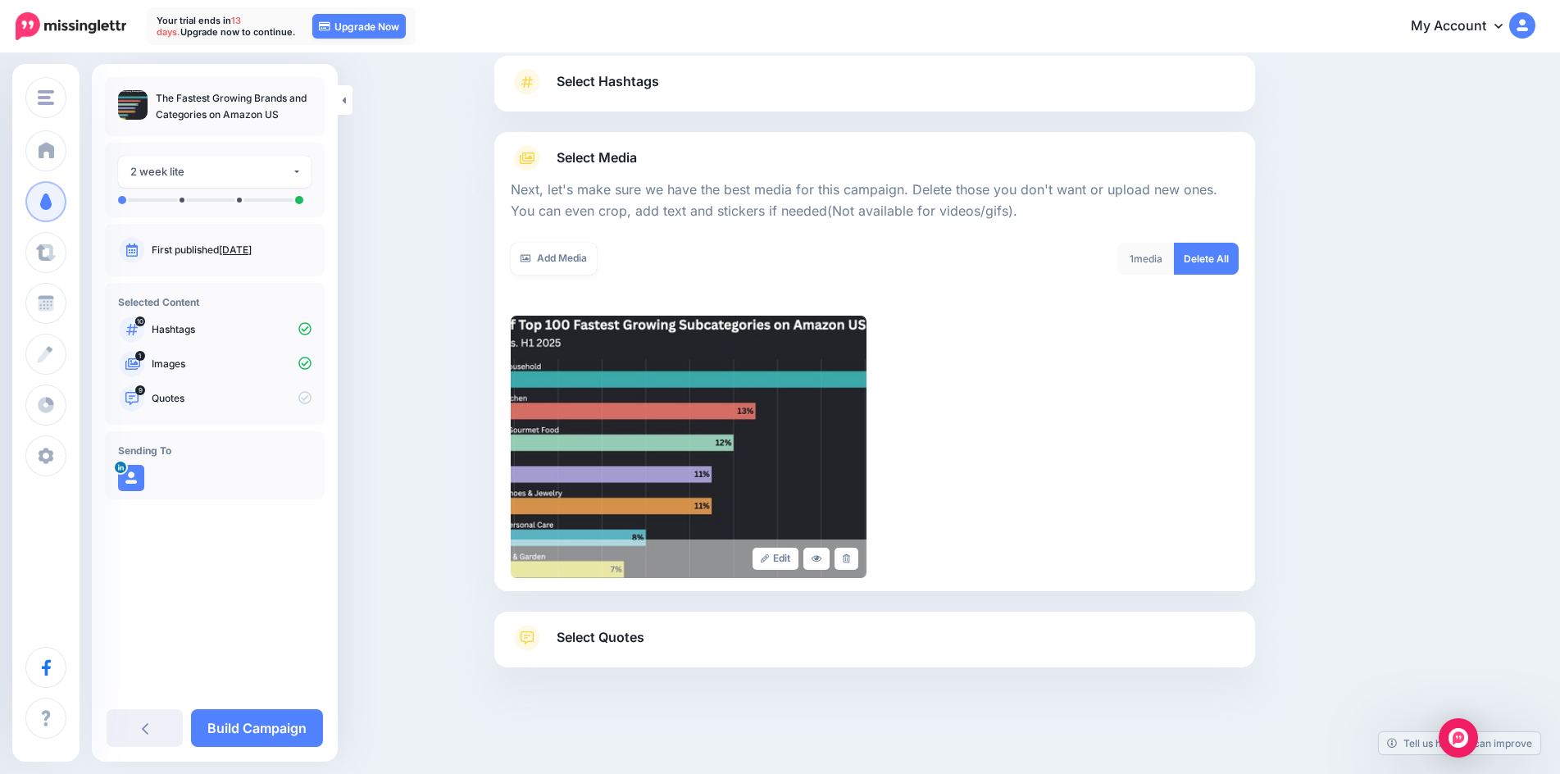
click at [630, 653] on link "Select Quotes" at bounding box center [875, 646] width 728 height 43
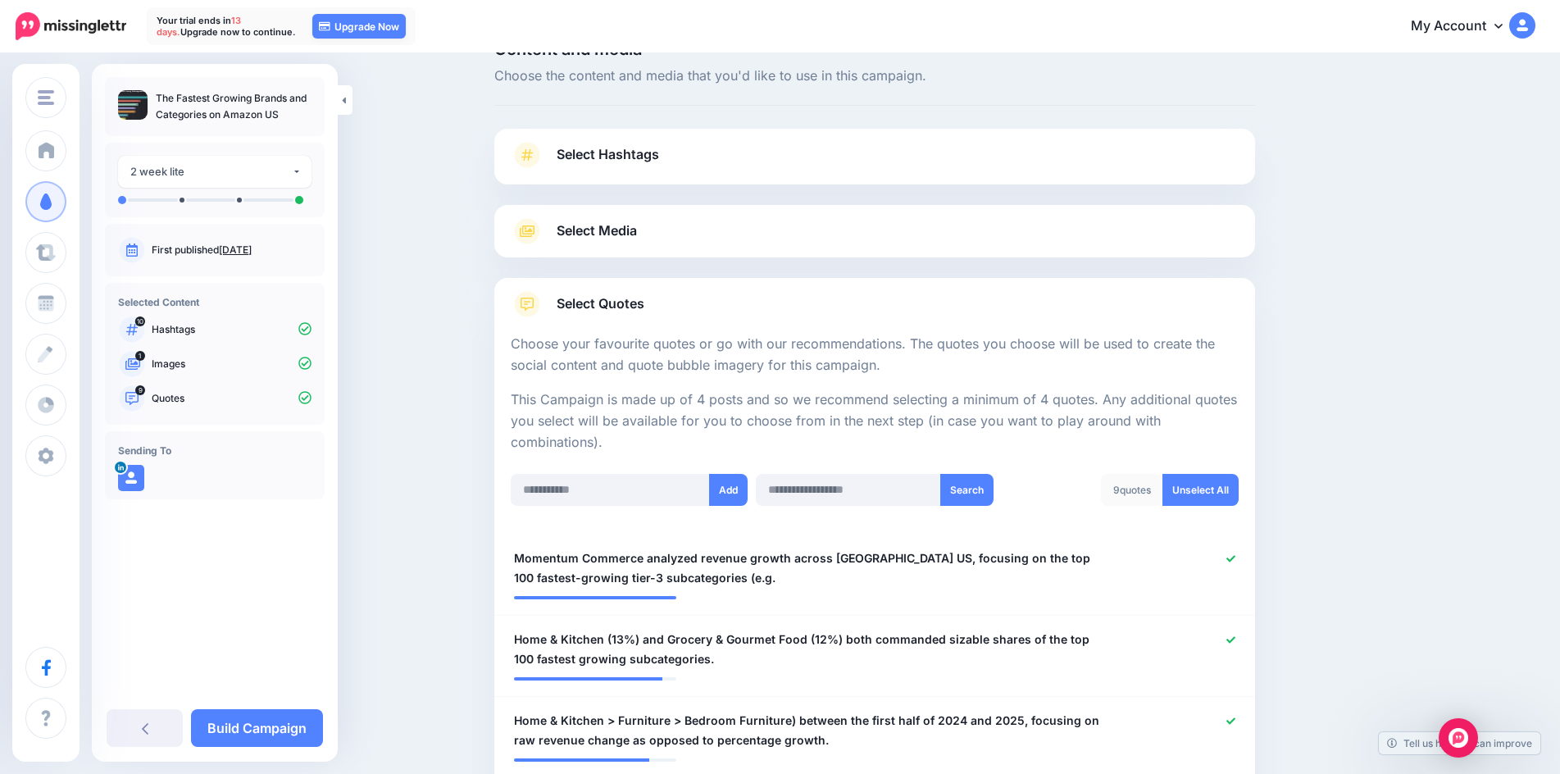
scroll to position [0, 0]
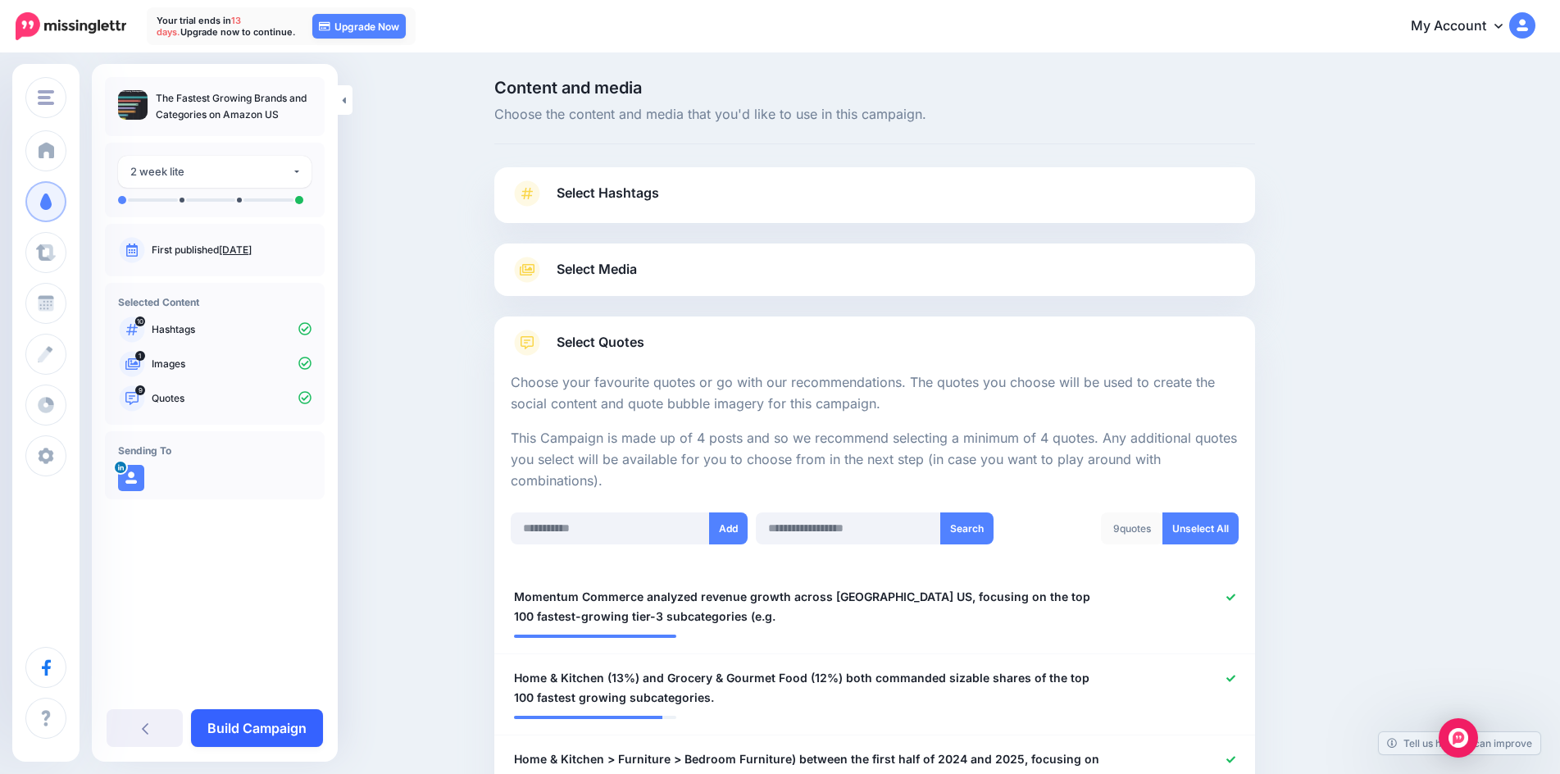
click at [310, 719] on link "Build Campaign" at bounding box center [257, 728] width 132 height 38
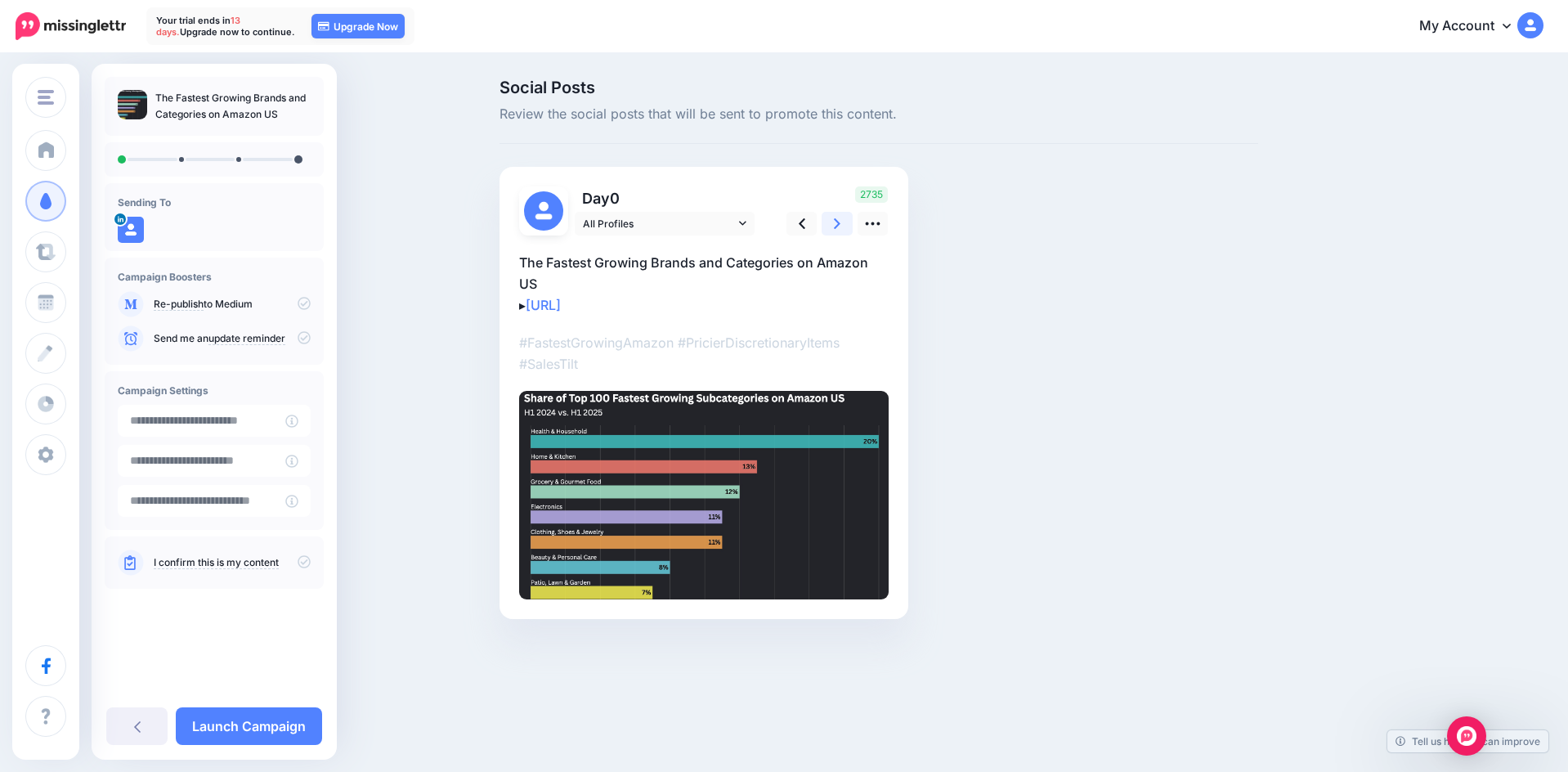
click at [828, 227] on link at bounding box center [837, 223] width 31 height 24
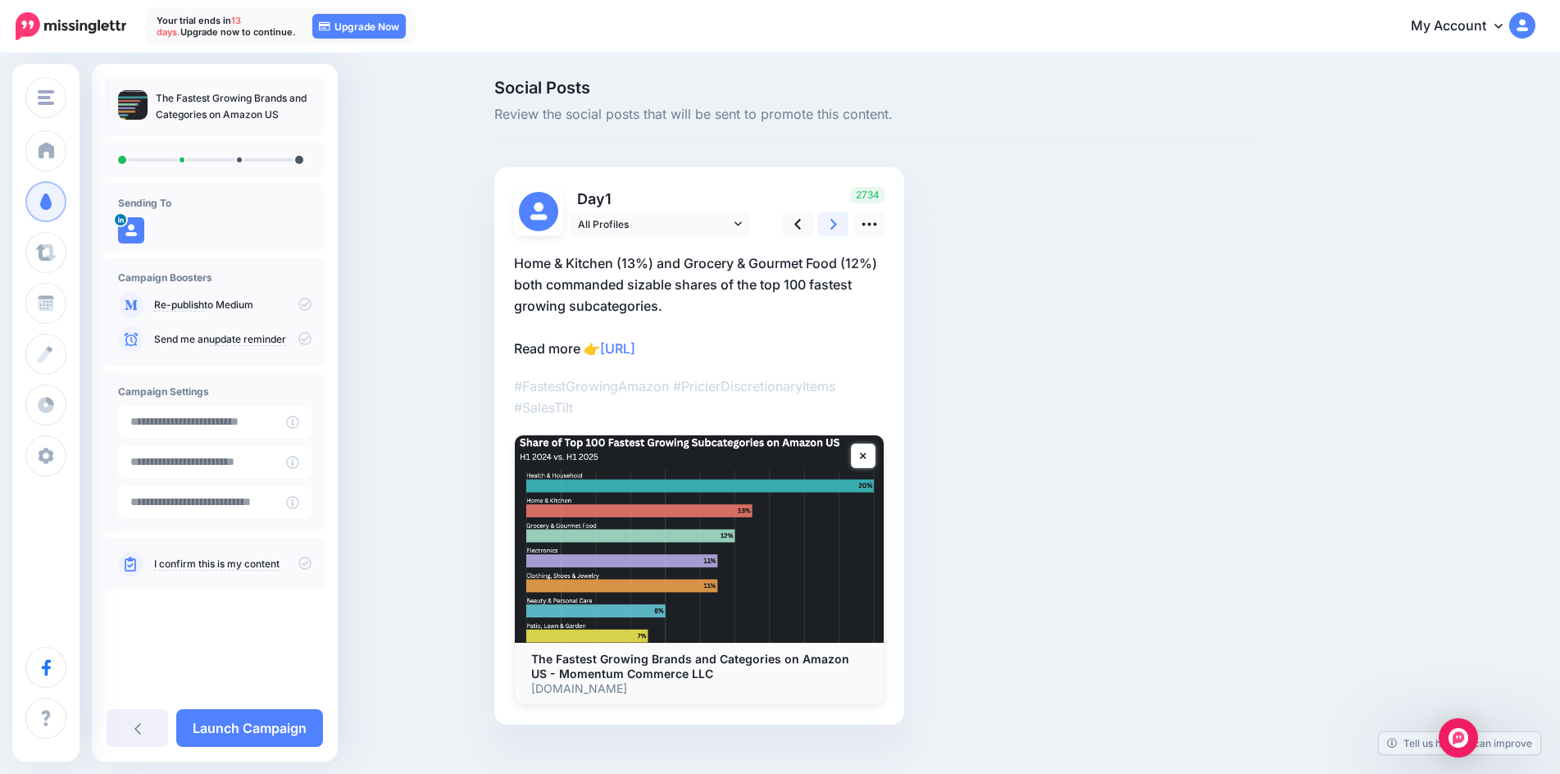
click at [833, 221] on link at bounding box center [833, 224] width 31 height 24
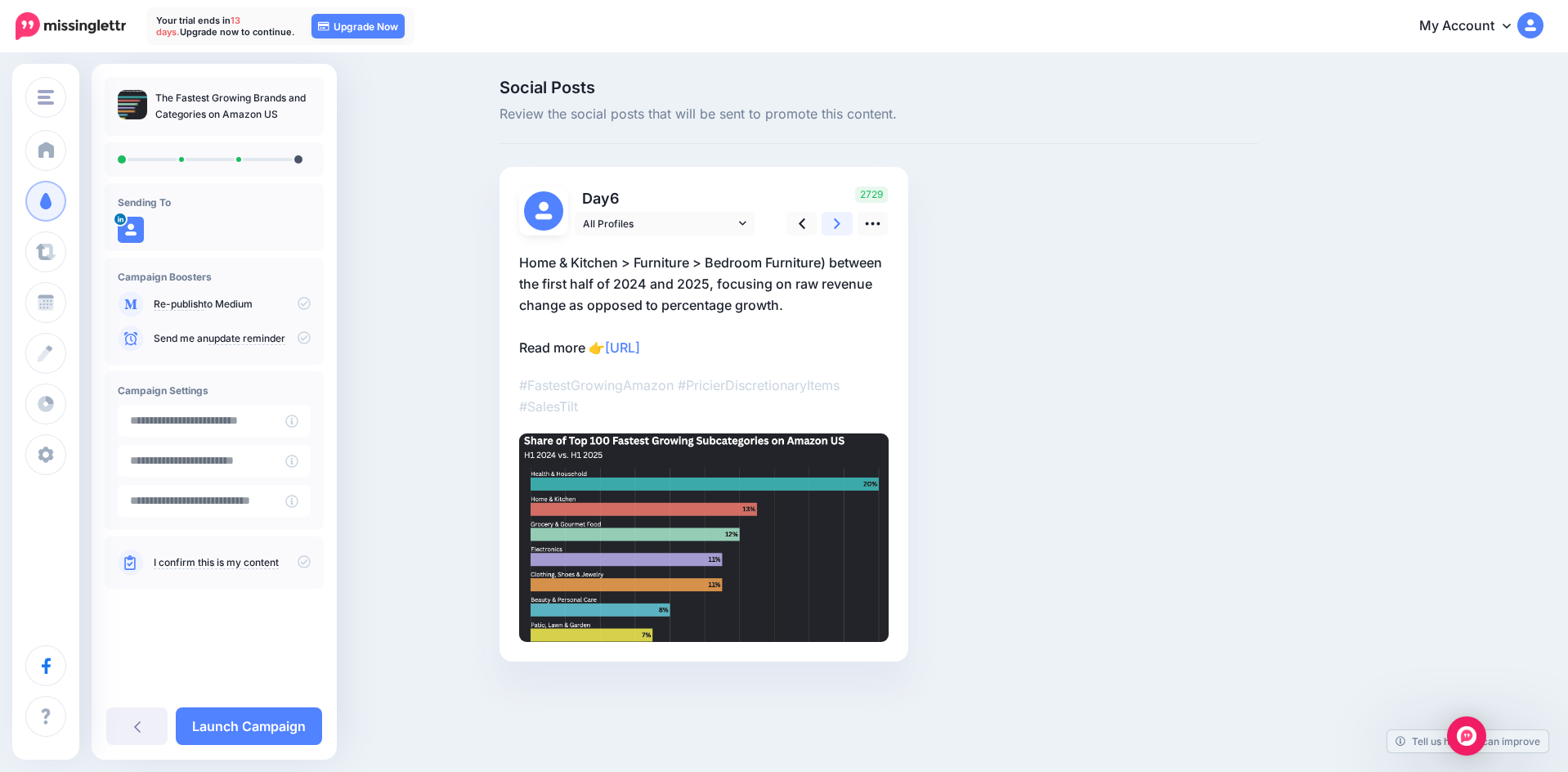
click at [828, 212] on link at bounding box center [837, 223] width 31 height 24
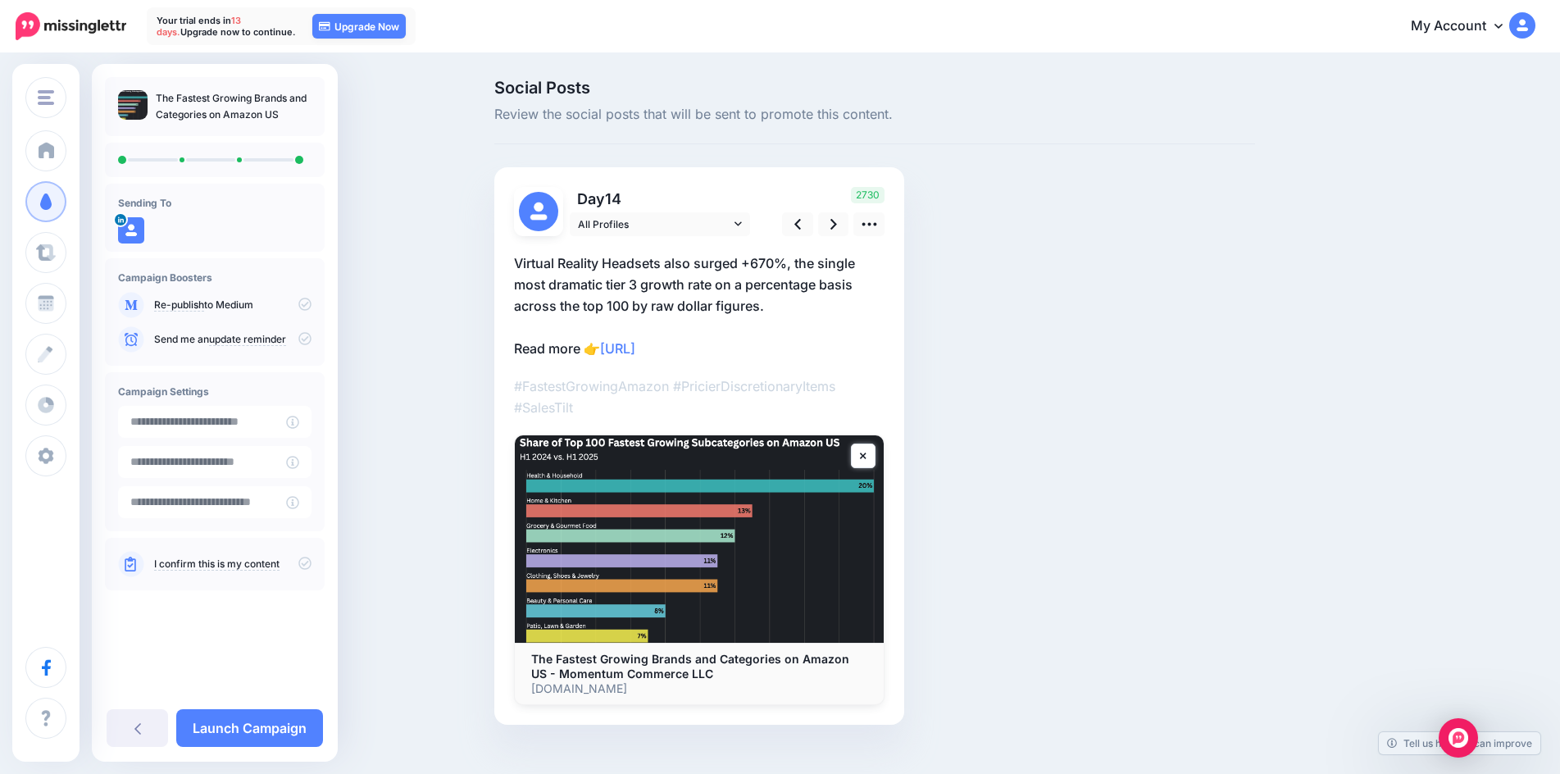
click at [830, 211] on div "2730" at bounding box center [831, 211] width 132 height 49
click at [831, 220] on link at bounding box center [833, 224] width 31 height 24
